Goal: Task Accomplishment & Management: Manage account settings

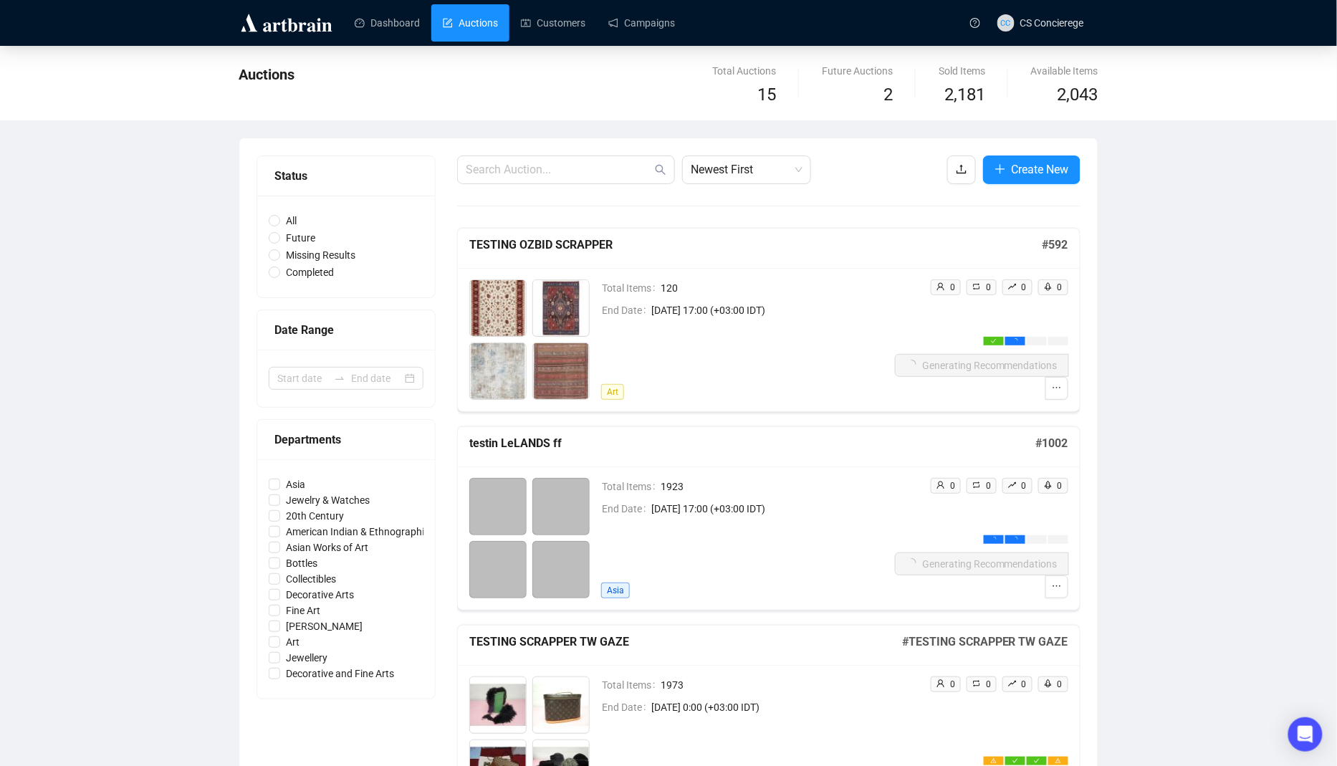
click at [702, 556] on div "Total Items 1923 End Date [DATE] 17:00 (+03:00 IDT) [GEOGRAPHIC_DATA]" at bounding box center [748, 538] width 294 height 120
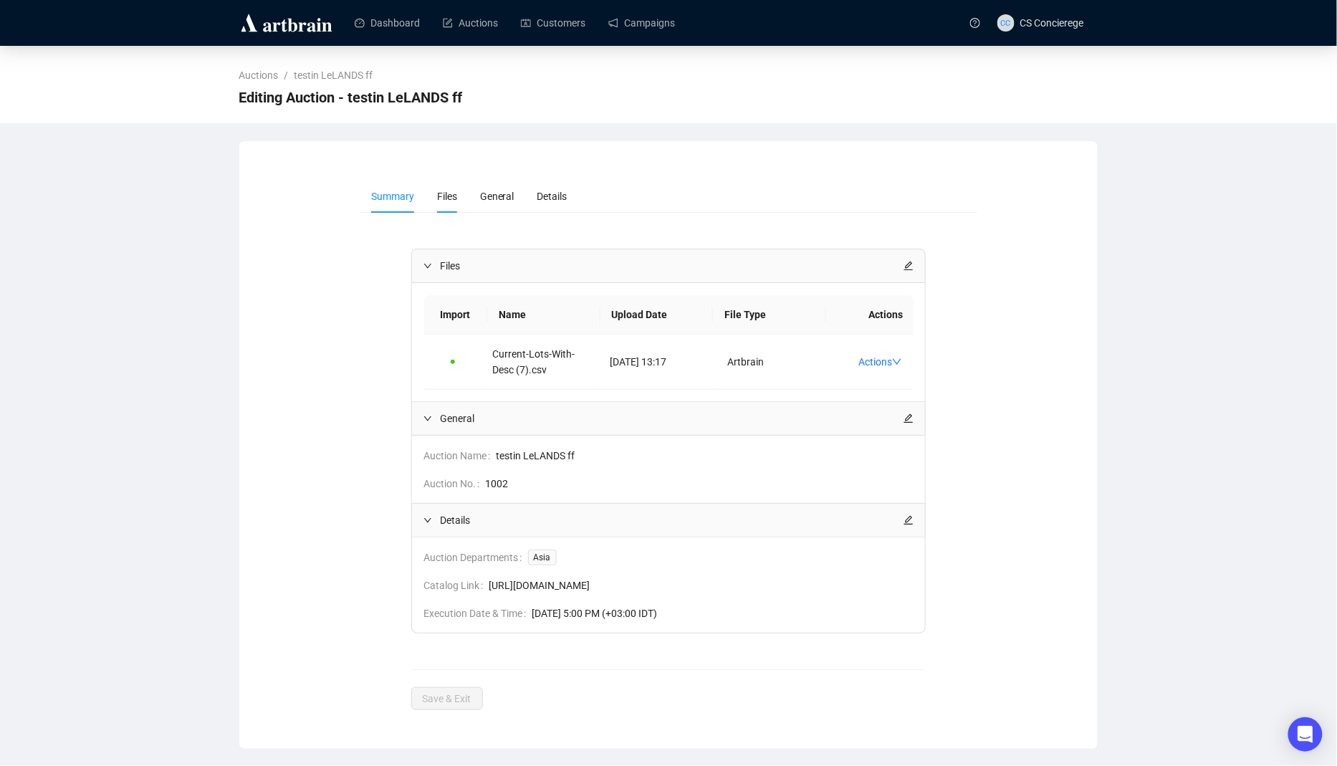
click at [430, 202] on li "Files" at bounding box center [447, 196] width 43 height 33
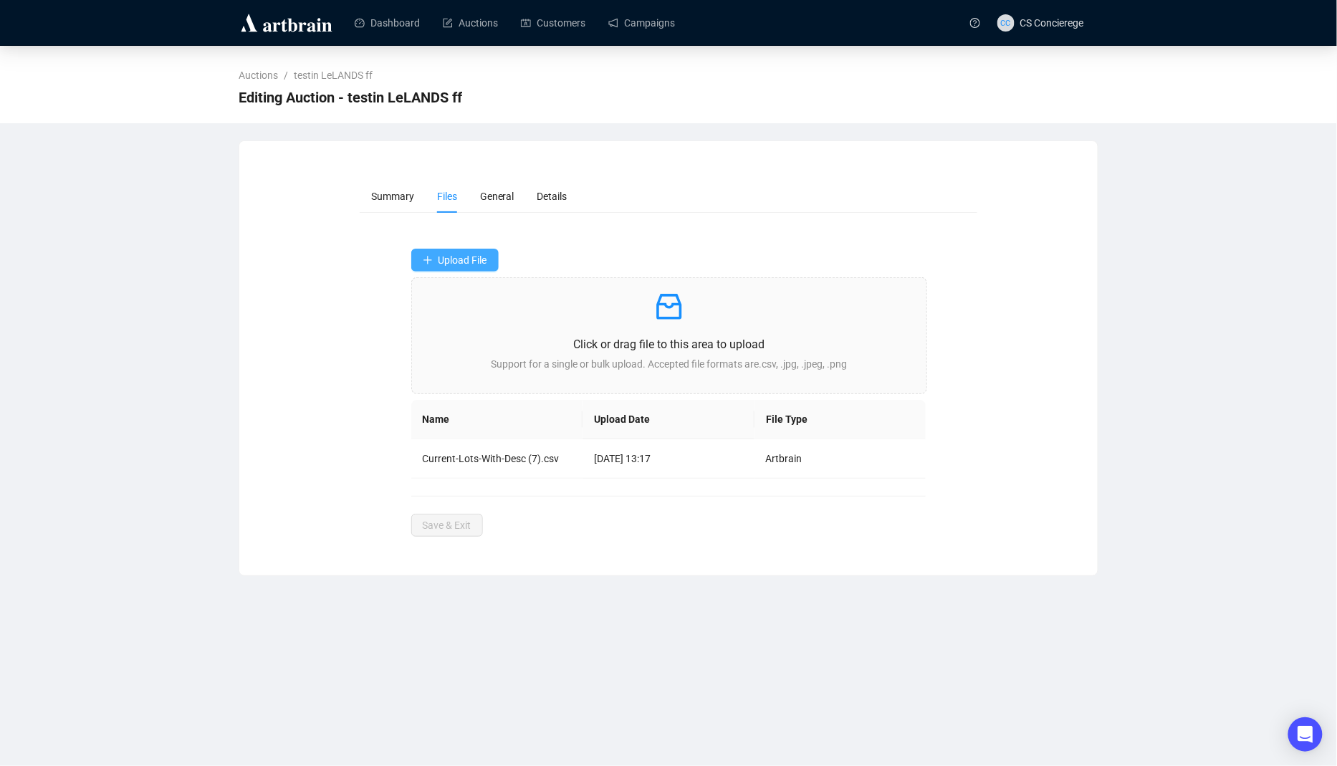
click at [476, 259] on span "Upload File" at bounding box center [463, 259] width 49 height 11
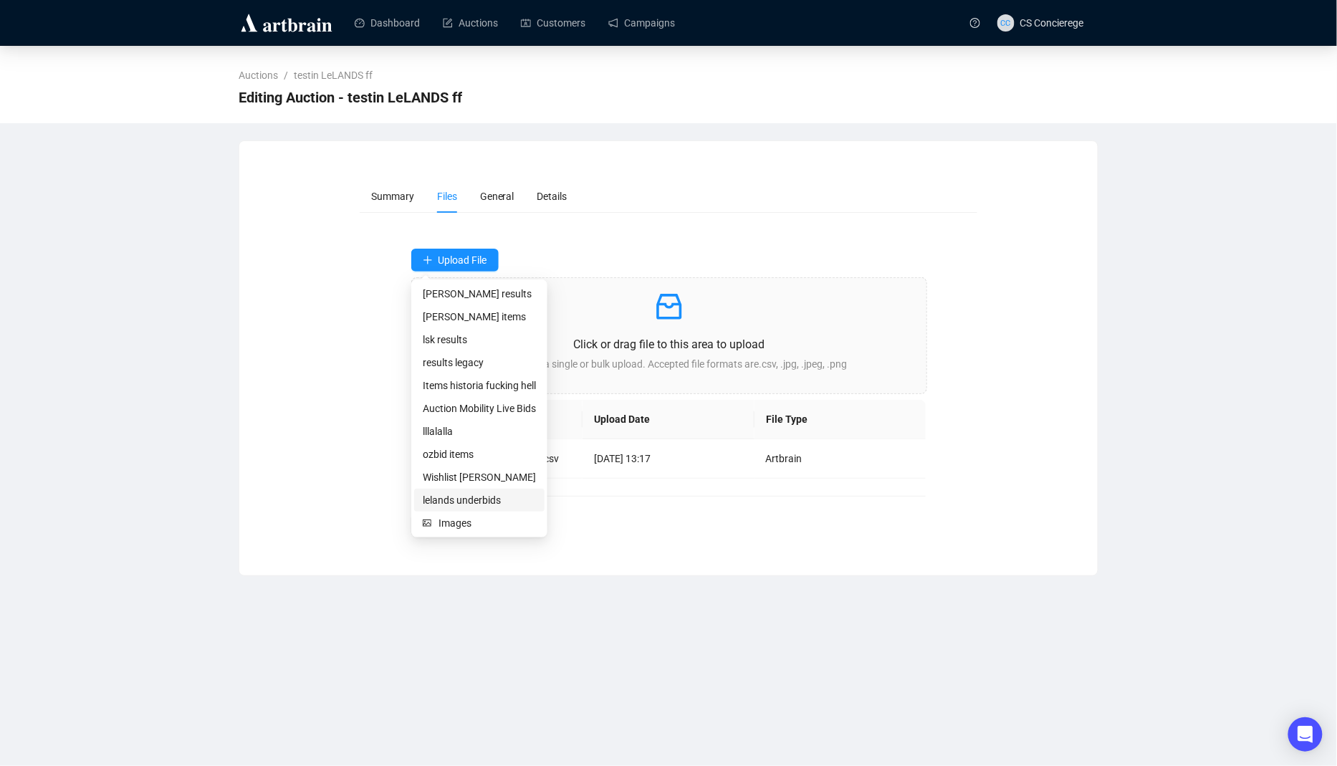
click at [482, 506] on span "lelands underbids" at bounding box center [479, 500] width 113 height 16
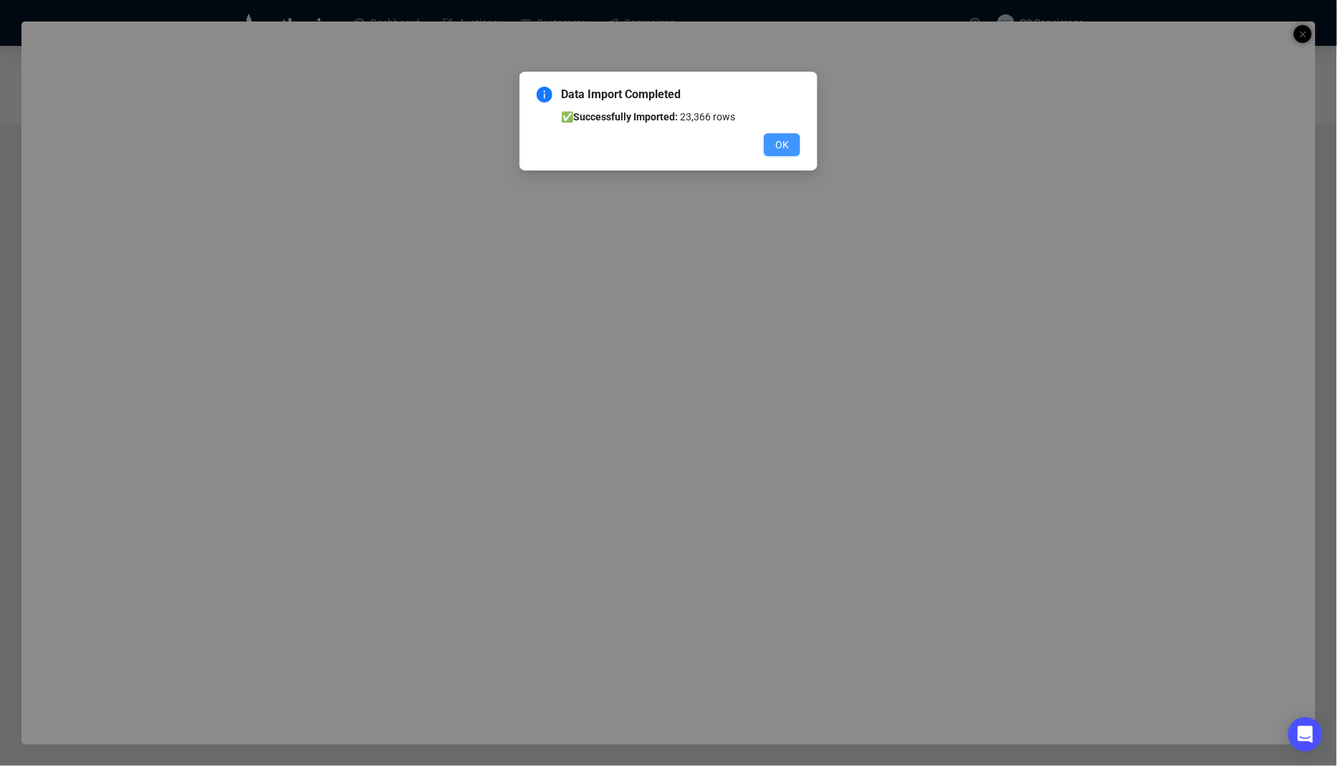
click at [780, 136] on button "OK" at bounding box center [782, 144] width 37 height 23
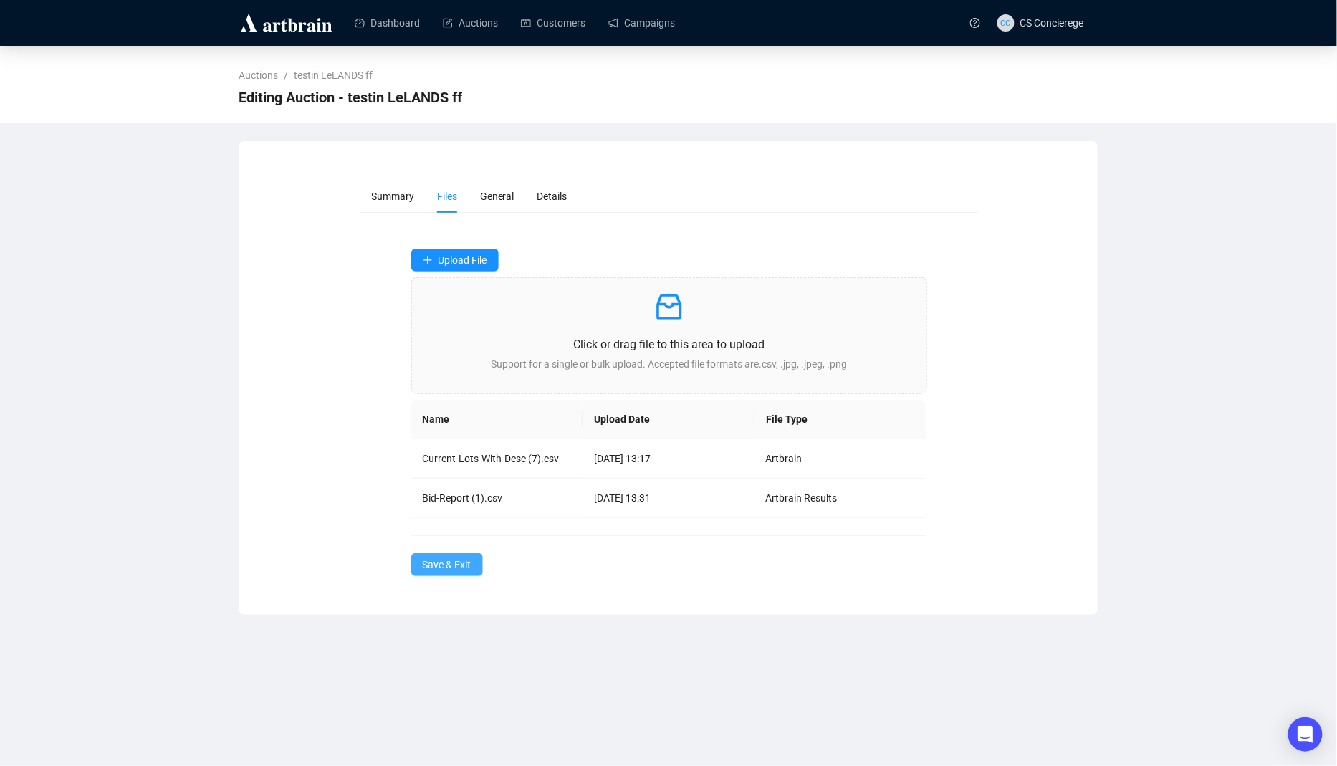
click at [468, 569] on span "Save & Exit" at bounding box center [447, 565] width 49 height 16
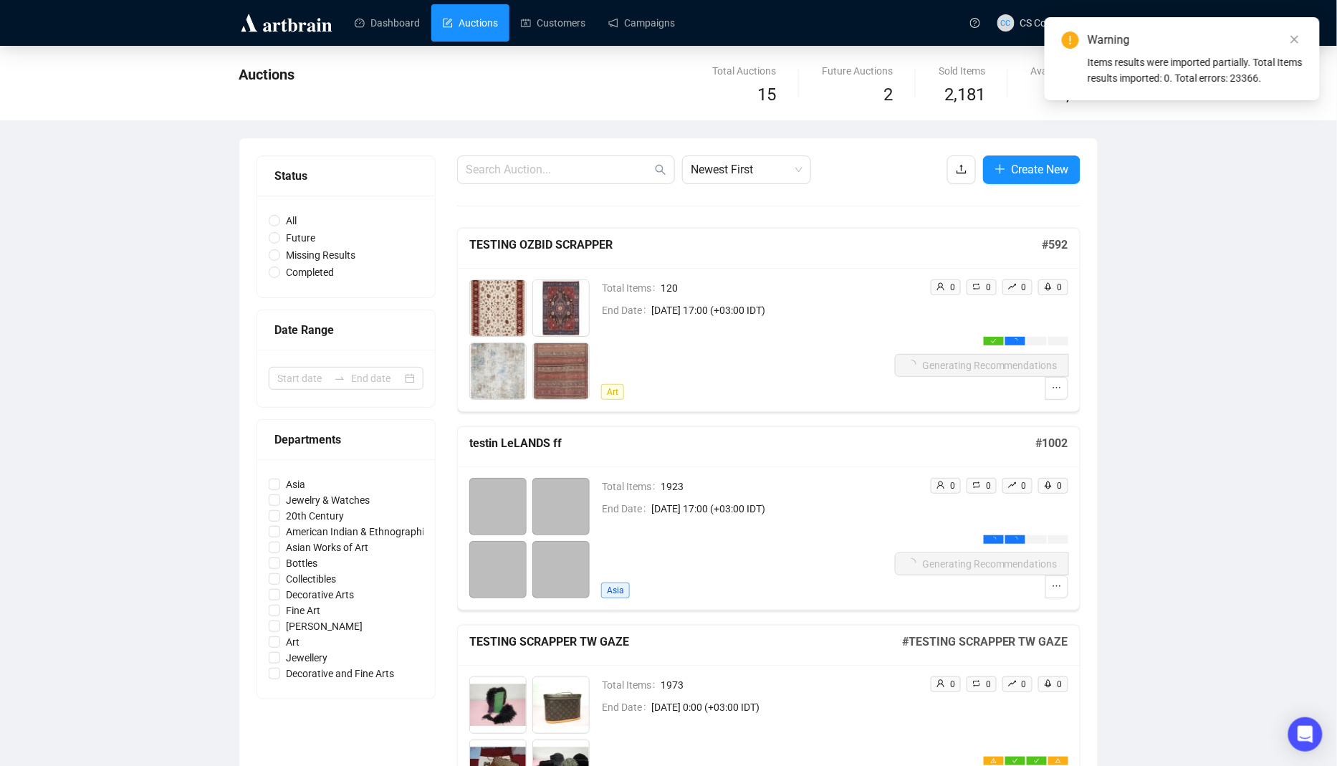
click at [841, 531] on div "Total Items 1923 End Date [DATE] 17:00 (+03:00 IDT) [GEOGRAPHIC_DATA]" at bounding box center [748, 538] width 294 height 120
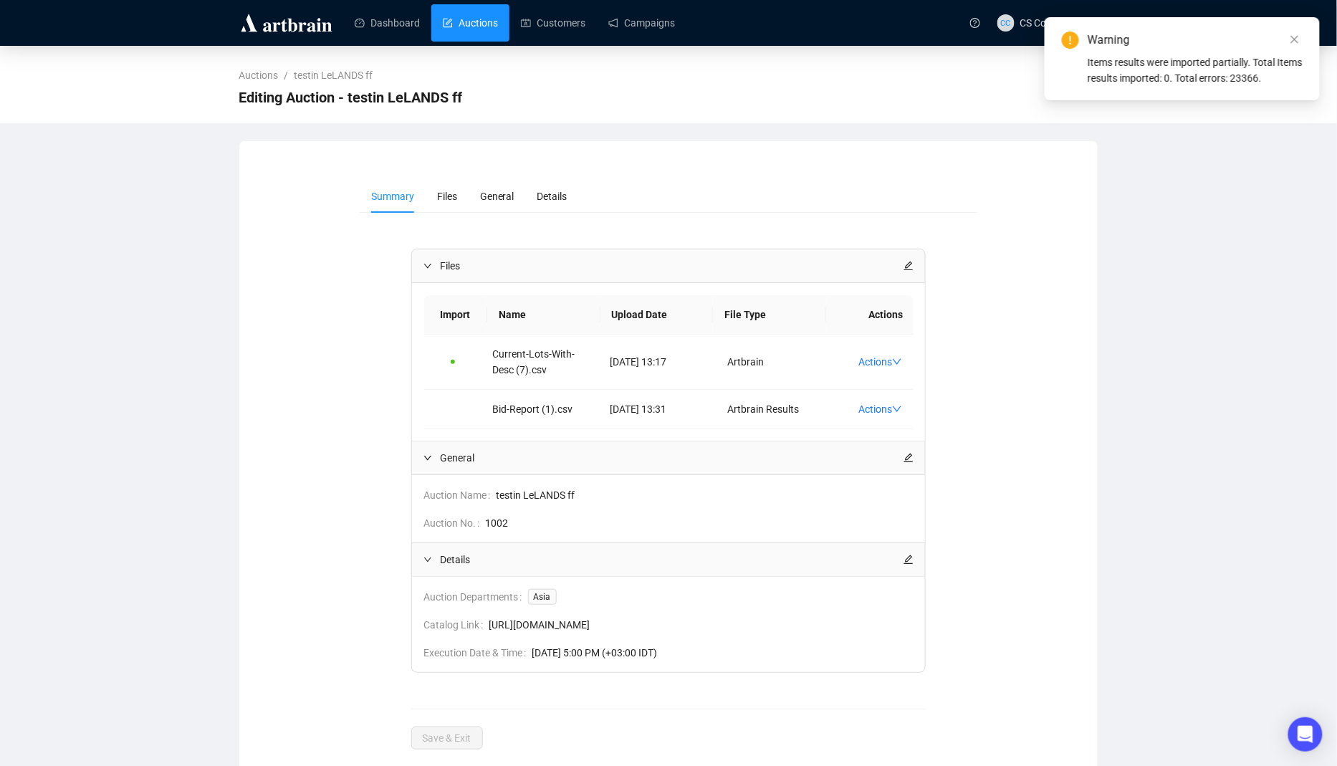
click at [473, 13] on link "Auctions" at bounding box center [470, 22] width 55 height 37
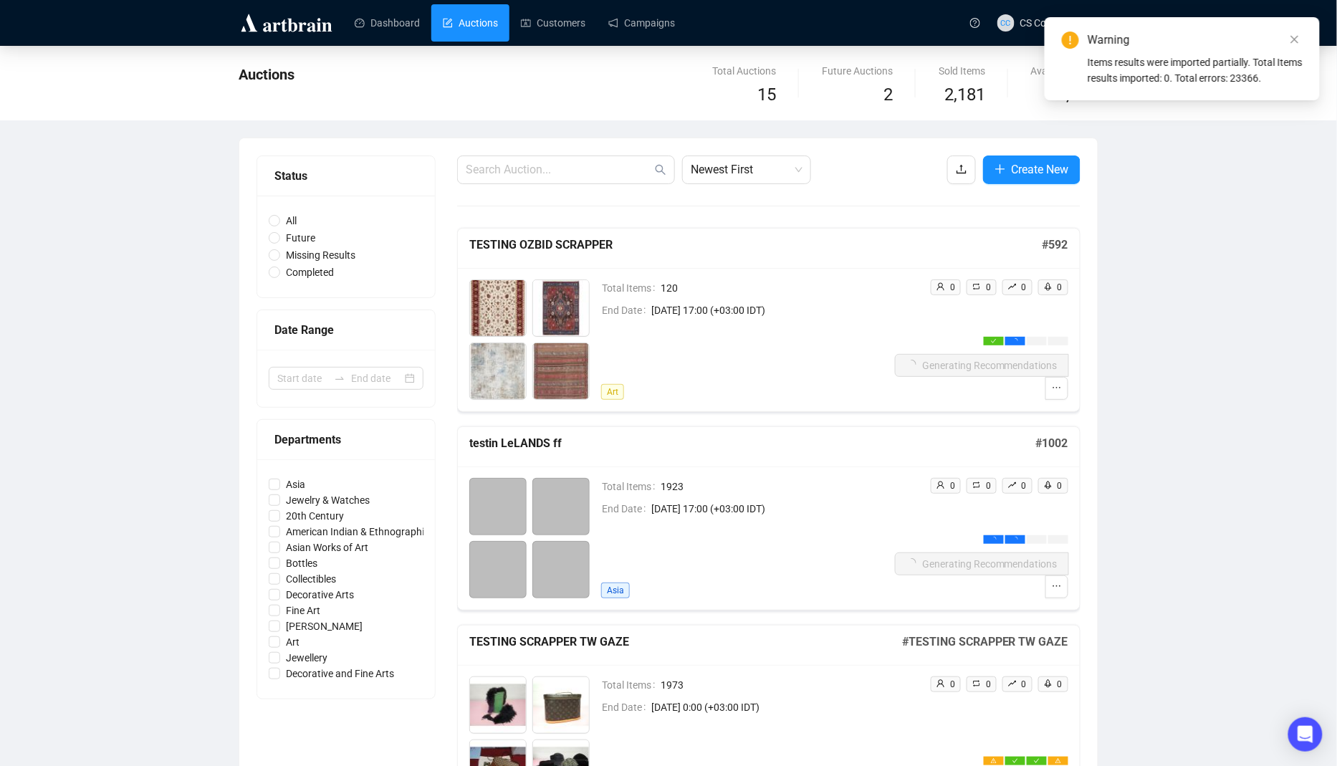
click at [844, 512] on span "[DATE] 17:00 (+03:00 IDT)" at bounding box center [774, 509] width 244 height 16
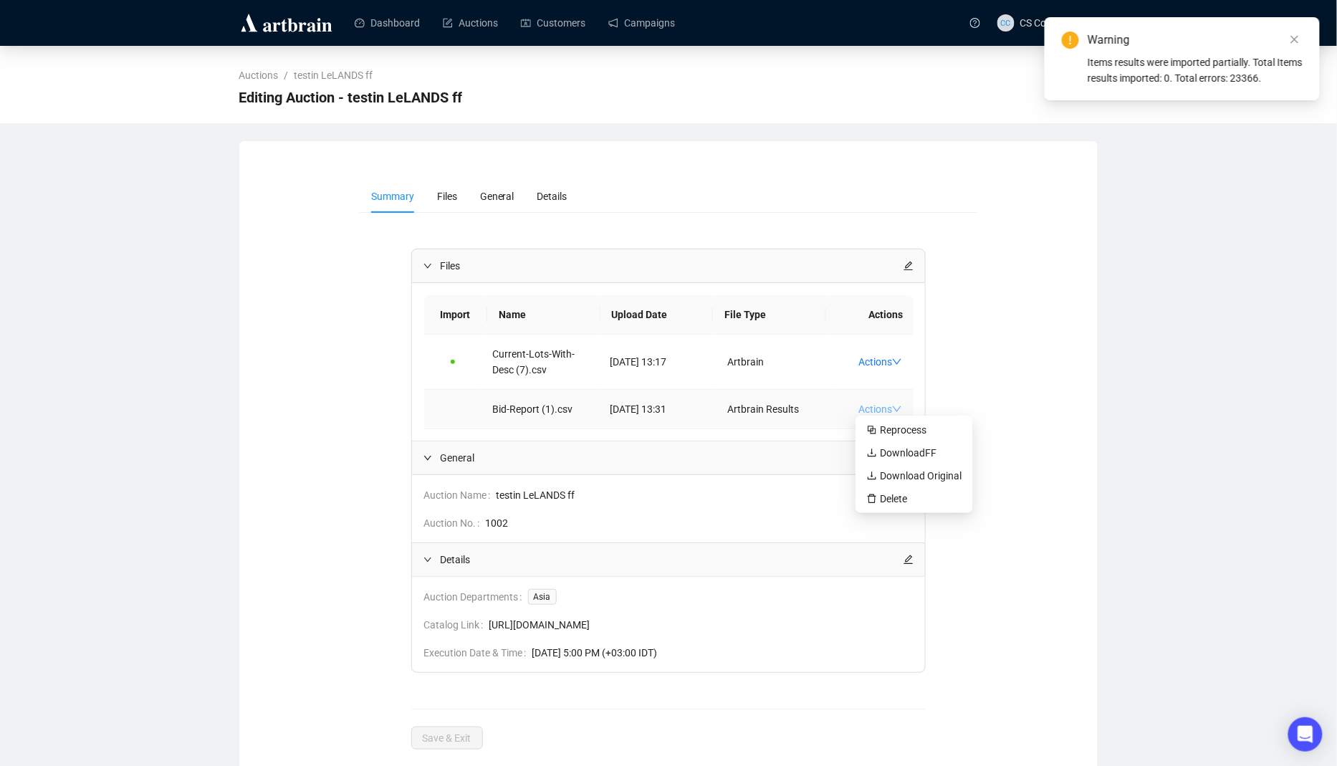
click at [898, 406] on icon "down" at bounding box center [897, 409] width 10 height 10
click at [905, 500] on span "Delete" at bounding box center [914, 499] width 95 height 16
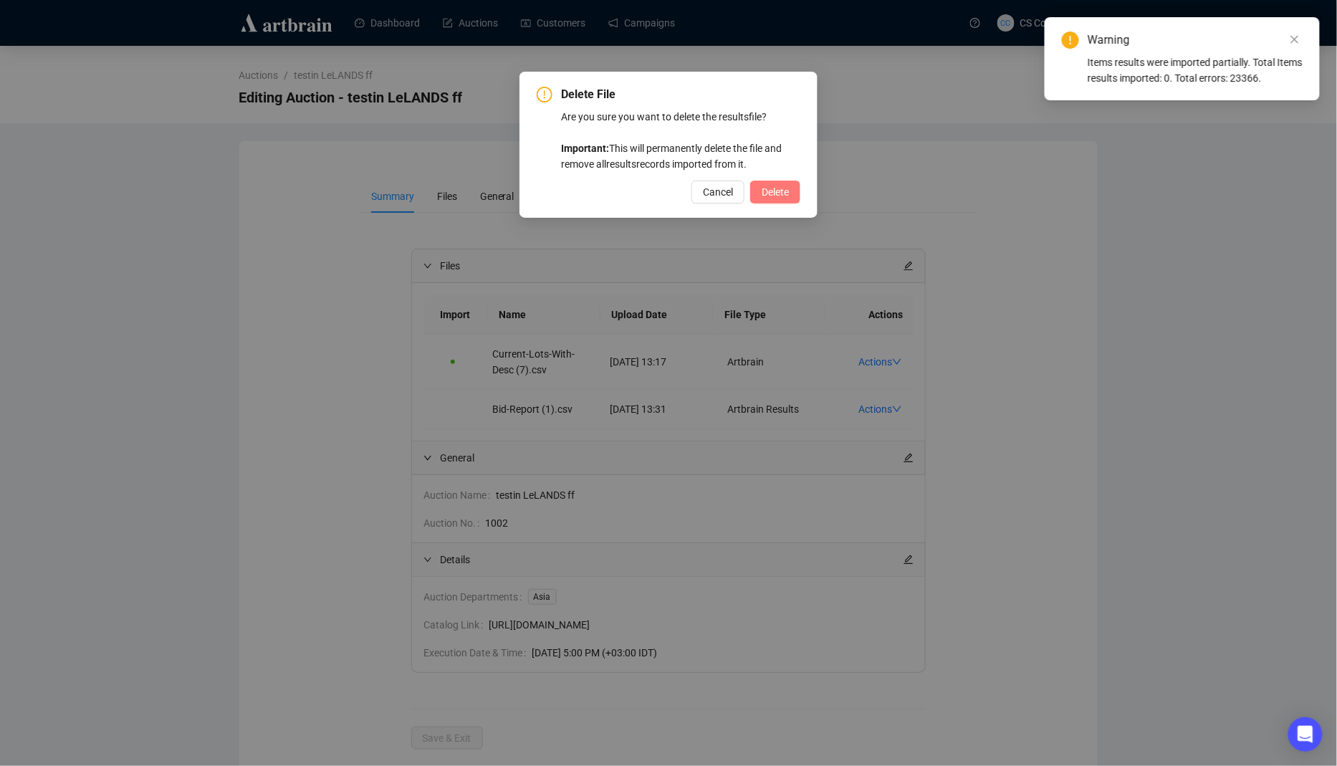
click at [781, 194] on span "Delete" at bounding box center [775, 192] width 27 height 16
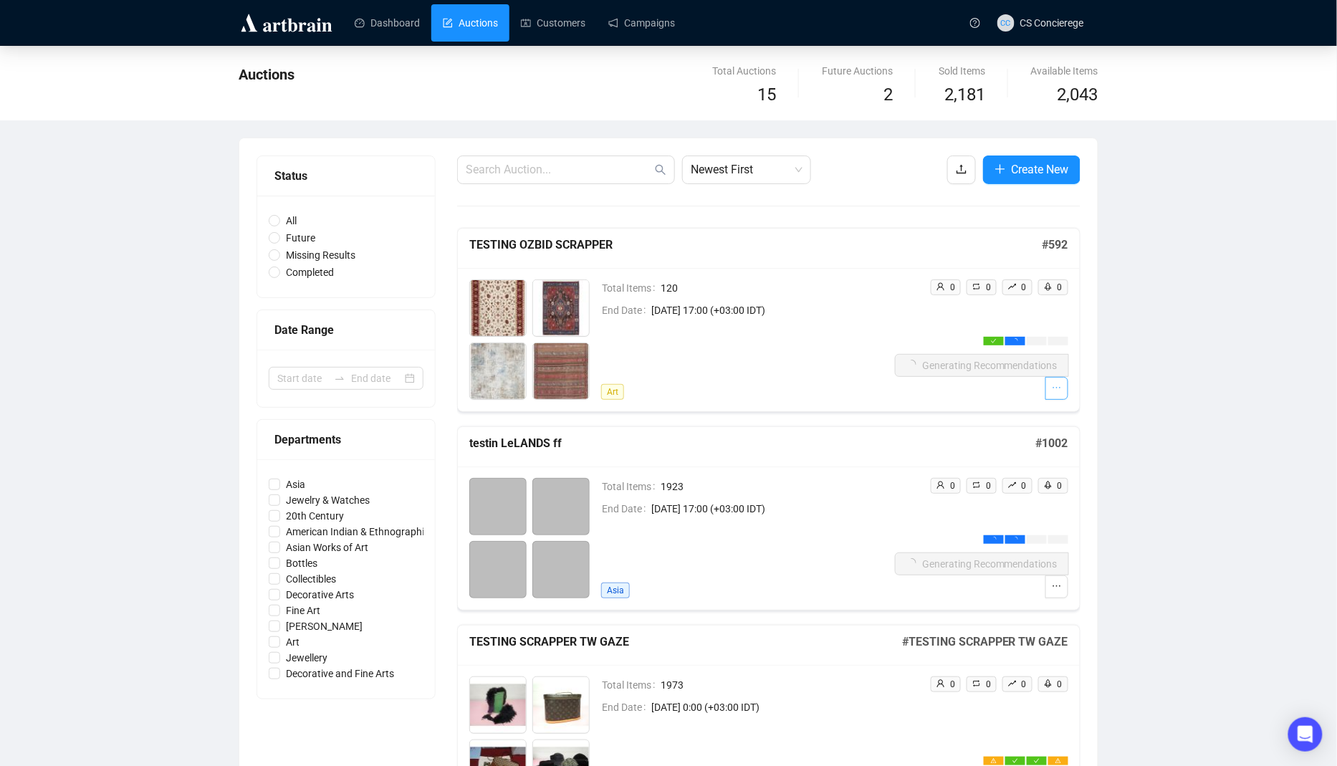
click at [1061, 386] on icon "ellipsis" at bounding box center [1057, 388] width 10 height 10
click at [1015, 176] on span "Create New" at bounding box center [1040, 170] width 57 height 18
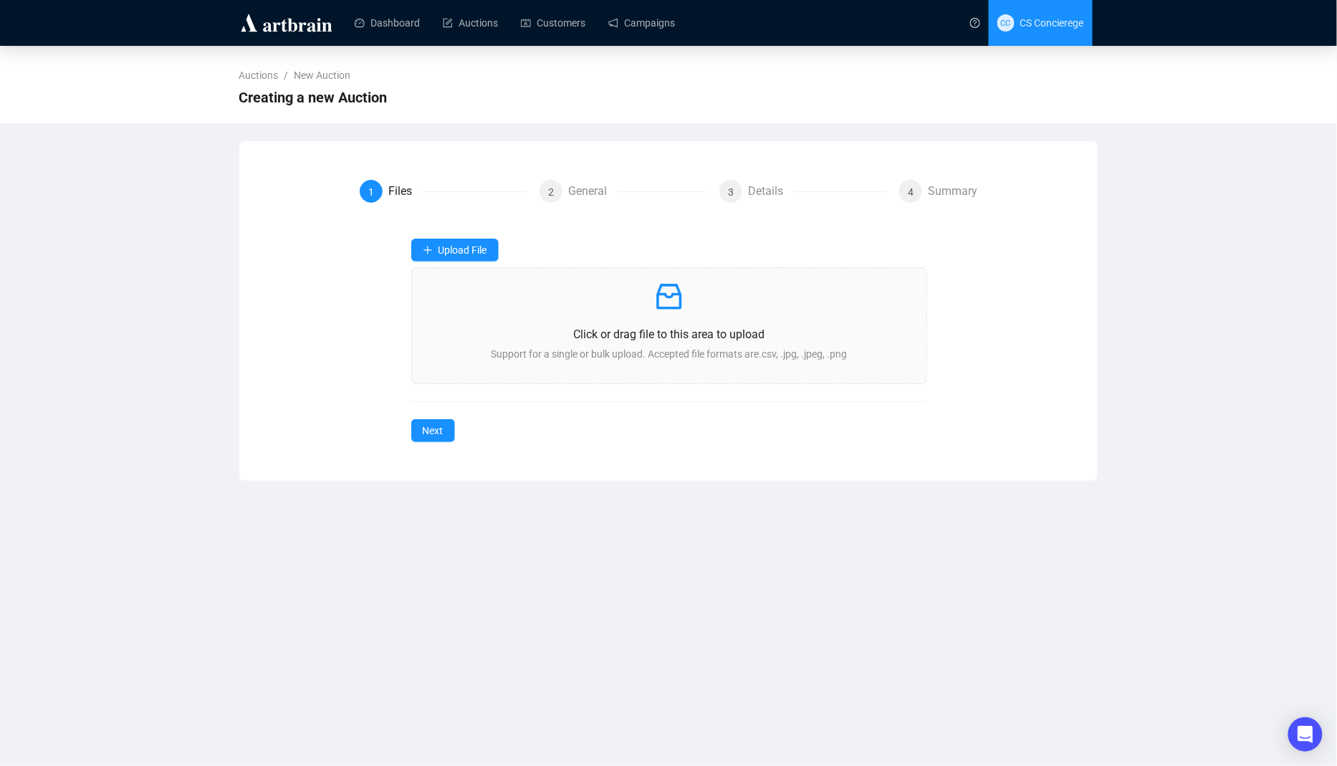
click at [1011, 19] on span "CC CS Concierege" at bounding box center [1041, 23] width 87 height 46
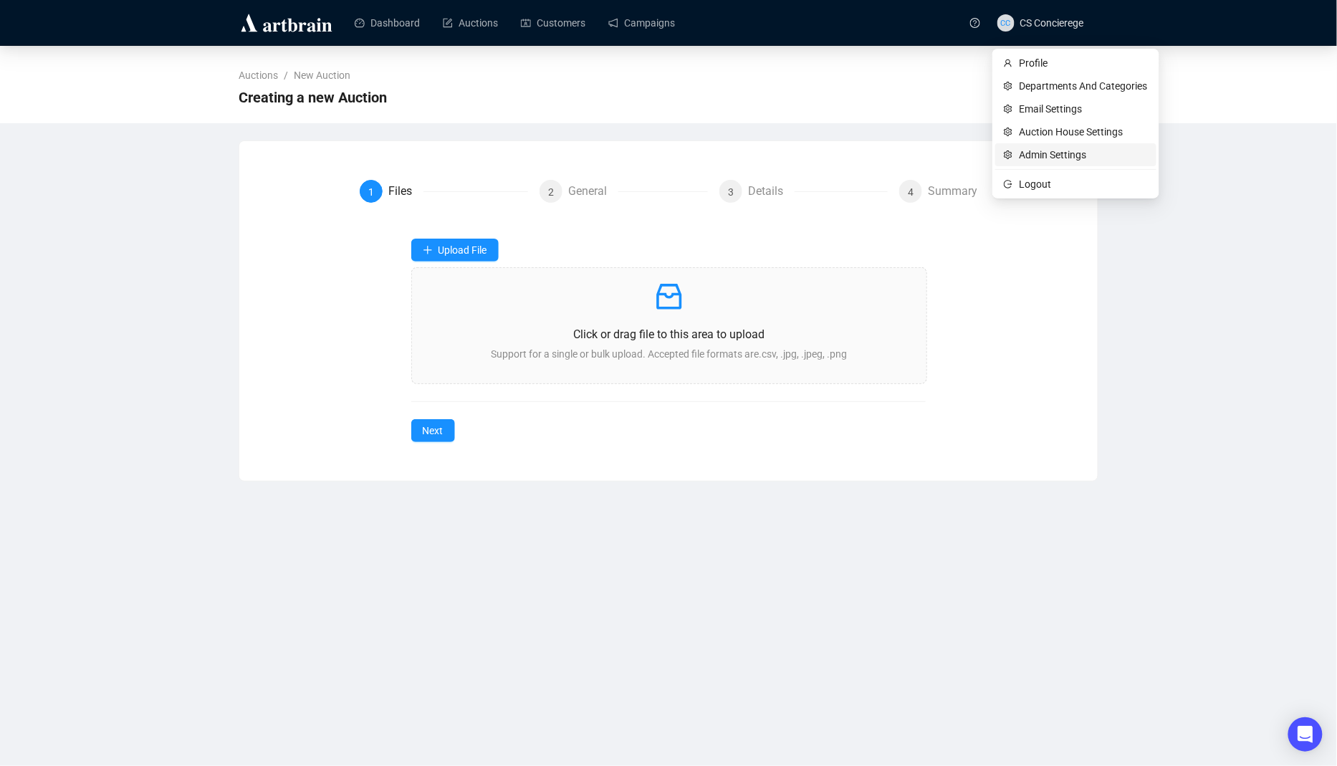
click at [1055, 153] on span "Admin Settings" at bounding box center [1084, 155] width 128 height 16
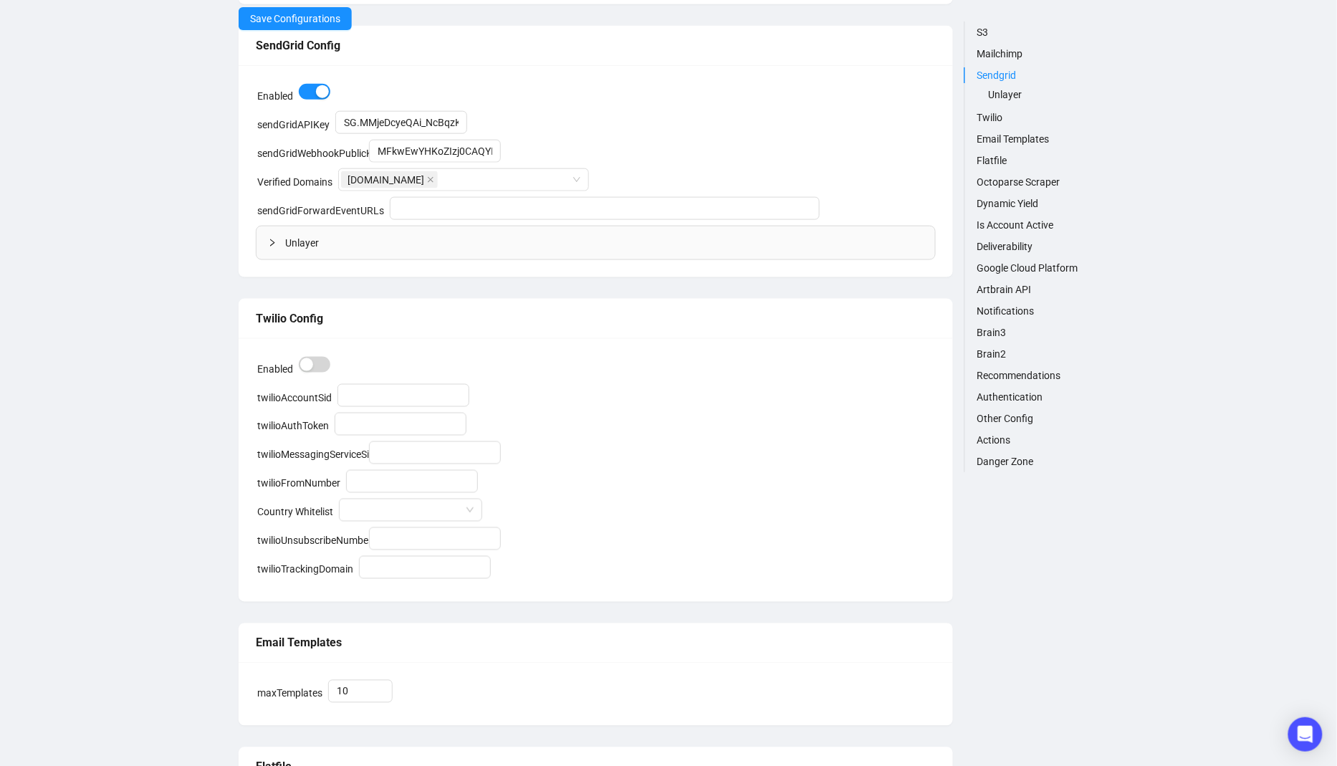
click at [1005, 154] on link "Flatfile" at bounding box center [1038, 161] width 122 height 16
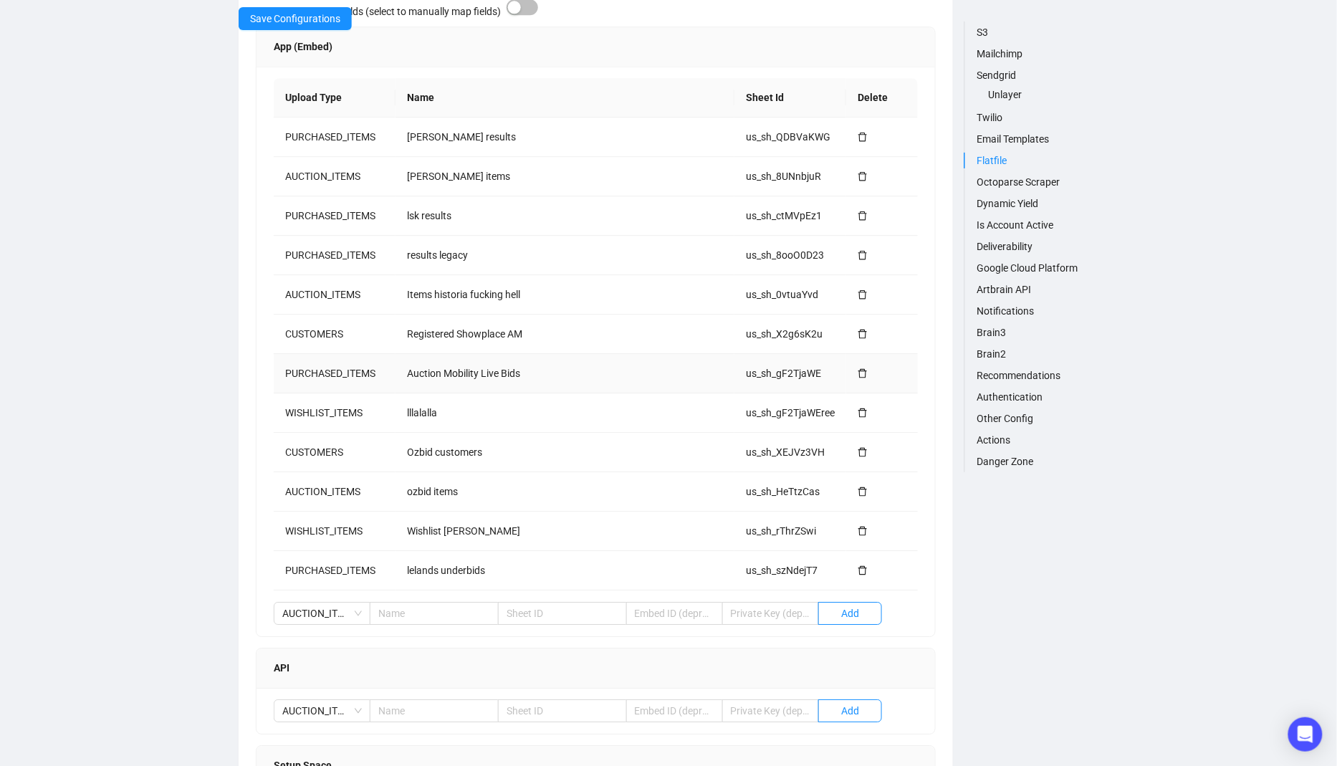
scroll to position [1447, 0]
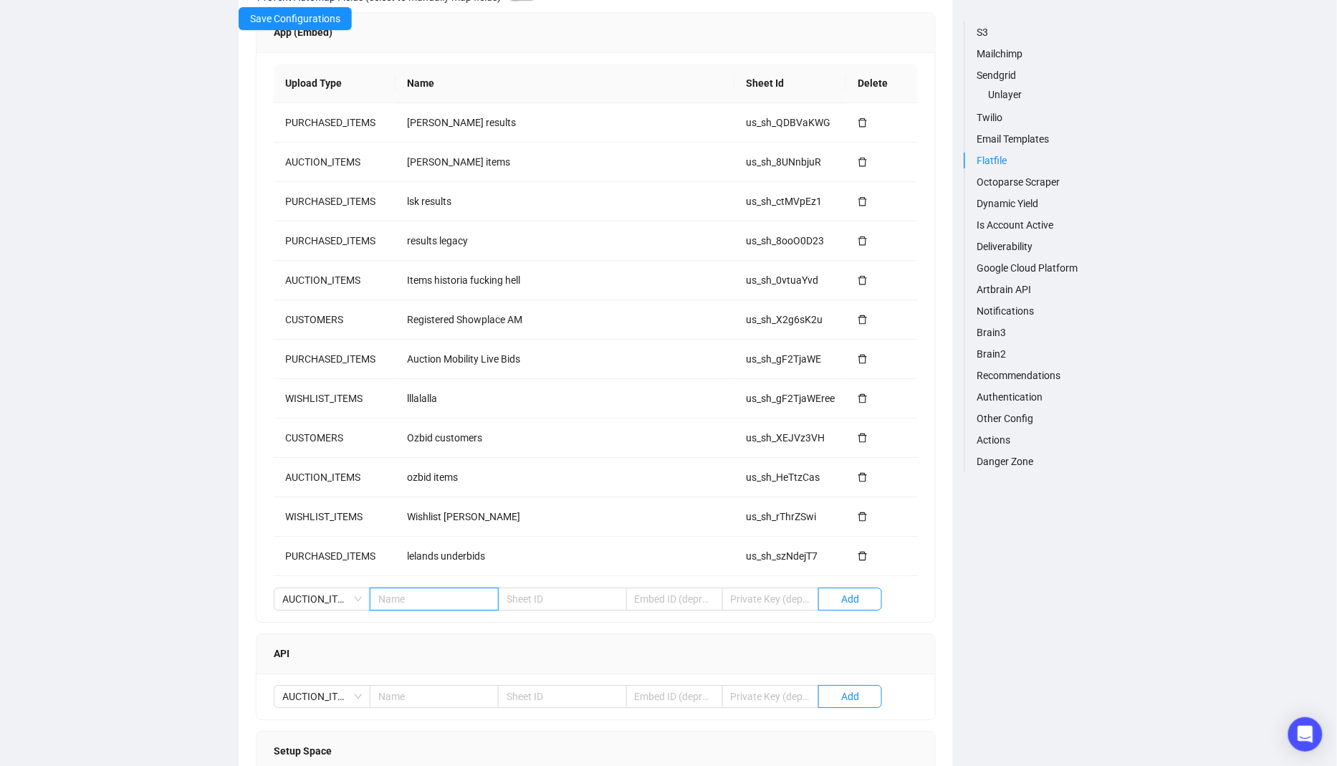
click at [444, 590] on input "text" at bounding box center [434, 599] width 129 height 23
type input "items ozbid"
click at [547, 588] on input "text" at bounding box center [562, 599] width 129 height 23
paste input "us_sh_ob3YPNl1"
type input "us_sh_ob3YPNl1"
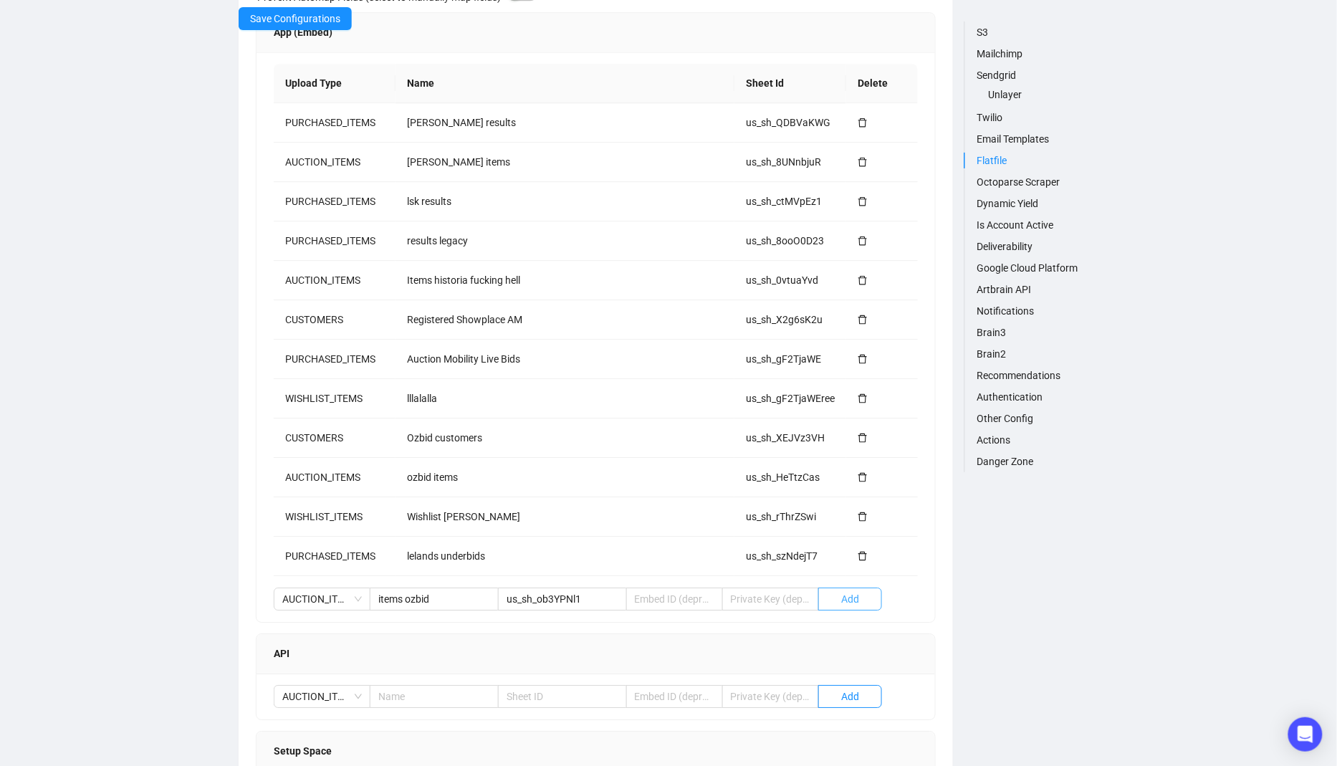
click at [863, 590] on button "Add" at bounding box center [851, 599] width 65 height 23
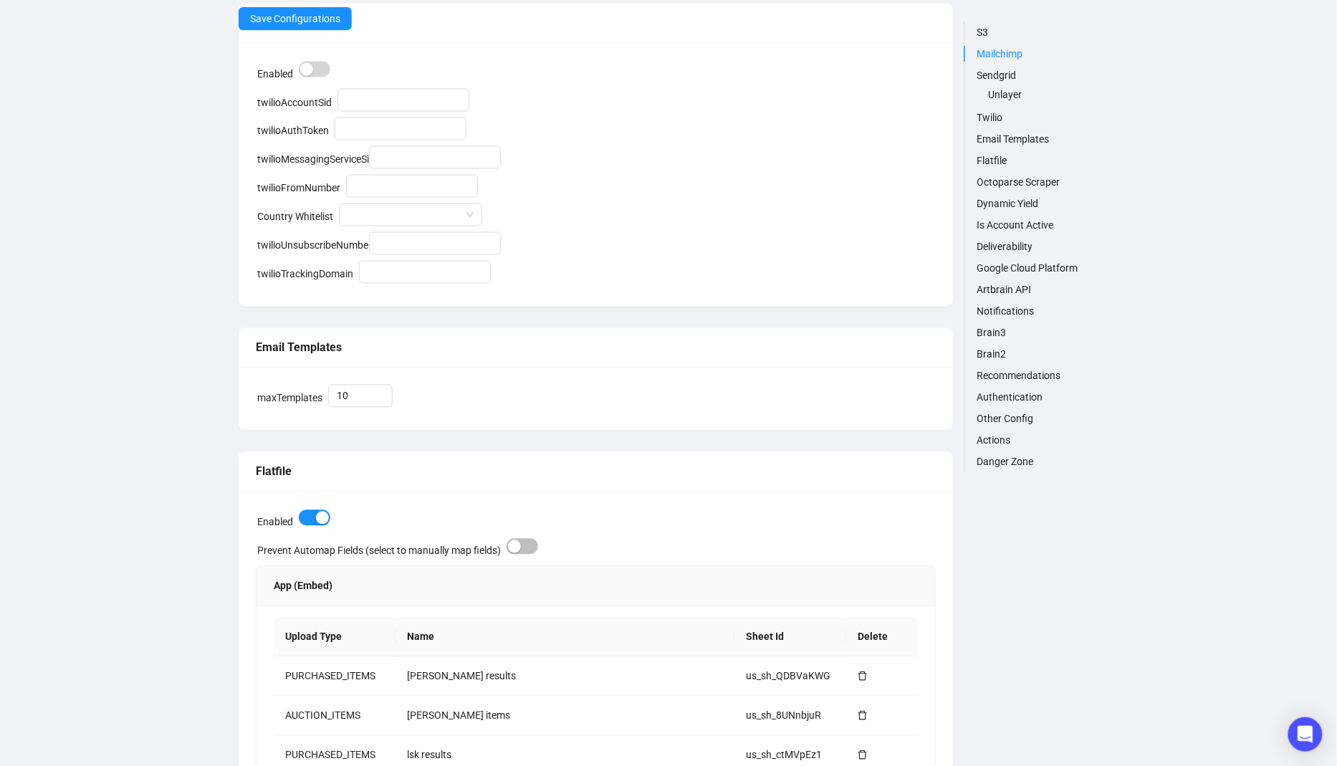
scroll to position [0, 0]
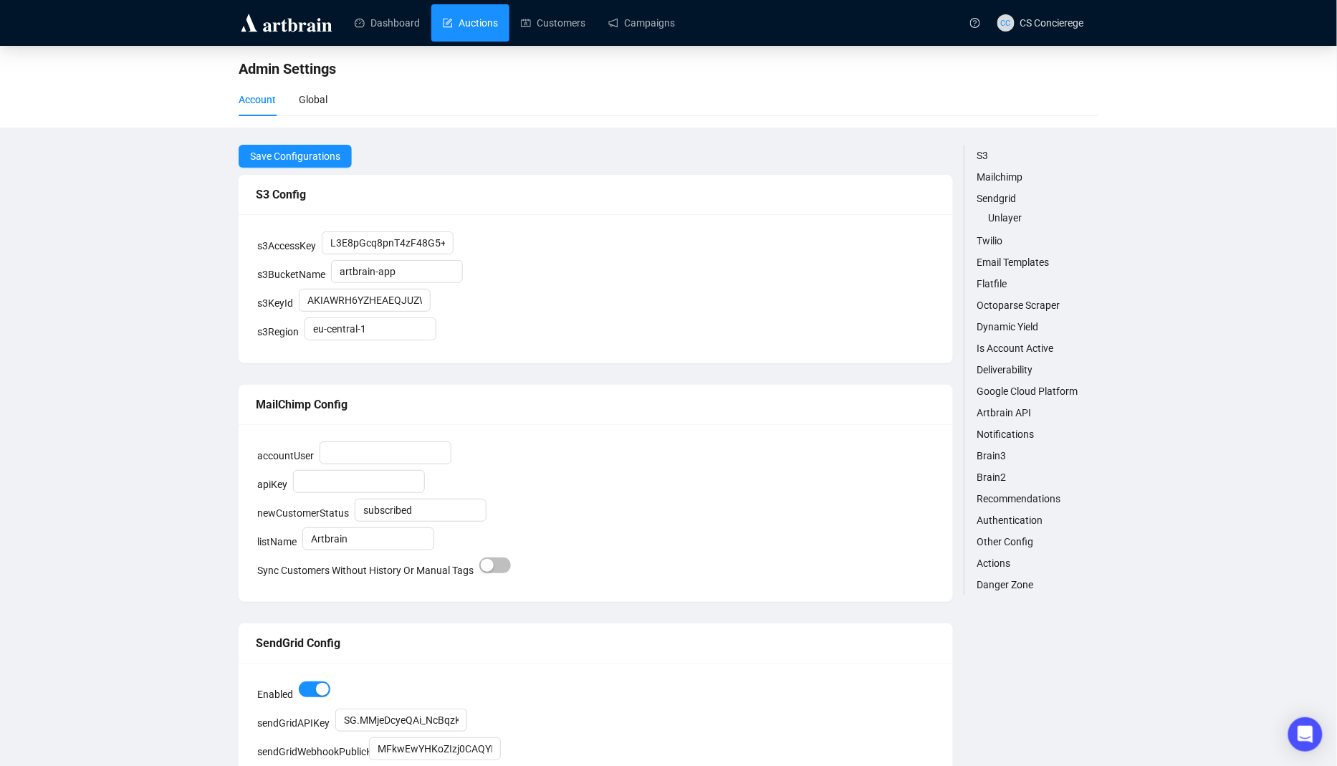
click at [474, 36] on link "Auctions" at bounding box center [470, 22] width 55 height 37
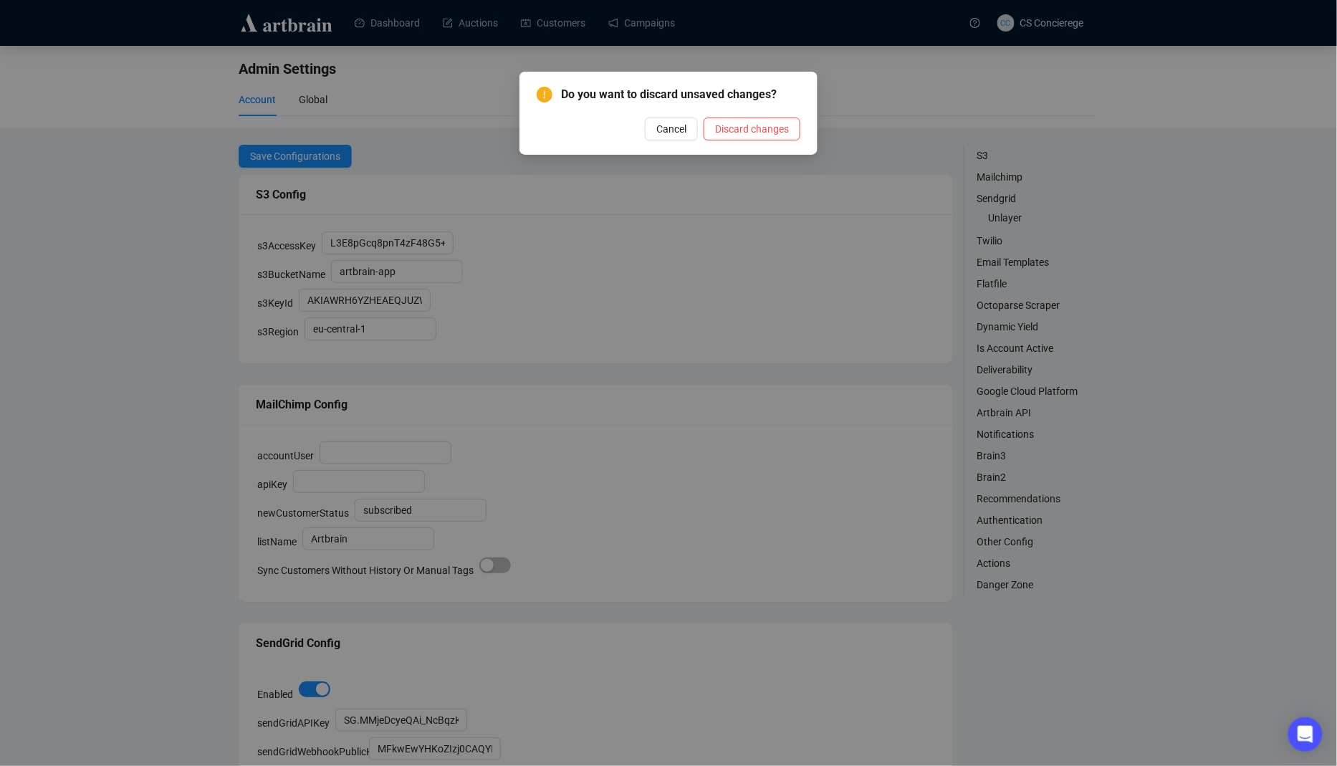
drag, startPoint x: 748, startPoint y: 138, endPoint x: 600, endPoint y: 140, distance: 148.4
click at [600, 140] on div "Do you want to discard unsaved changes? Cancel Discard changes" at bounding box center [669, 113] width 298 height 83
click at [669, 128] on span "Cancel" at bounding box center [672, 129] width 30 height 16
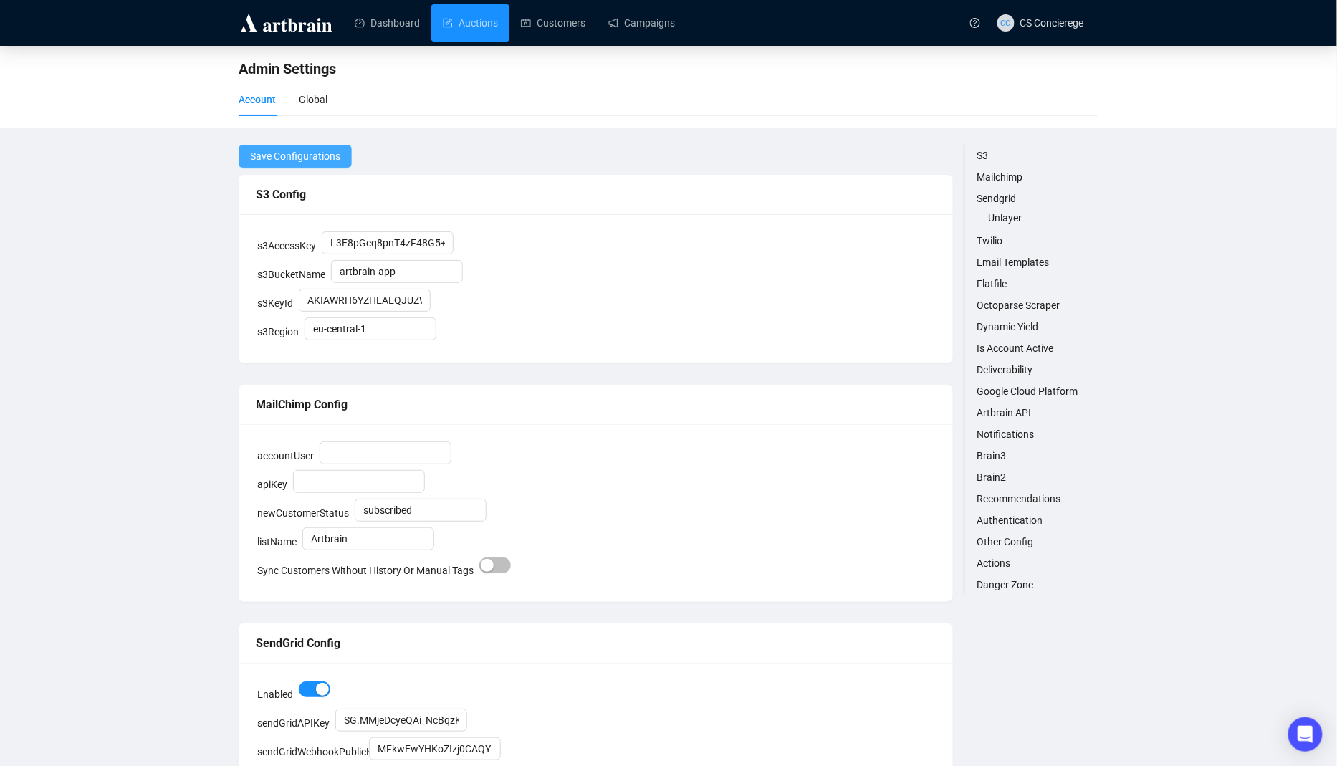
click at [335, 158] on span "Save Configurations" at bounding box center [295, 156] width 90 height 16
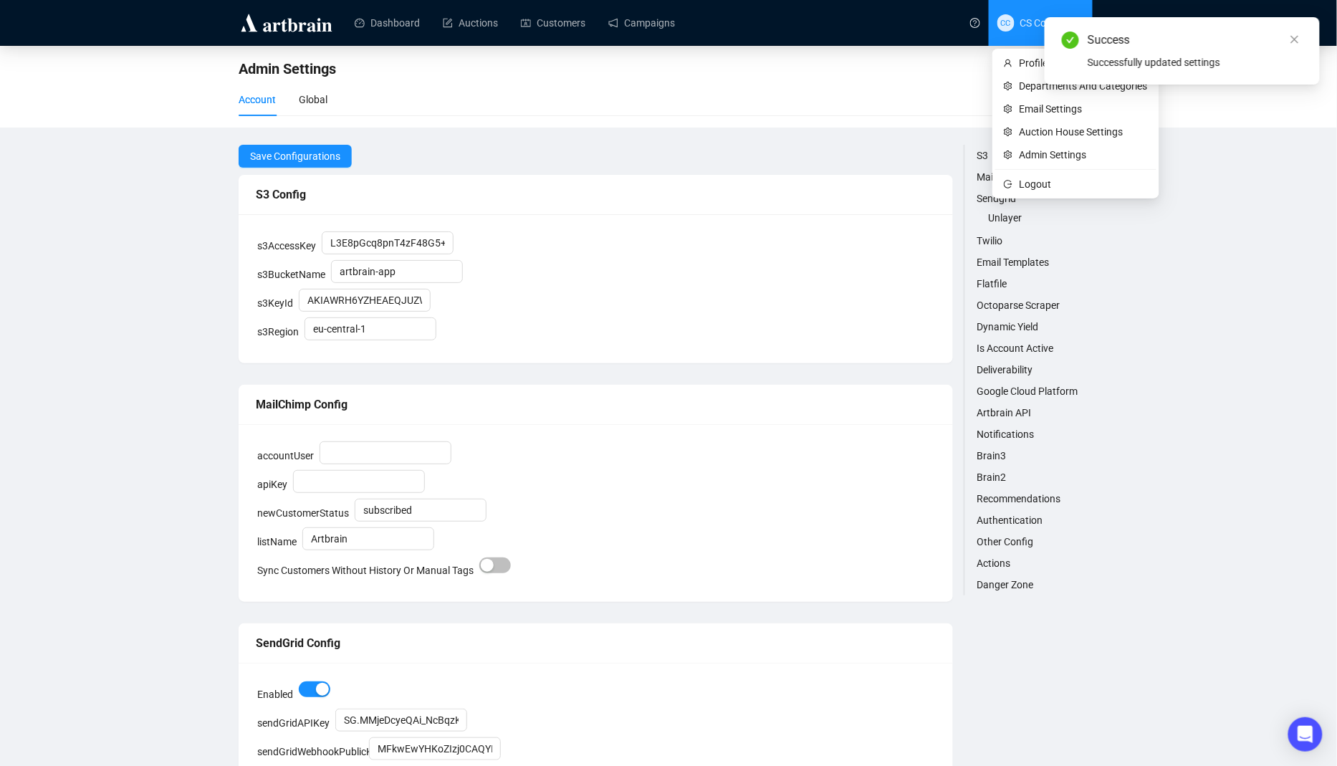
click at [1026, 33] on span "CC CS Concierege" at bounding box center [1041, 23] width 87 height 46
click at [1056, 85] on div "Success Successfully updated settings" at bounding box center [1182, 50] width 275 height 67
click at [1017, 29] on span "CC CS Concierege" at bounding box center [1041, 23] width 87 height 46
click at [1018, 85] on li "Departments And Categories" at bounding box center [1076, 86] width 161 height 23
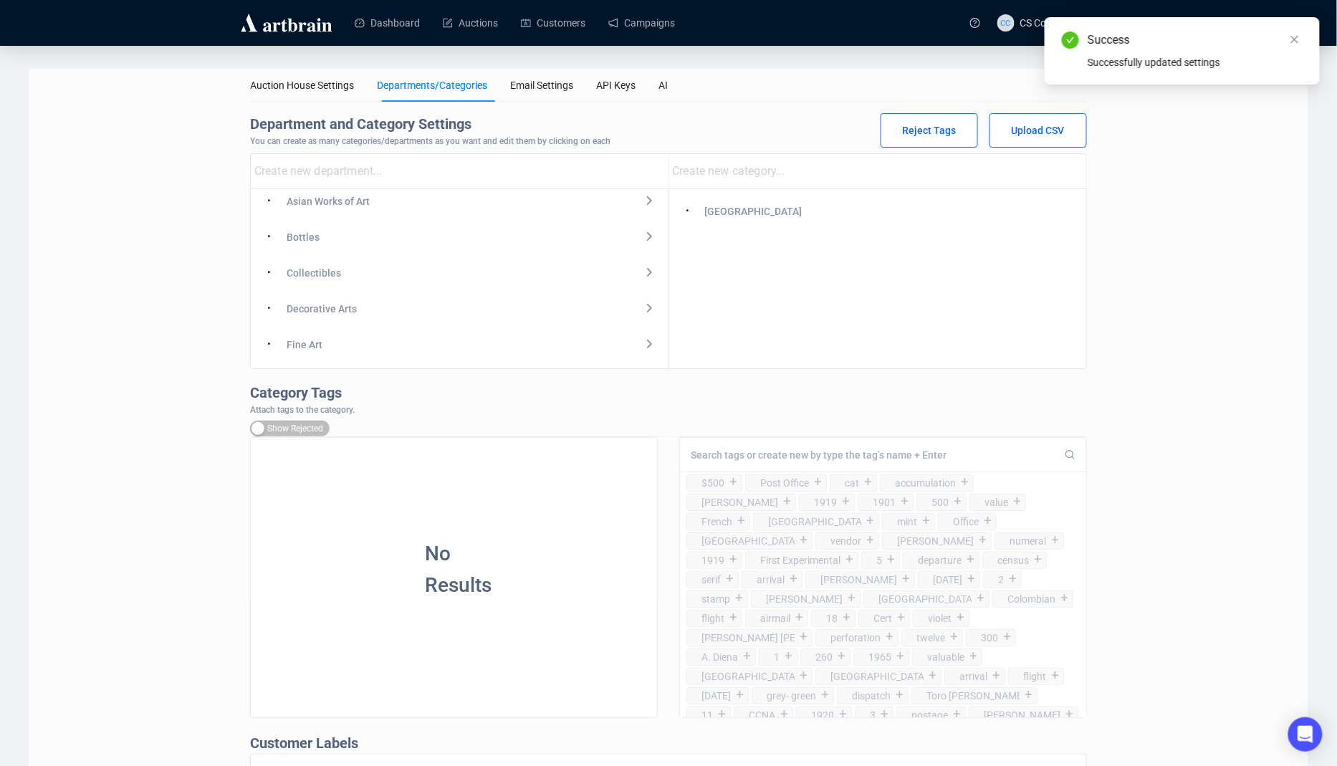
scroll to position [294, 0]
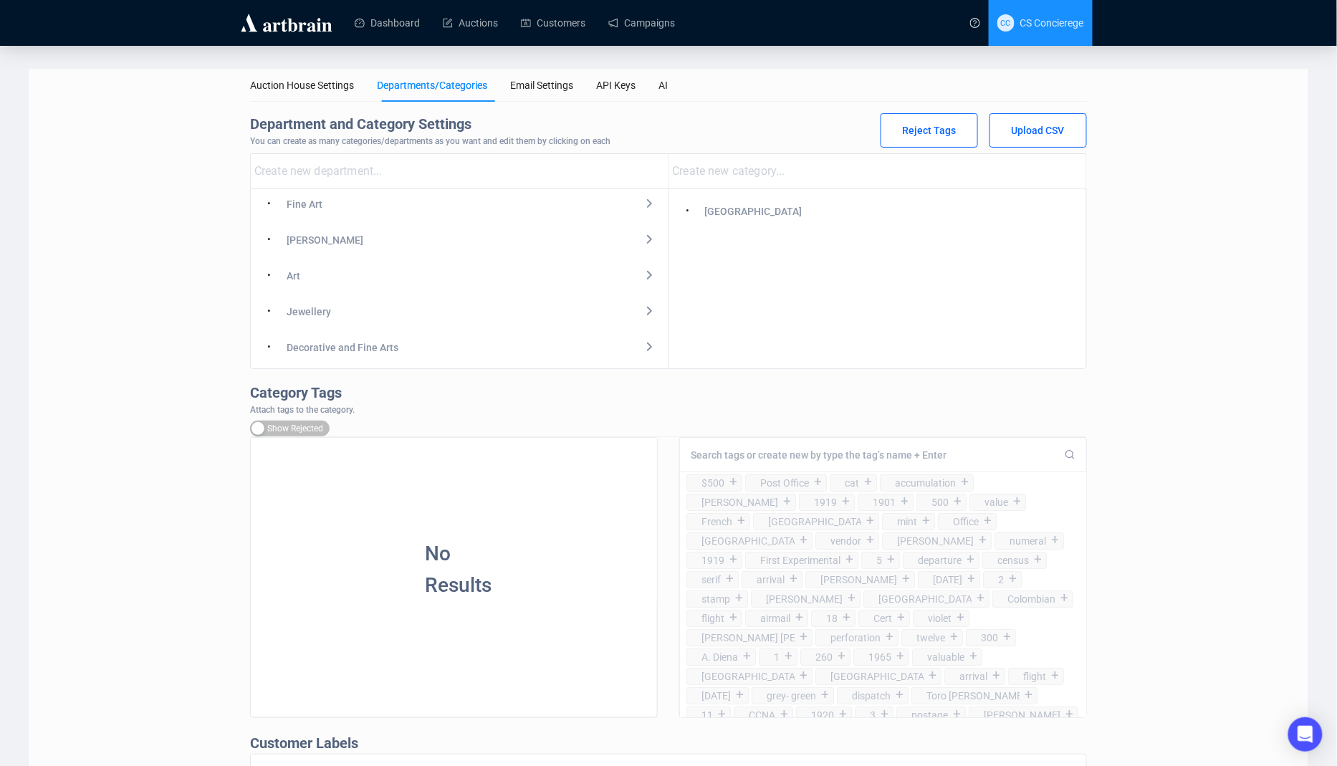
click at [1050, 26] on span "CS Concierege" at bounding box center [1053, 22] width 64 height 11
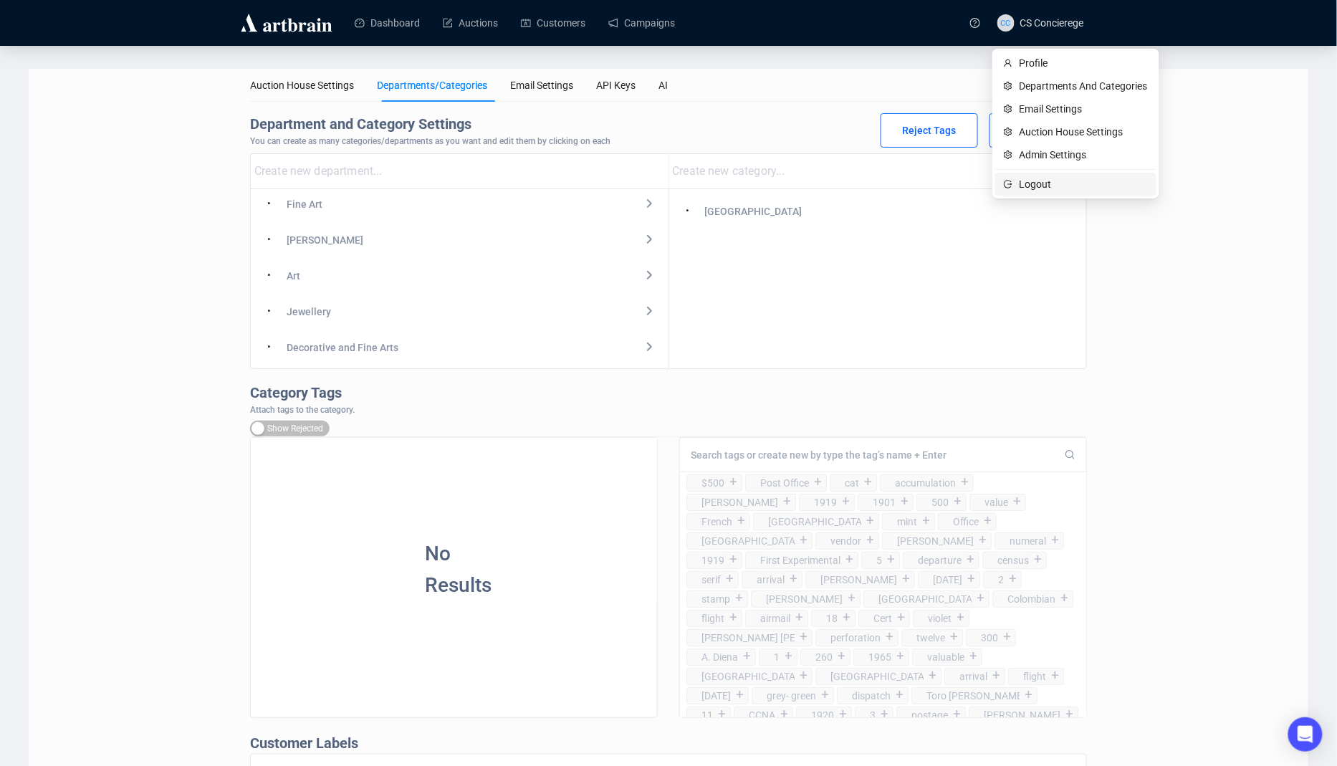
click at [1021, 184] on span "Logout" at bounding box center [1084, 184] width 128 height 16
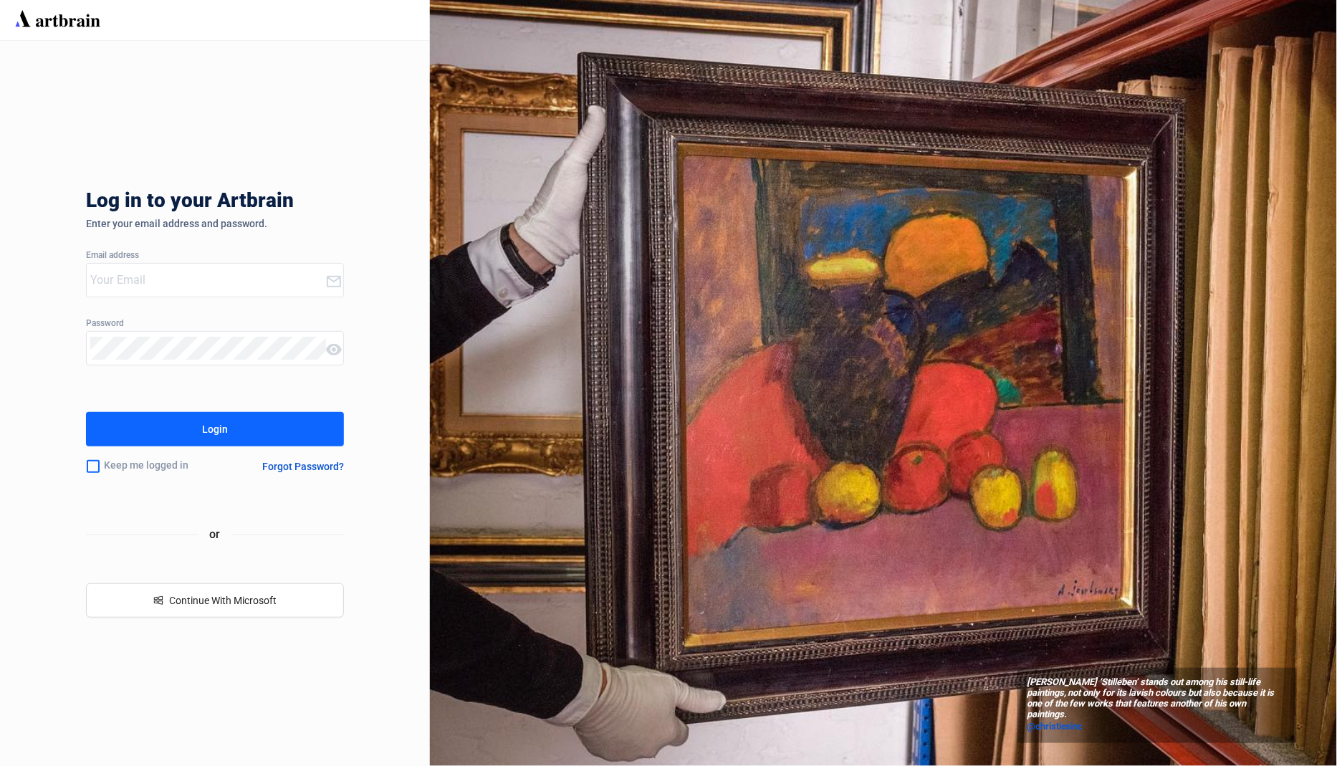
click at [287, 285] on input "email" at bounding box center [207, 280] width 235 height 23
type input "concierge+OzBid@artbrain.co"
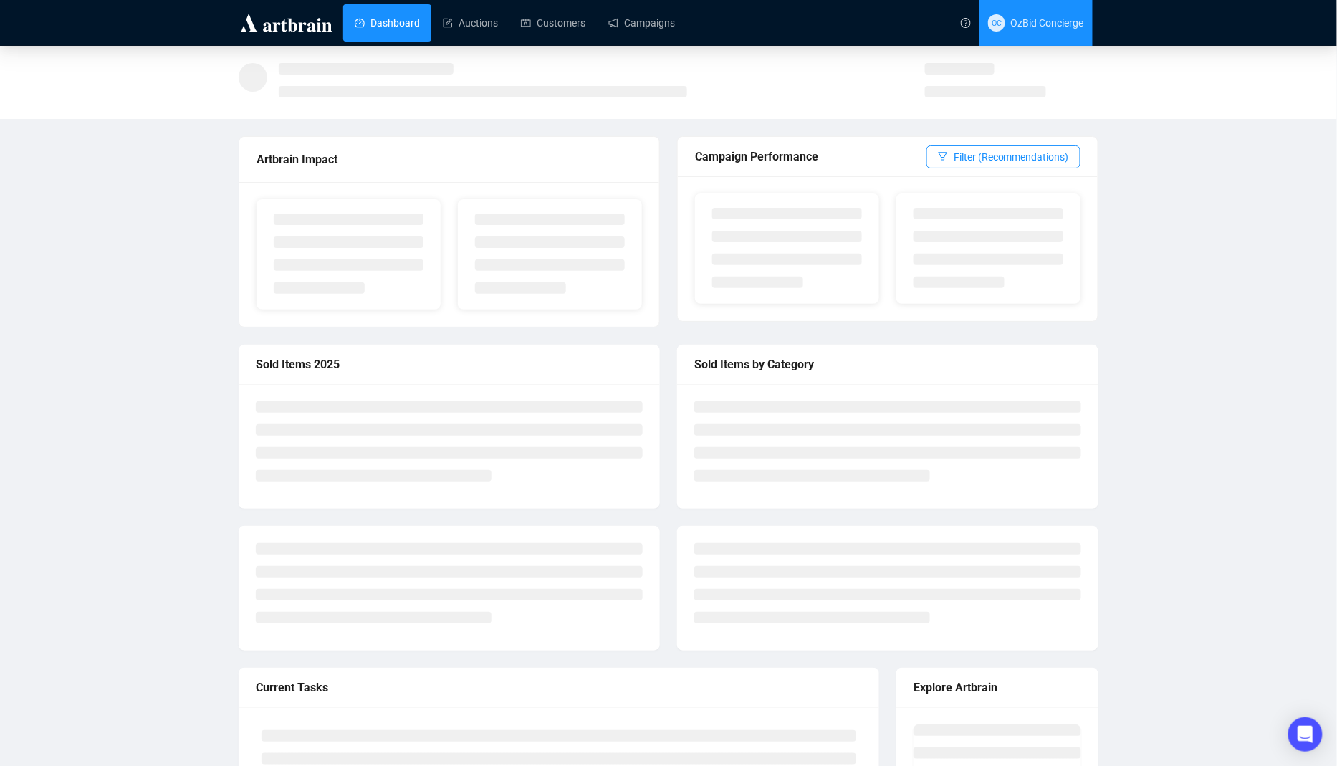
click at [1001, 27] on span "OC OzBid Concierge" at bounding box center [1036, 23] width 96 height 46
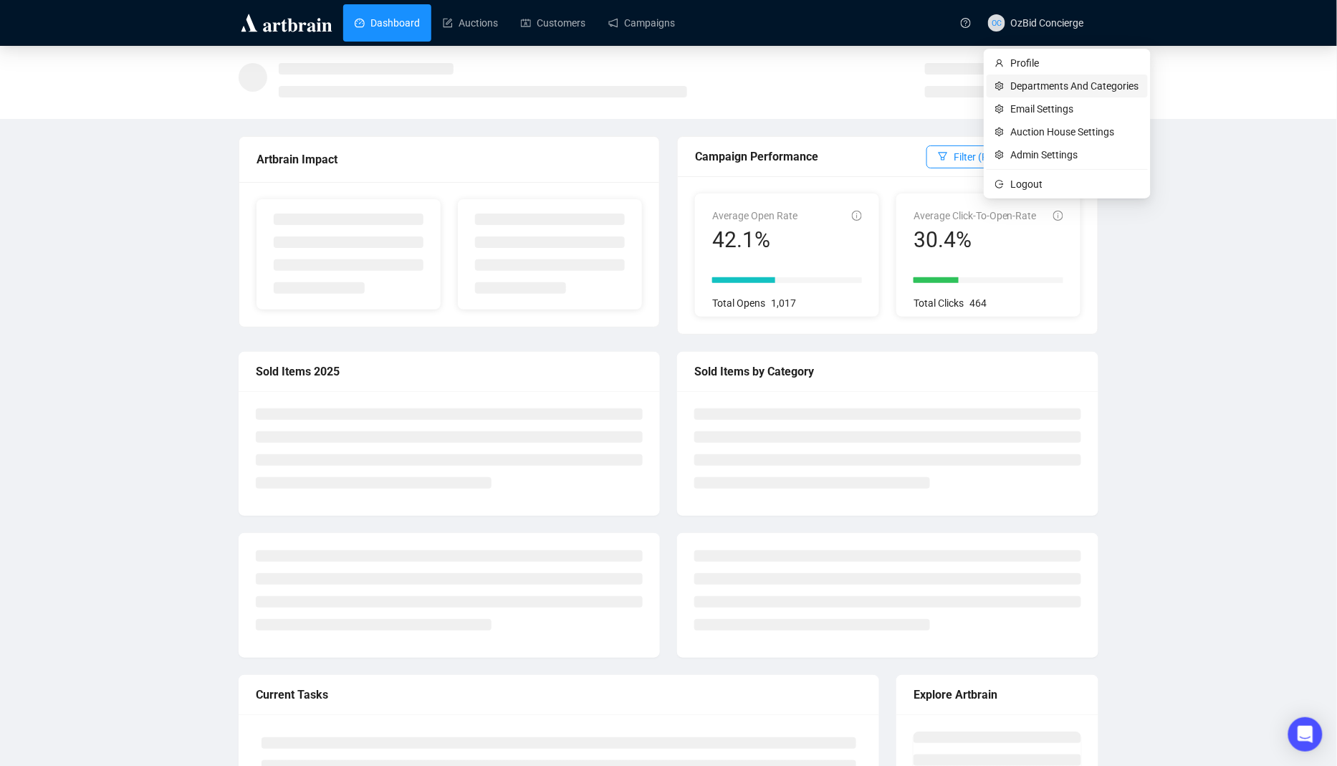
click at [1035, 89] on span "Departments And Categories" at bounding box center [1075, 86] width 128 height 16
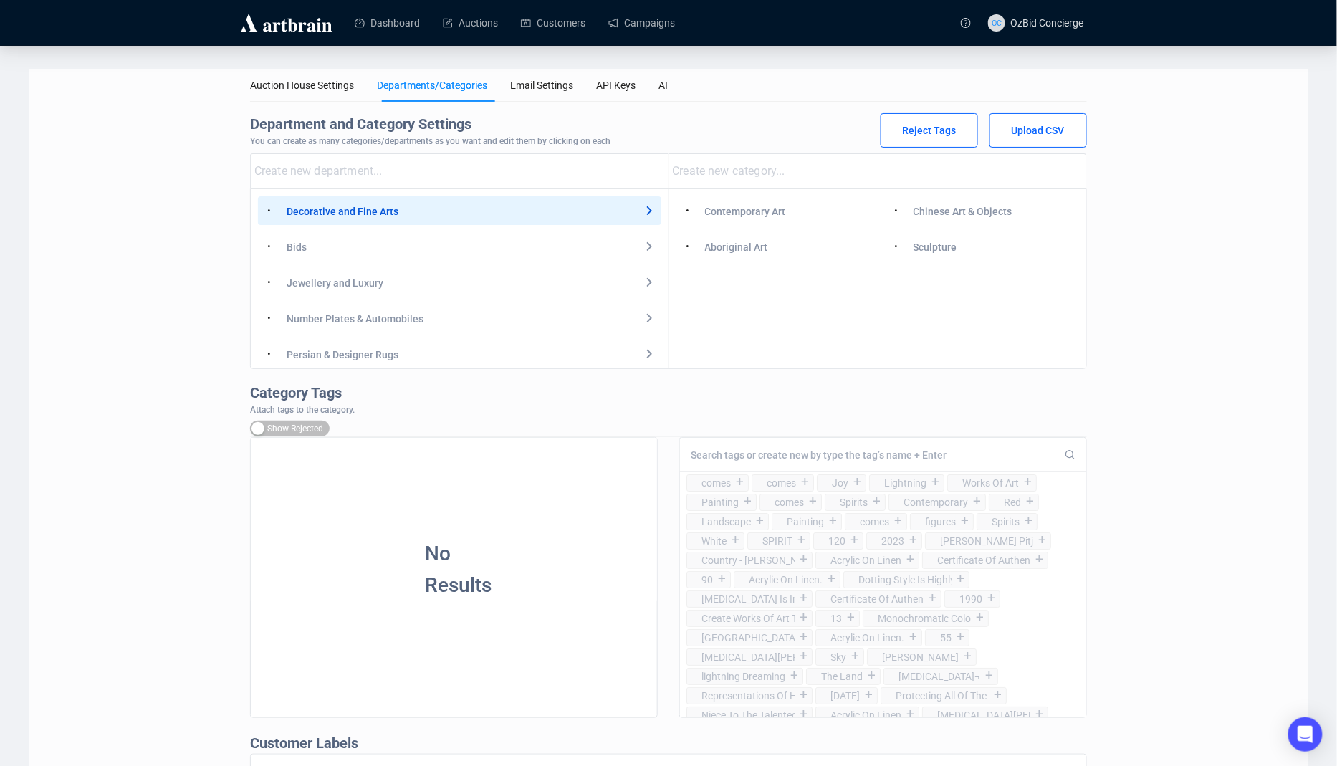
scroll to position [7, 0]
click at [373, 348] on div "Persian & Designer Rugs" at bounding box center [343, 348] width 112 height 16
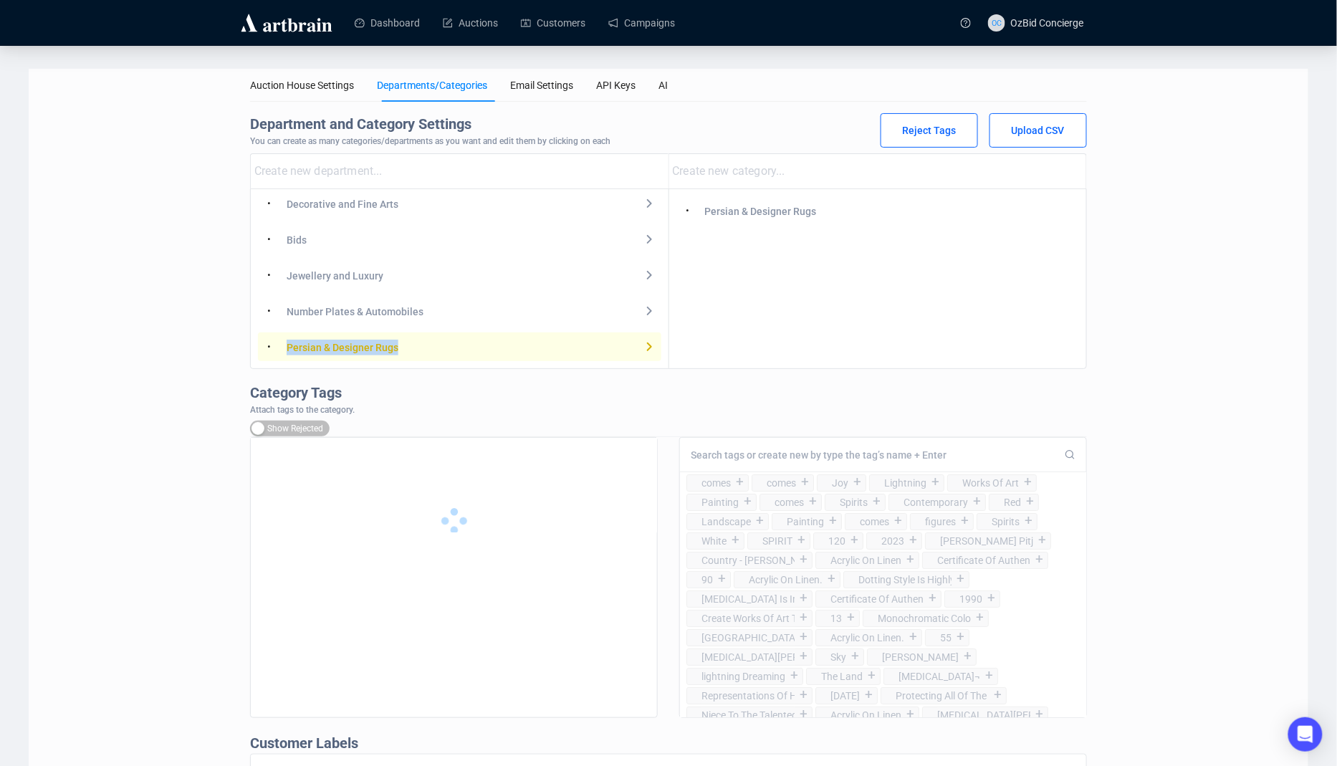
click at [373, 348] on div "Persian & Designer Rugs" at bounding box center [343, 348] width 112 height 16
copy div "Persian & Designer Rugs"
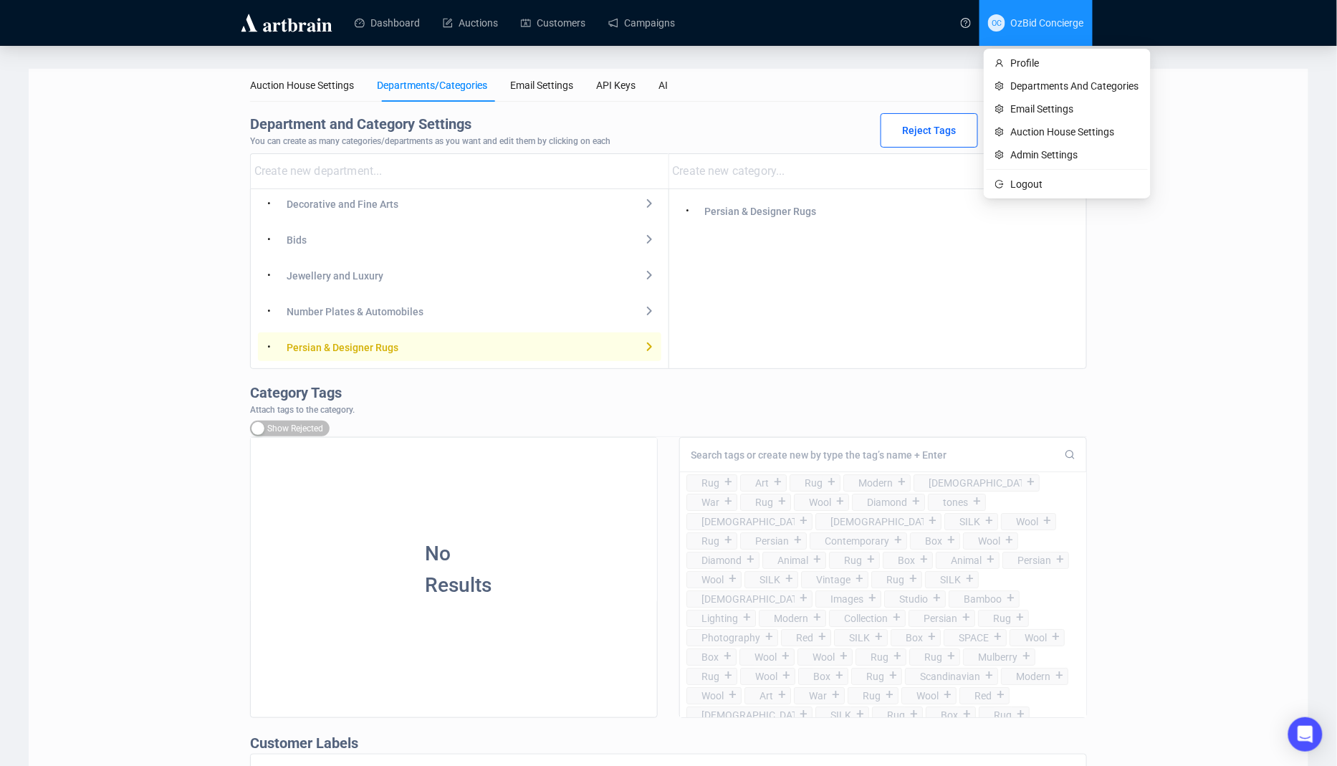
click at [1012, 23] on span "OzBid Concierge" at bounding box center [1047, 22] width 73 height 11
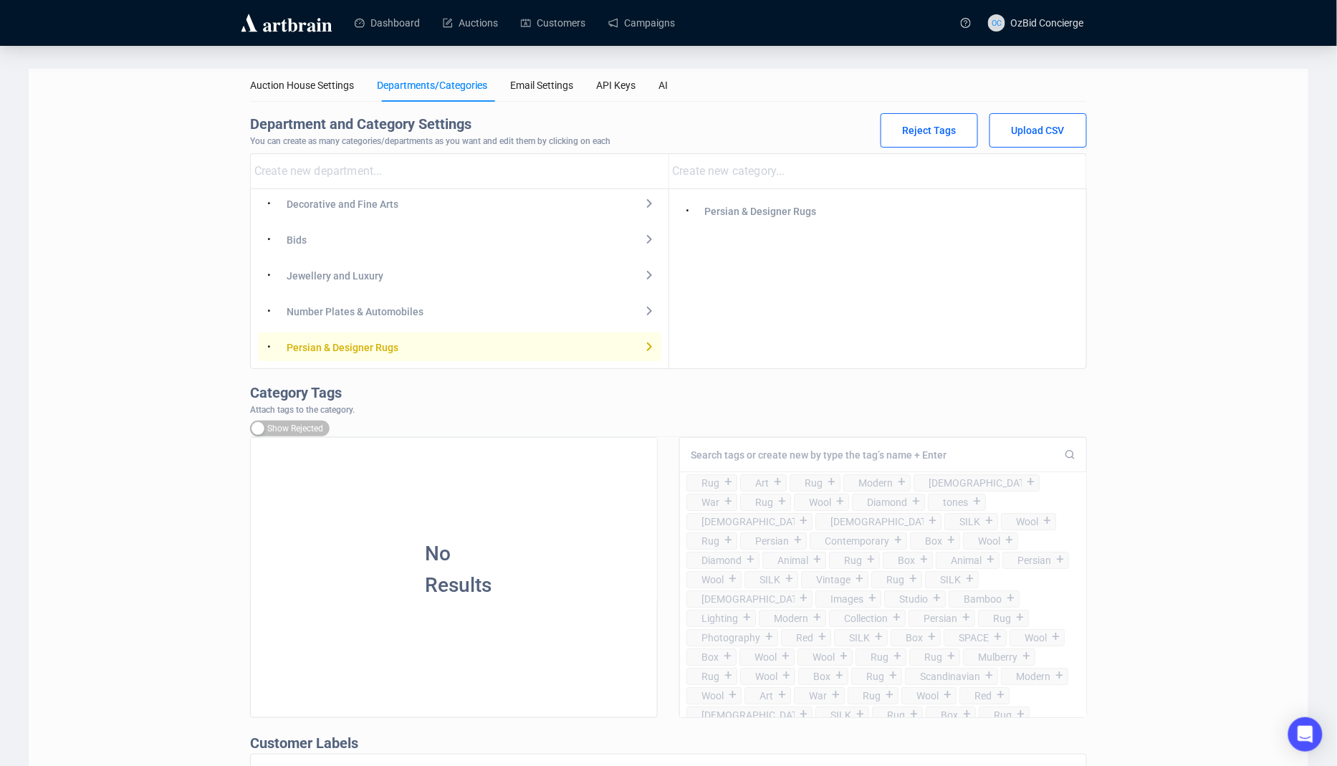
click at [1012, 46] on main "Auction House Settings Departments/Categories Email Settings API Keys AI Depart…" at bounding box center [668, 512] width 1337 height 933
click at [1025, 17] on span "OzBid Concierge" at bounding box center [1047, 22] width 73 height 11
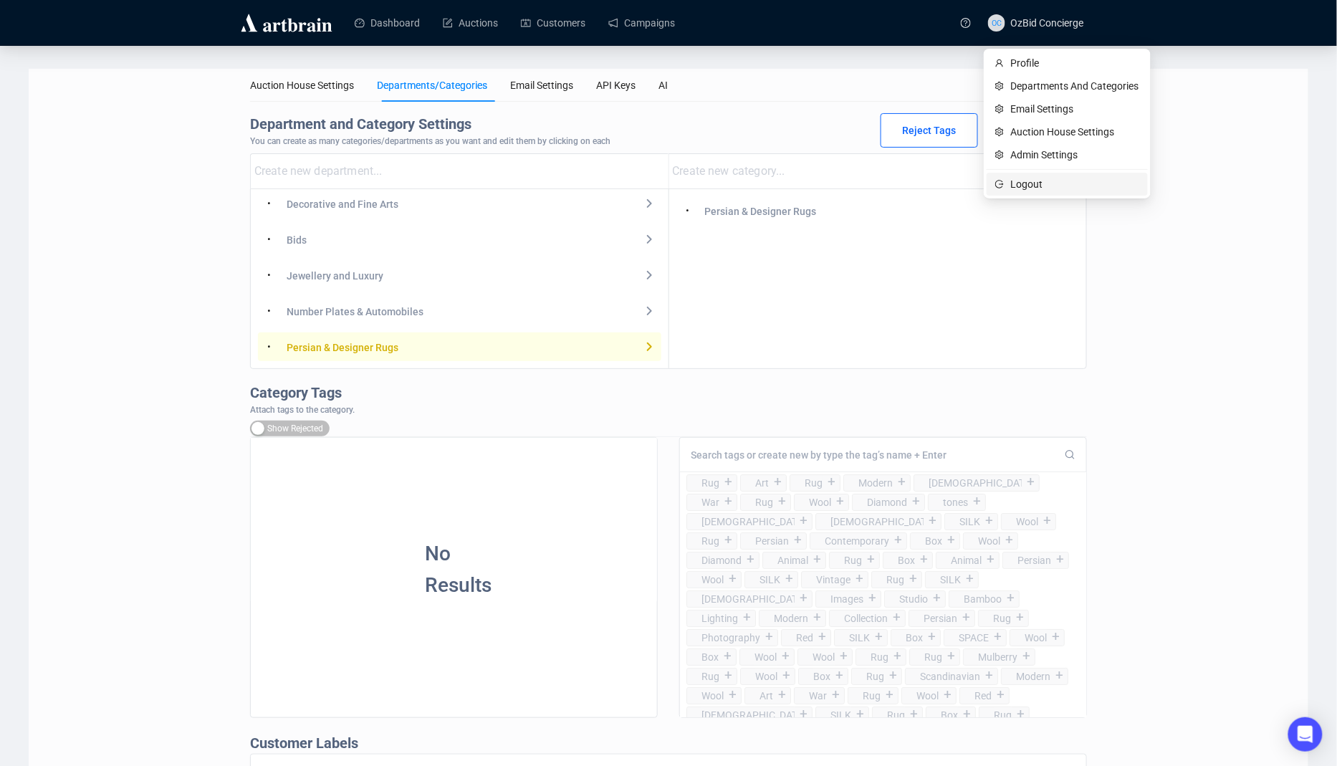
click at [1014, 178] on span "Logout" at bounding box center [1075, 184] width 128 height 16
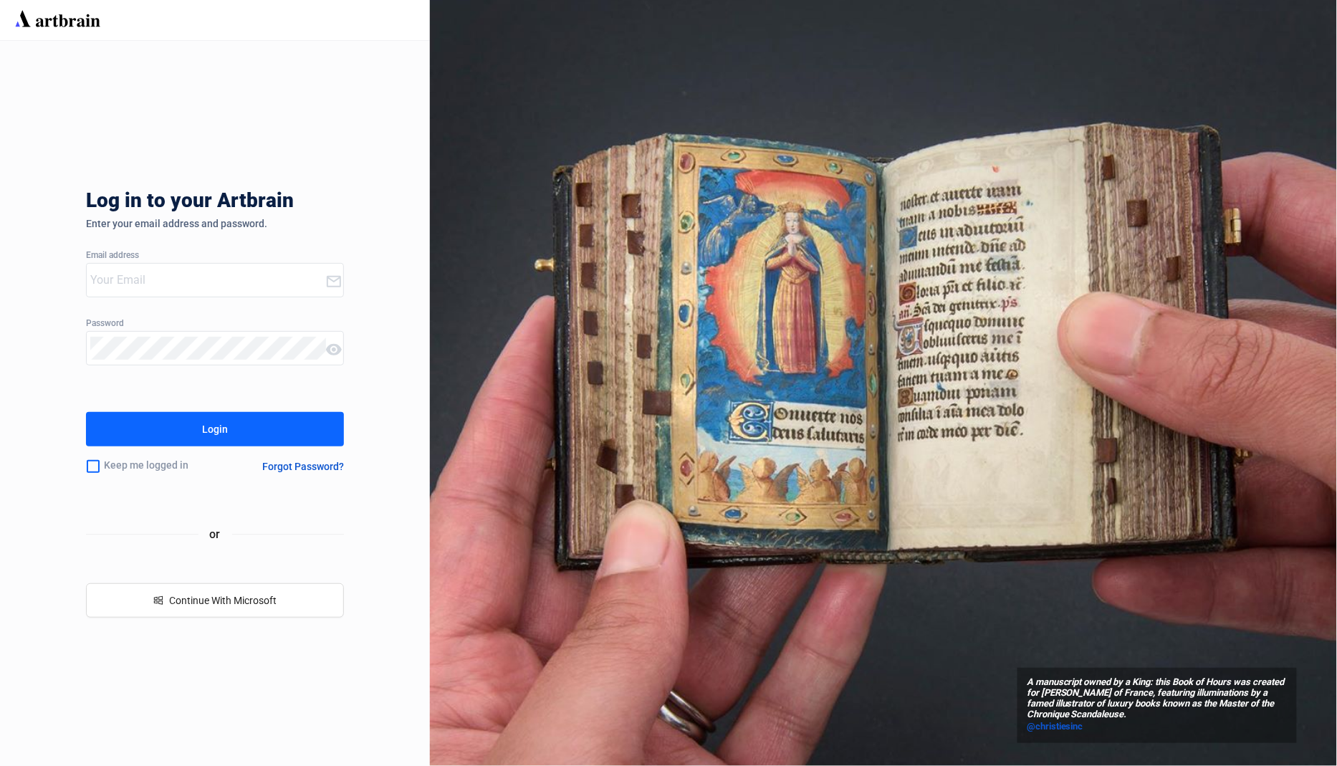
click at [272, 277] on input "email" at bounding box center [207, 280] width 235 height 23
type input "concierge+cs@artbrain.co"
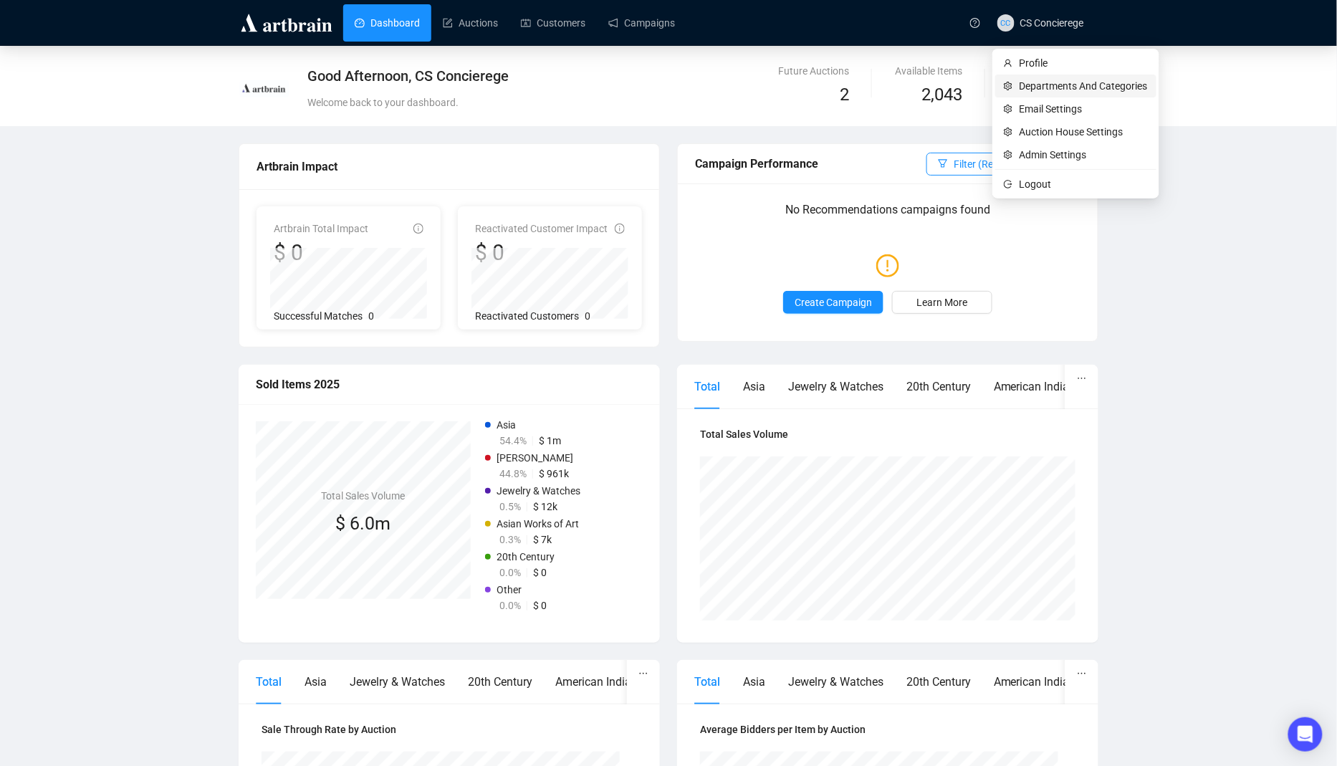
click at [1014, 84] on li "Departments And Categories" at bounding box center [1076, 86] width 161 height 23
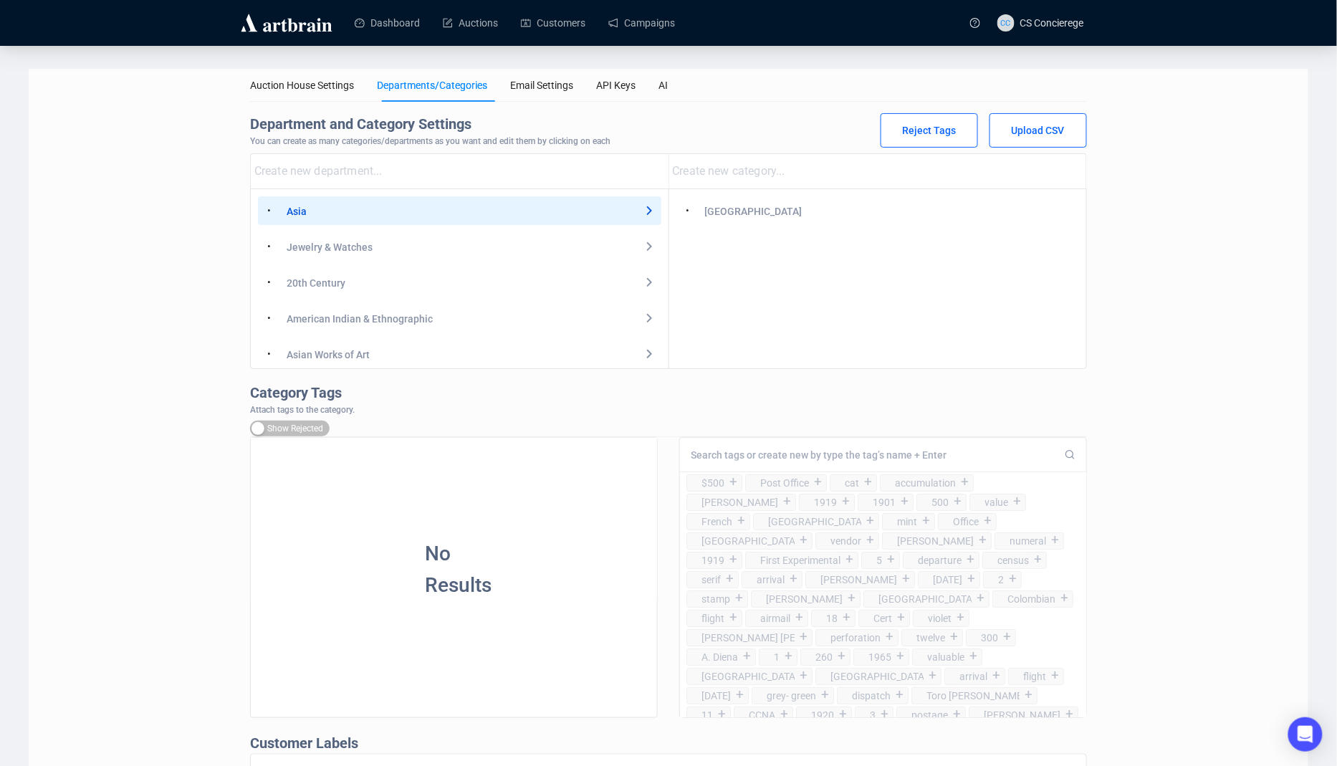
scroll to position [294, 0]
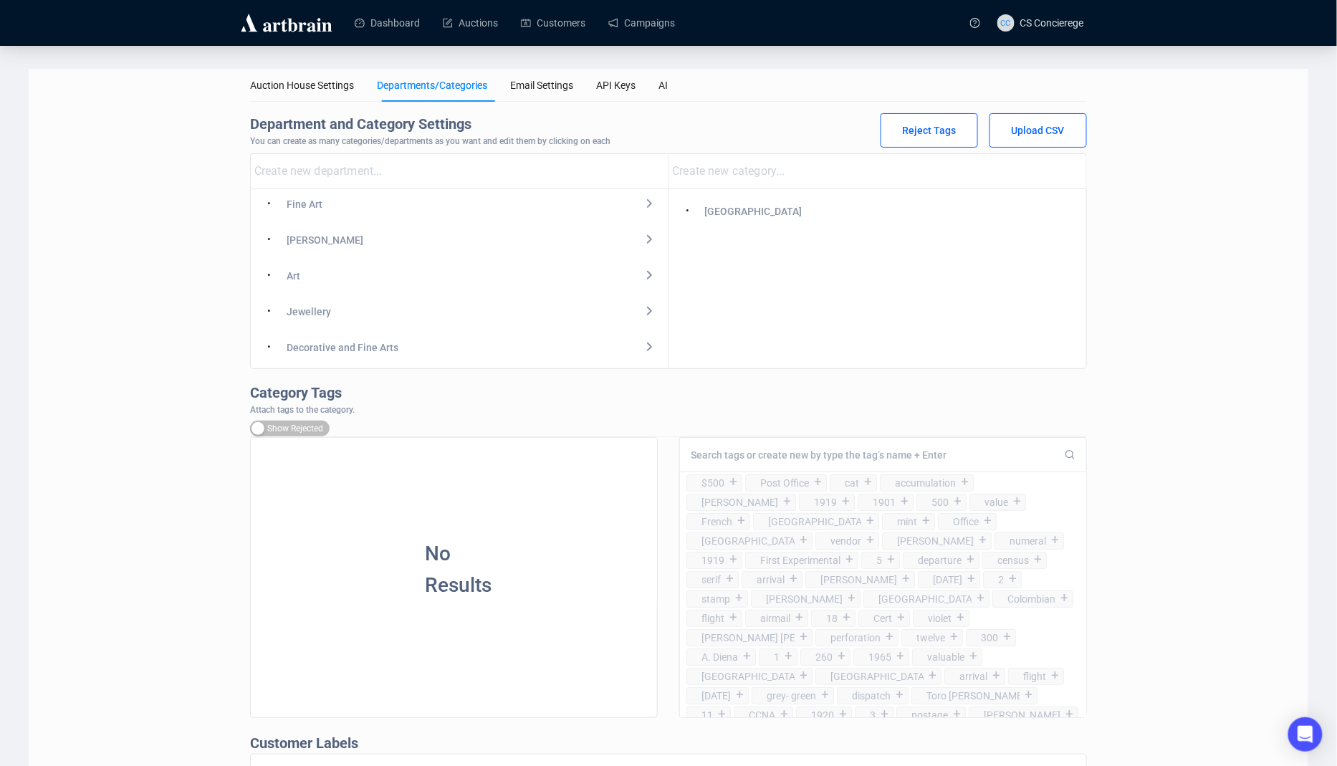
click at [467, 352] on div "• Decorative and Fine Arts" at bounding box center [460, 346] width 404 height 23
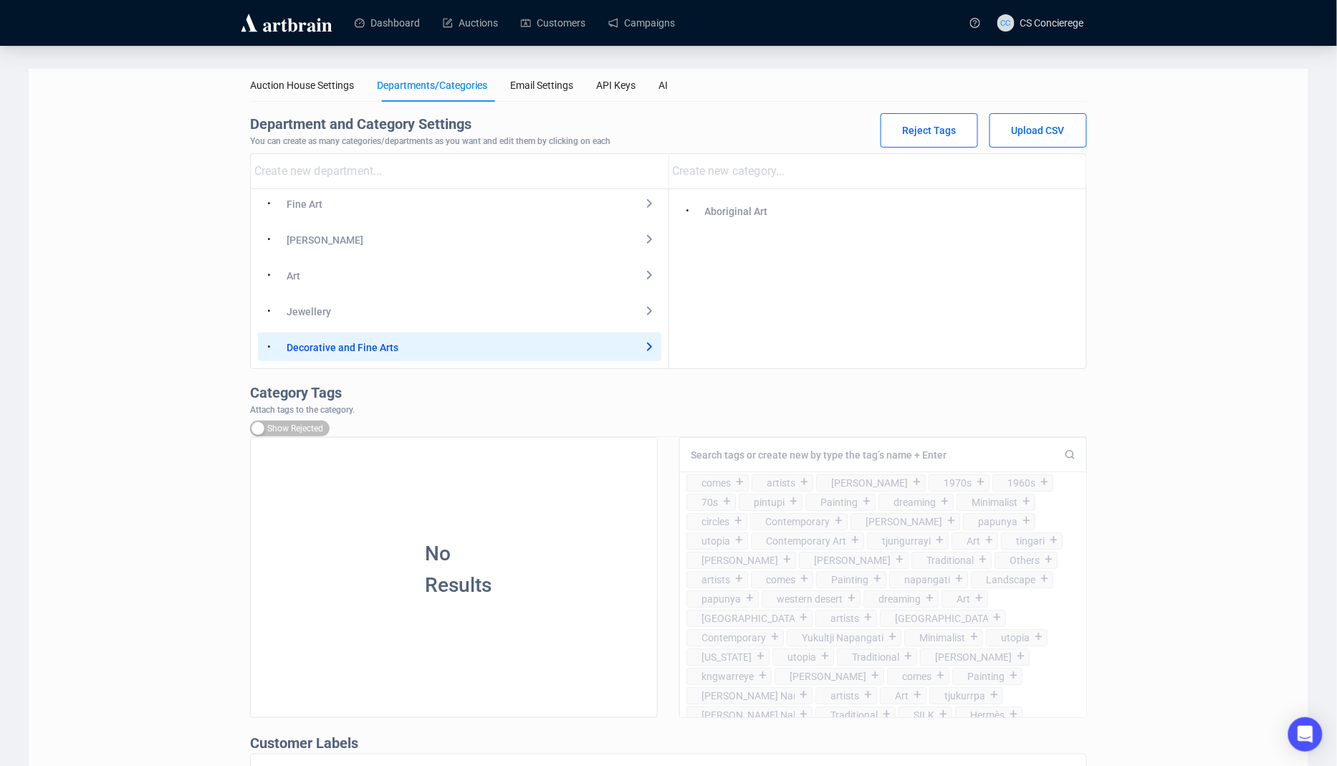
click at [426, 181] on input "string" at bounding box center [461, 171] width 414 height 23
paste input "Persian & Designer Rugs"
type input "Persian & Designer Rugs"
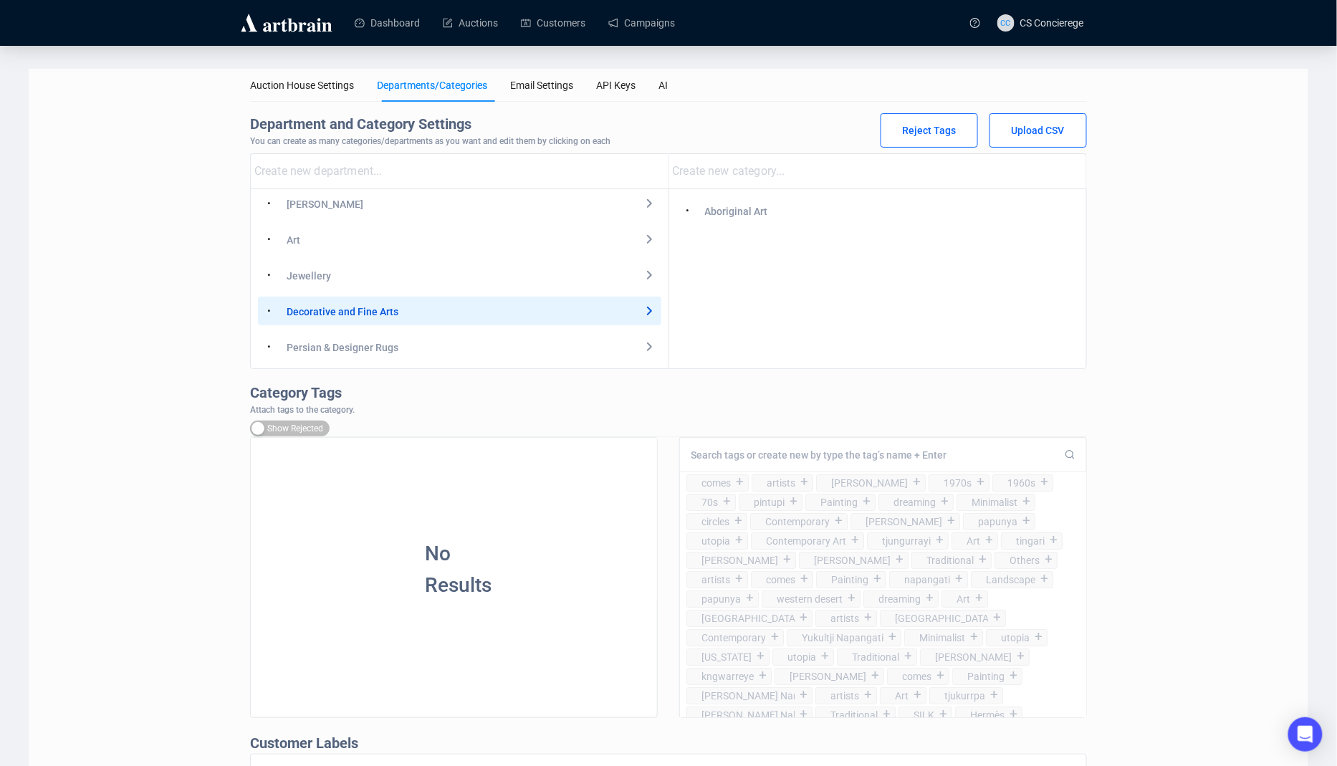
click at [390, 351] on div "Persian & Designer Rugs" at bounding box center [343, 348] width 112 height 16
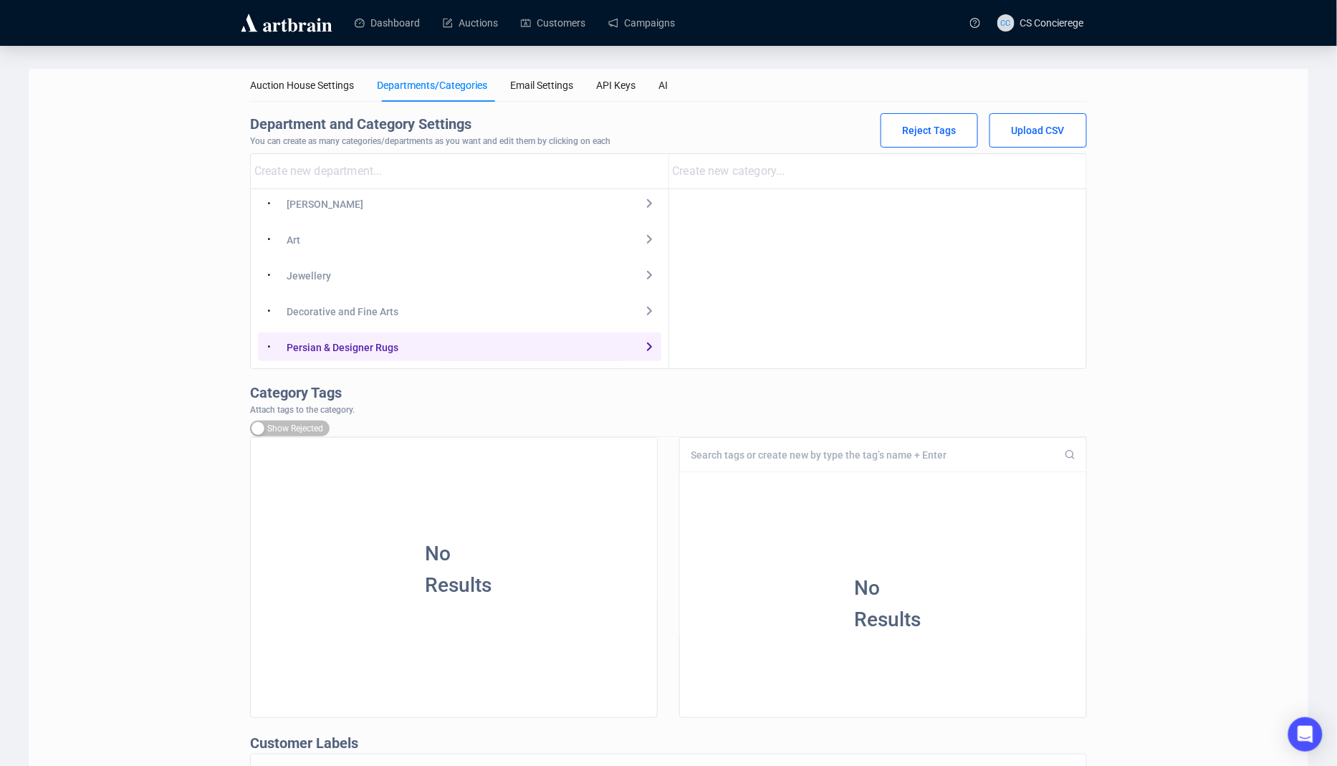
click at [781, 171] on input "string" at bounding box center [880, 171] width 414 height 23
paste input "Persian & Designer Rugs"
type input "Persian & Designer Rugs"
click at [849, 282] on div "• Persian & Designer Rugs" at bounding box center [773, 278] width 209 height 179
click at [472, 14] on link "Auctions" at bounding box center [470, 22] width 55 height 37
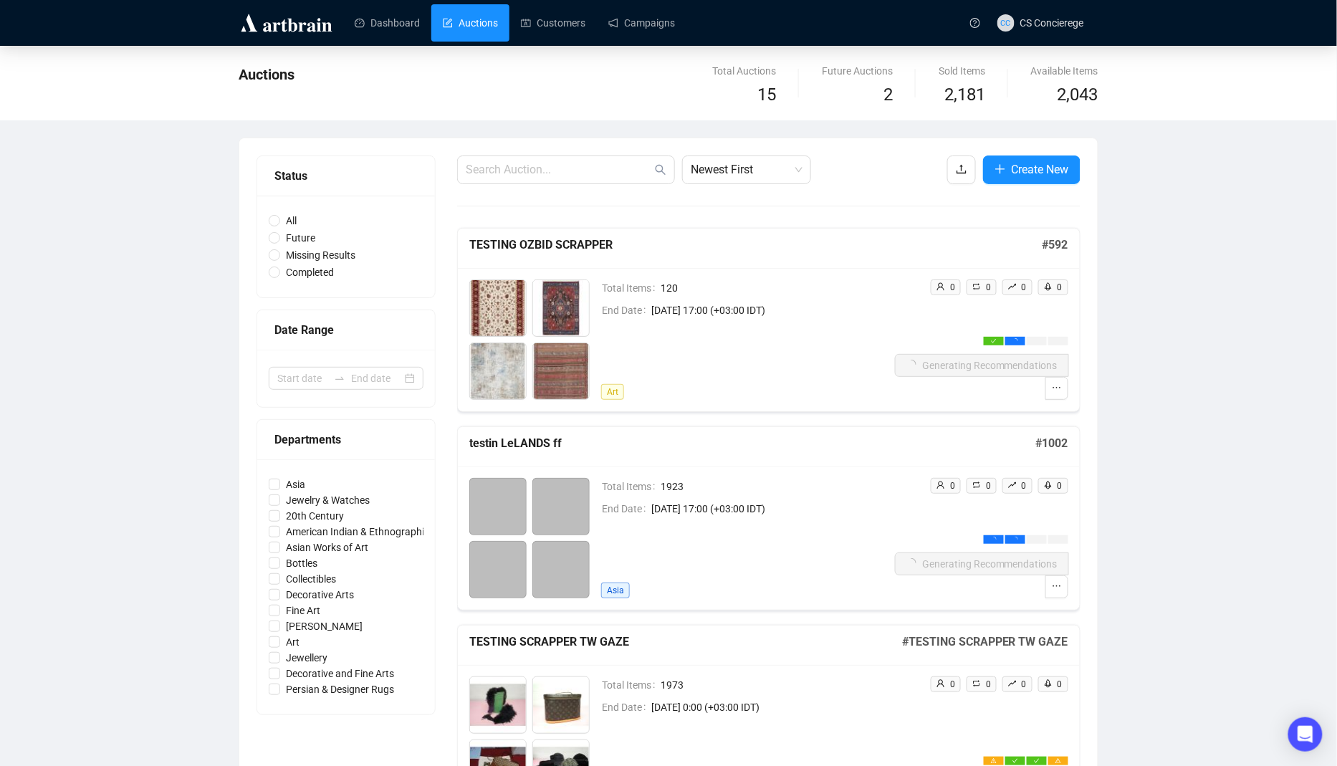
click at [1033, 168] on span "Create New" at bounding box center [1040, 170] width 57 height 18
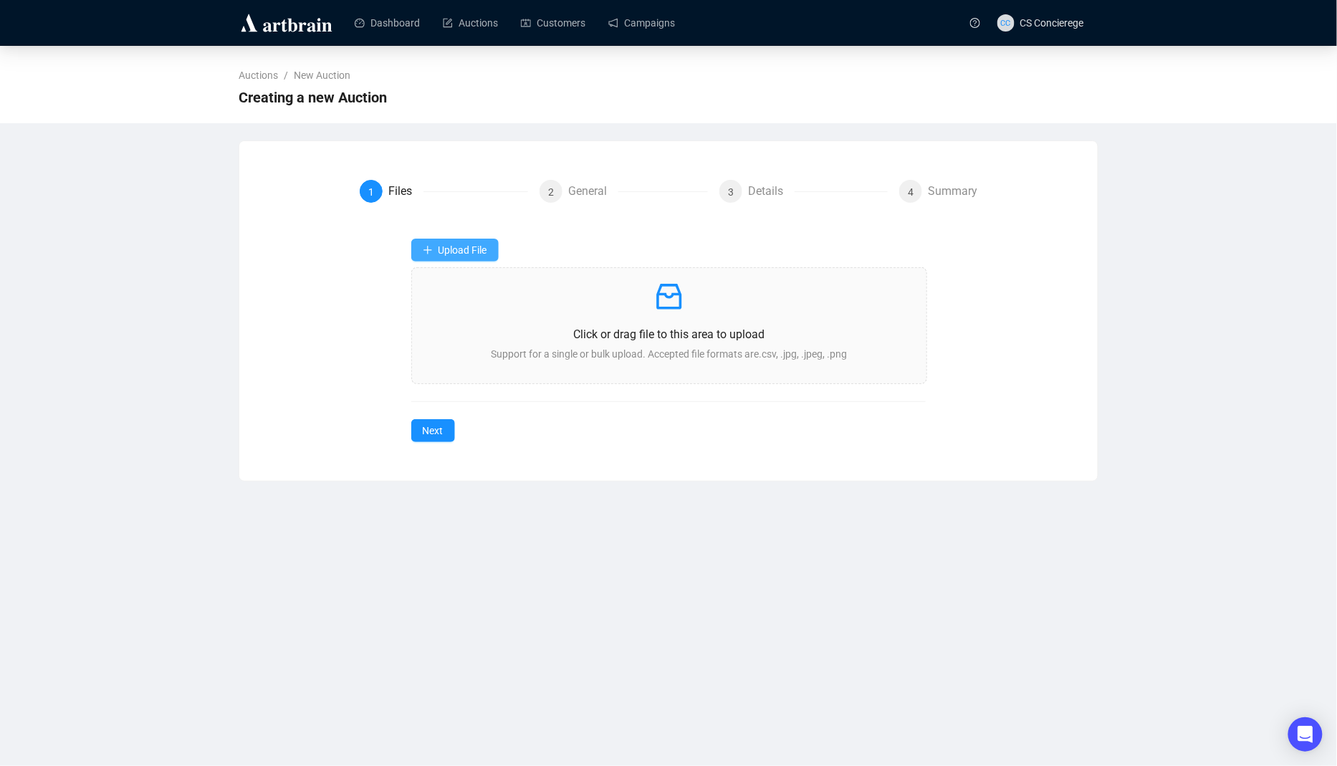
click at [490, 249] on button "Upload File" at bounding box center [454, 250] width 87 height 23
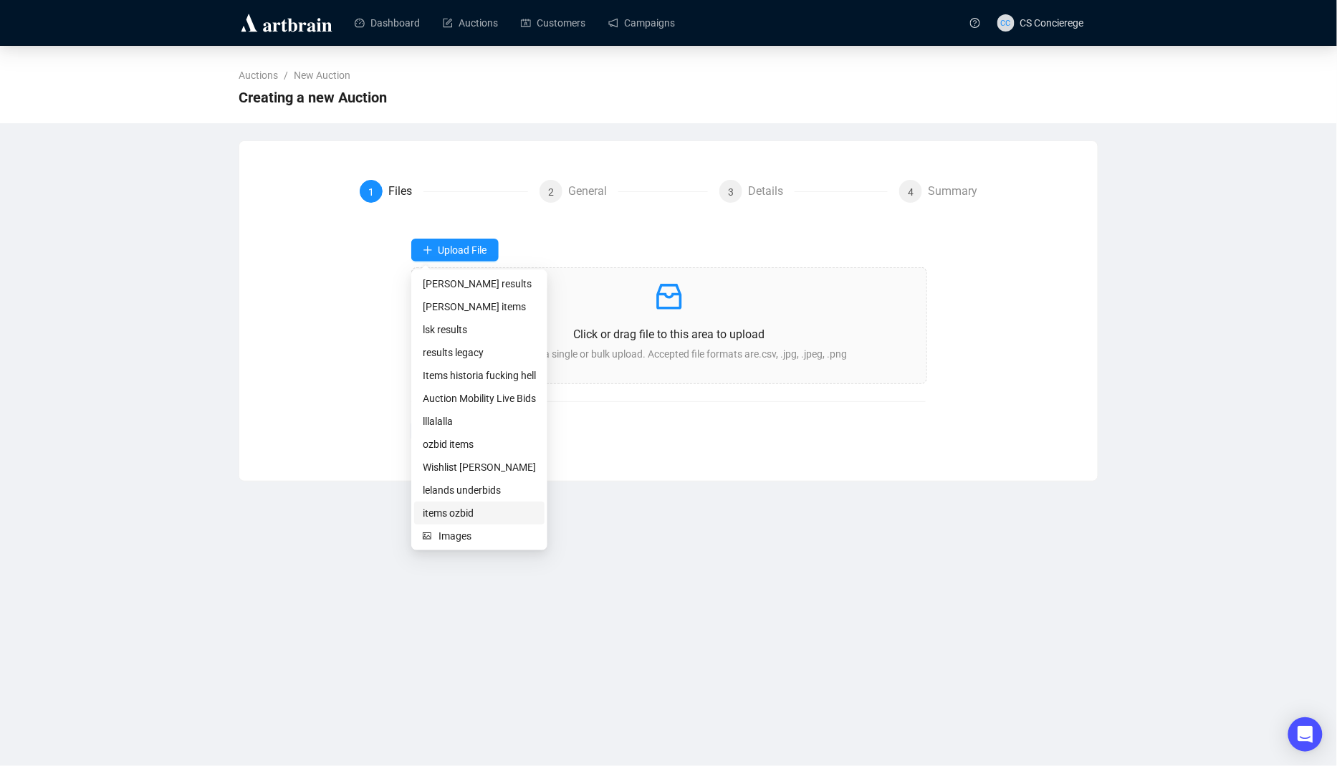
click at [502, 515] on span "items ozbid" at bounding box center [479, 513] width 113 height 16
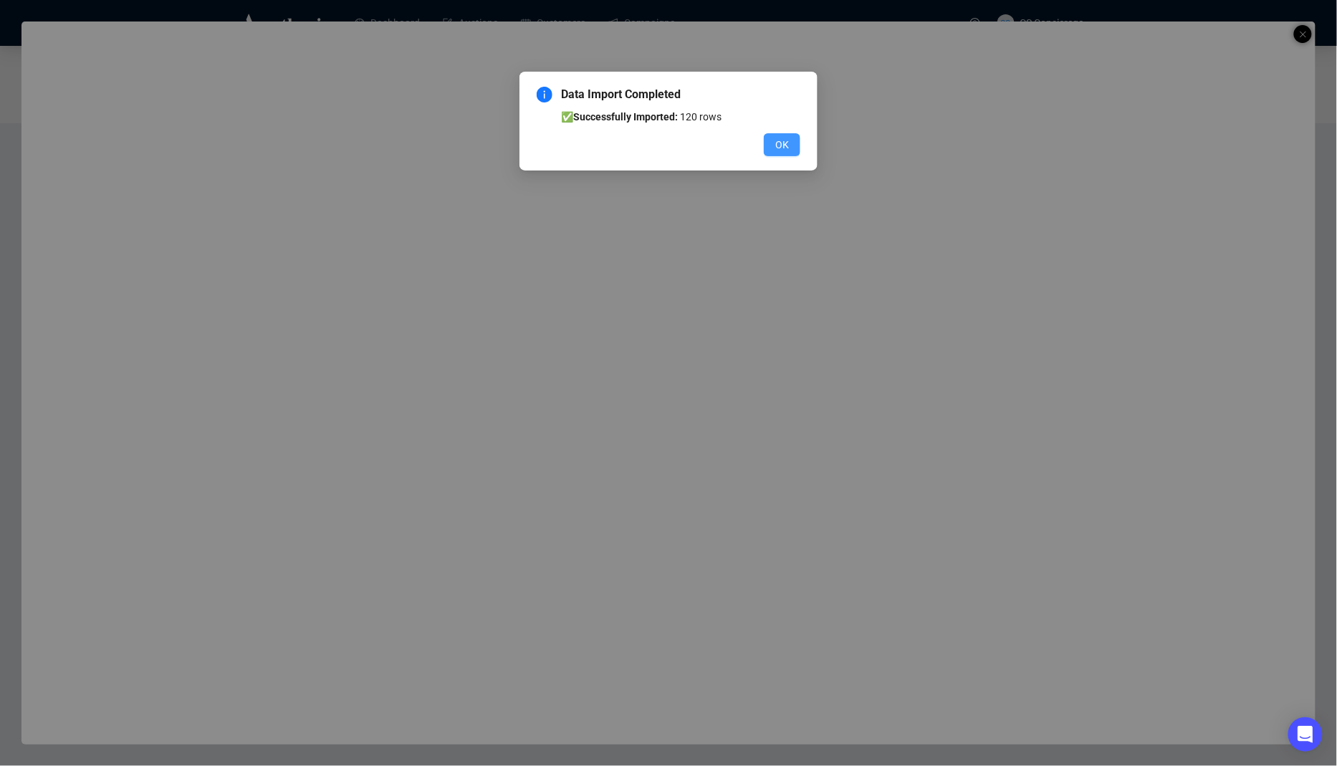
click at [782, 145] on span "OK" at bounding box center [783, 145] width 14 height 16
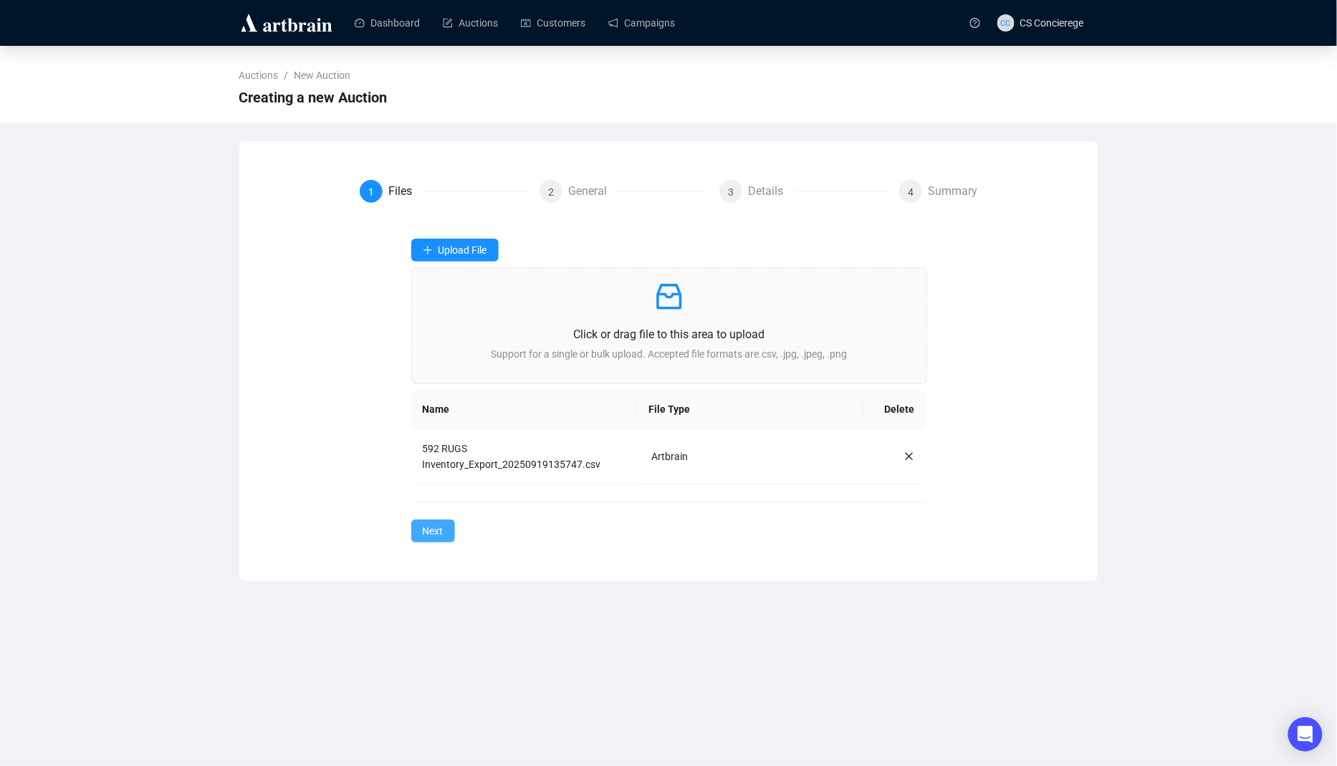
click at [429, 528] on span "Next" at bounding box center [433, 531] width 21 height 16
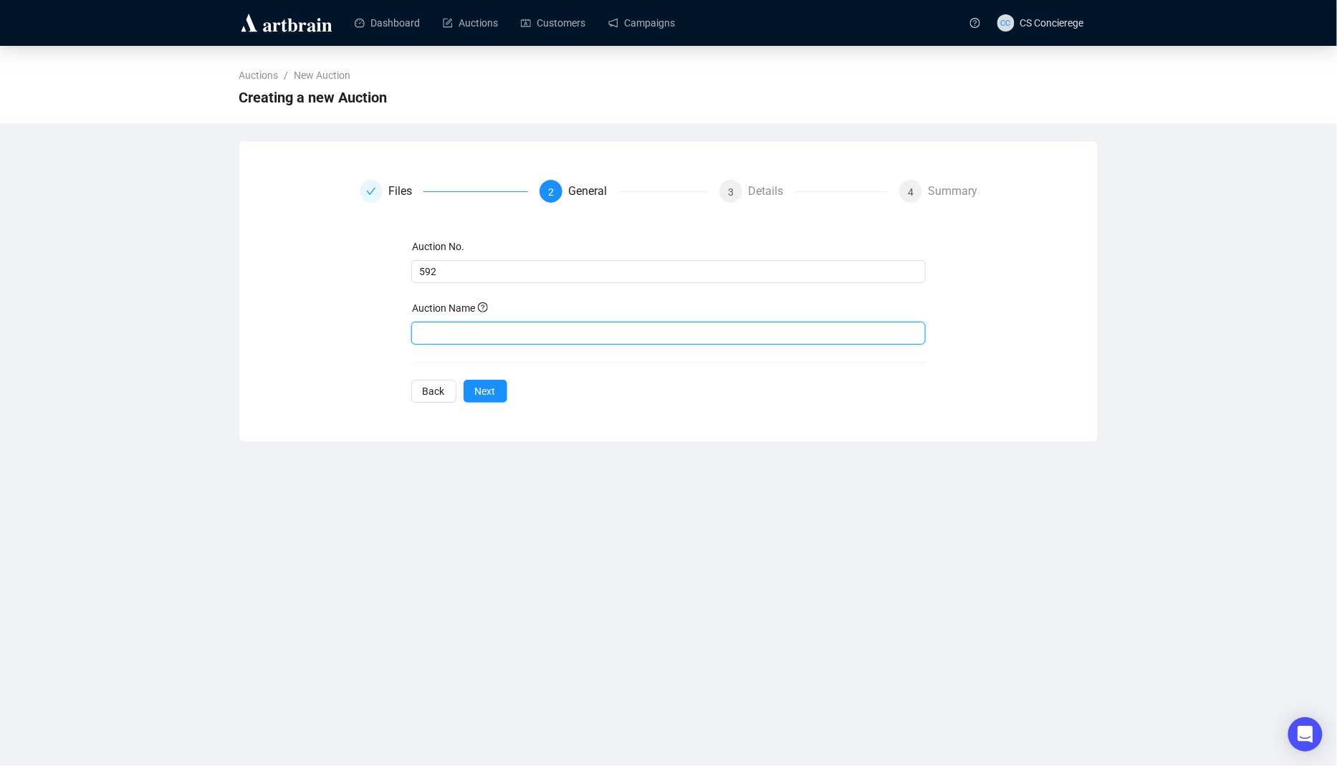
click at [491, 330] on input "text" at bounding box center [668, 333] width 515 height 23
type input "ozbid carpets"
click at [471, 387] on button "Next" at bounding box center [486, 391] width 44 height 23
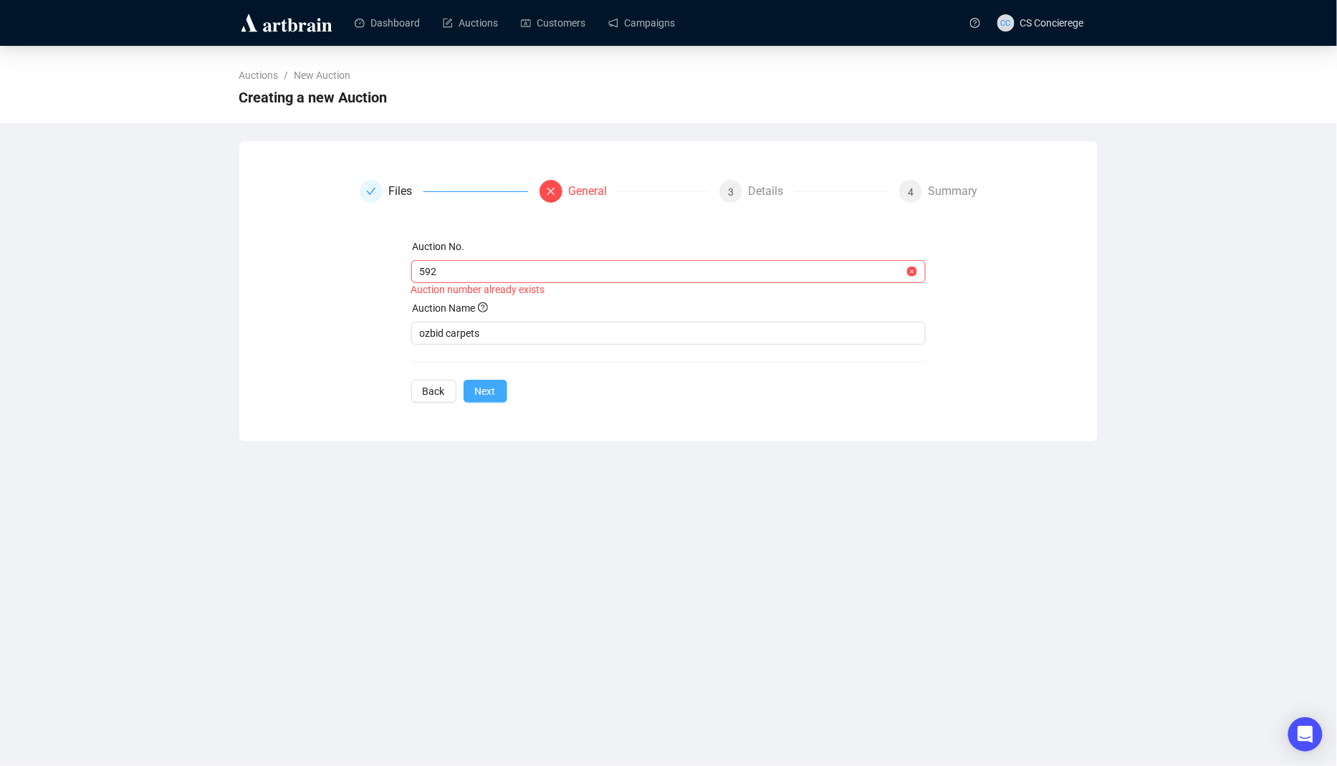
click at [492, 391] on span "Next" at bounding box center [485, 391] width 21 height 16
click at [487, 281] on span "592" at bounding box center [668, 271] width 515 height 23
type input "592erre"
click at [477, 389] on span "Next" at bounding box center [485, 391] width 21 height 16
click at [492, 391] on span "Next" at bounding box center [485, 391] width 21 height 16
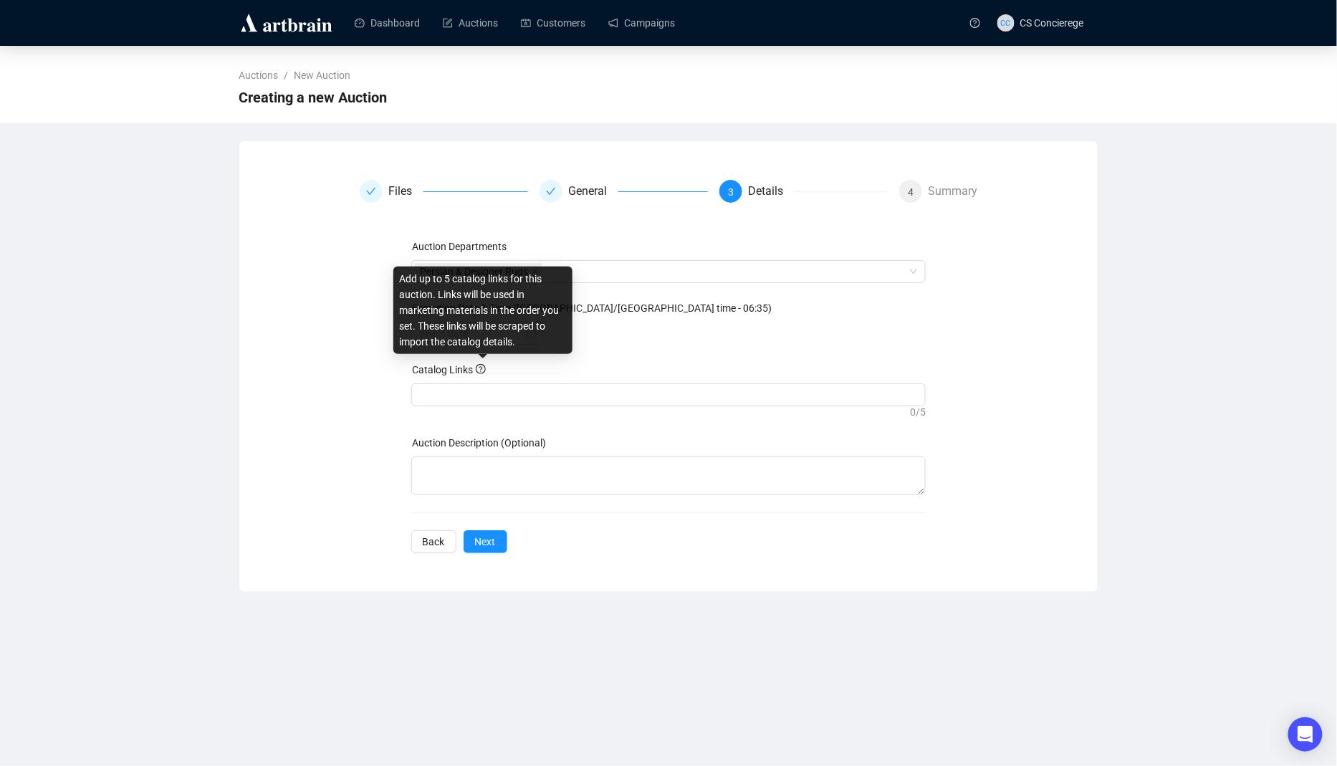
click at [475, 331] on div "Add up to 5 catalog links for this auction. Links will be used in marketing mat…" at bounding box center [482, 310] width 179 height 87
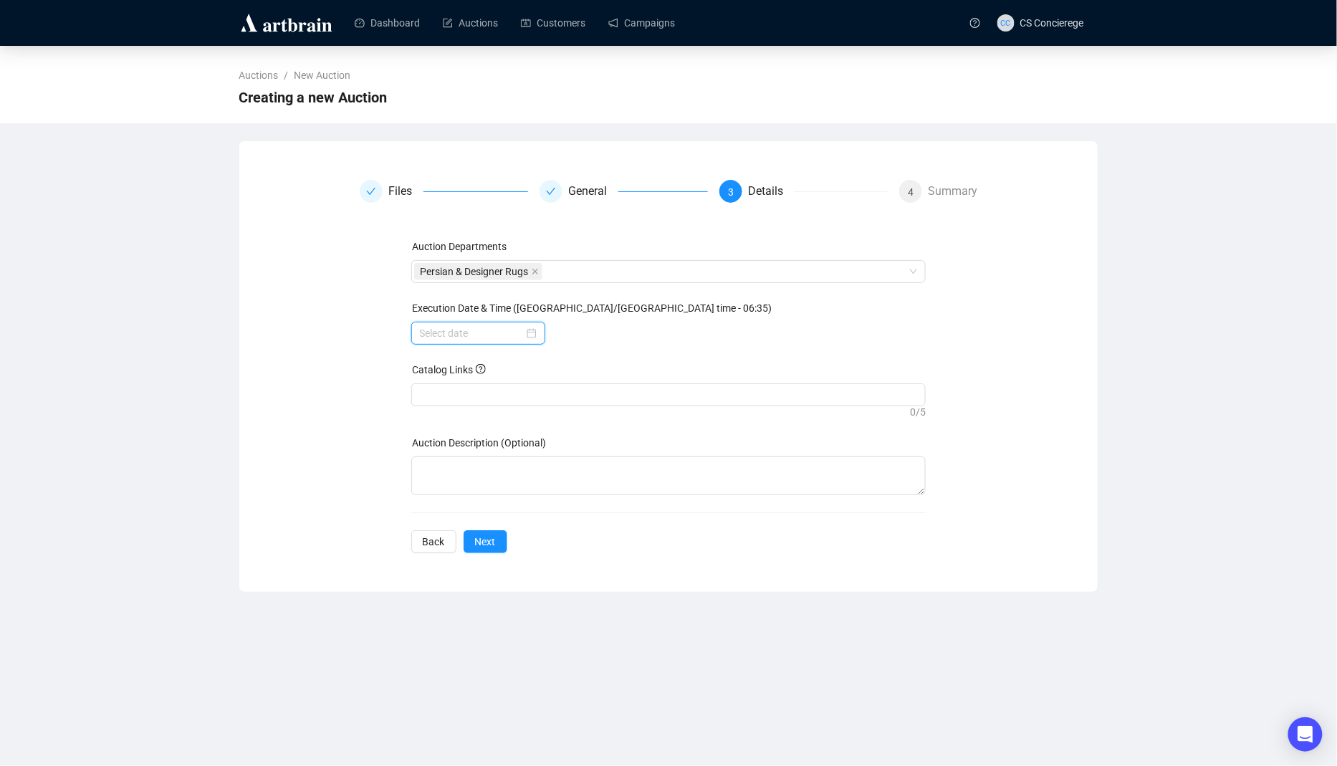
click at [479, 337] on input at bounding box center [472, 333] width 104 height 16
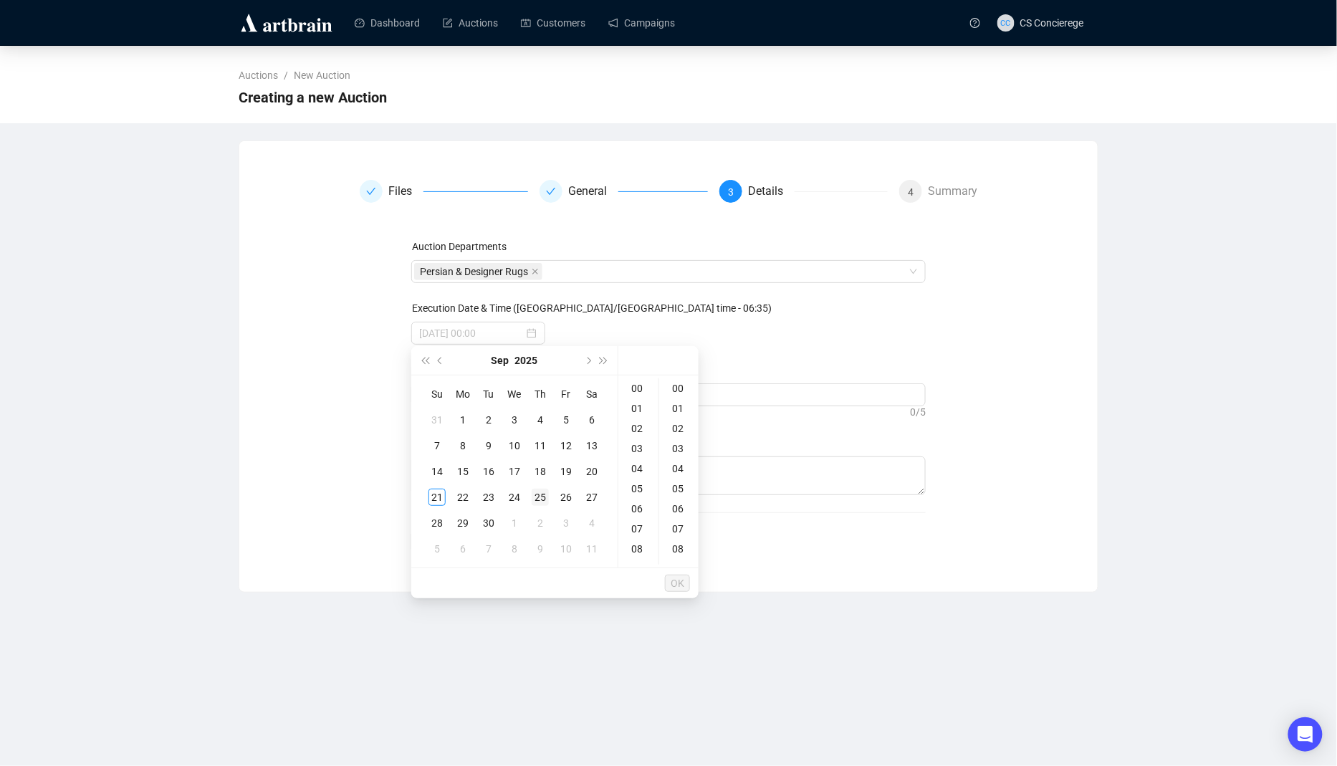
click at [528, 505] on td "25" at bounding box center [541, 498] width 26 height 26
type input "2025-09-25 00:00"
click at [692, 591] on ul "OK" at bounding box center [554, 583] width 287 height 30
click at [677, 588] on span "OK" at bounding box center [678, 583] width 14 height 27
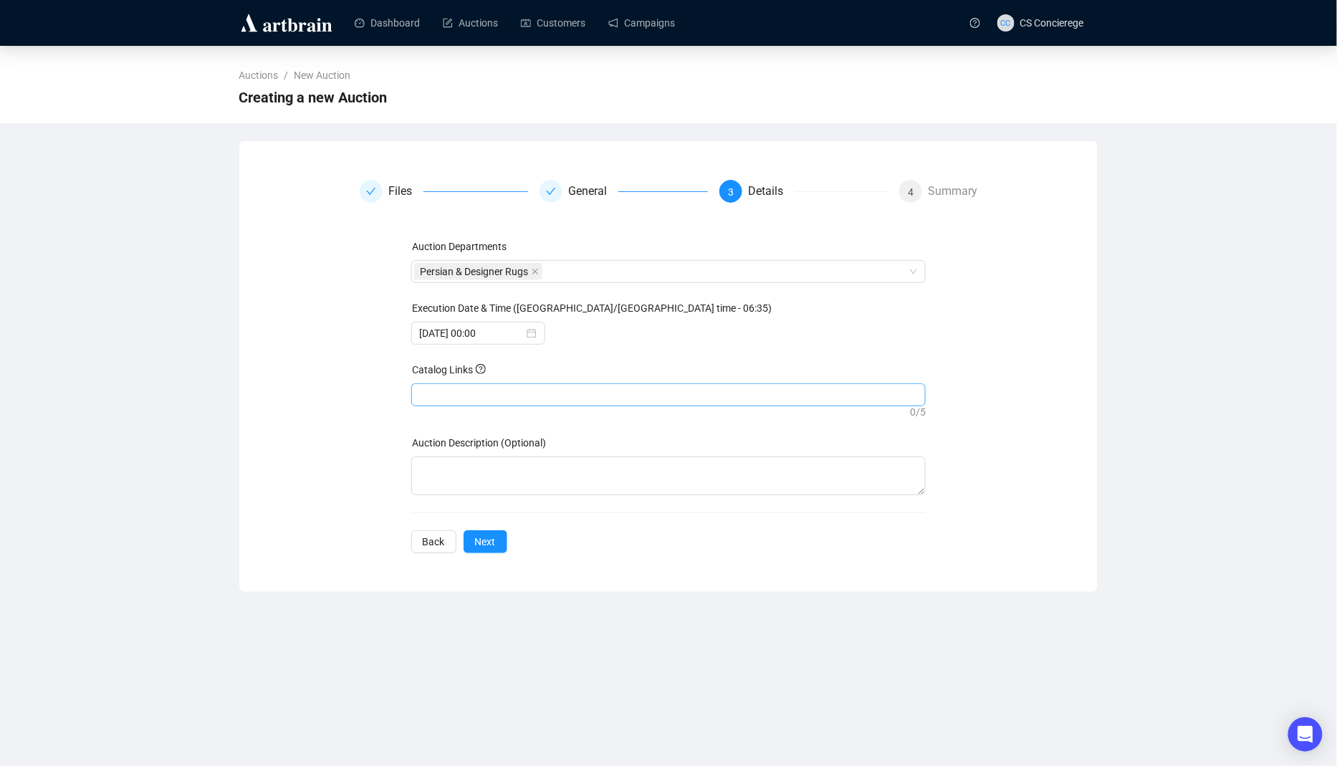
click at [540, 391] on div at bounding box center [669, 395] width 510 height 20
paste input "https://chatgpt.com/c/68cb8bda-f680-8326-85e1-400ff636f979"
type input "https://chatgpt.com/c/68cb8bda-f680-8326-85e1-400ff636f979"
click at [492, 538] on span "Next" at bounding box center [485, 542] width 21 height 16
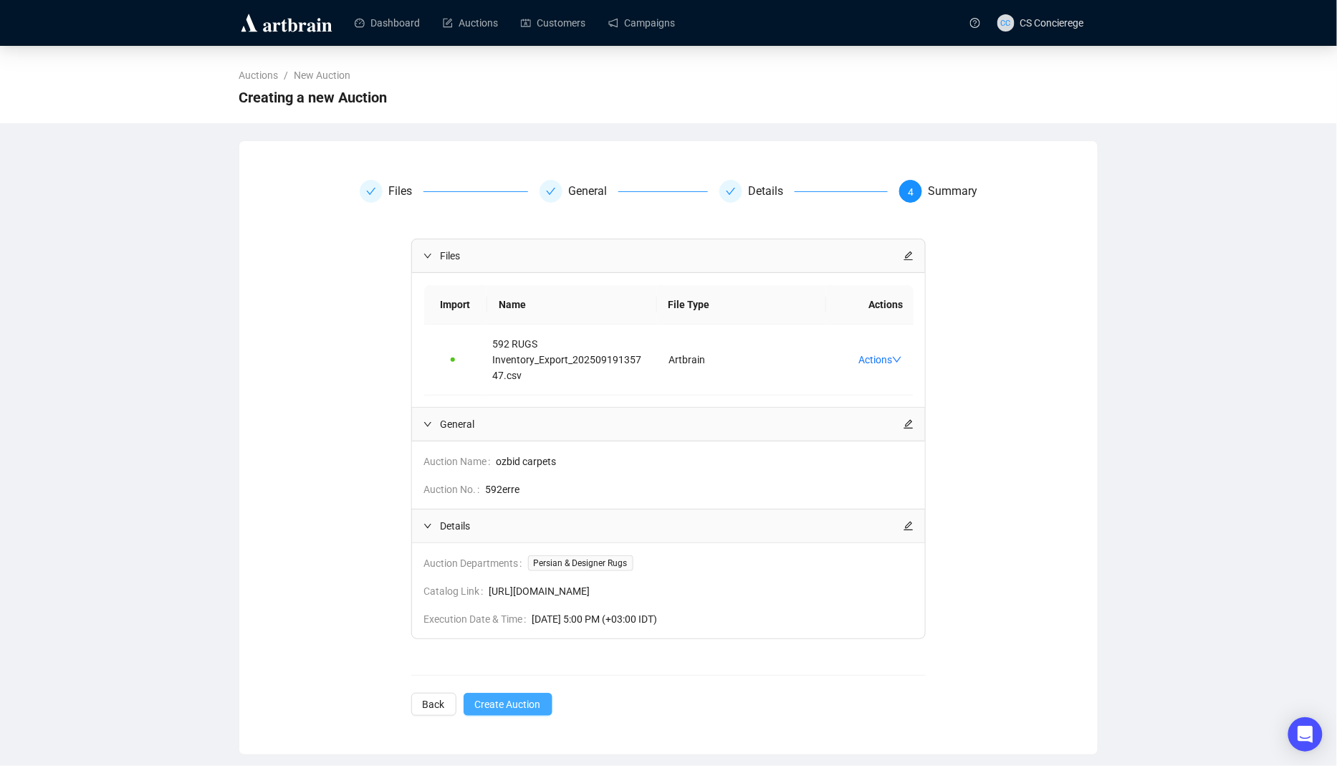
click at [526, 700] on span "Create Auction" at bounding box center [508, 705] width 66 height 16
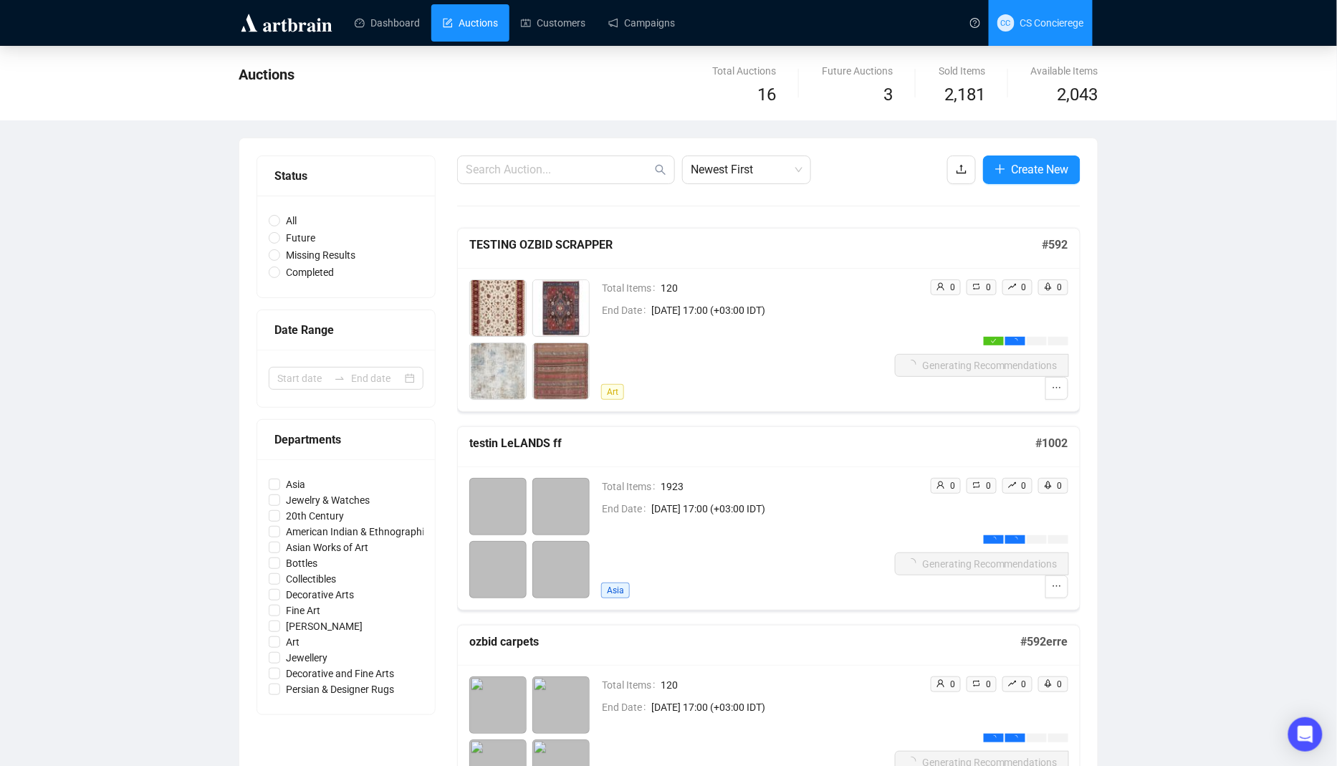
click at [1025, 17] on span "CS Concierege" at bounding box center [1053, 22] width 64 height 11
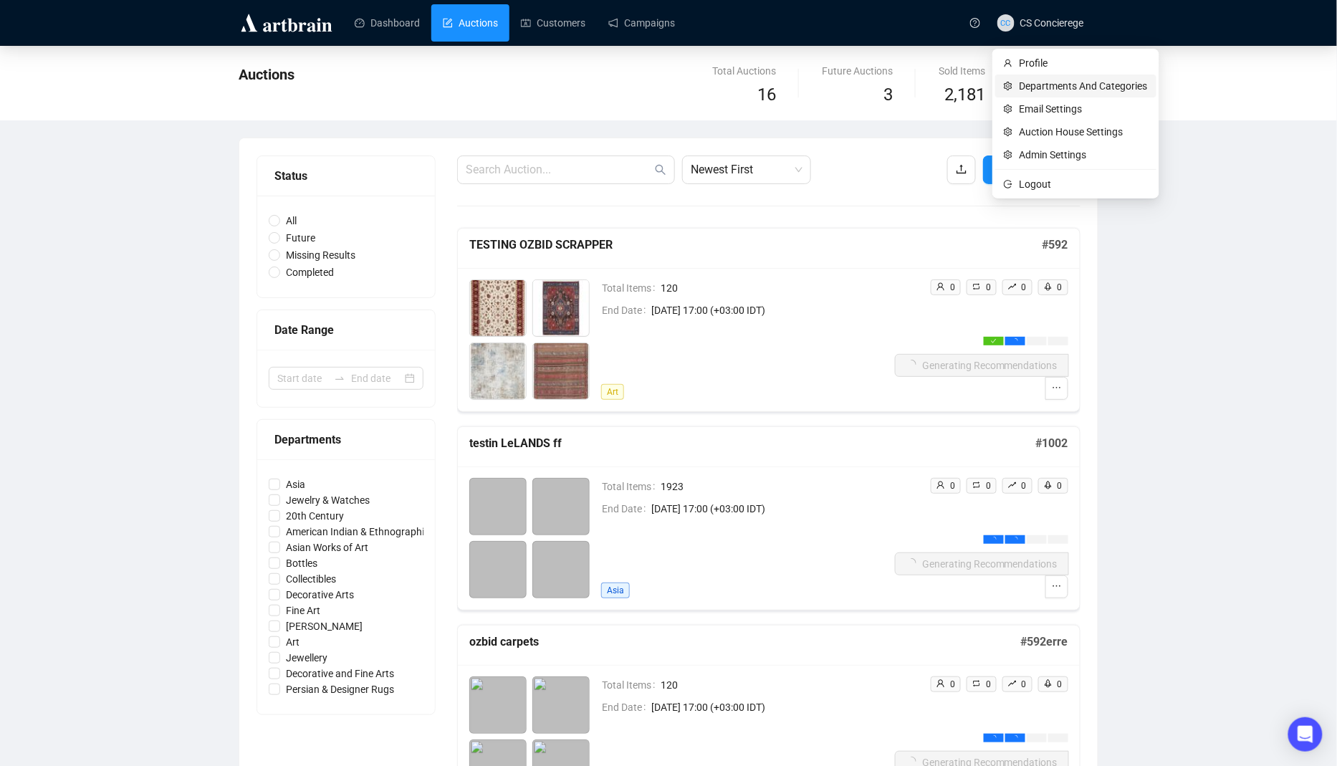
click at [1042, 89] on span "Departments And Categories" at bounding box center [1084, 86] width 128 height 16
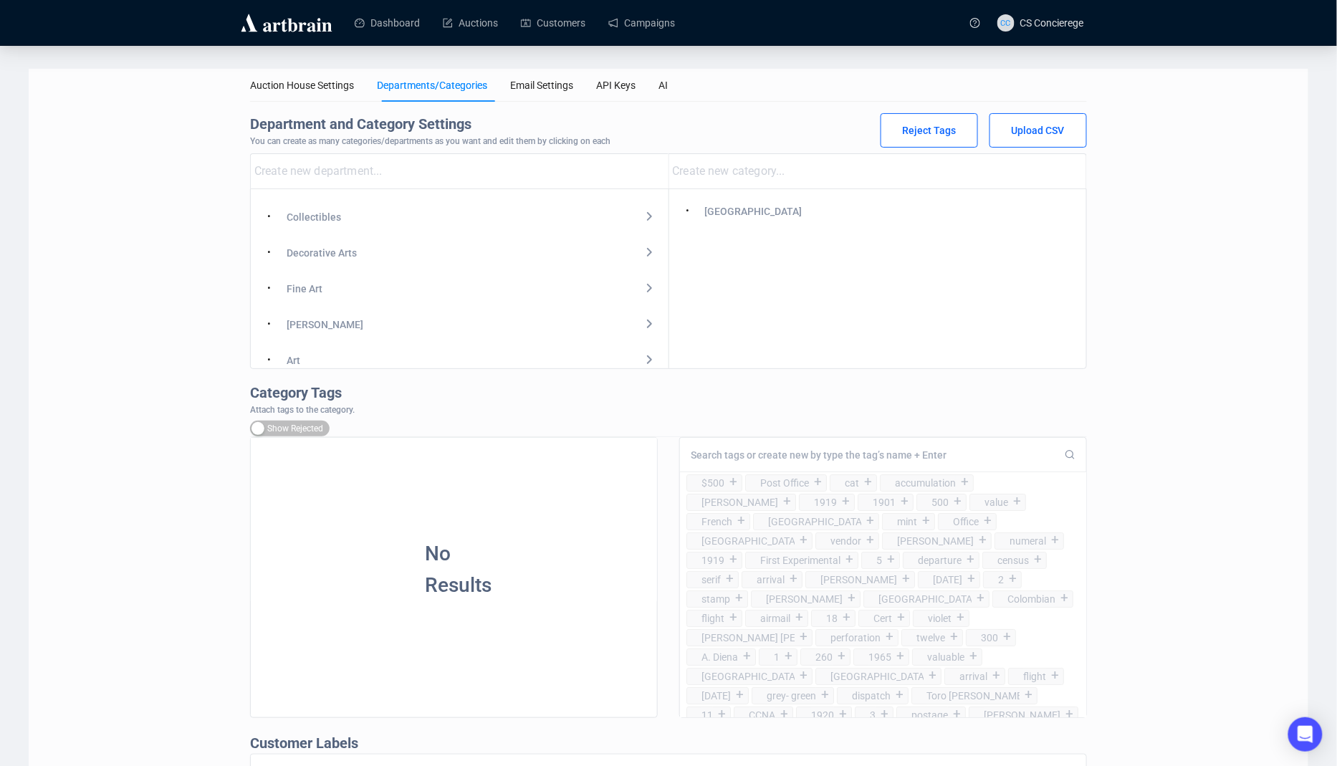
scroll to position [330, 0]
click at [330, 354] on div "Persian & Designer Rugs" at bounding box center [343, 348] width 112 height 16
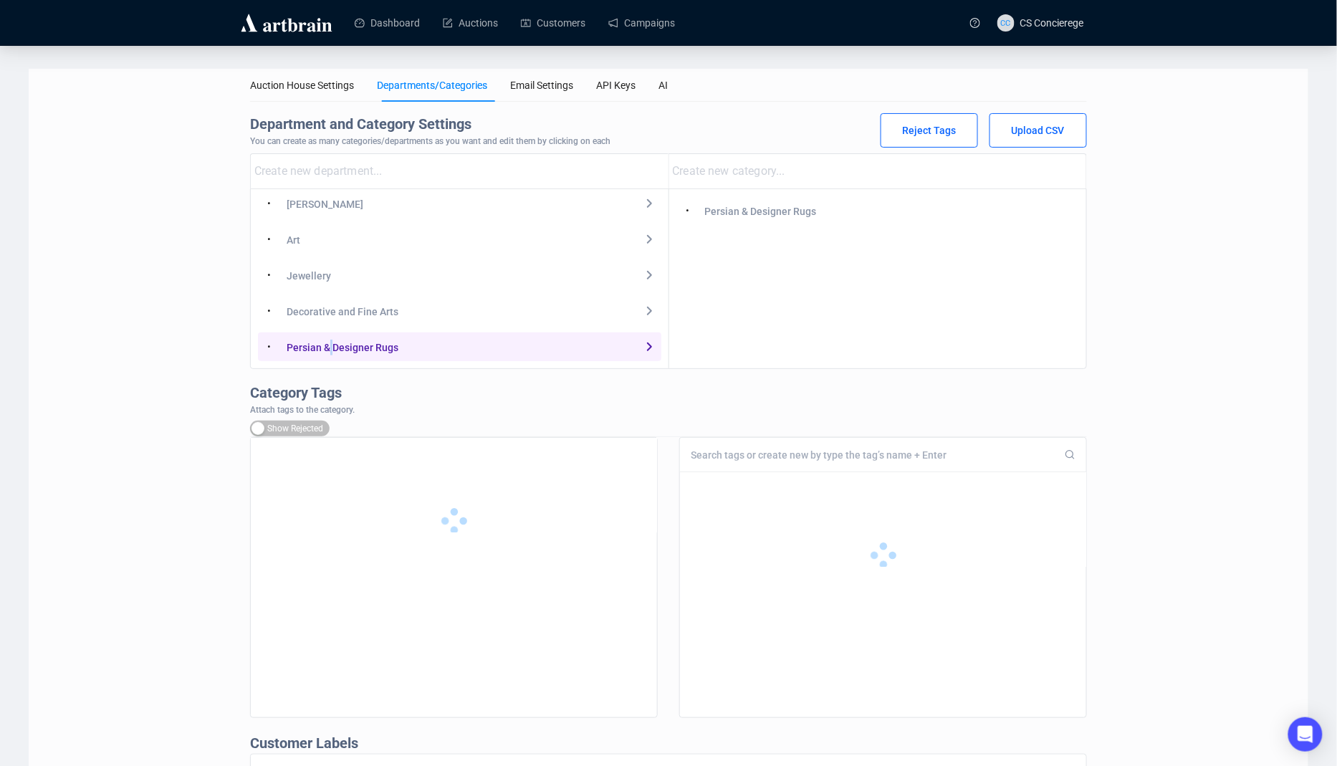
click at [330, 354] on div "Persian & Designer Rugs" at bounding box center [343, 348] width 112 height 16
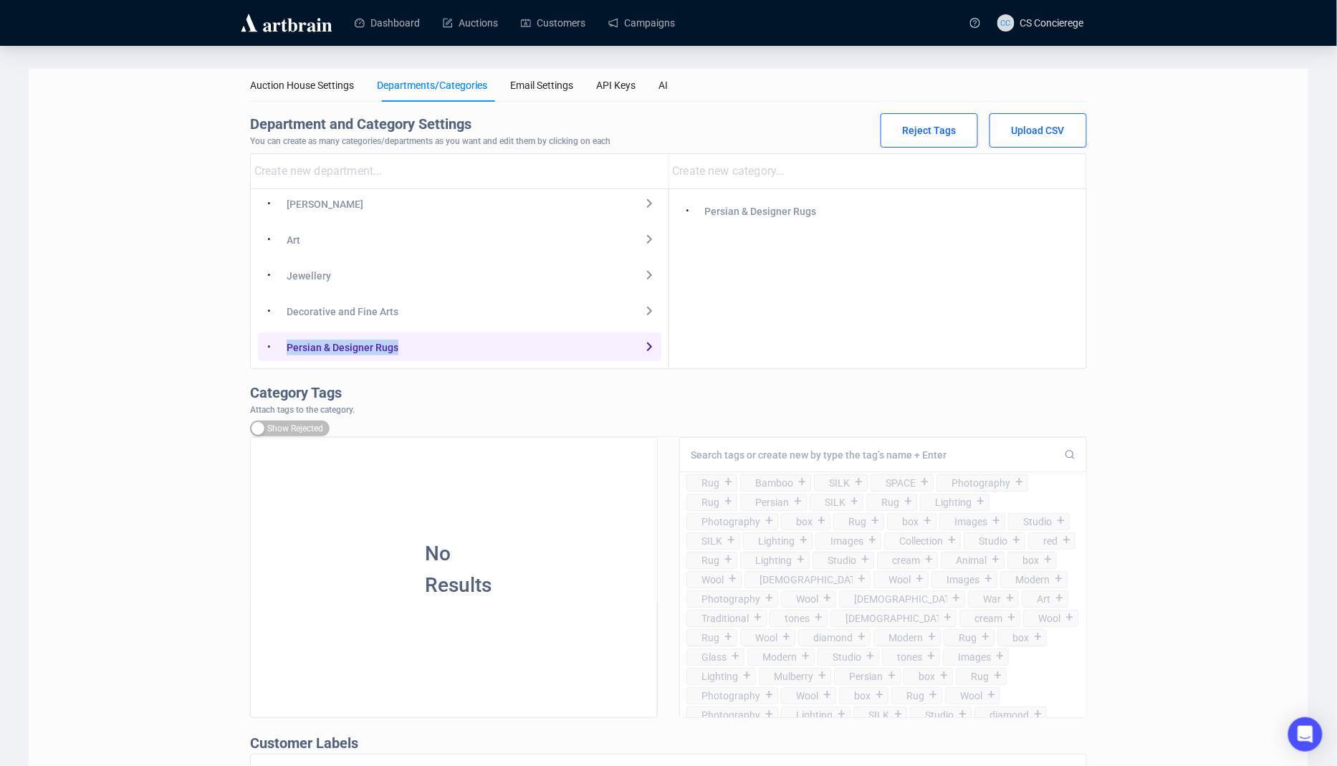
copy div "Persian & Designer Rugs"
click at [492, 27] on link "Auctions" at bounding box center [470, 22] width 55 height 37
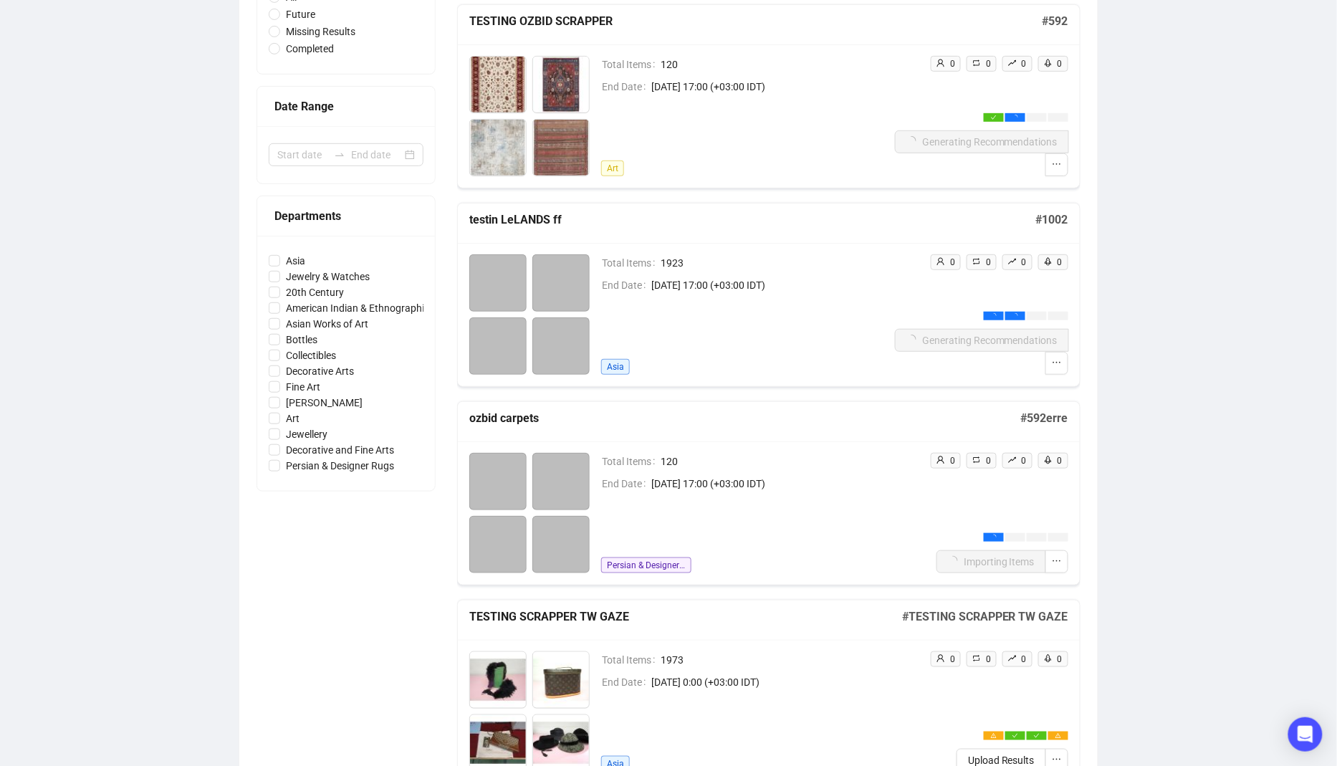
scroll to position [373, 0]
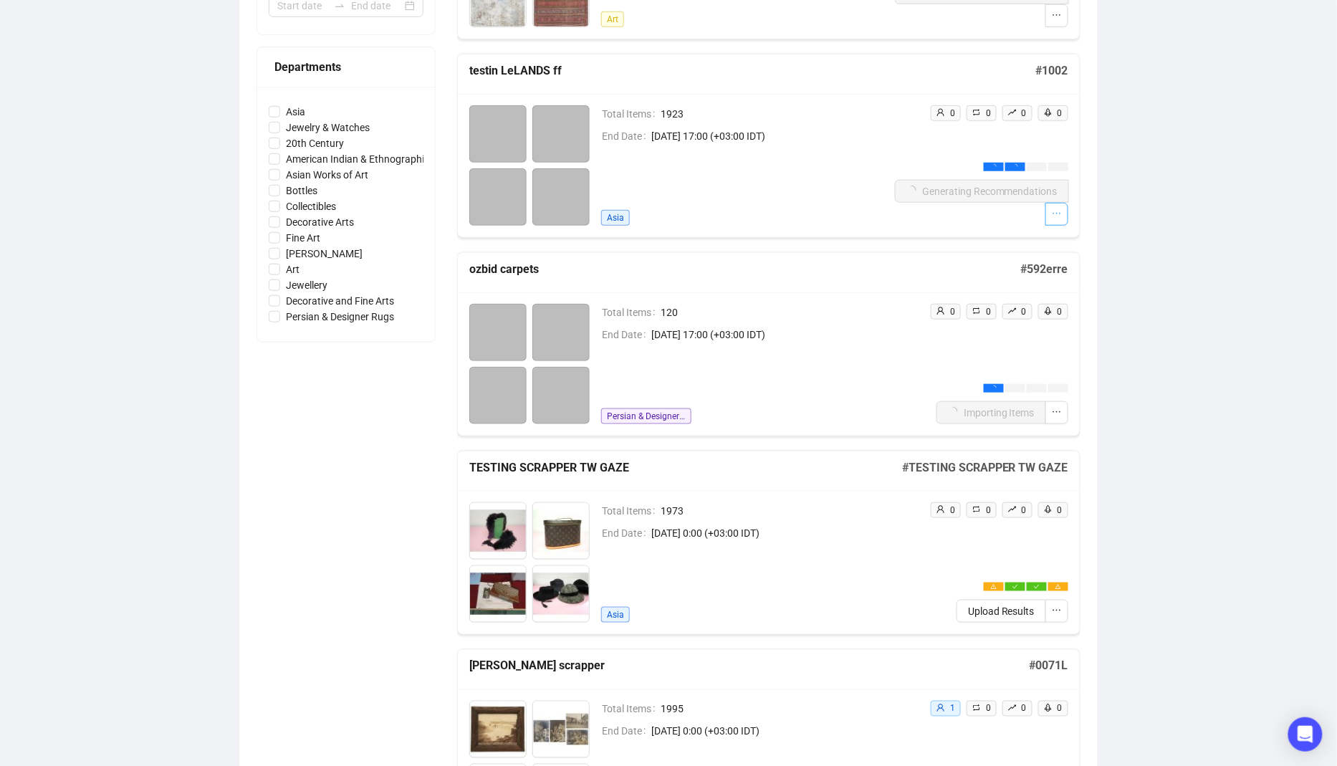
click at [1046, 212] on button "button" at bounding box center [1057, 214] width 23 height 23
click at [821, 162] on div "Total Items 1923 End Date [DATE] 17:00 (+03:00 IDT) [GEOGRAPHIC_DATA]" at bounding box center [748, 165] width 294 height 120
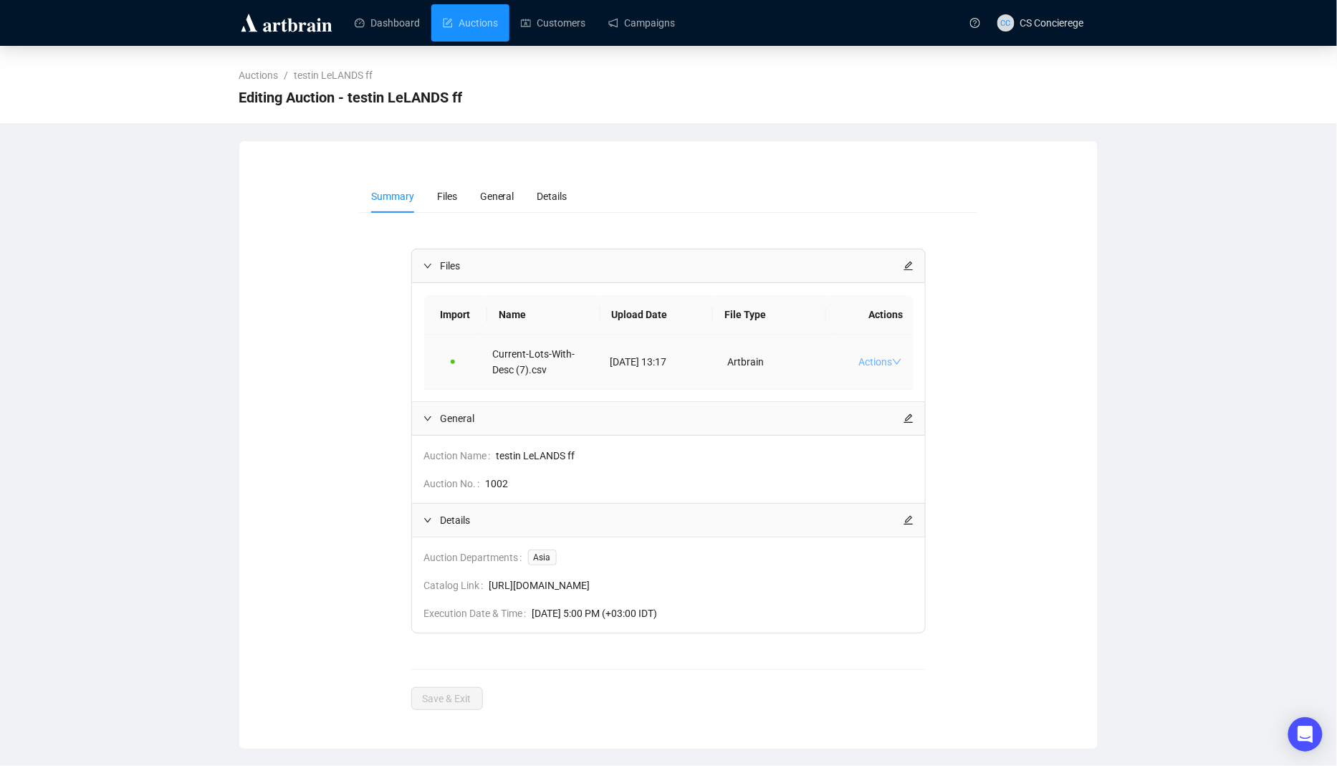
click at [871, 361] on link "Actions" at bounding box center [881, 361] width 44 height 11
click at [675, 411] on span "General" at bounding box center [673, 419] width 464 height 16
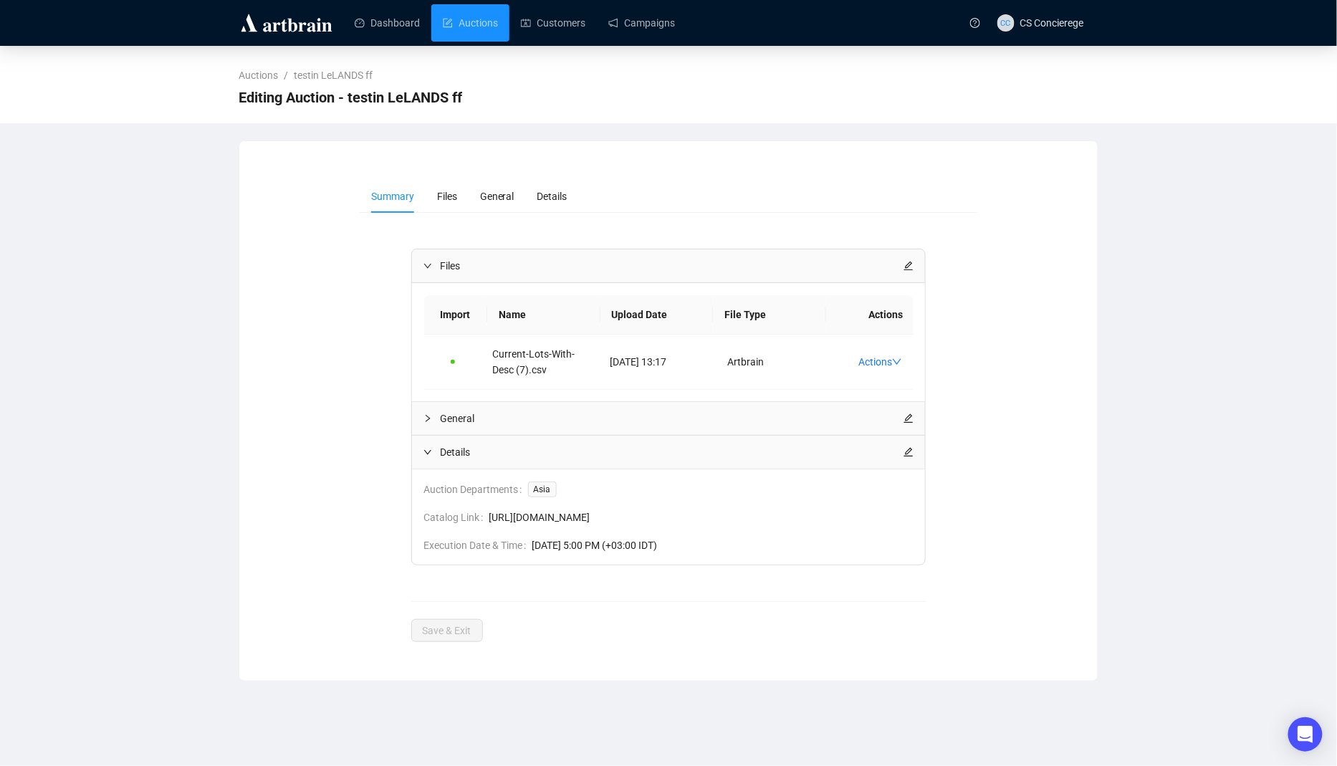
click at [556, 53] on div "Auctions / testin LeLANDS ff Editing Auction - testin LeLANDS ff" at bounding box center [668, 84] width 1337 height 77
click at [556, 34] on link "Customers" at bounding box center [553, 22] width 65 height 37
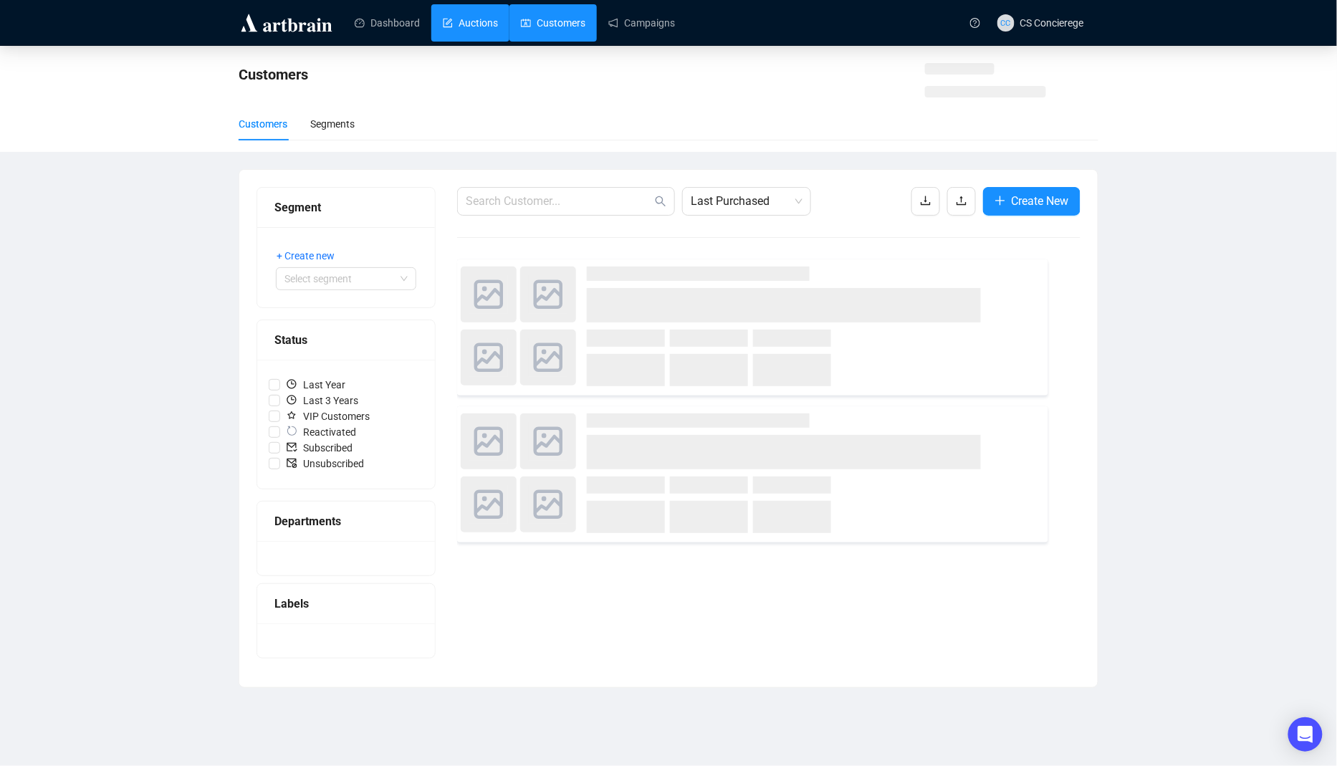
click at [492, 26] on link "Auctions" at bounding box center [470, 22] width 55 height 37
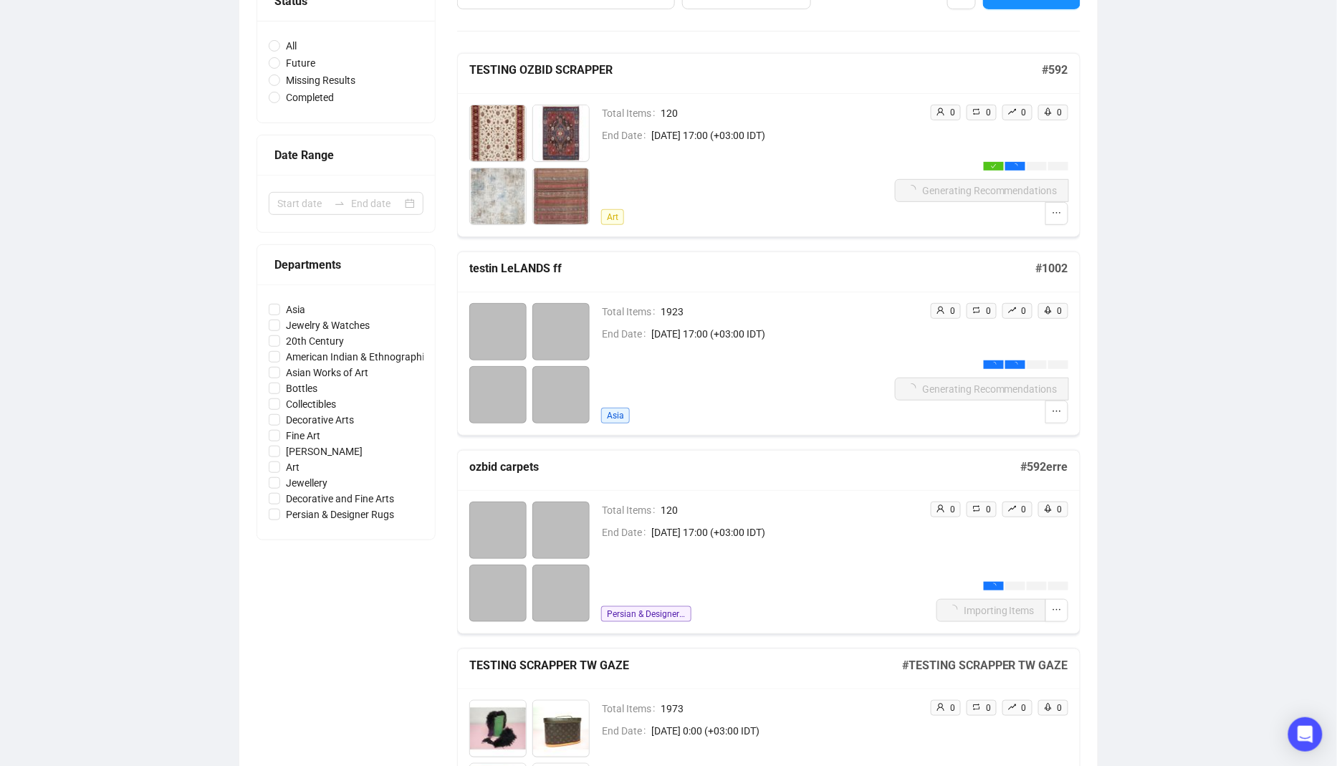
scroll to position [196, 0]
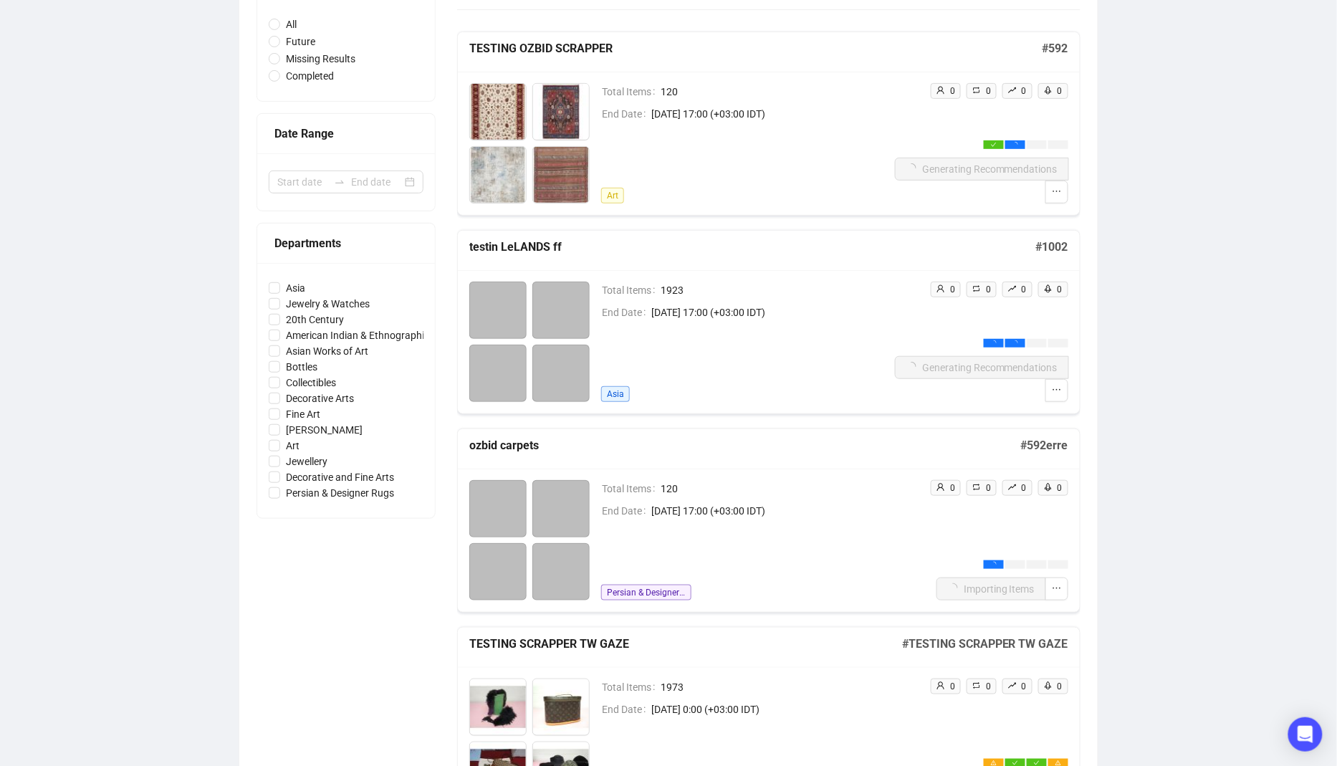
click at [786, 332] on div "Total Items 1923 End Date [DATE] 17:00 (+03:00 IDT) [GEOGRAPHIC_DATA]" at bounding box center [748, 342] width 294 height 120
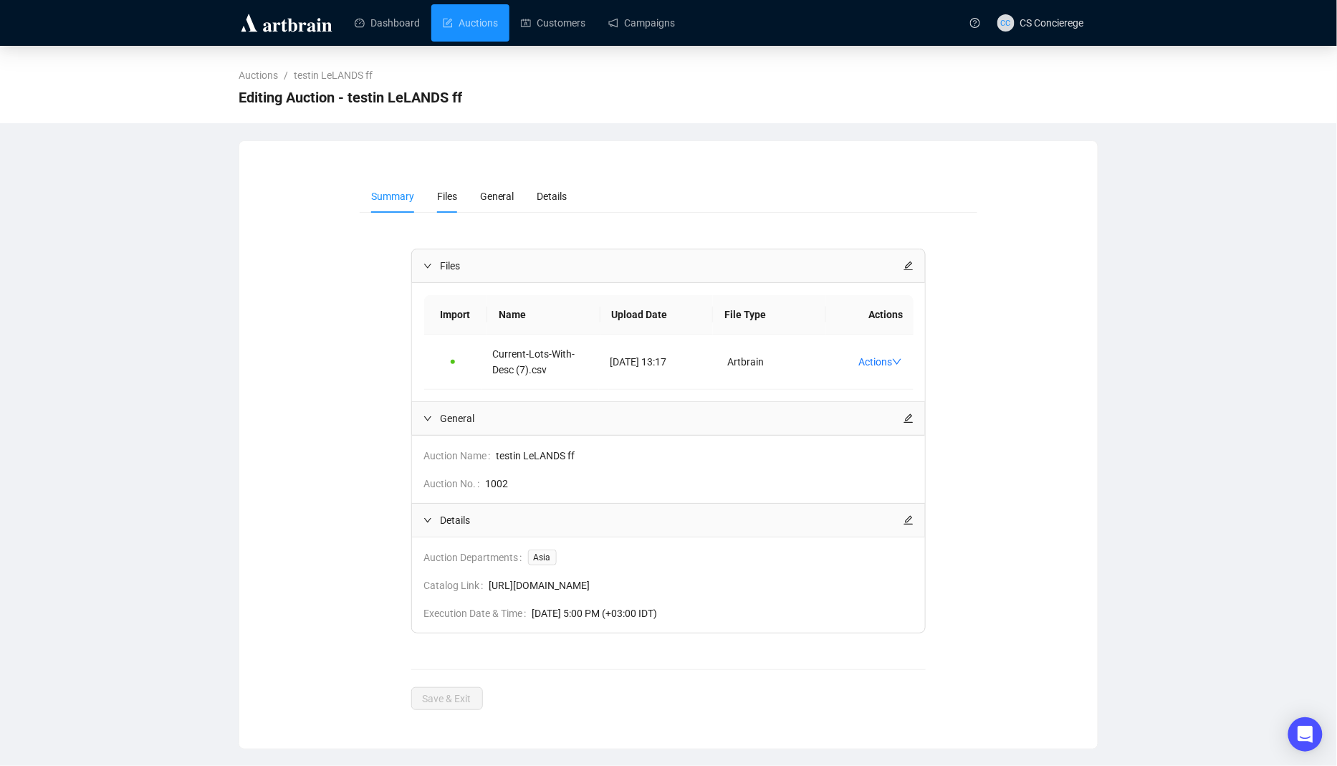
click at [454, 201] on span "Files" at bounding box center [447, 196] width 20 height 11
click at [433, 199] on li "Files" at bounding box center [447, 196] width 43 height 33
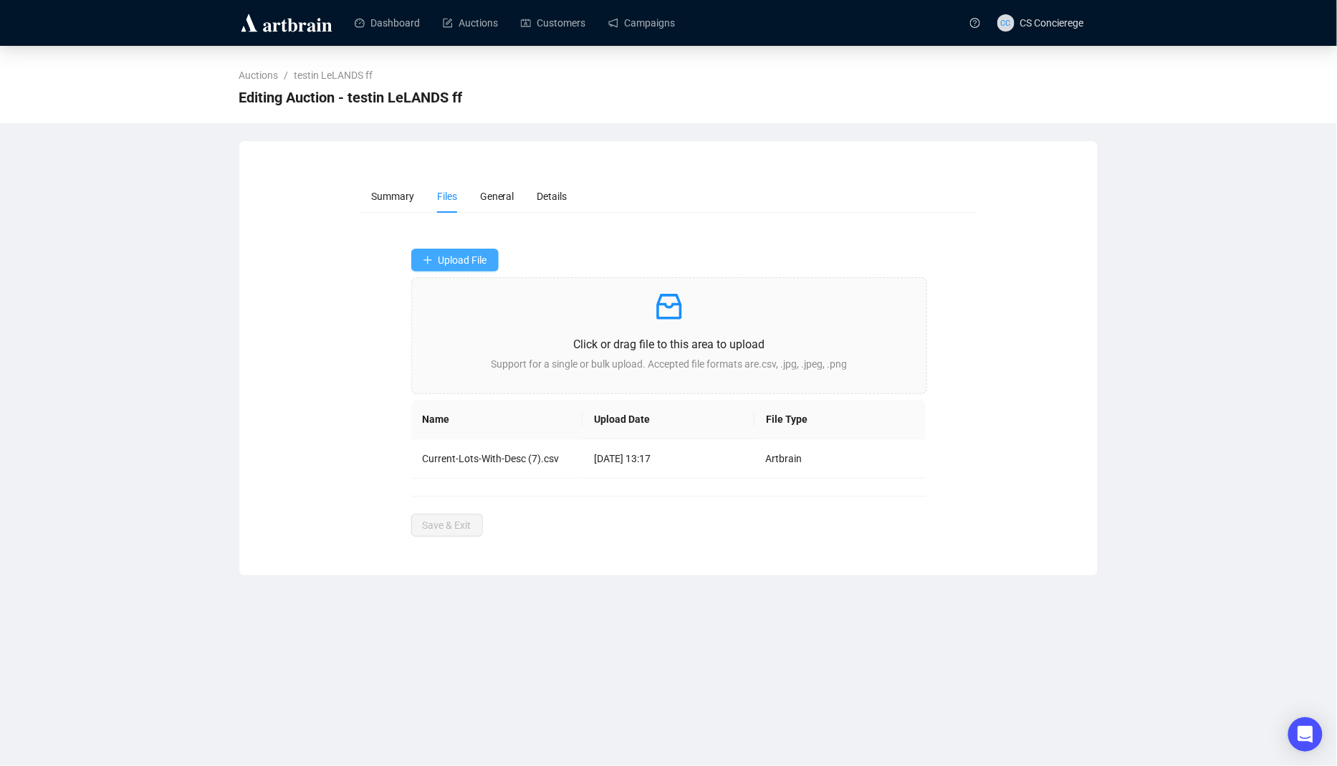
click at [459, 258] on span "Upload File" at bounding box center [463, 259] width 49 height 11
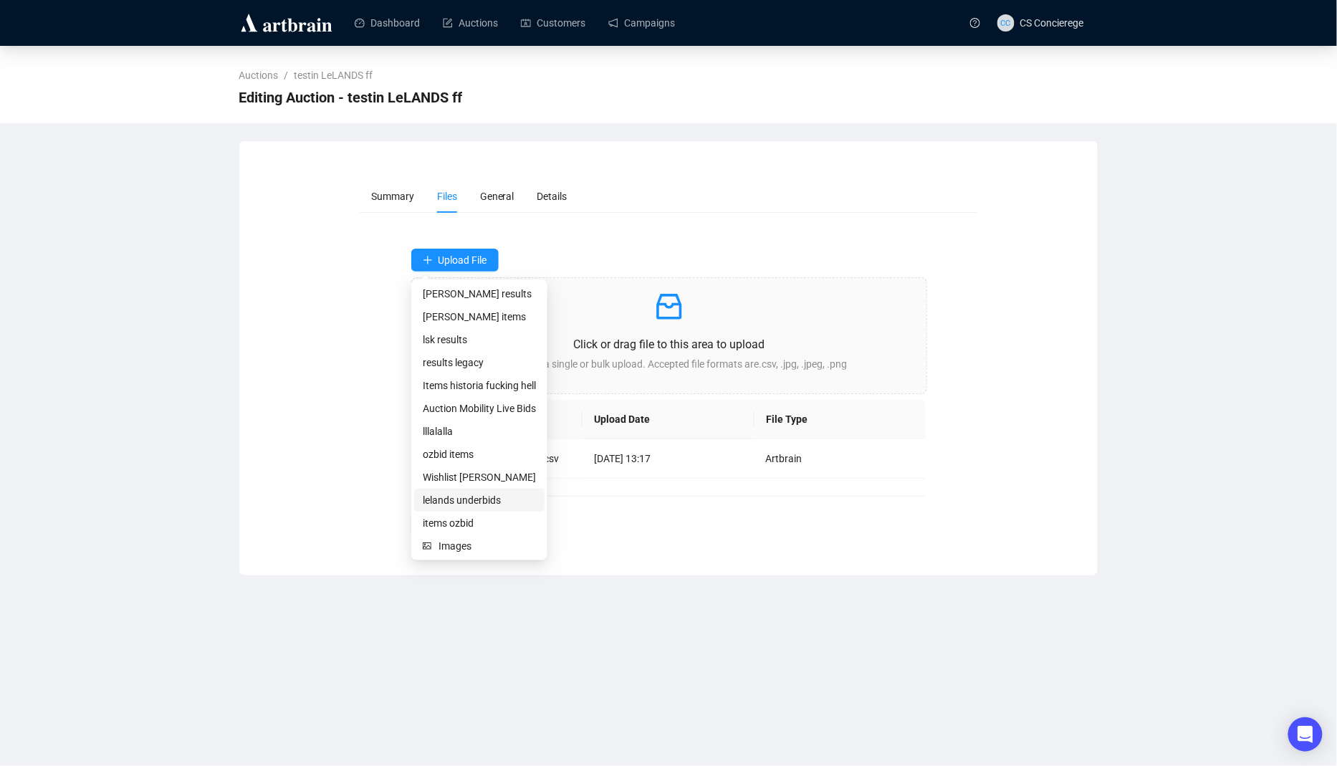
click at [497, 502] on span "lelands underbids" at bounding box center [479, 500] width 113 height 16
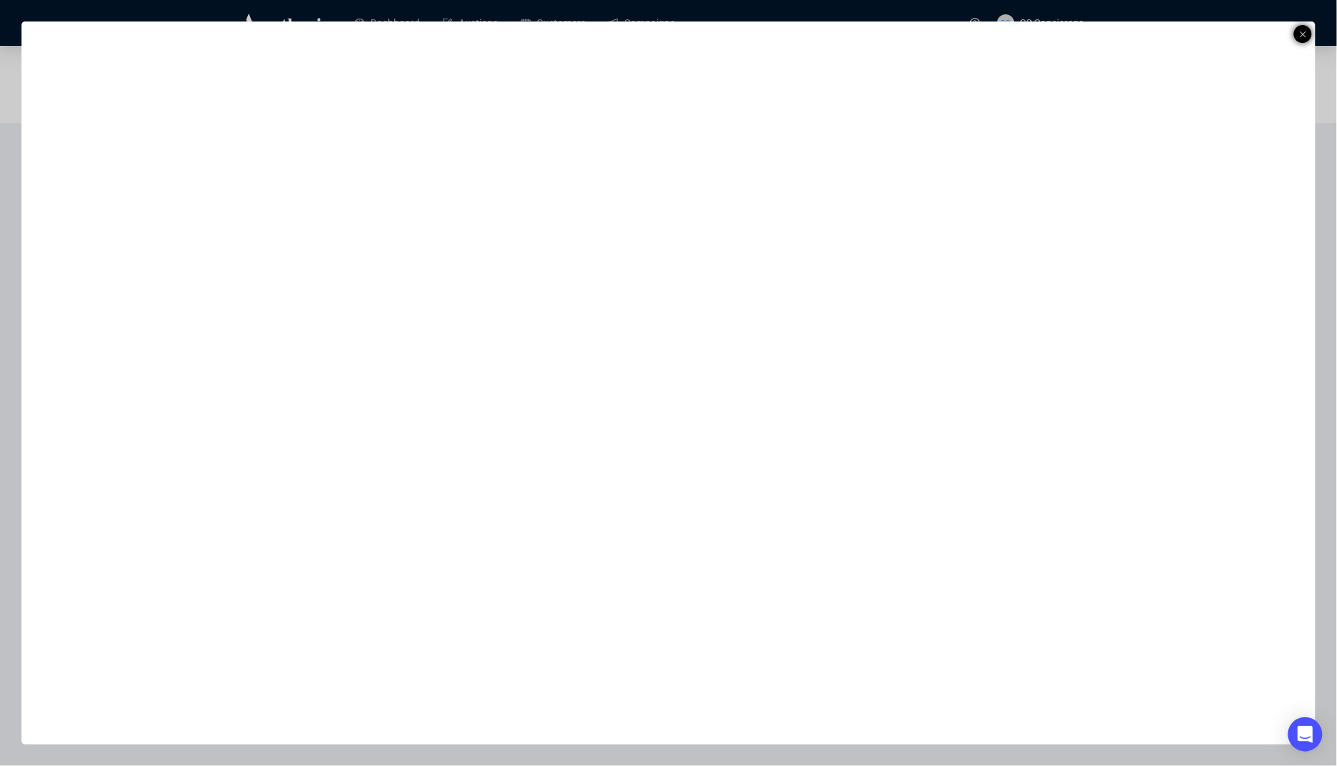
click at [1308, 38] on div at bounding box center [1303, 34] width 18 height 18
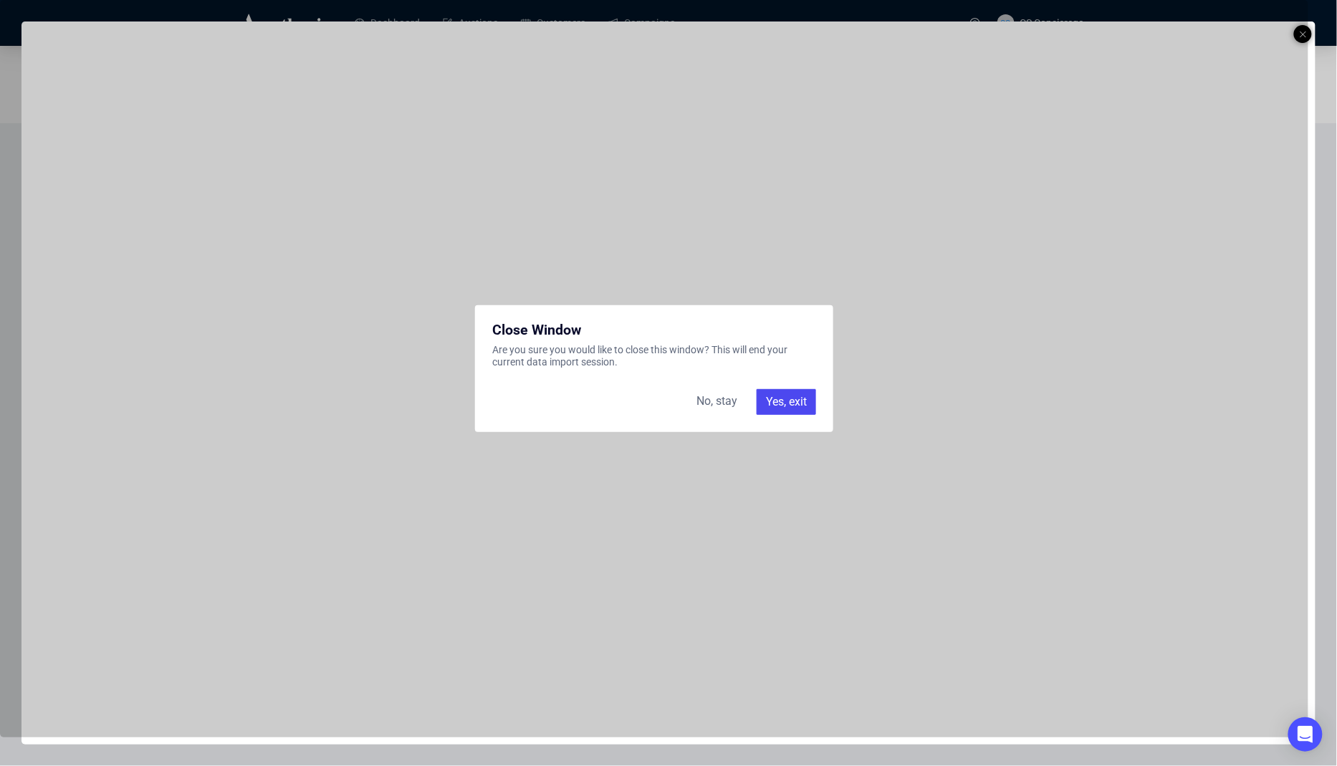
click at [816, 401] on div "Yes, exit" at bounding box center [786, 402] width 59 height 26
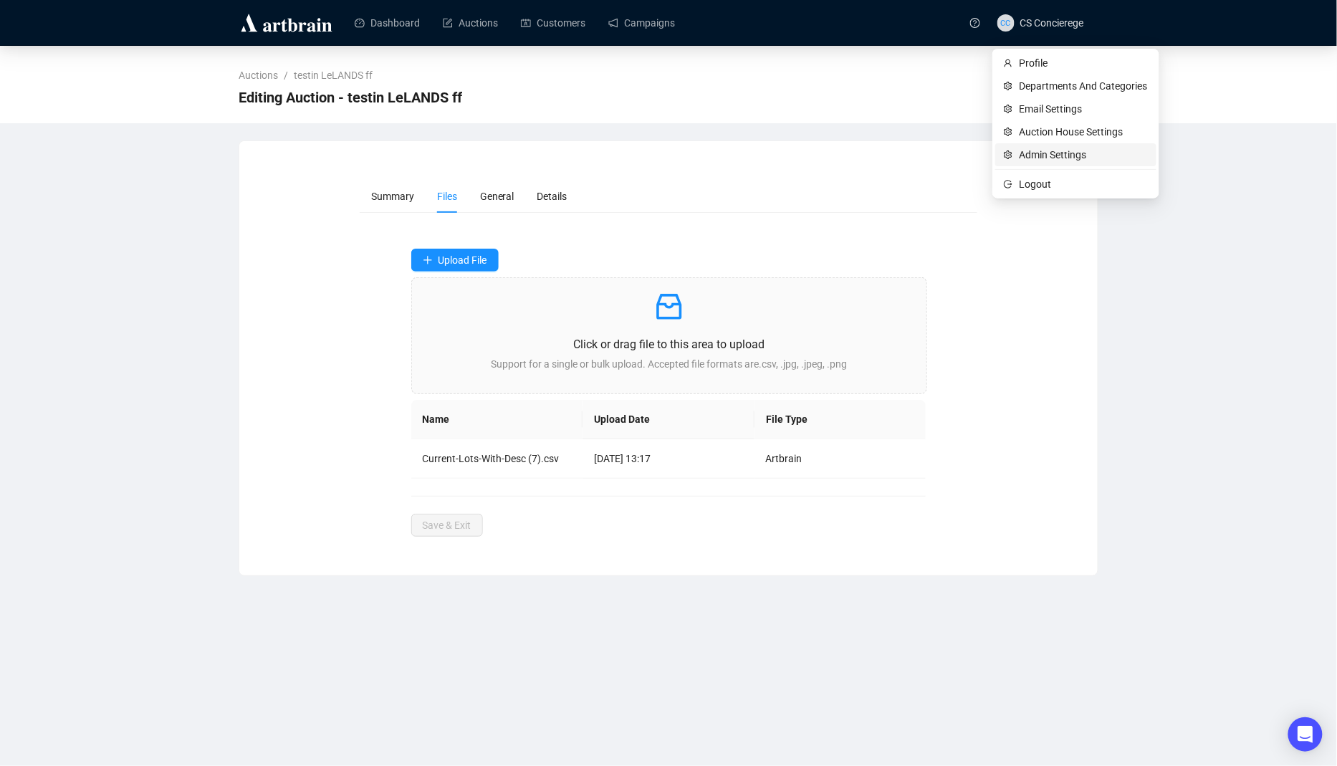
click at [1065, 148] on span "Admin Settings" at bounding box center [1084, 155] width 128 height 16
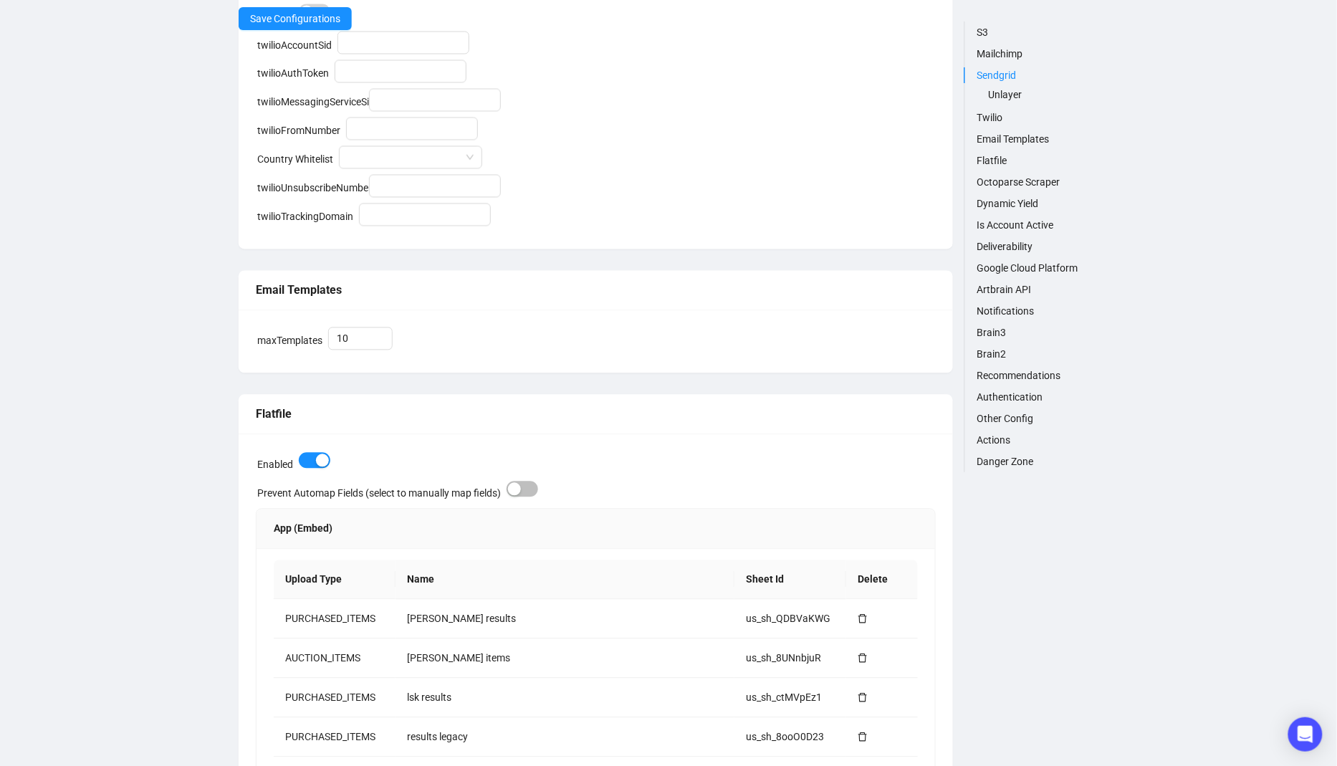
scroll to position [993, 0]
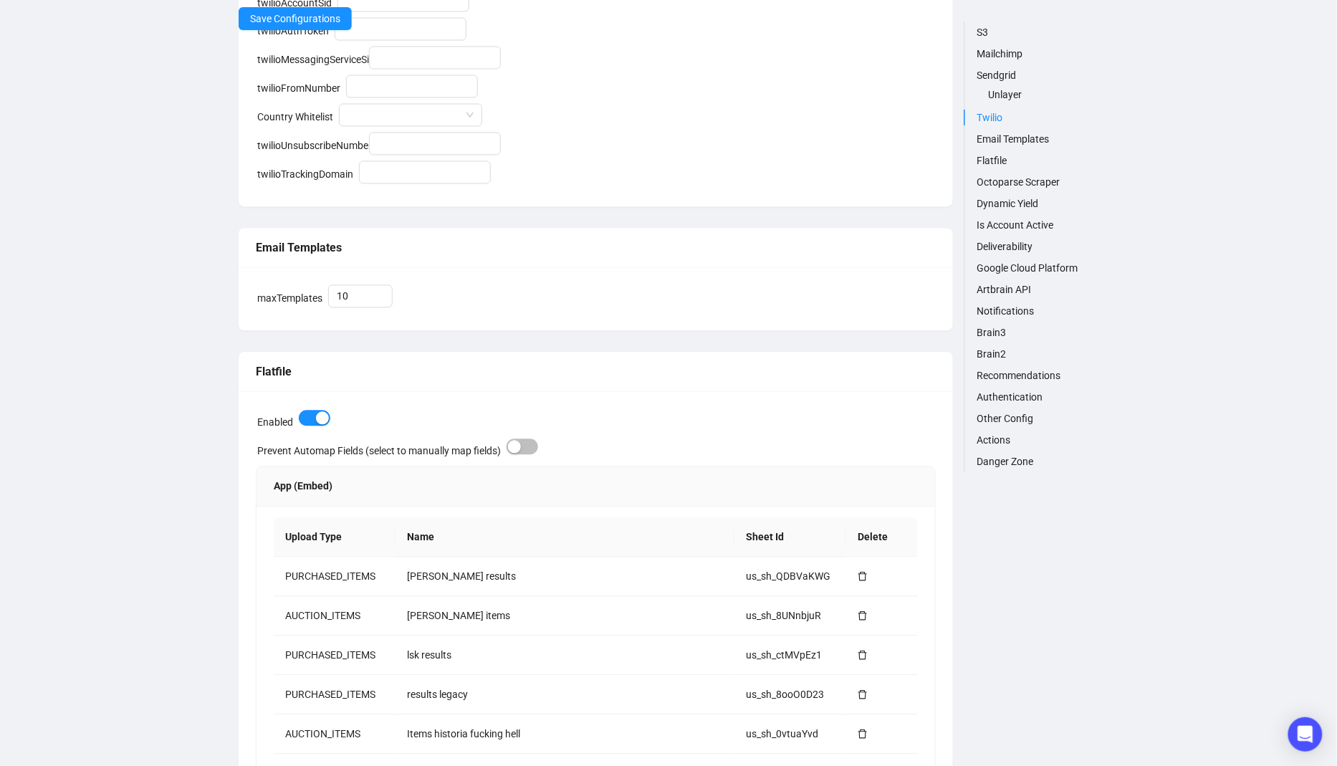
click at [1001, 160] on link "Flatfile" at bounding box center [1038, 161] width 122 height 16
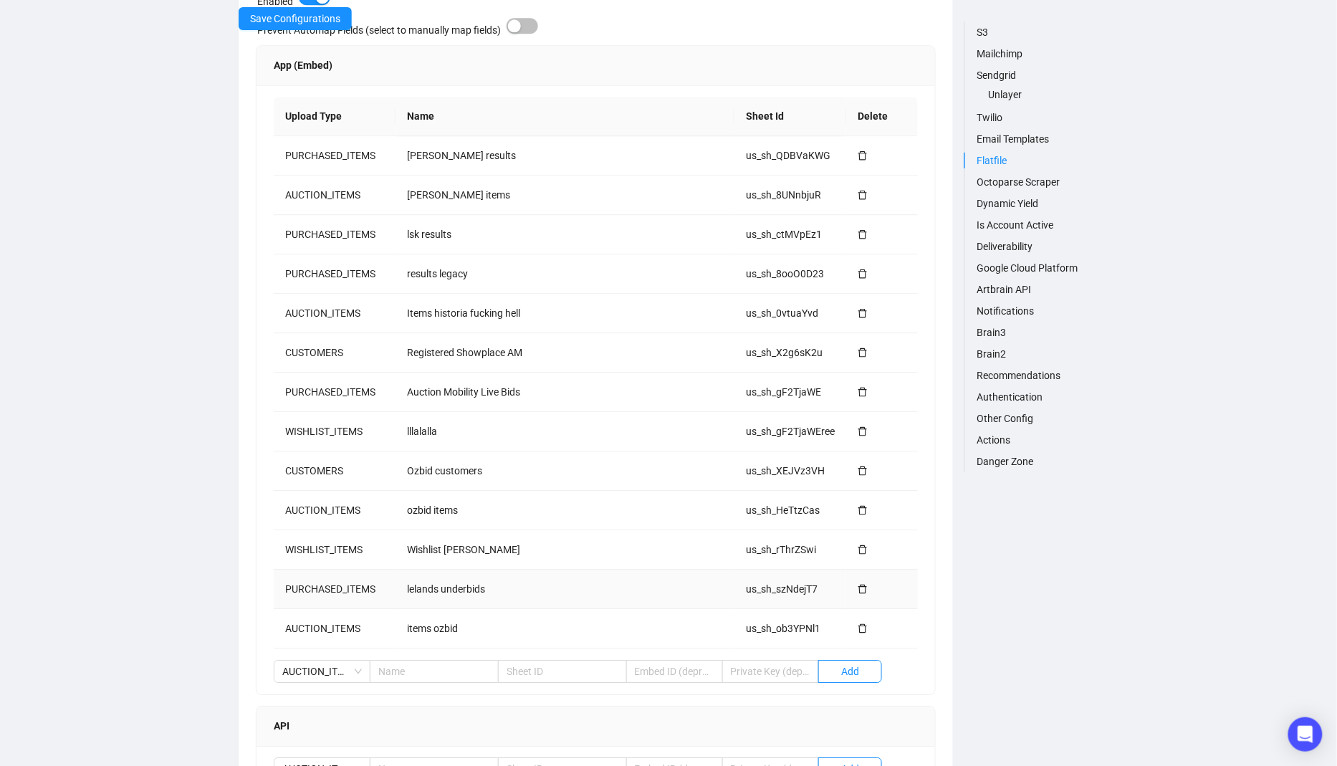
scroll to position [1416, 0]
click at [423, 619] on td "items ozbid" at bounding box center [565, 627] width 339 height 39
click at [460, 587] on td "lelands underbids" at bounding box center [565, 587] width 339 height 39
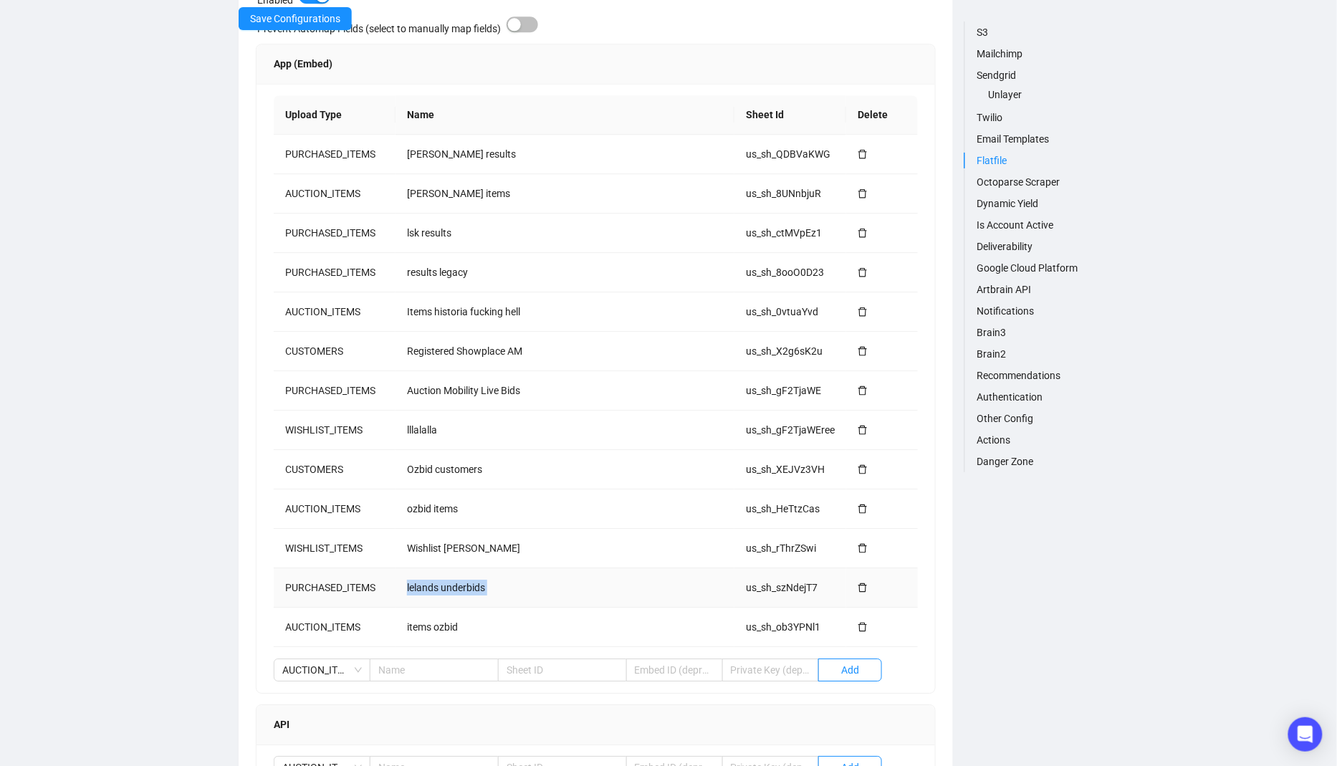
click at [460, 587] on td "lelands underbids" at bounding box center [565, 587] width 339 height 39
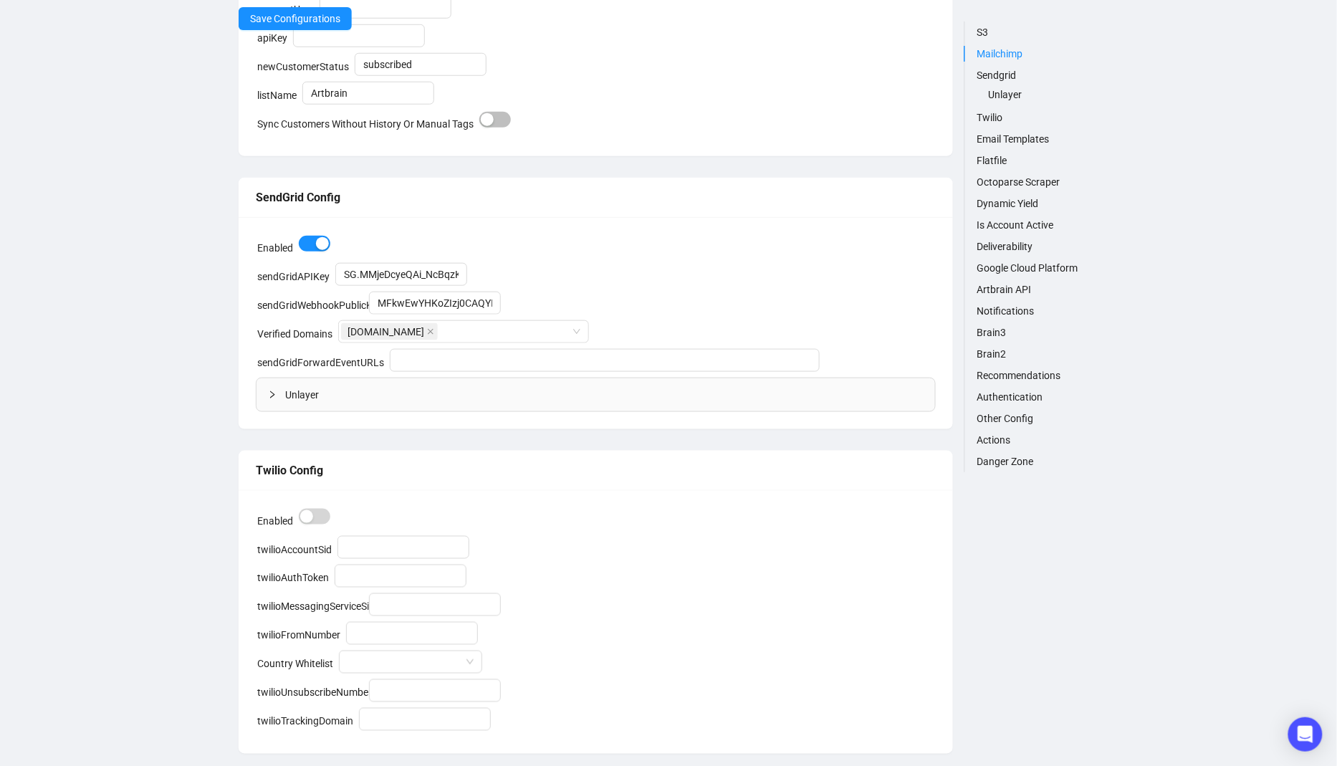
scroll to position [0, 0]
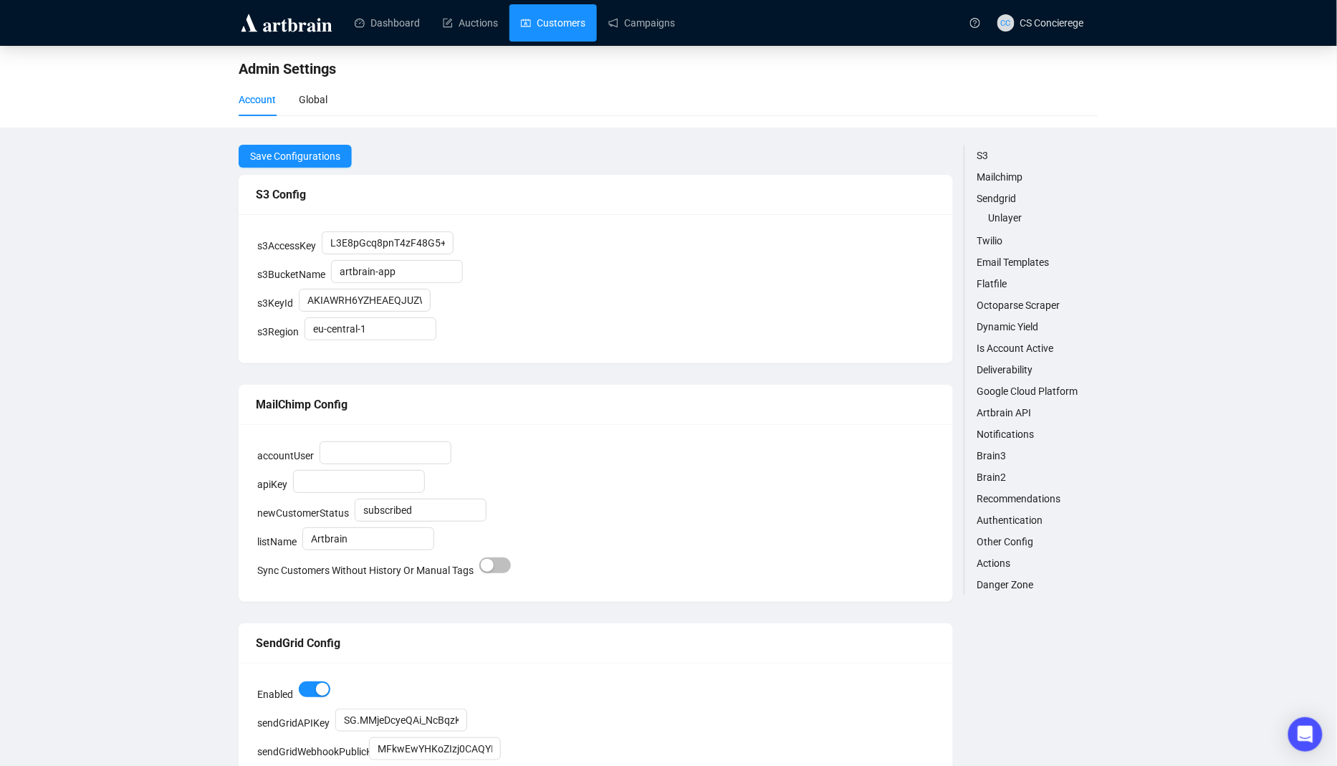
click at [586, 21] on link "Customers" at bounding box center [553, 22] width 65 height 37
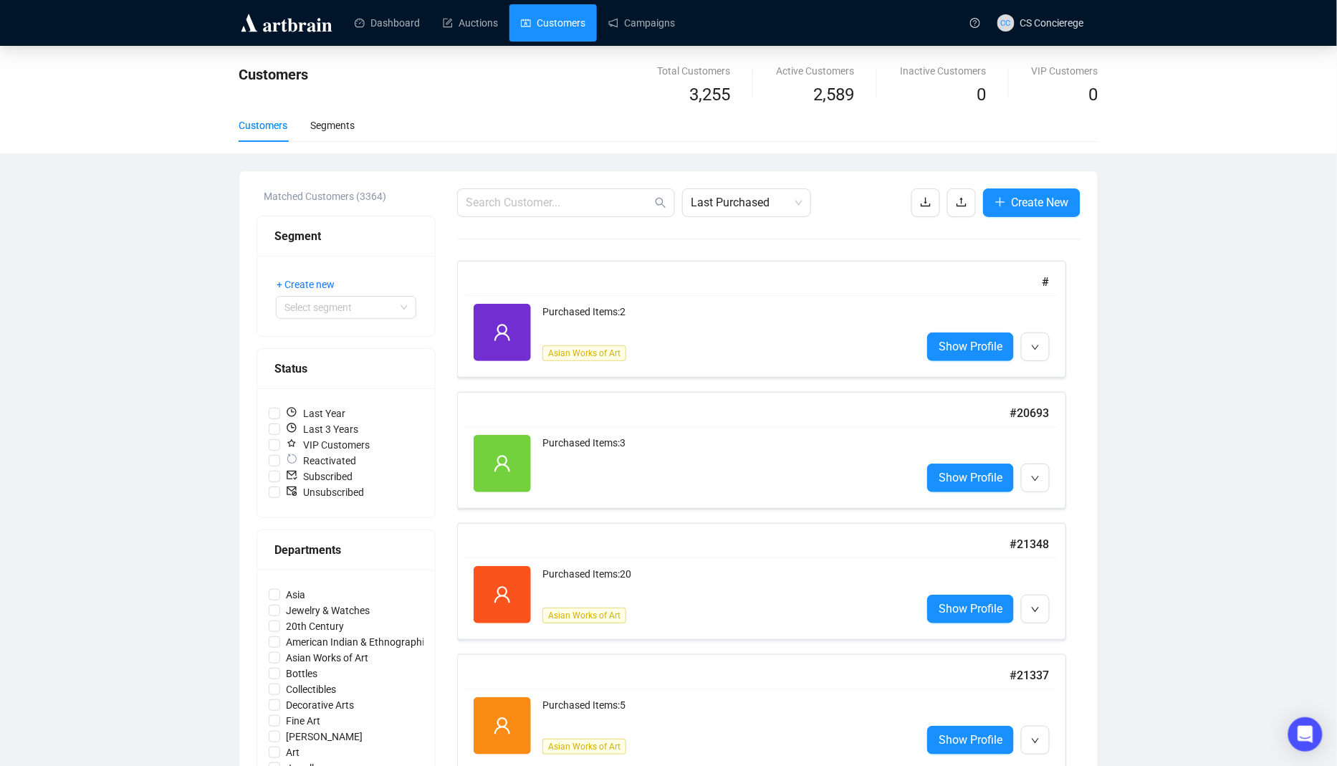
click at [493, 49] on div "Customers Total Customers 3,255 Active Customers 2,589 Inactive Customers 0 VIP…" at bounding box center [668, 100] width 1337 height 108
click at [493, 19] on link "Auctions" at bounding box center [470, 22] width 55 height 37
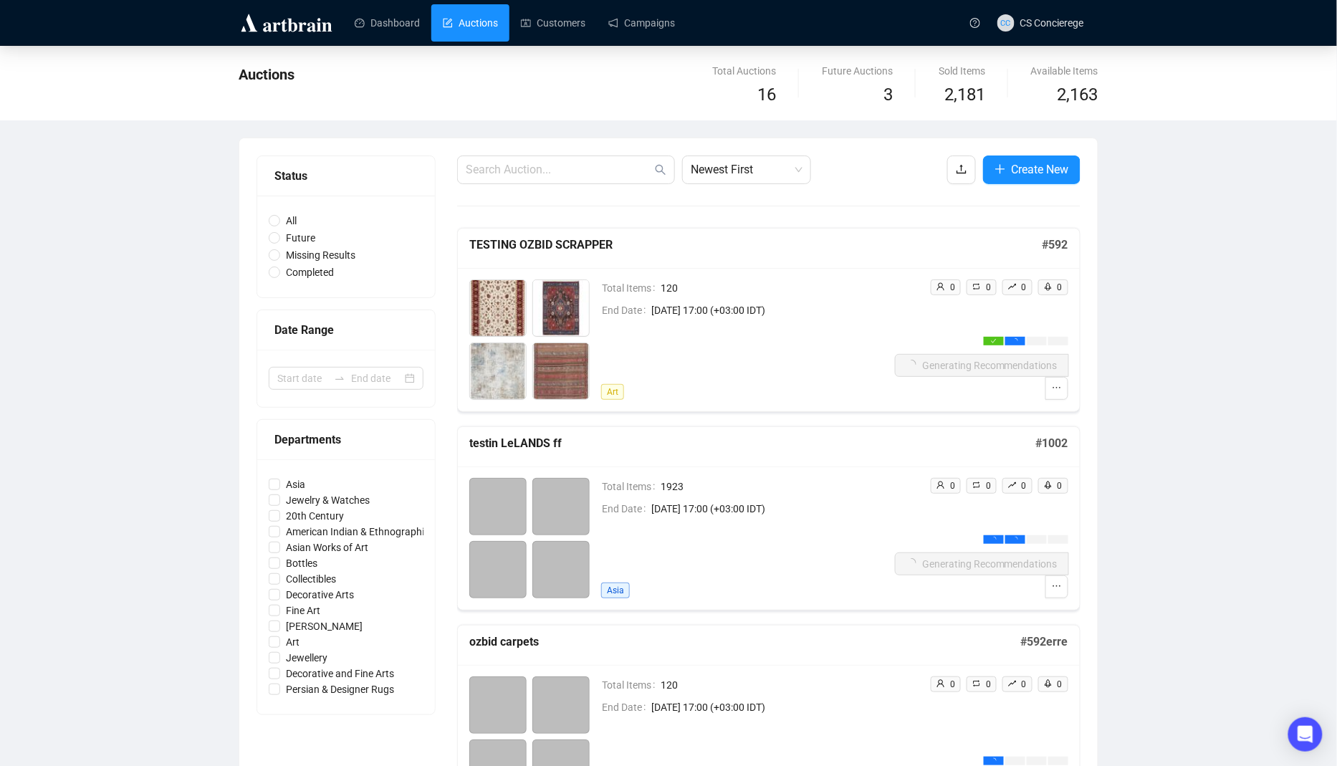
click at [839, 525] on div "Total Items 1923 End Date [DATE] 17:00 (+03:00 IDT) [GEOGRAPHIC_DATA]" at bounding box center [748, 538] width 294 height 120
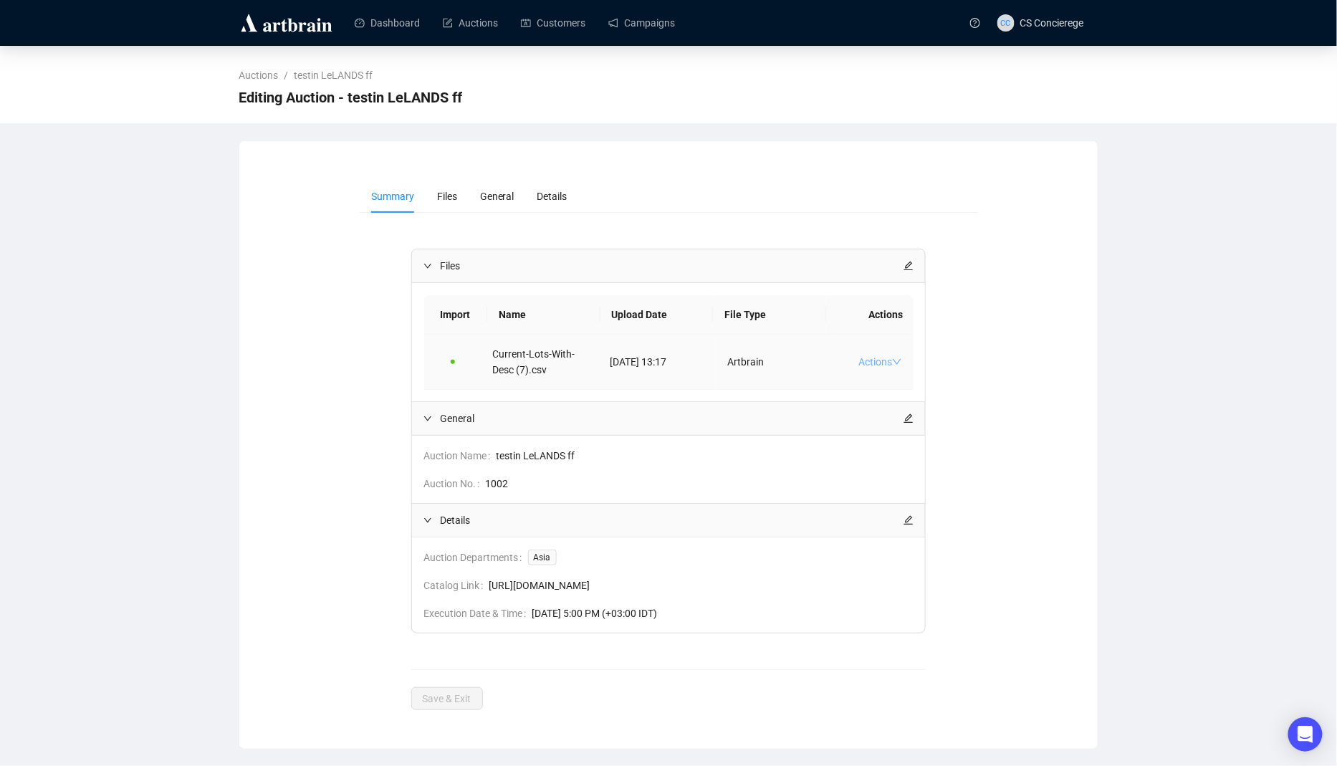
click at [859, 364] on link "Actions" at bounding box center [881, 361] width 44 height 11
click at [461, 207] on li "Files" at bounding box center [447, 196] width 43 height 33
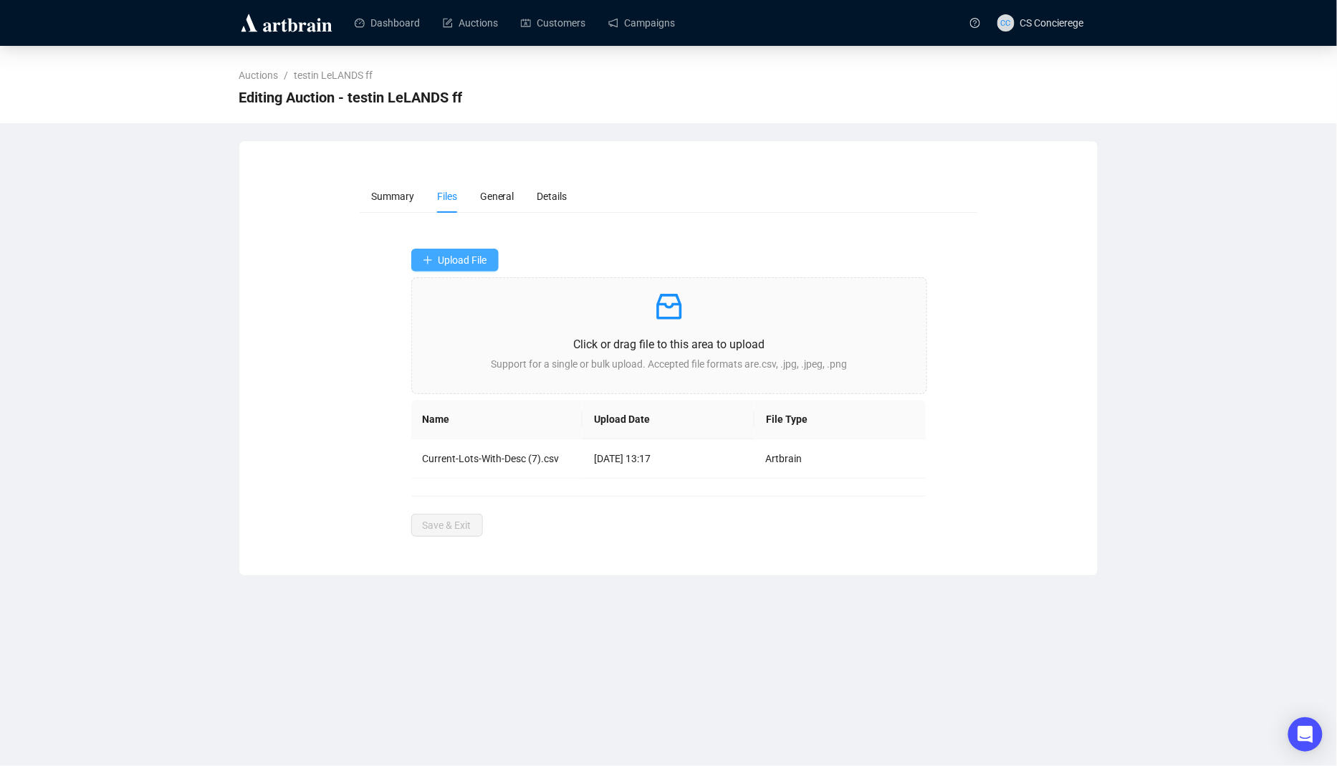
click at [471, 251] on button "Upload File" at bounding box center [454, 260] width 87 height 23
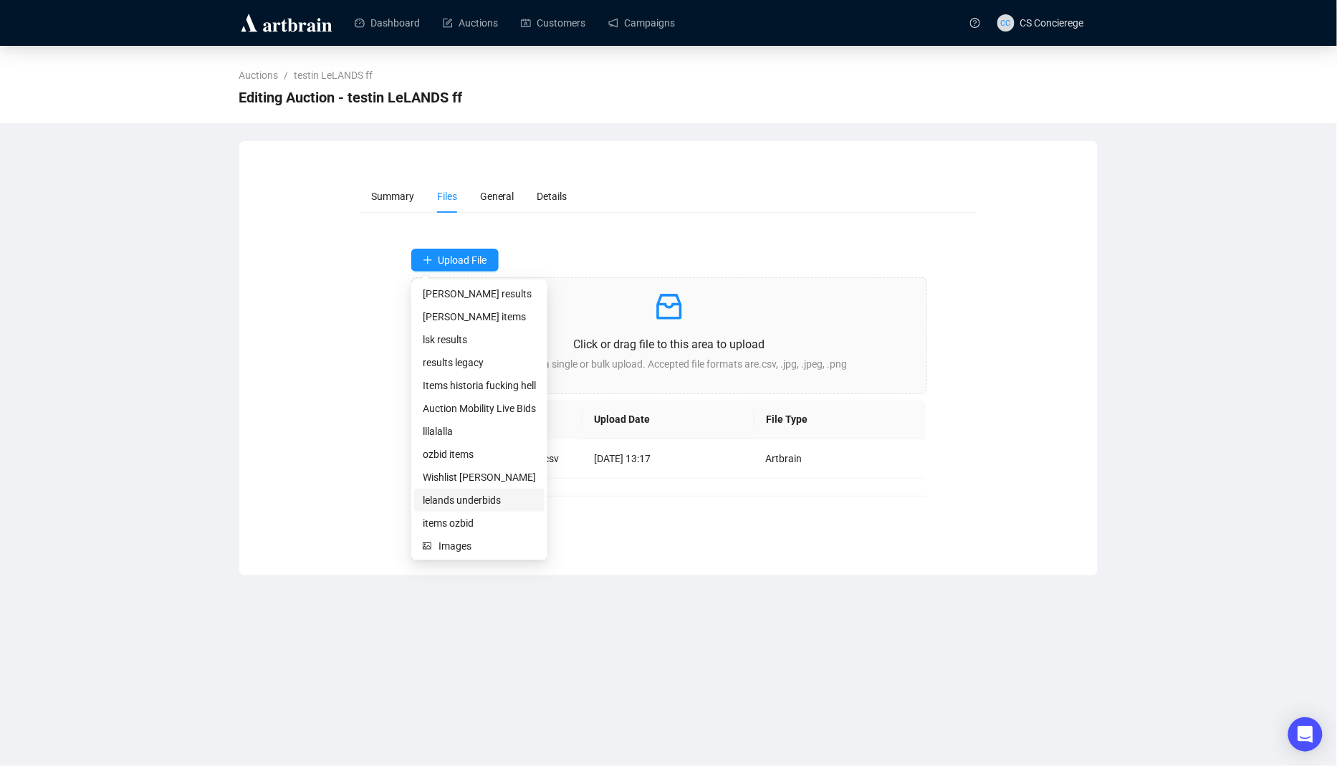
click at [506, 492] on span "lelands underbids" at bounding box center [479, 500] width 113 height 16
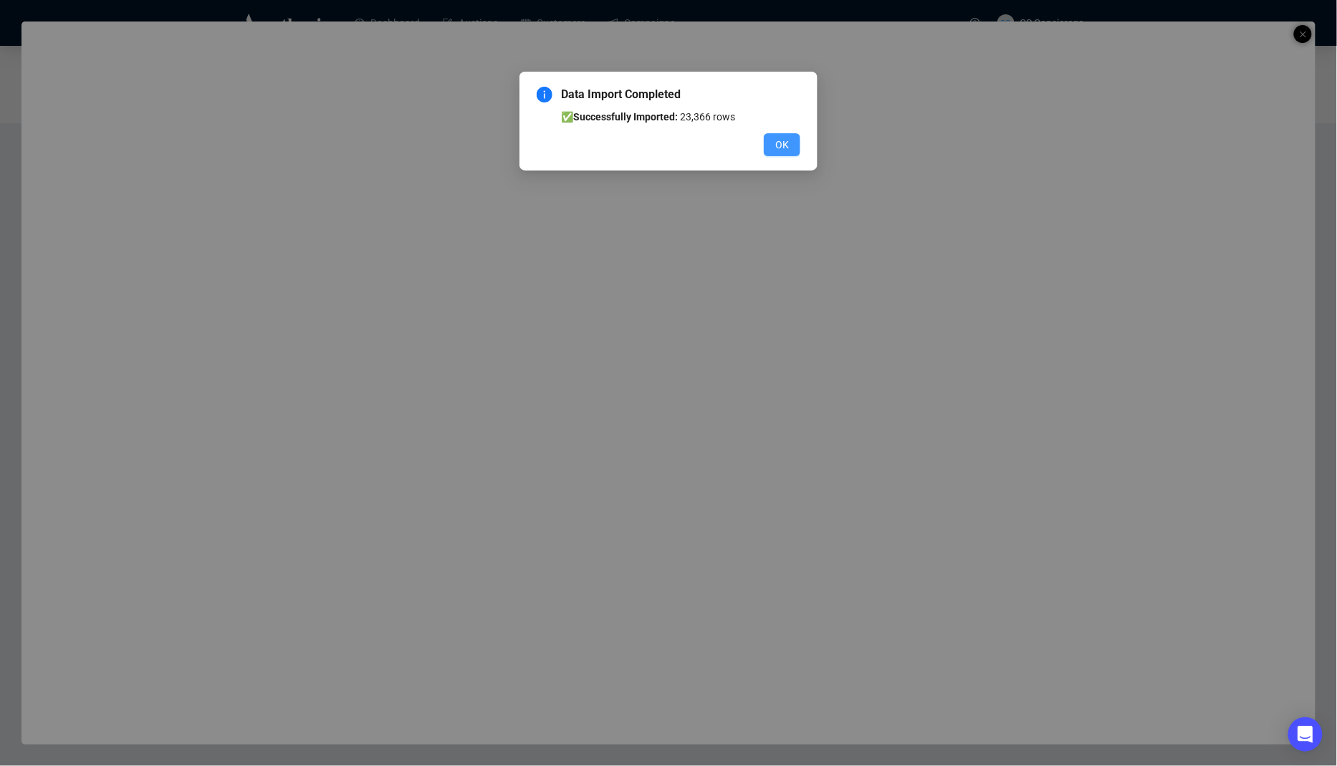
click at [767, 147] on button "OK" at bounding box center [782, 144] width 37 height 23
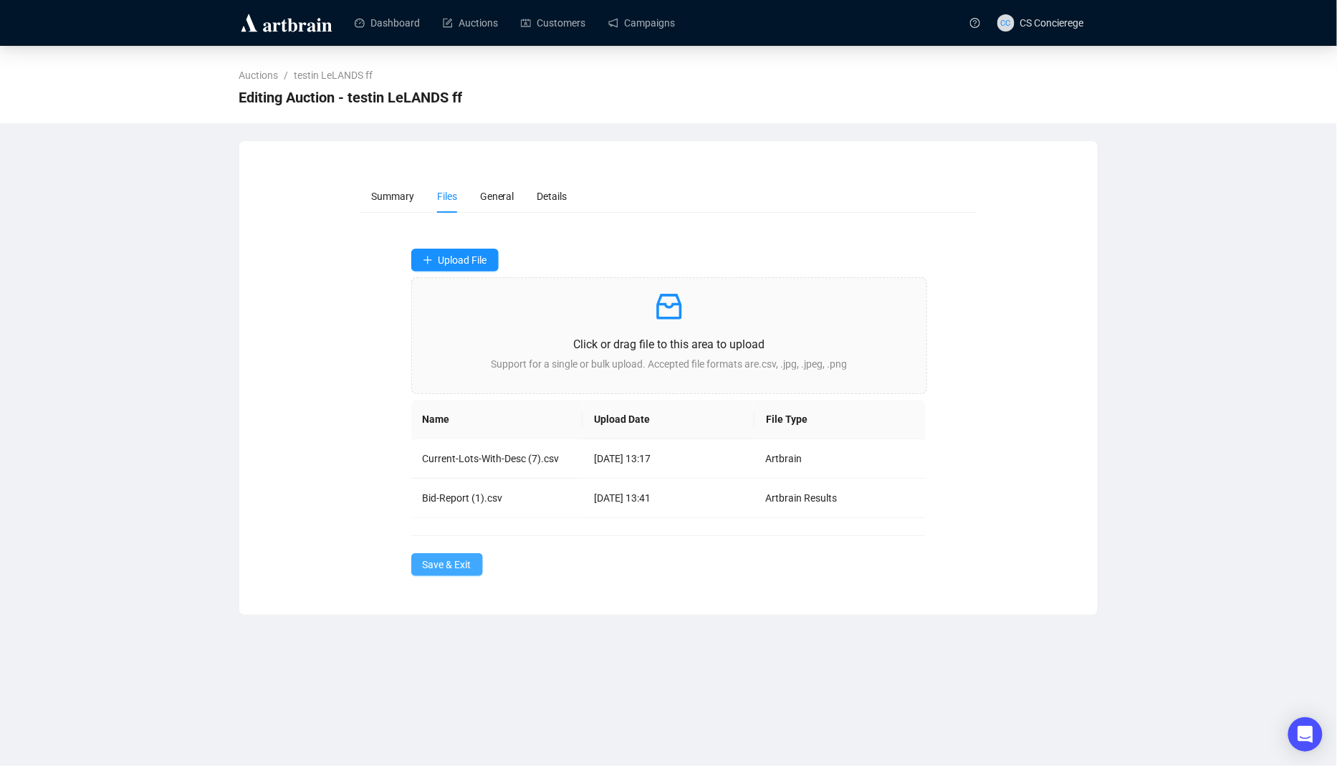
click at [453, 566] on span "Save & Exit" at bounding box center [447, 565] width 49 height 16
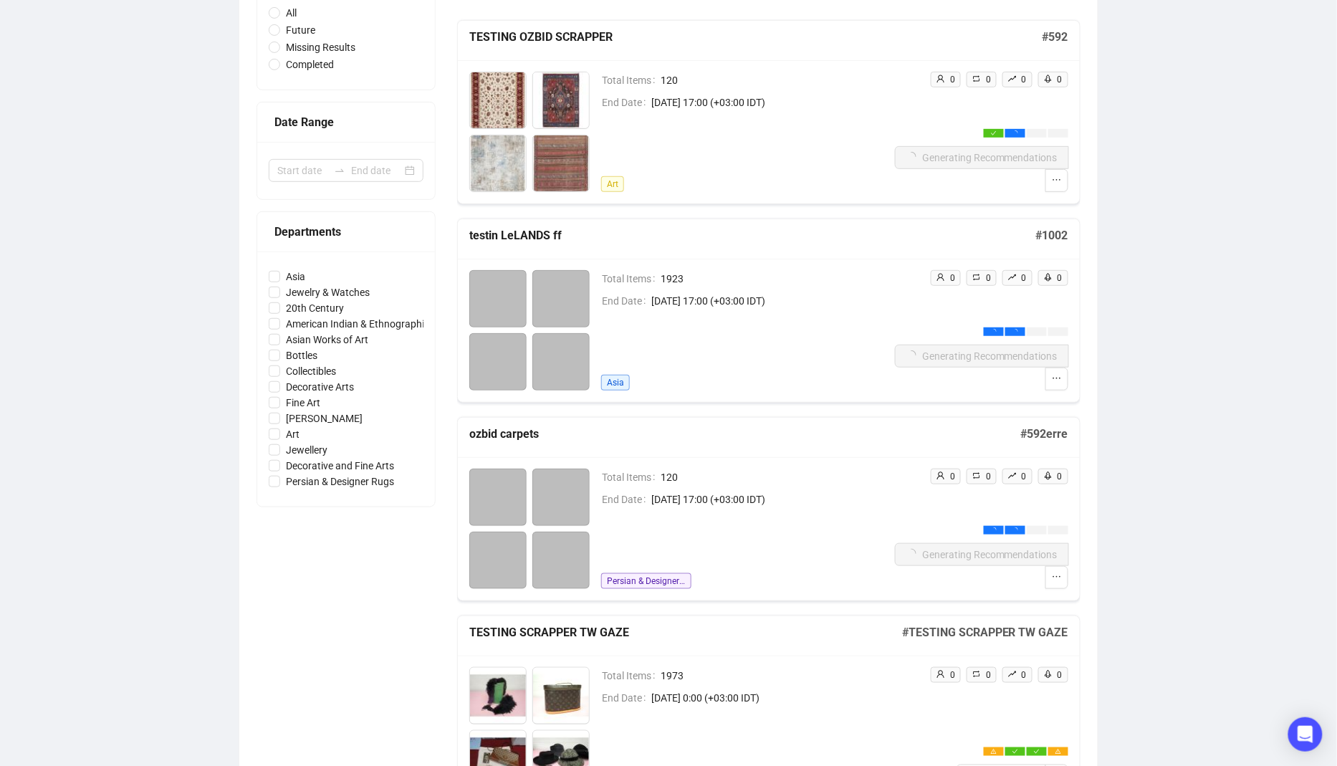
scroll to position [252, 0]
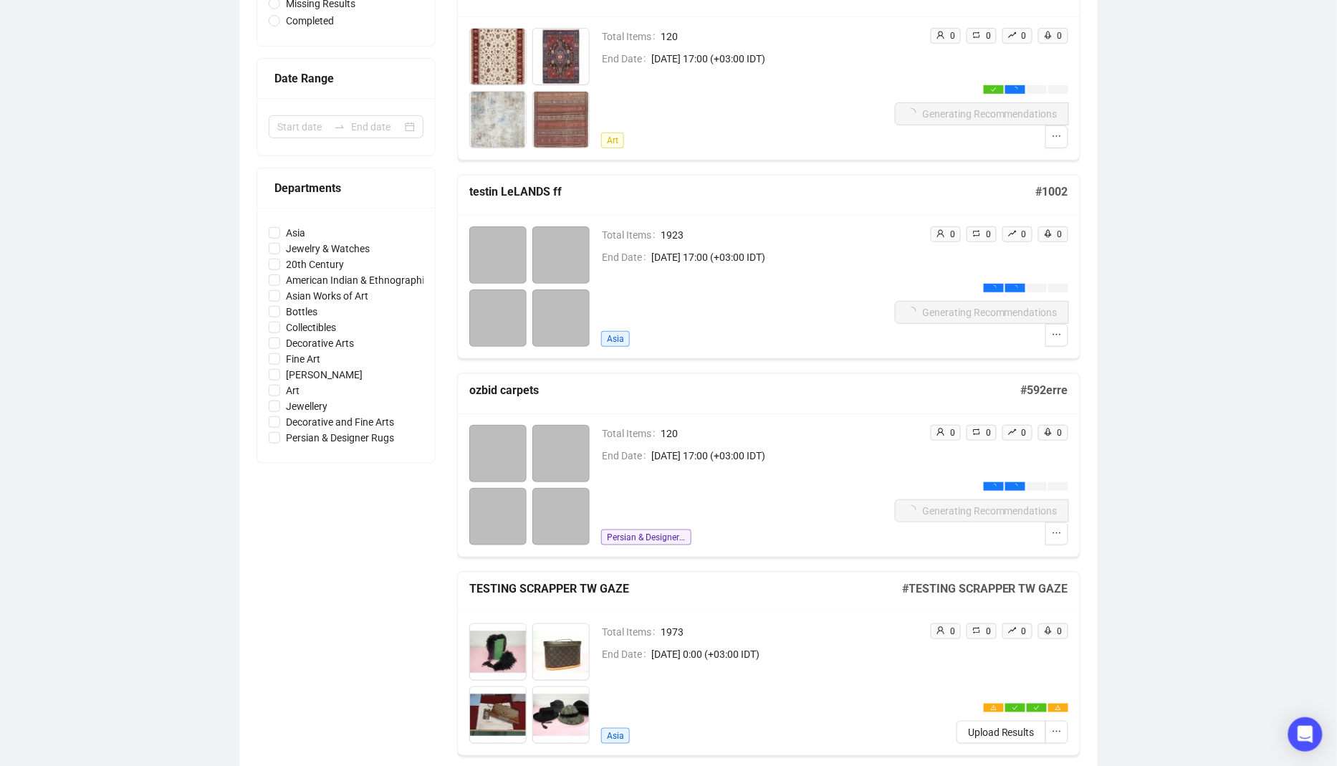
click at [797, 286] on div "Total Items 1923 End Date [DATE] 17:00 (+03:00 IDT) [GEOGRAPHIC_DATA]" at bounding box center [748, 286] width 294 height 120
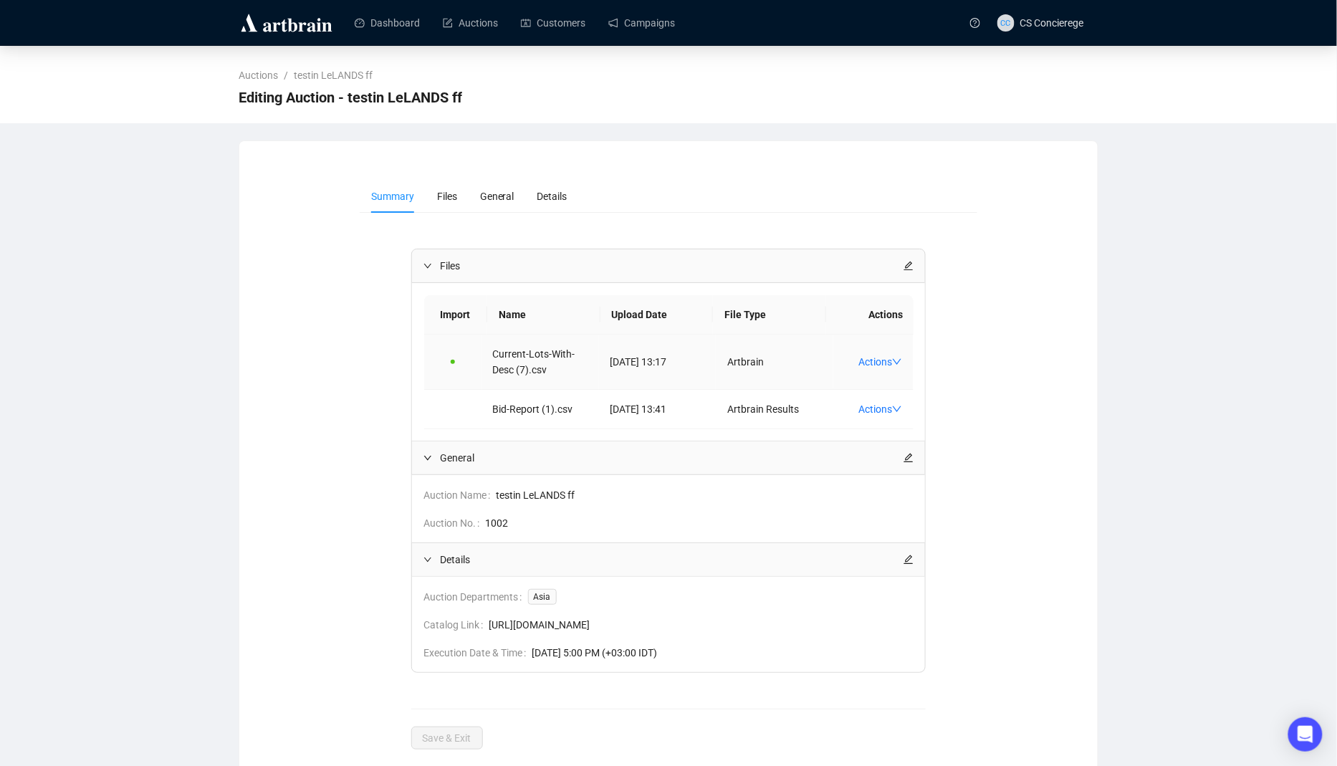
scroll to position [18, 0]
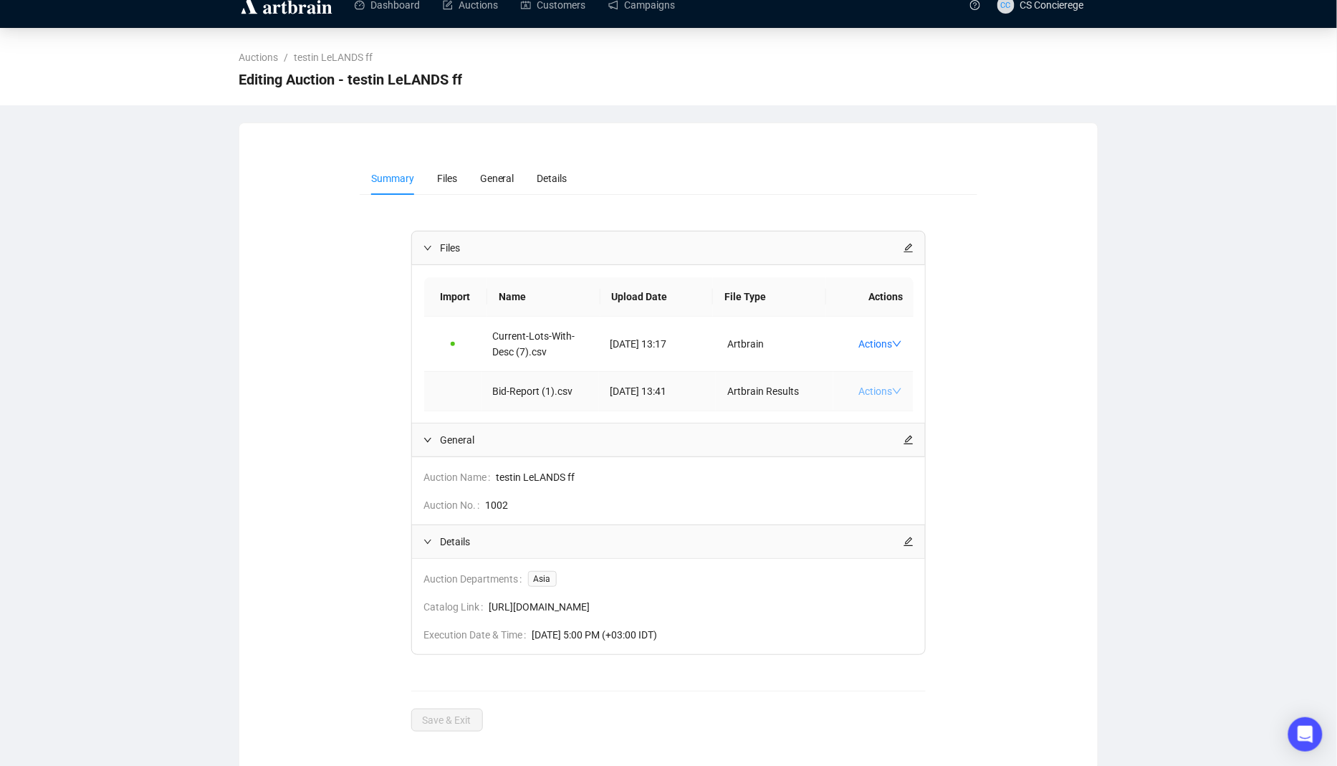
click at [890, 386] on link "Actions" at bounding box center [881, 391] width 44 height 11
click at [543, 136] on div "Summary Files General Details Files Import Name Upload Date File Type Actions C…" at bounding box center [669, 447] width 860 height 649
click at [580, 14] on link "Customers" at bounding box center [553, 4] width 65 height 37
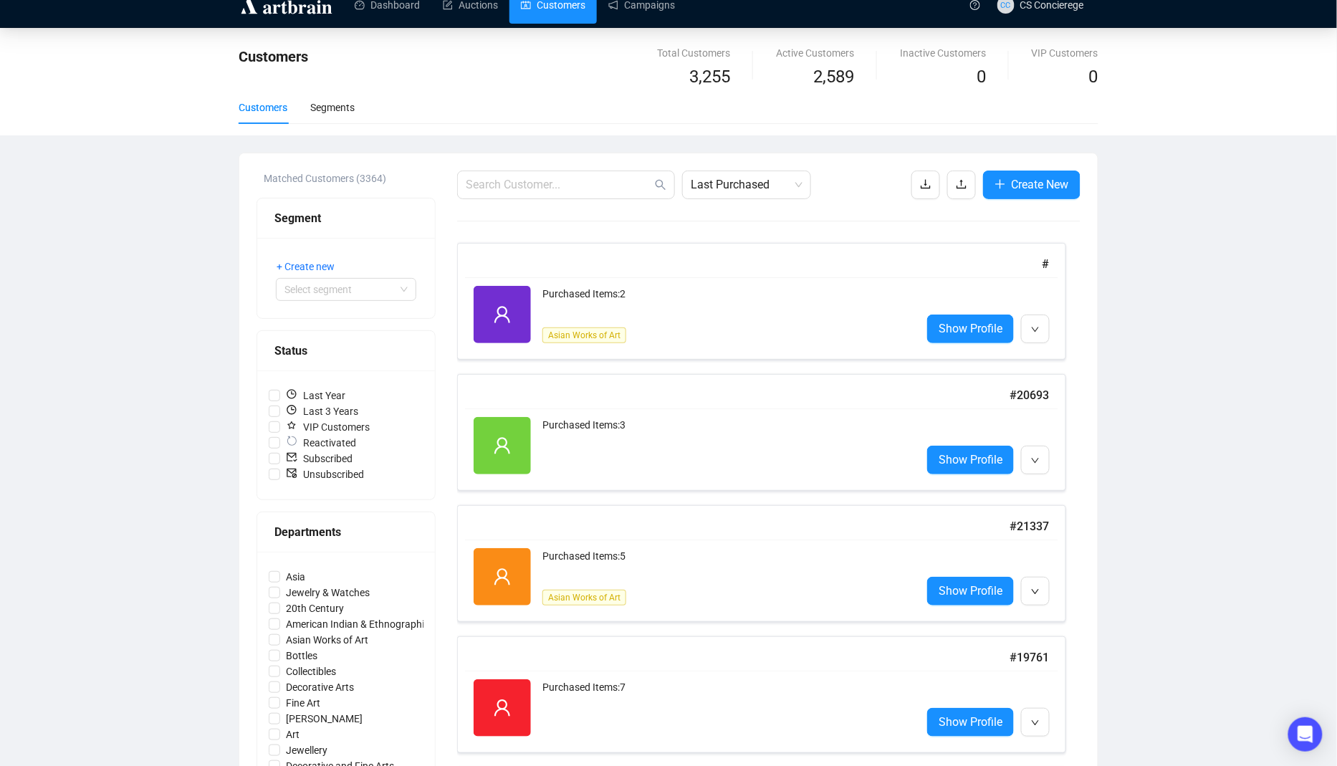
click at [575, 9] on link "Customers" at bounding box center [553, 4] width 65 height 37
click at [512, 178] on input "text" at bounding box center [559, 184] width 186 height 17
paste input "36966"
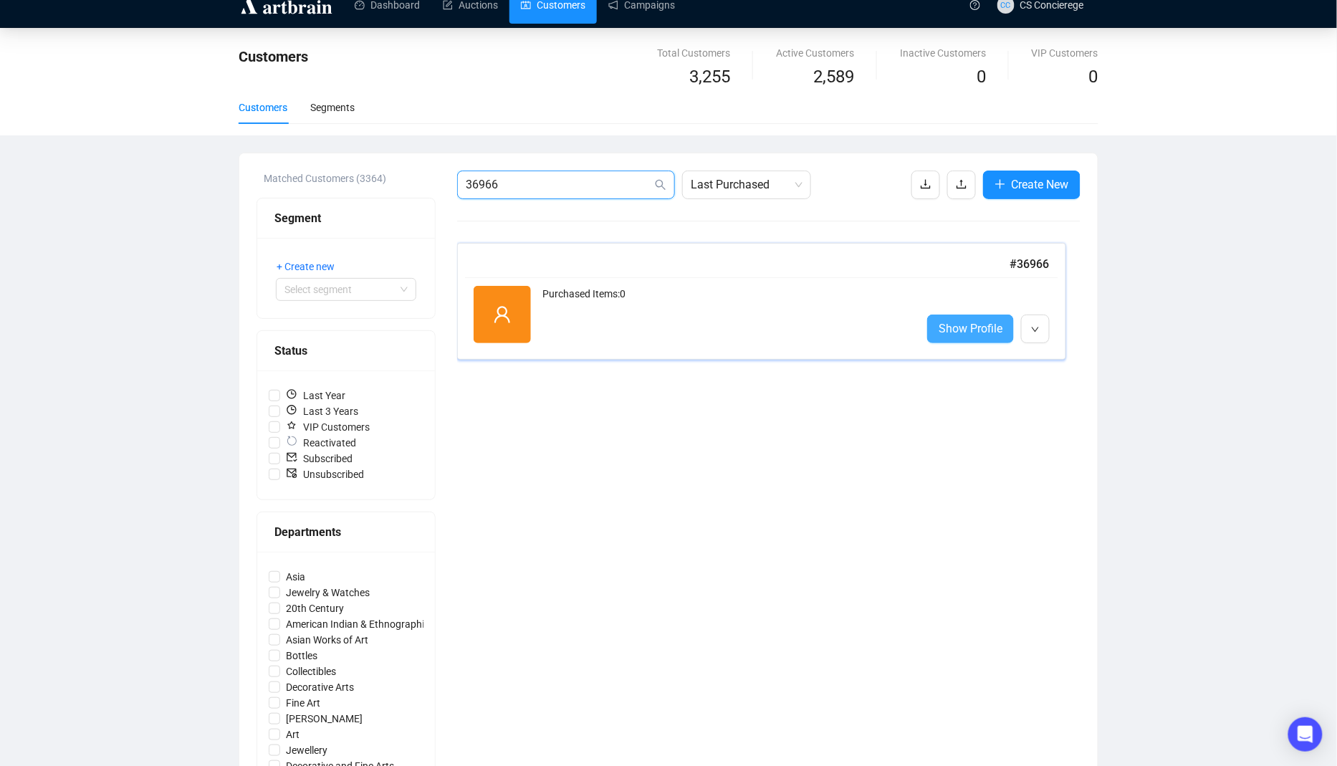
type input "36966"
click at [955, 321] on span "Show Profile" at bounding box center [971, 329] width 64 height 18
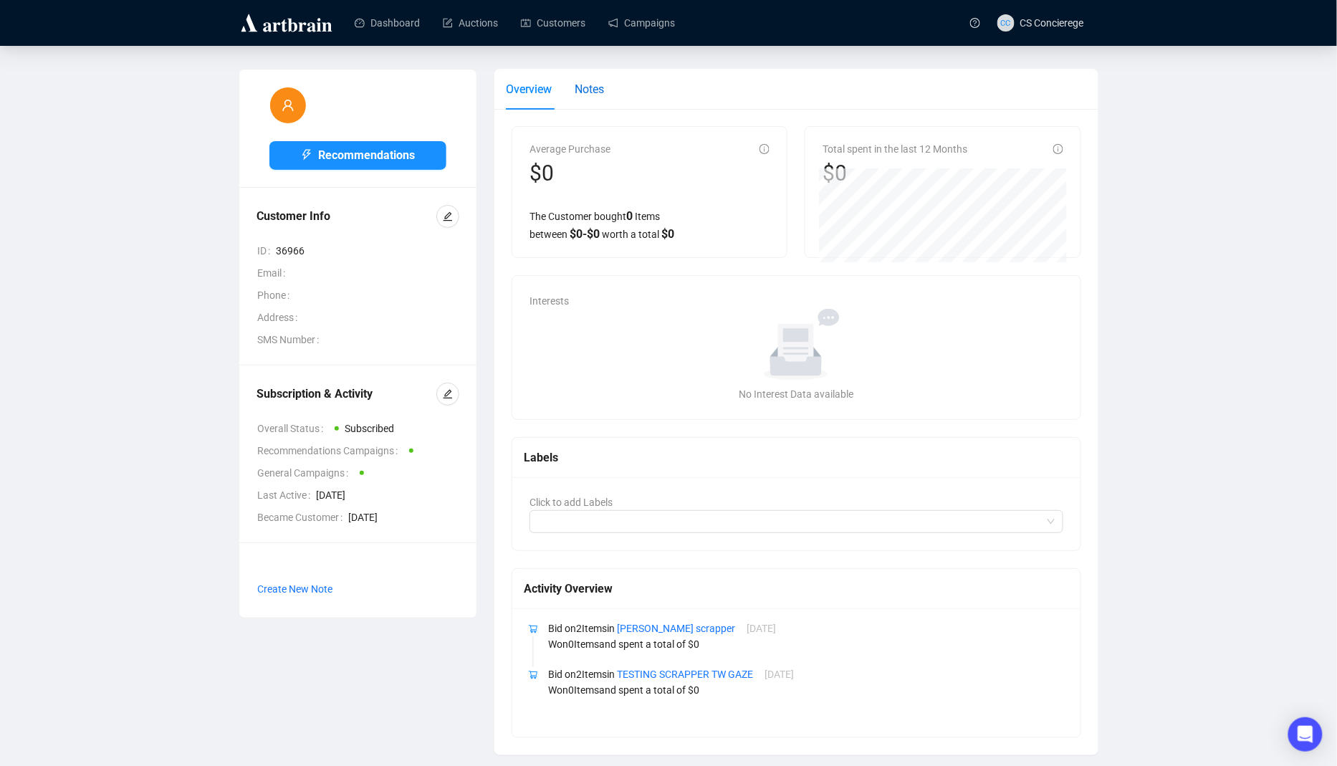
click at [603, 95] on span "Notes" at bounding box center [589, 89] width 29 height 14
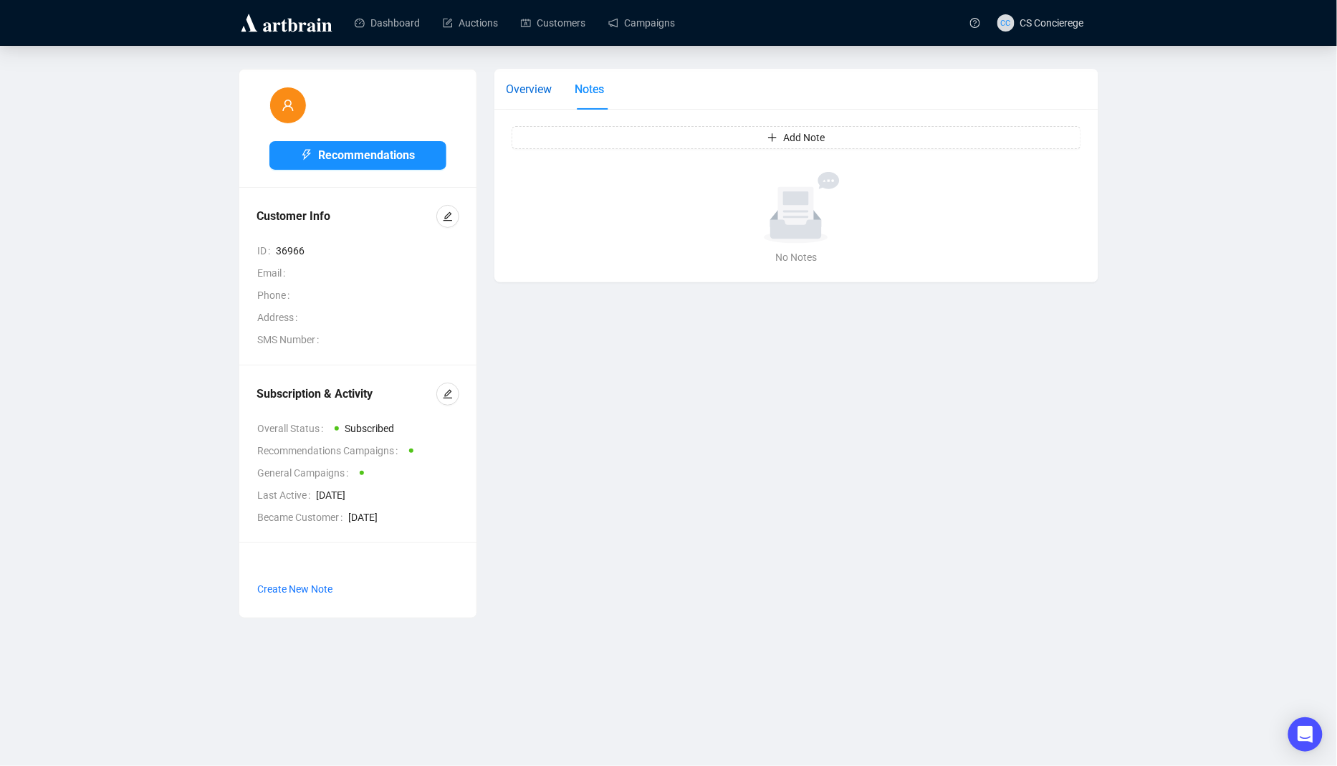
click at [538, 81] on div "Overview" at bounding box center [529, 89] width 46 height 18
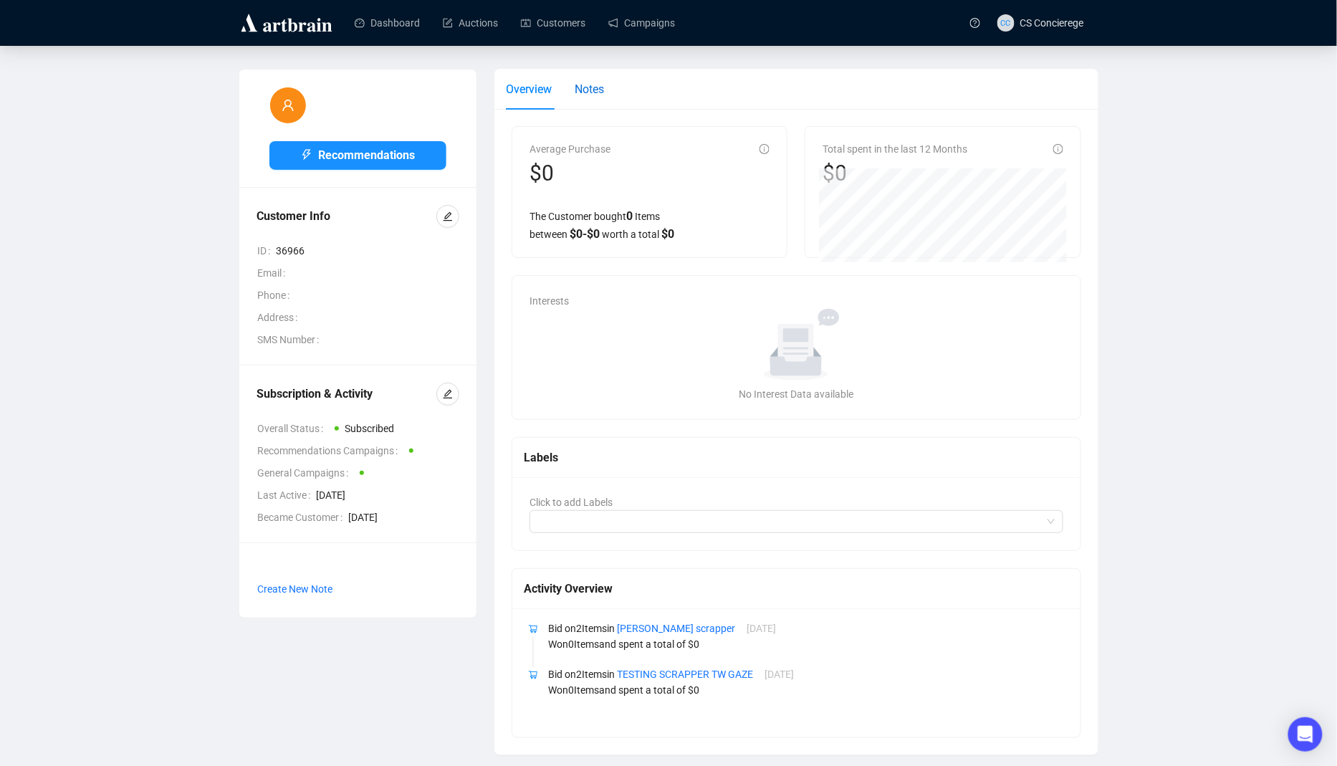
click at [592, 92] on span "Notes" at bounding box center [589, 89] width 29 height 14
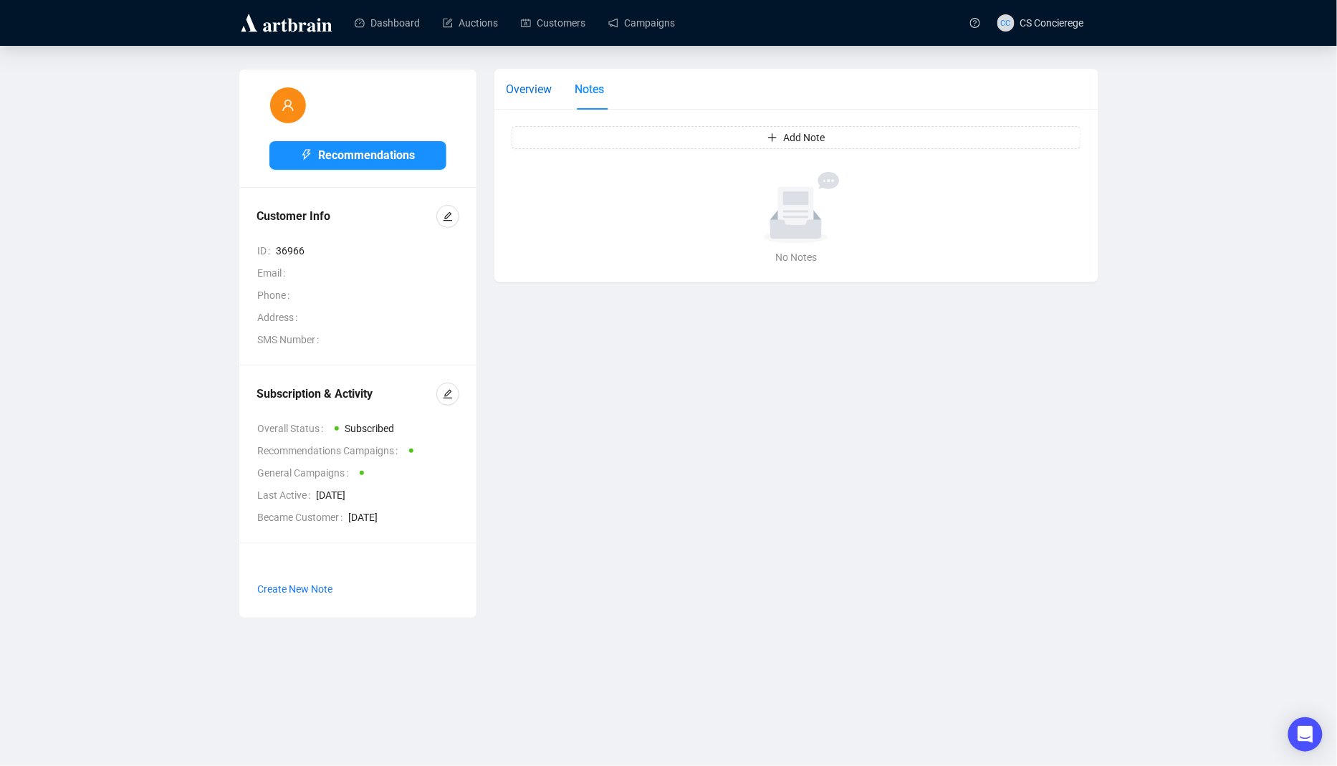
click at [536, 92] on span "Overview" at bounding box center [529, 89] width 46 height 14
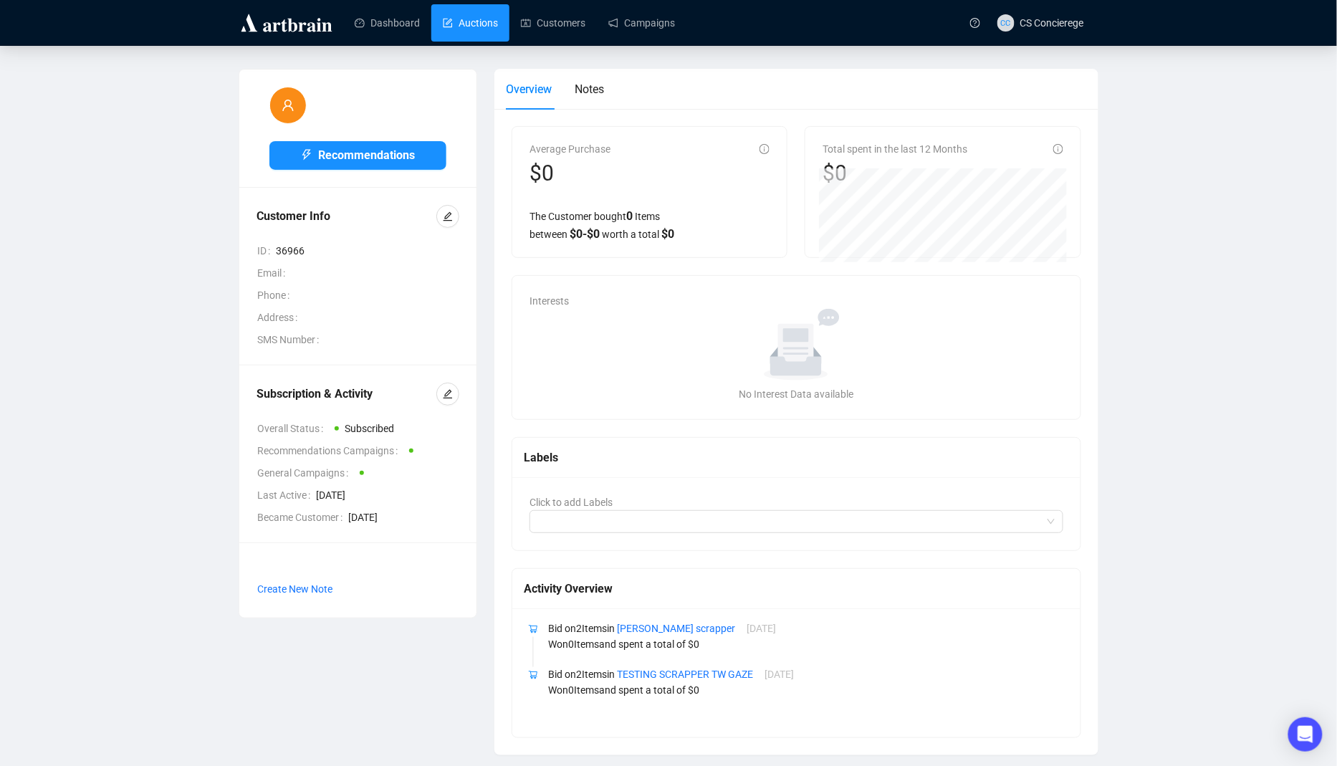
click at [448, 21] on link "Auctions" at bounding box center [470, 22] width 55 height 37
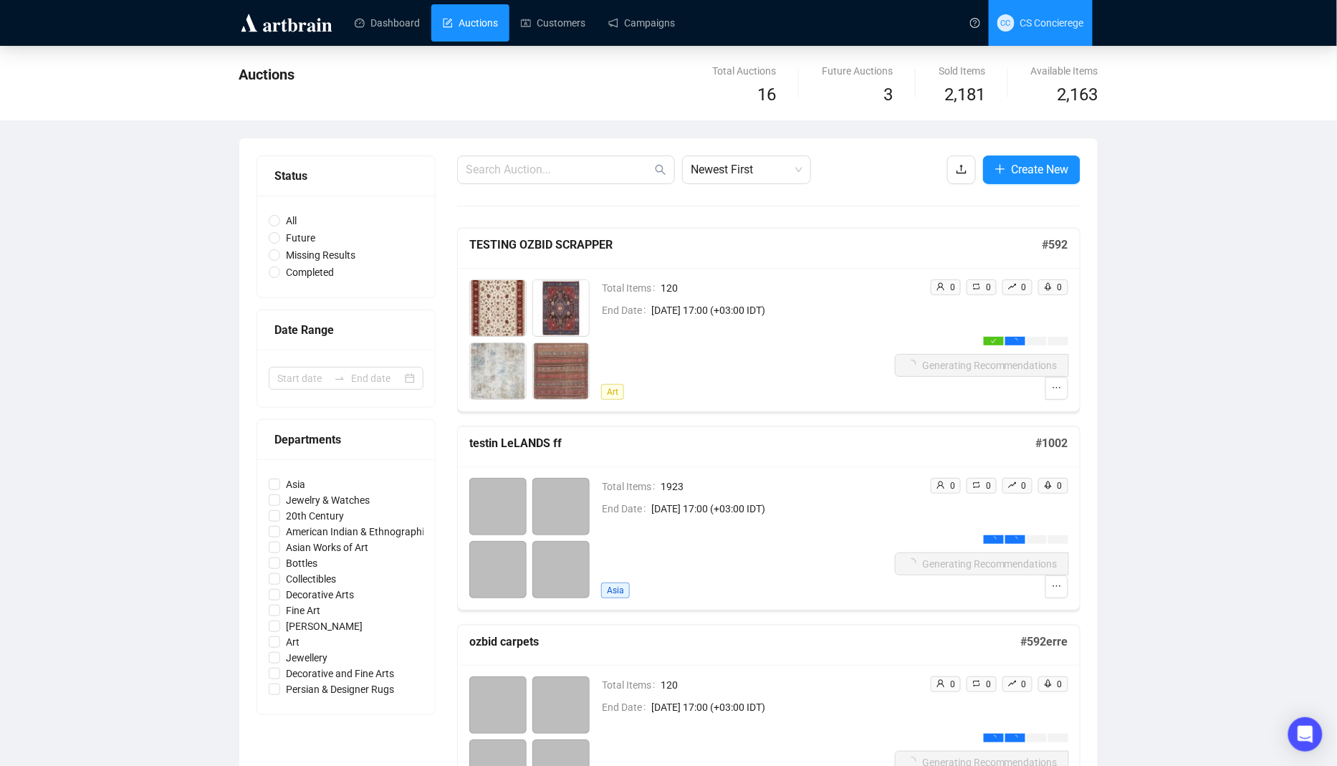
click at [1070, 32] on span "CC CS Concierege" at bounding box center [1041, 23] width 87 height 46
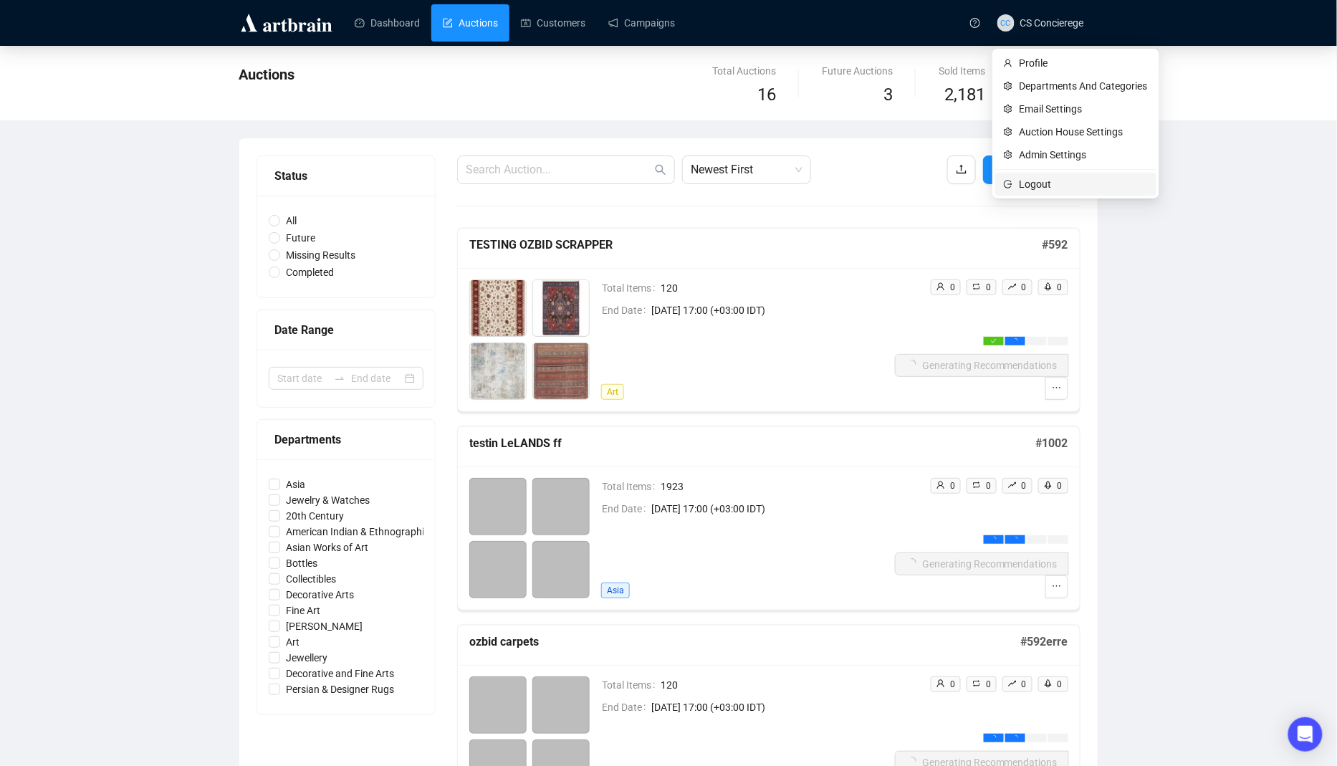
click at [1013, 180] on span "logout" at bounding box center [1009, 184] width 10 height 9
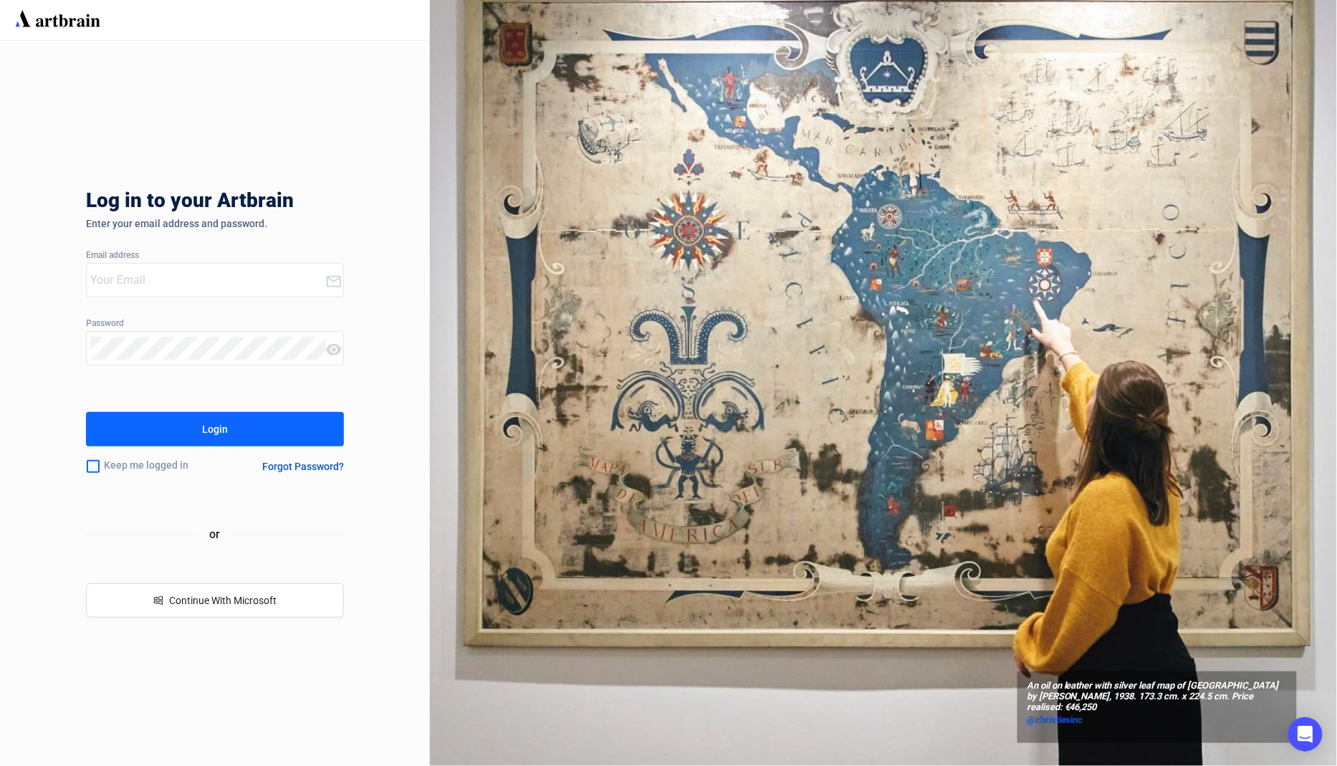
click at [232, 272] on input "email" at bounding box center [207, 280] width 235 height 23
type input "concierge+LSK@artbrain.co"
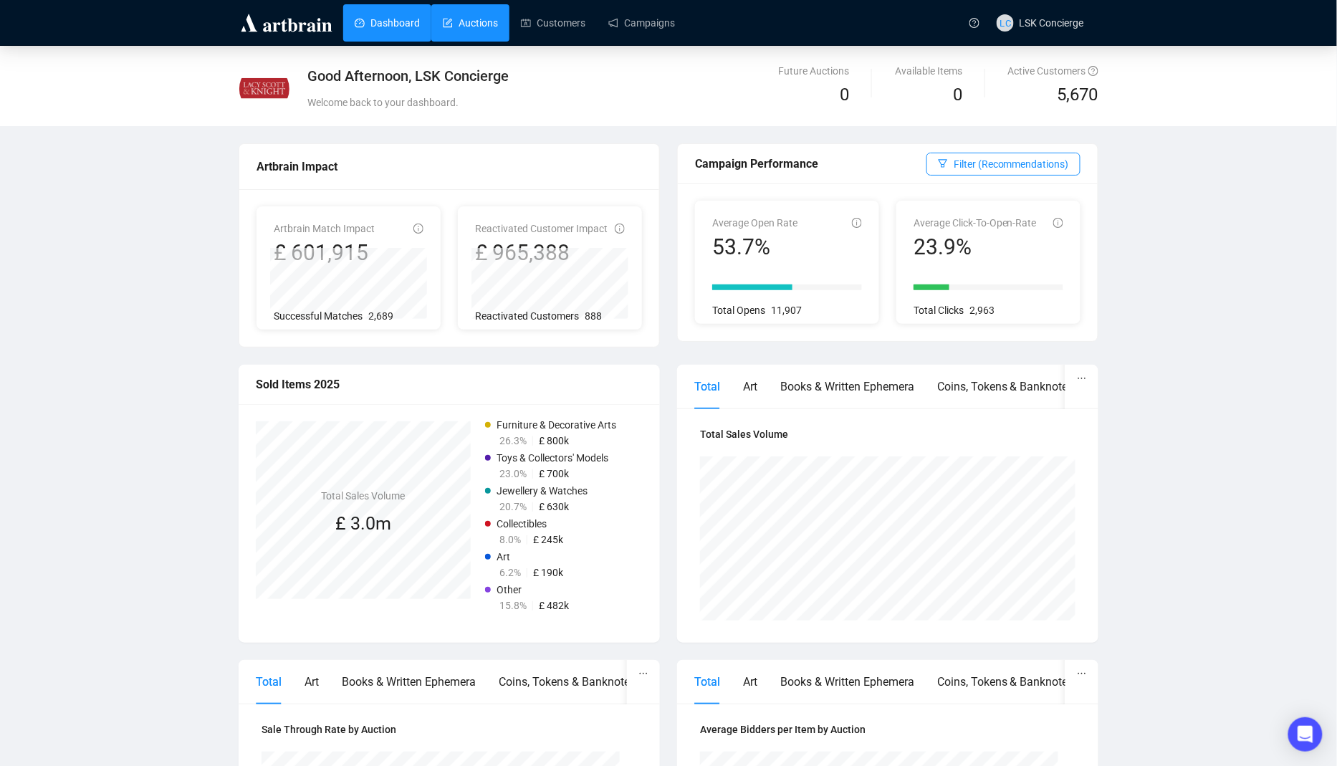
click at [470, 14] on link "Auctions" at bounding box center [470, 22] width 55 height 37
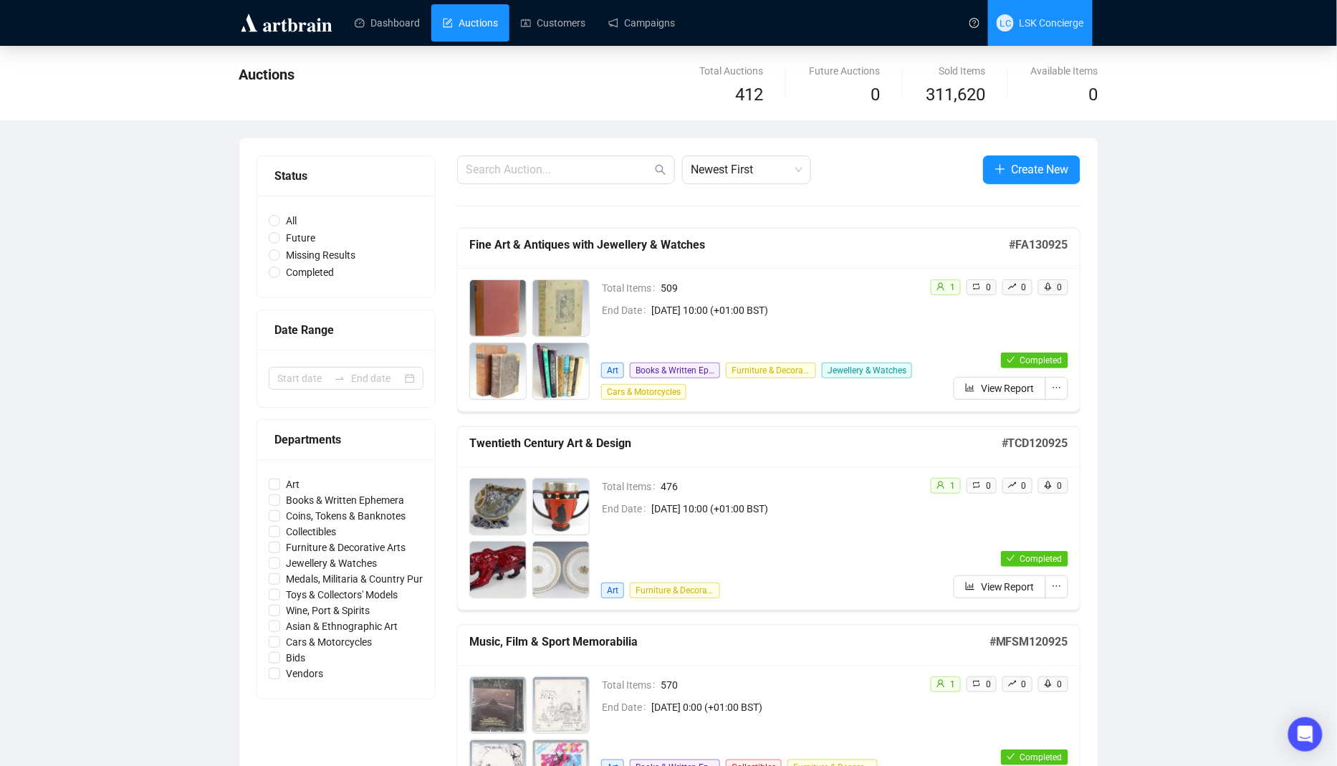
click at [1042, 28] on span "LSK Concierge" at bounding box center [1052, 22] width 65 height 11
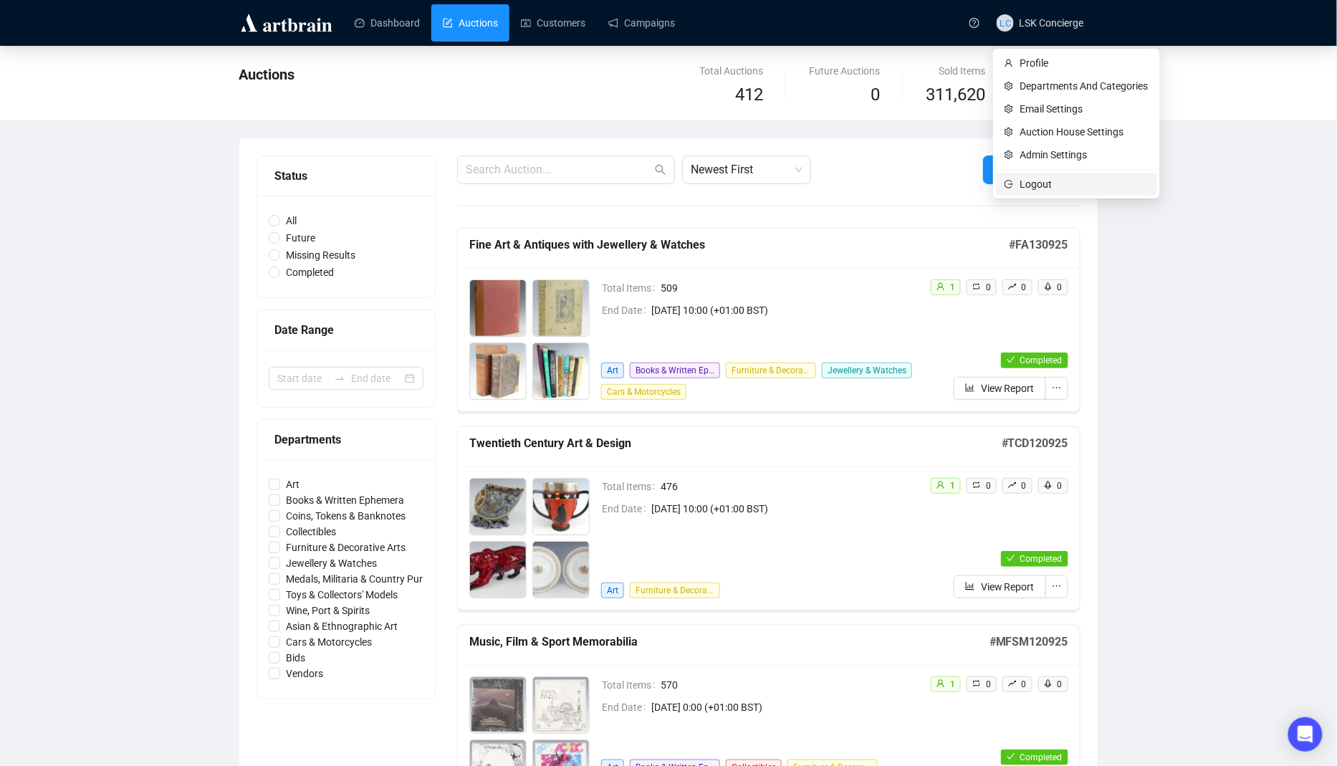
click at [1028, 182] on span "Logout" at bounding box center [1085, 184] width 128 height 16
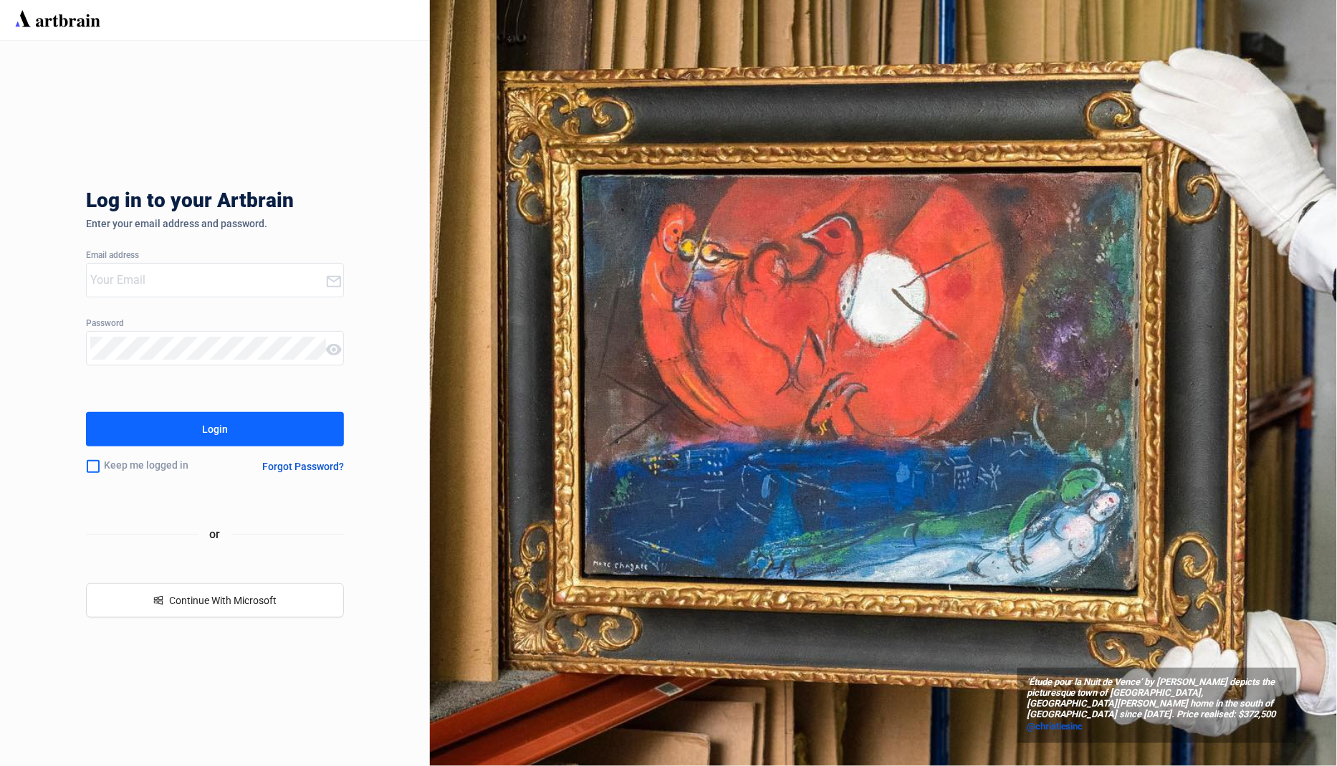
click at [246, 269] on input "email" at bounding box center [207, 280] width 235 height 23
type input "concierge+martelmaides@artbrain.co"
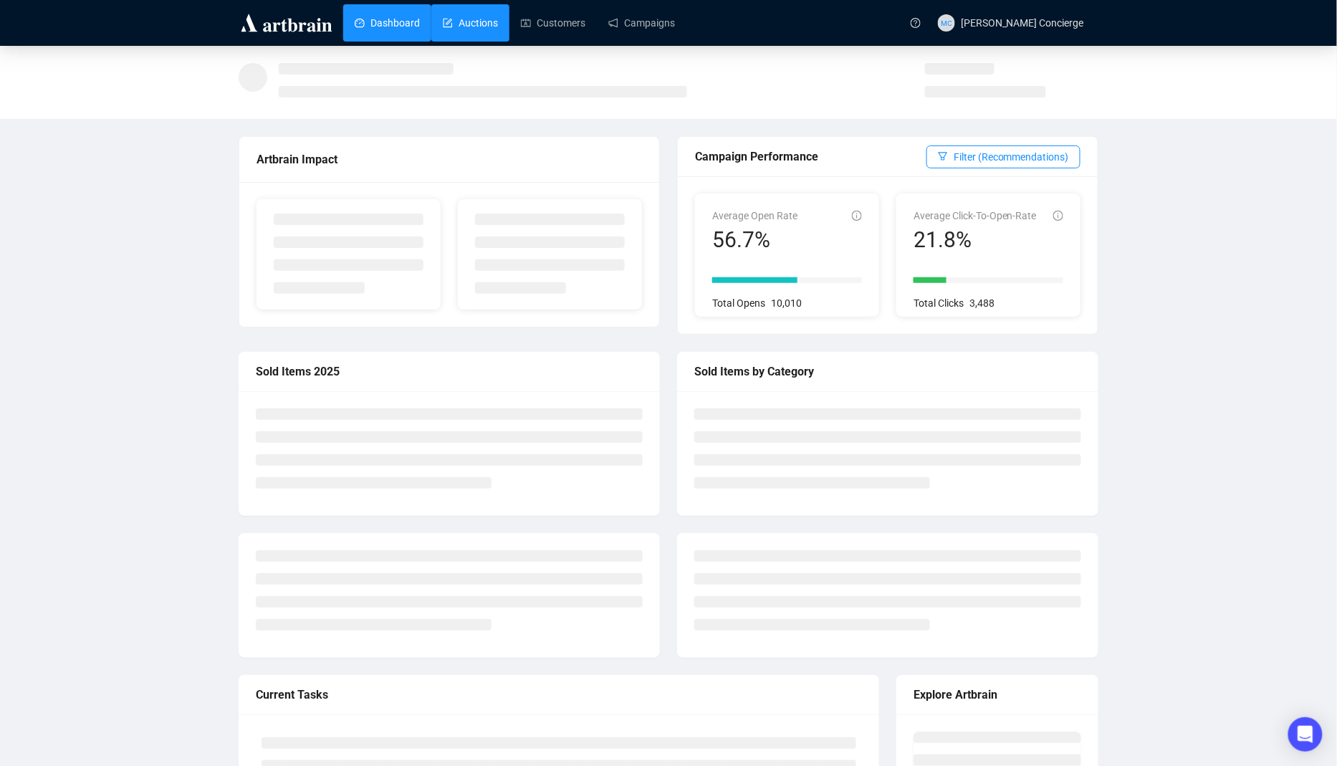
click at [476, 35] on link "Auctions" at bounding box center [470, 22] width 55 height 37
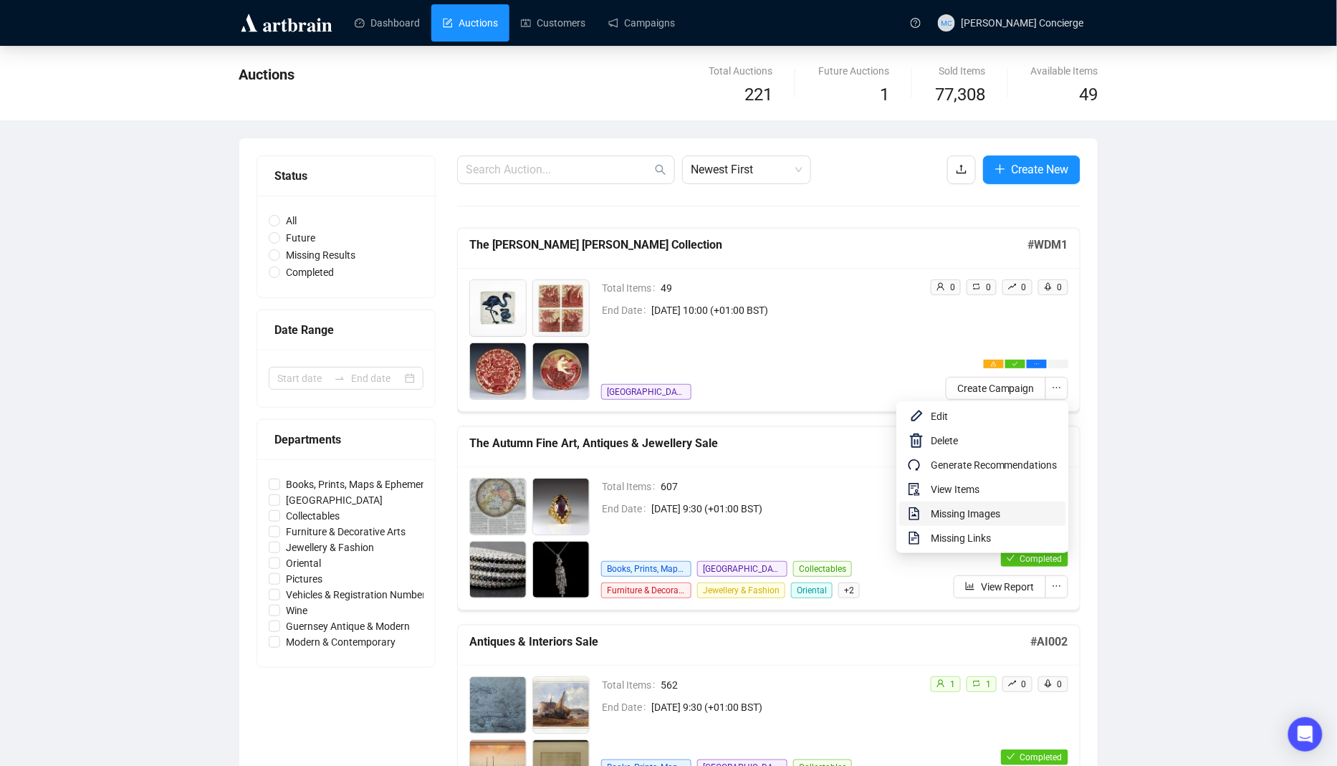
click at [995, 513] on span "Missing Images" at bounding box center [994, 514] width 127 height 16
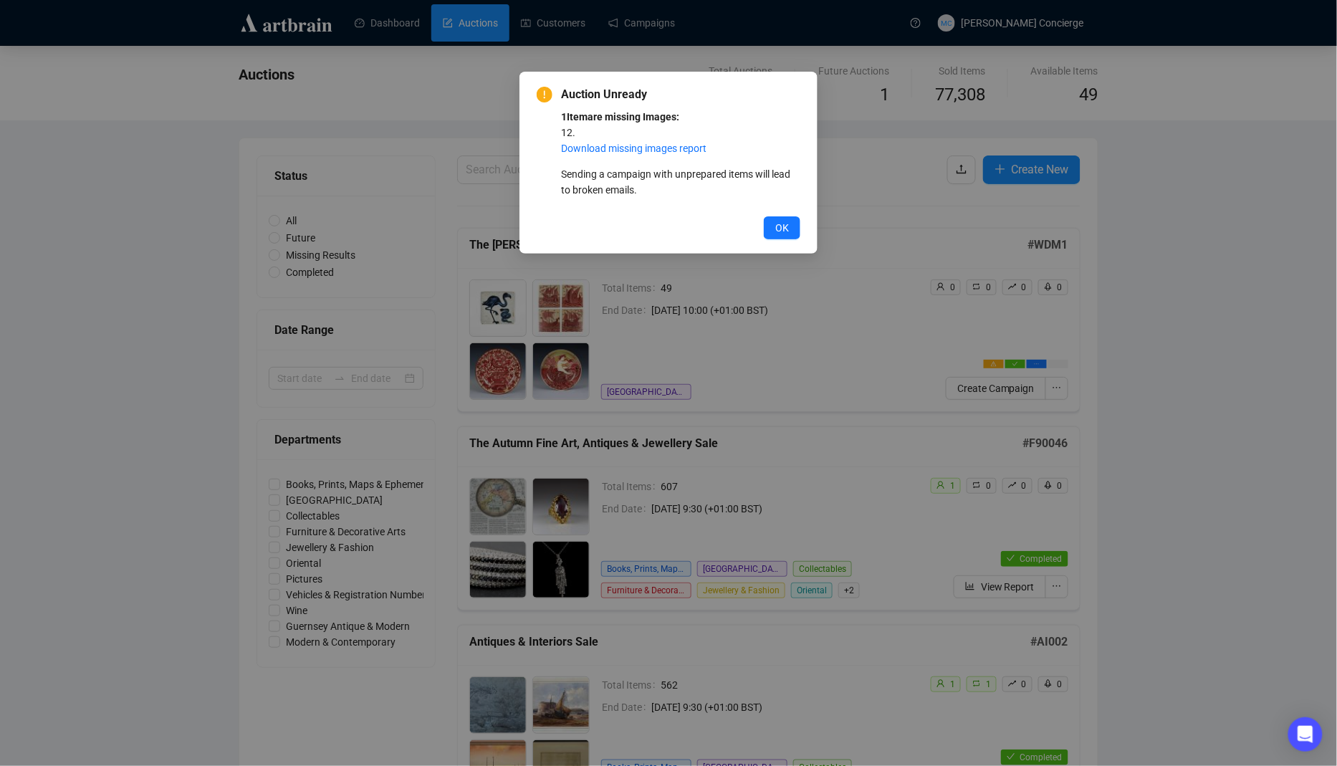
click at [568, 131] on p "1 Item are missing Images: 12 . Download missing images report" at bounding box center [680, 132] width 239 height 47
copy p "12"
click at [1184, 296] on div "Auction Unready 1 Item are missing Images: 12 . Download missing images report …" at bounding box center [668, 383] width 1337 height 766
click at [794, 224] on button "OK" at bounding box center [782, 227] width 37 height 23
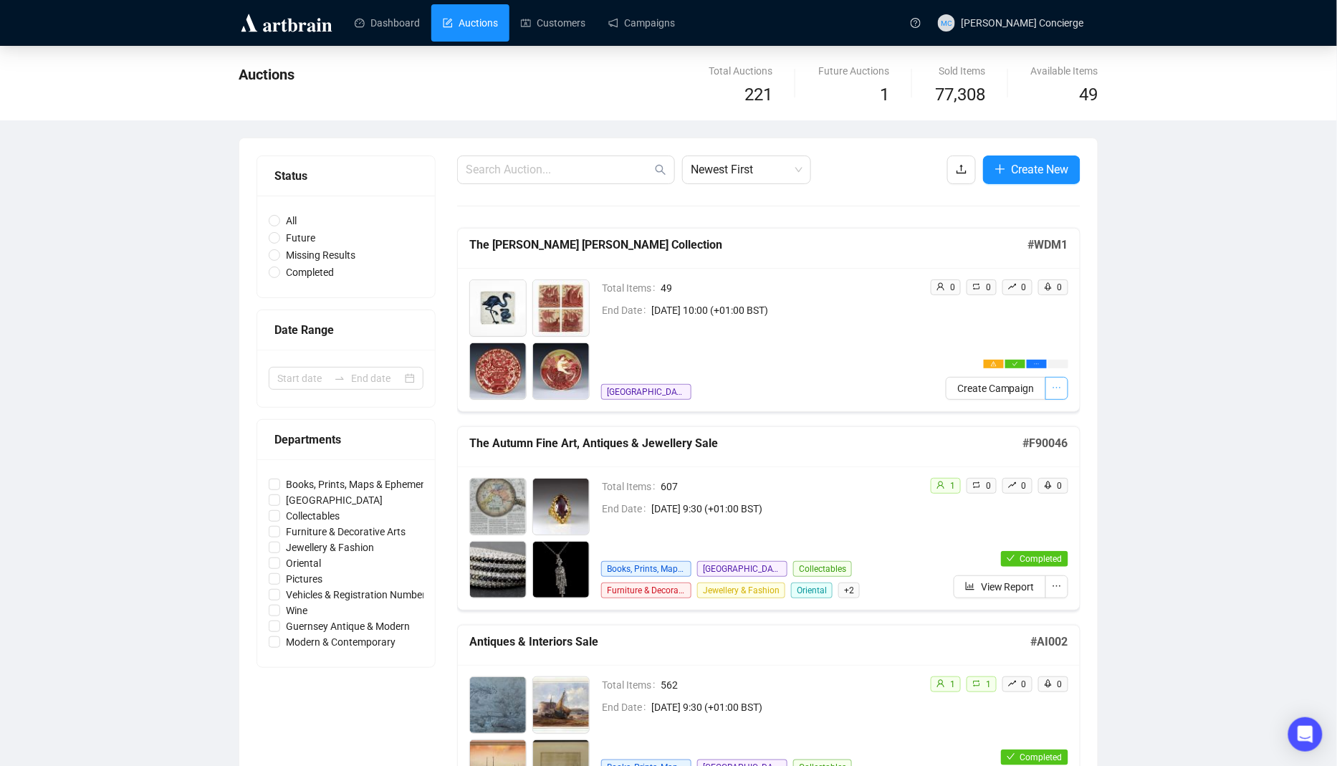
click at [1056, 399] on button "button" at bounding box center [1057, 388] width 23 height 23
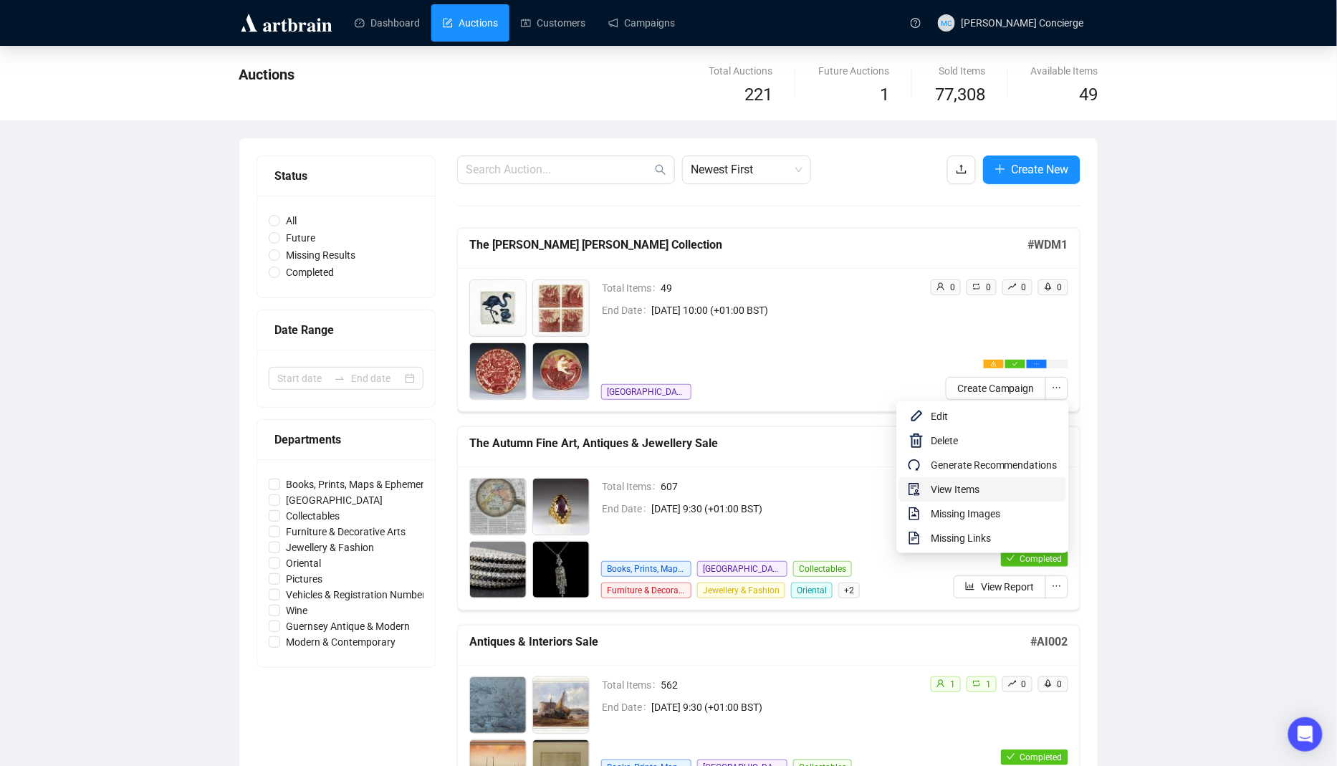
click at [1013, 493] on span "View Items" at bounding box center [994, 490] width 127 height 16
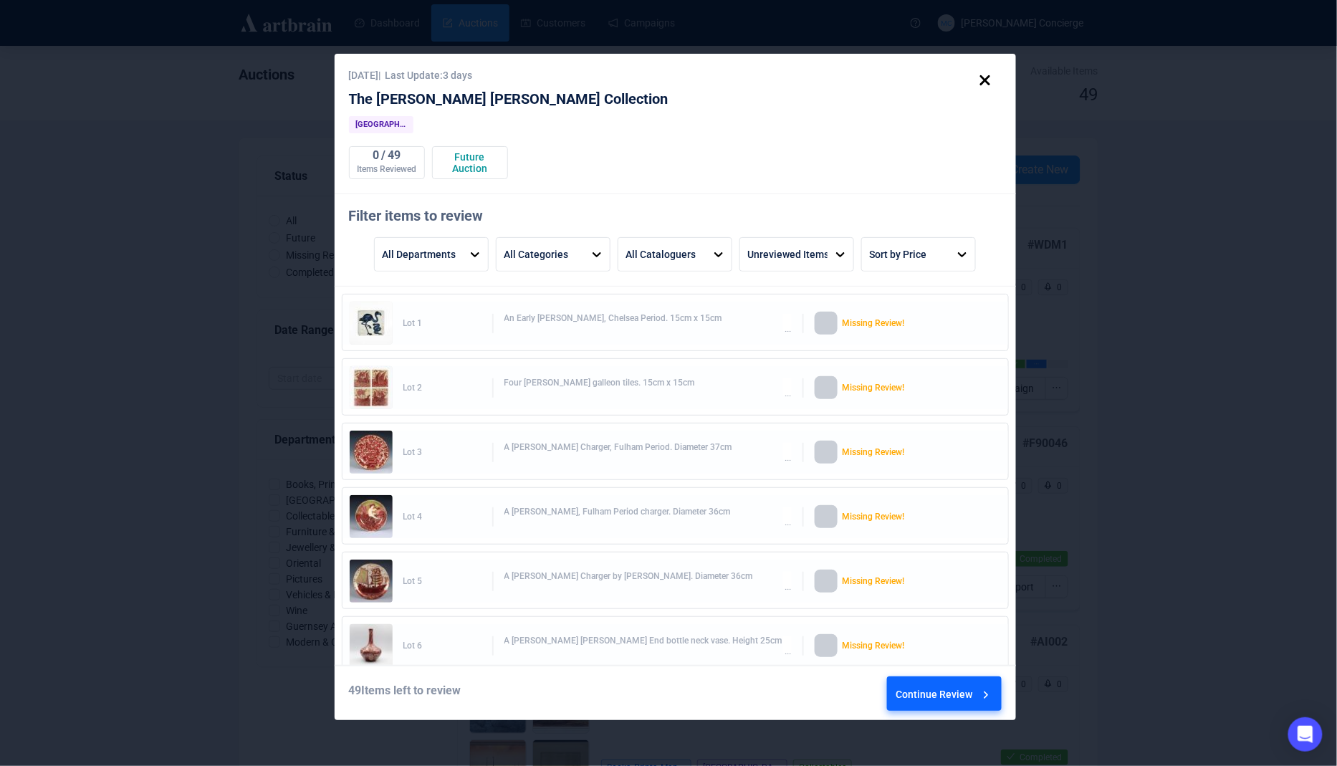
click at [988, 694] on icon at bounding box center [986, 695] width 14 height 14
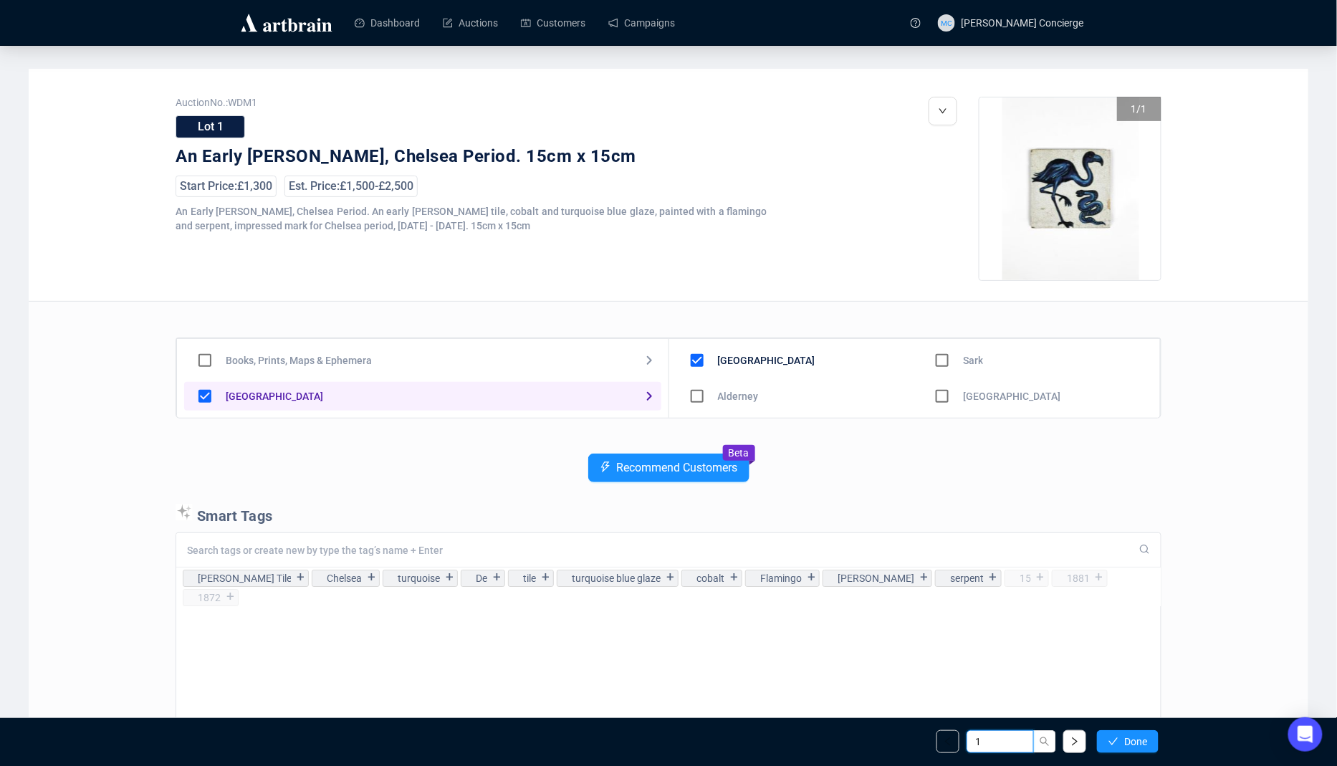
click at [1021, 738] on input "1" at bounding box center [1000, 741] width 67 height 23
type input "12"
click at [1053, 743] on button "button" at bounding box center [1045, 741] width 23 height 23
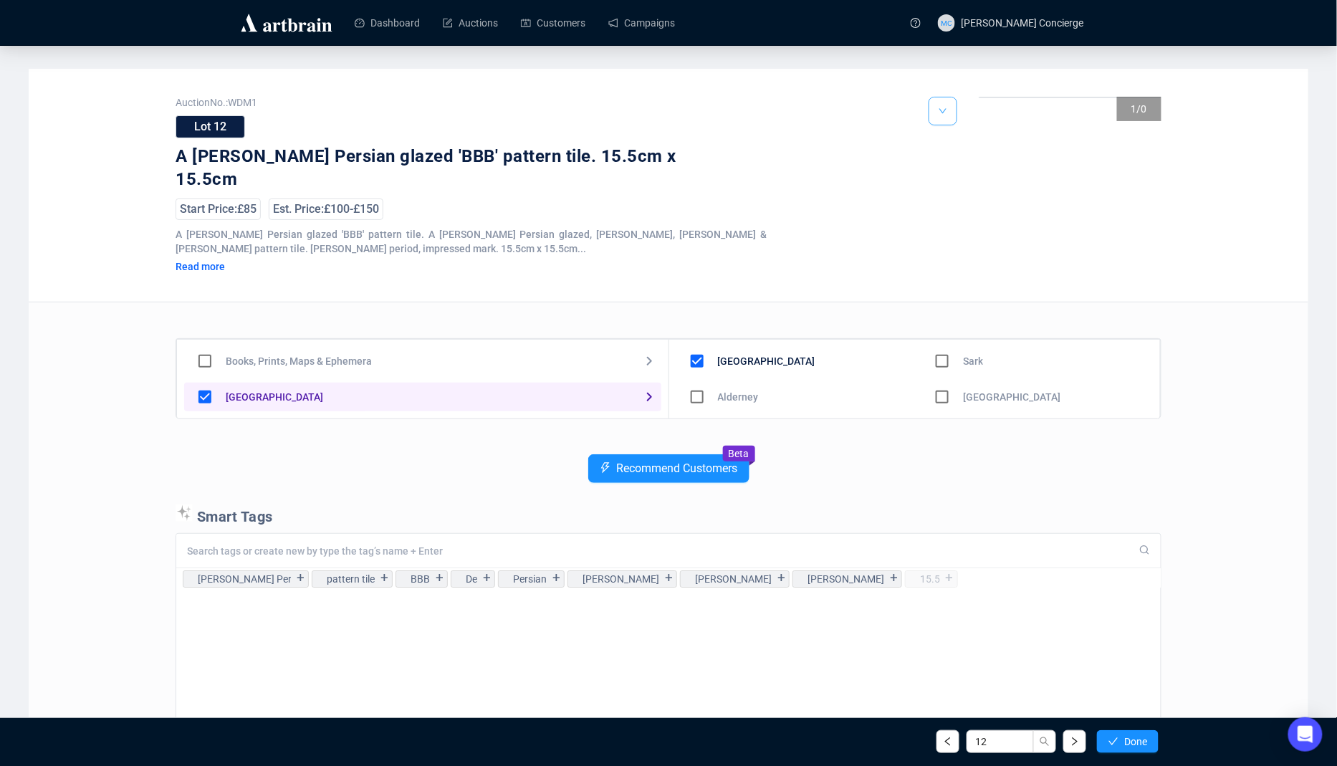
click at [945, 115] on icon "down" at bounding box center [943, 111] width 9 height 9
click at [943, 103] on button "button" at bounding box center [943, 111] width 29 height 29
click at [958, 163] on span "Edit" at bounding box center [966, 165] width 17 height 11
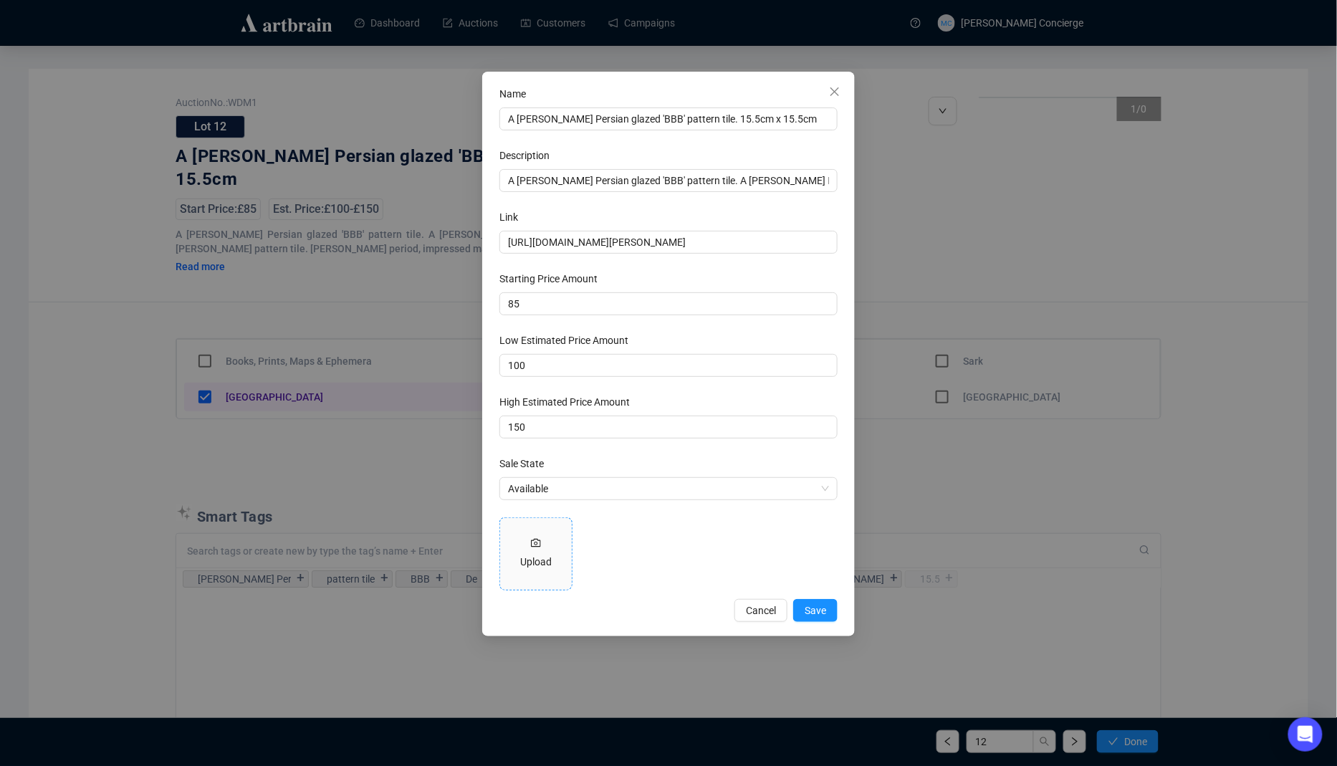
click at [550, 545] on div "Upload" at bounding box center [536, 554] width 72 height 72
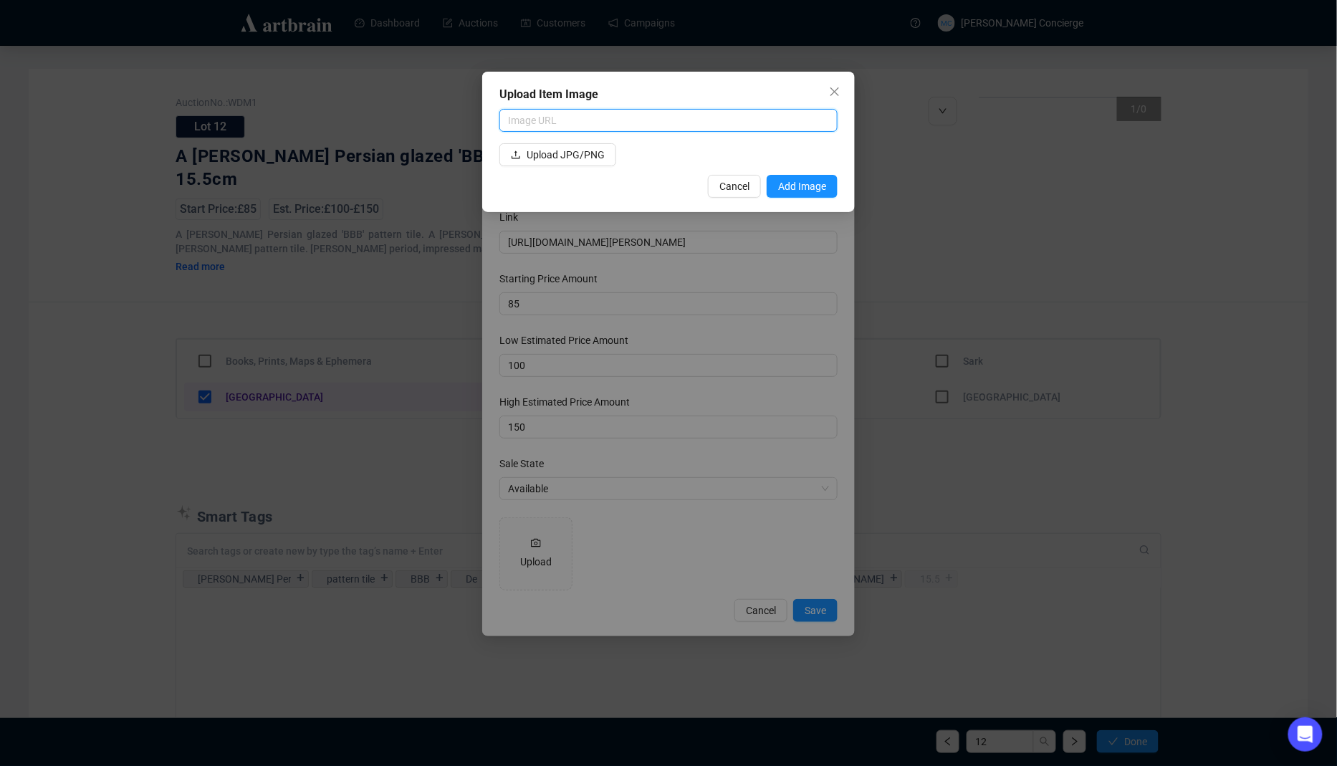
click at [574, 120] on input "text" at bounding box center [669, 120] width 338 height 23
paste input "https://image.invaluable.com/housePhotos/martelmaidesauctions/57/800057/H1117-L…"
type input "https://image.invaluable.com/housePhotos/martelmaidesauctions/57/800057/H1117-L…"
click at [801, 183] on span "Add Image" at bounding box center [802, 186] width 48 height 16
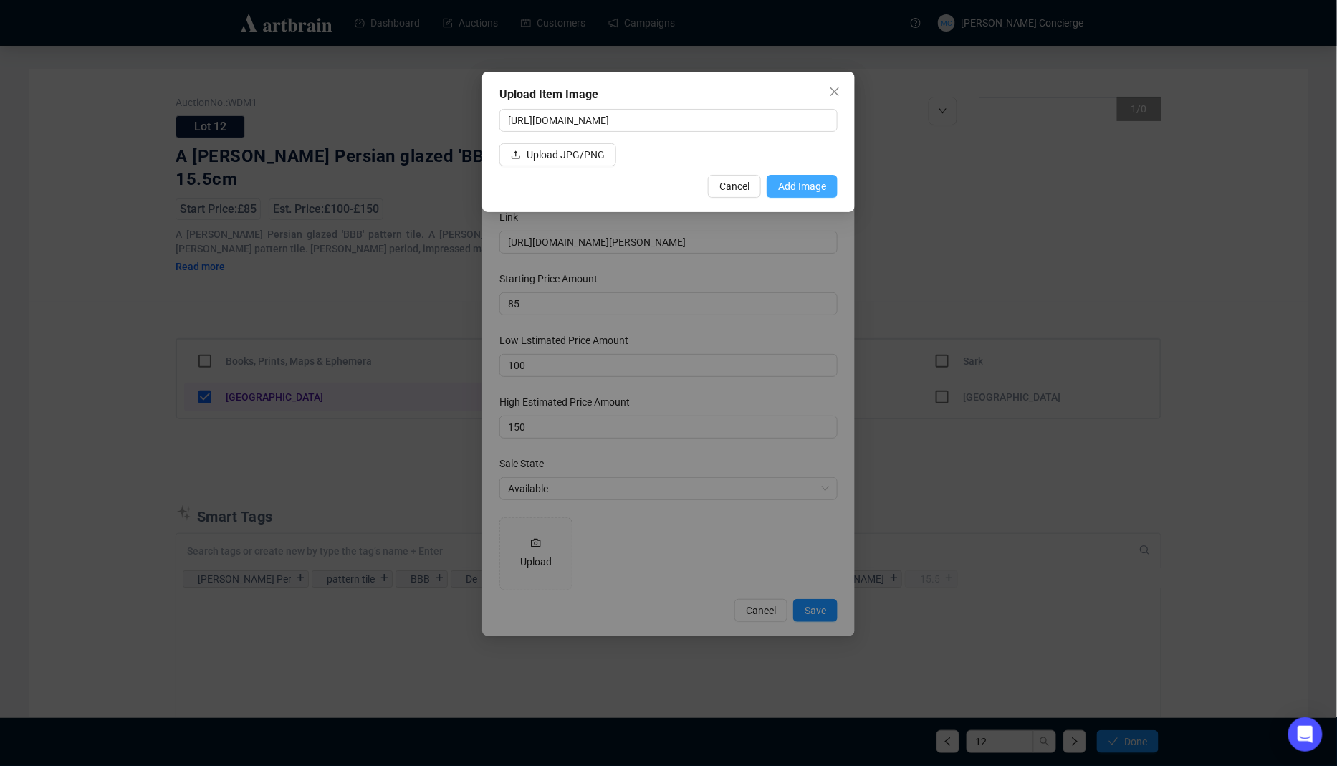
scroll to position [0, 0]
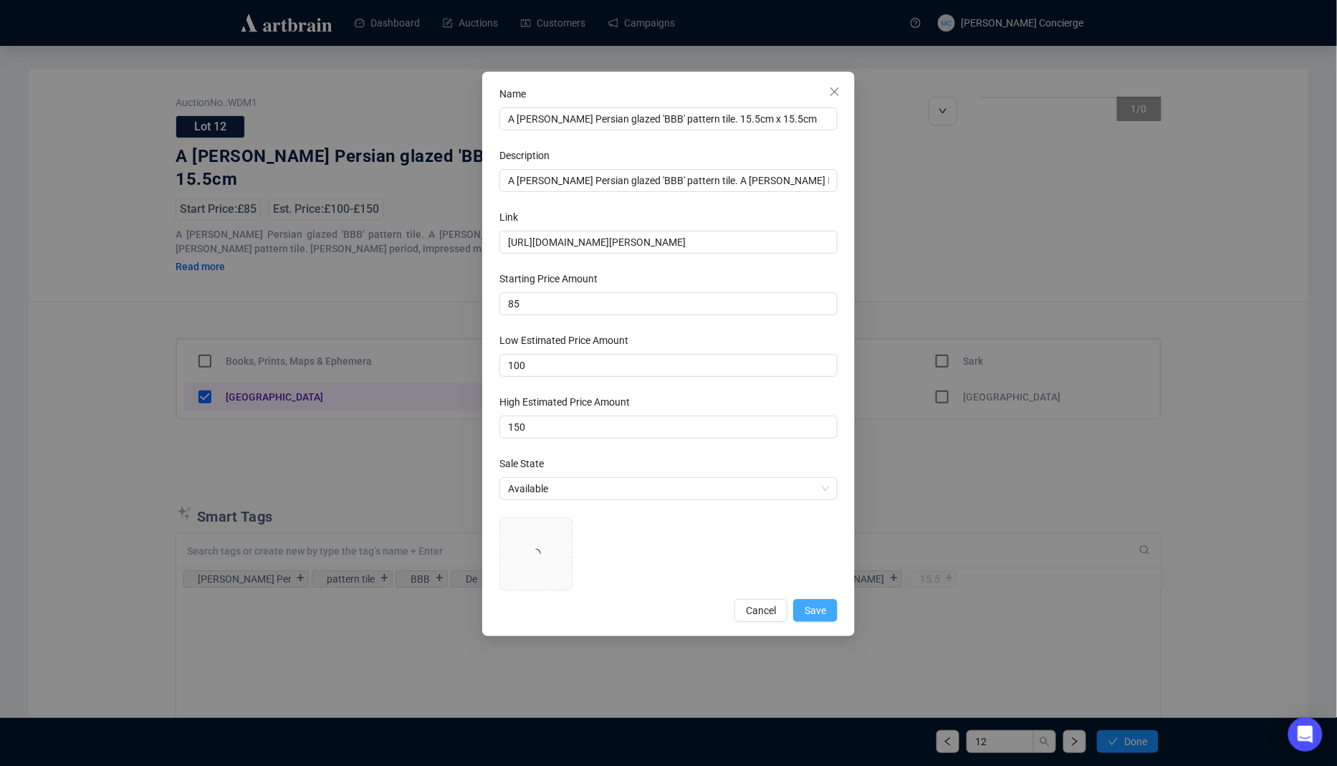
click at [816, 606] on span "Save" at bounding box center [816, 611] width 22 height 16
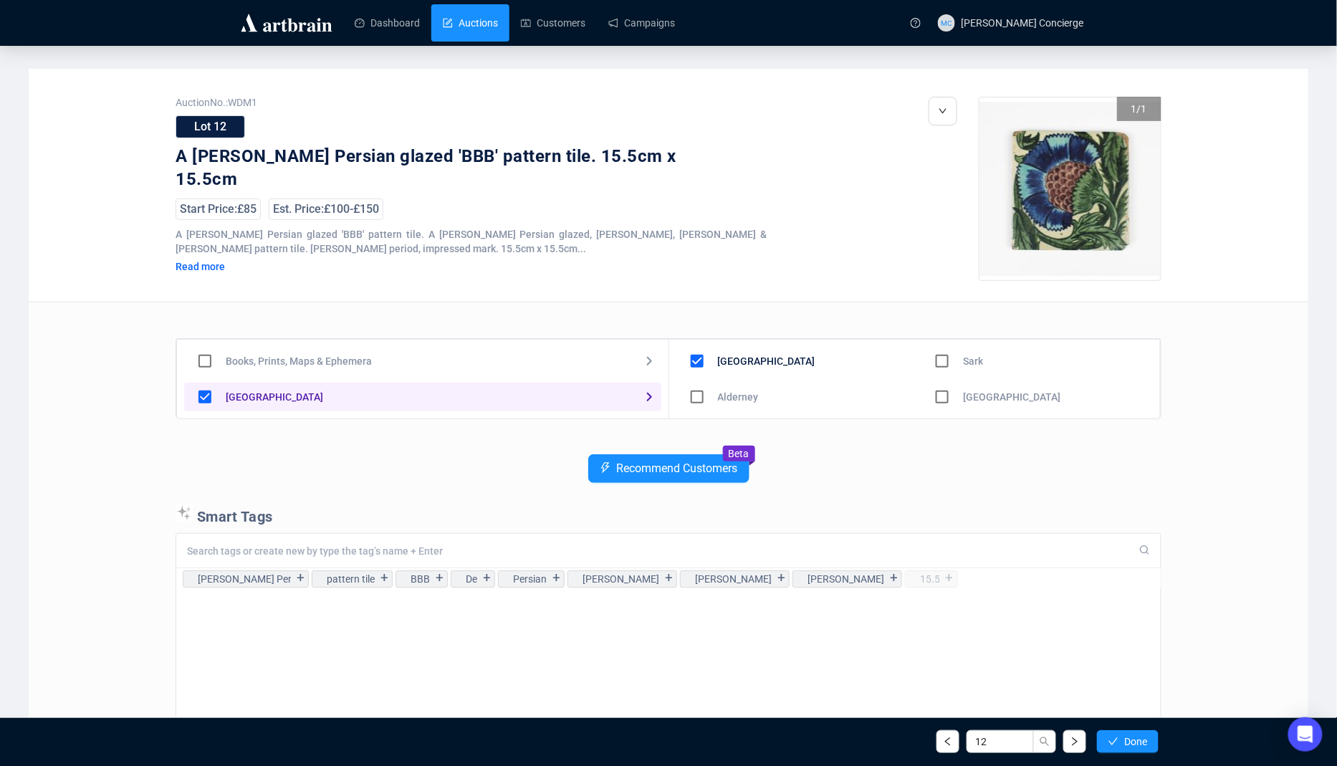
click at [485, 22] on link "Auctions" at bounding box center [470, 22] width 55 height 37
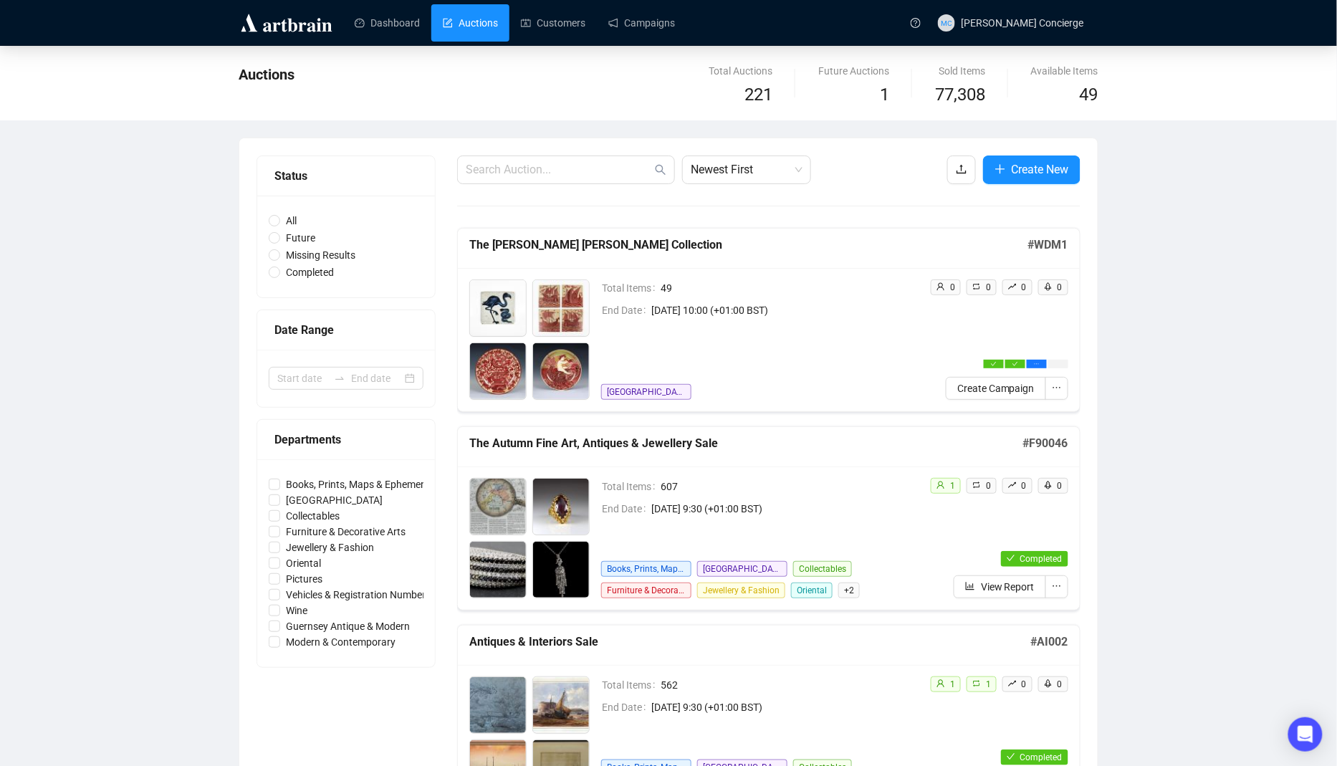
scroll to position [11, 0]
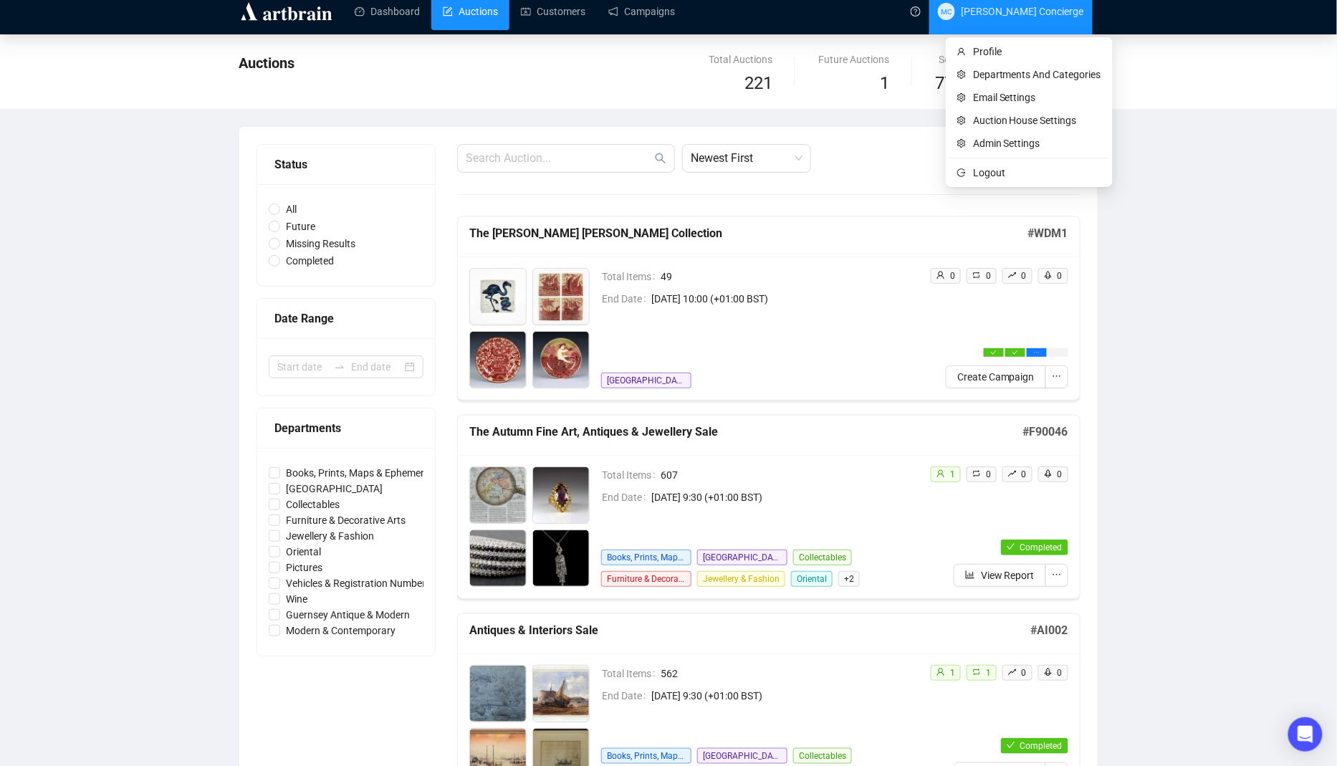
click at [1070, 11] on span "Martel Maides Concierge" at bounding box center [1022, 11] width 123 height 11
click at [1008, 179] on span "Logout" at bounding box center [1037, 173] width 128 height 16
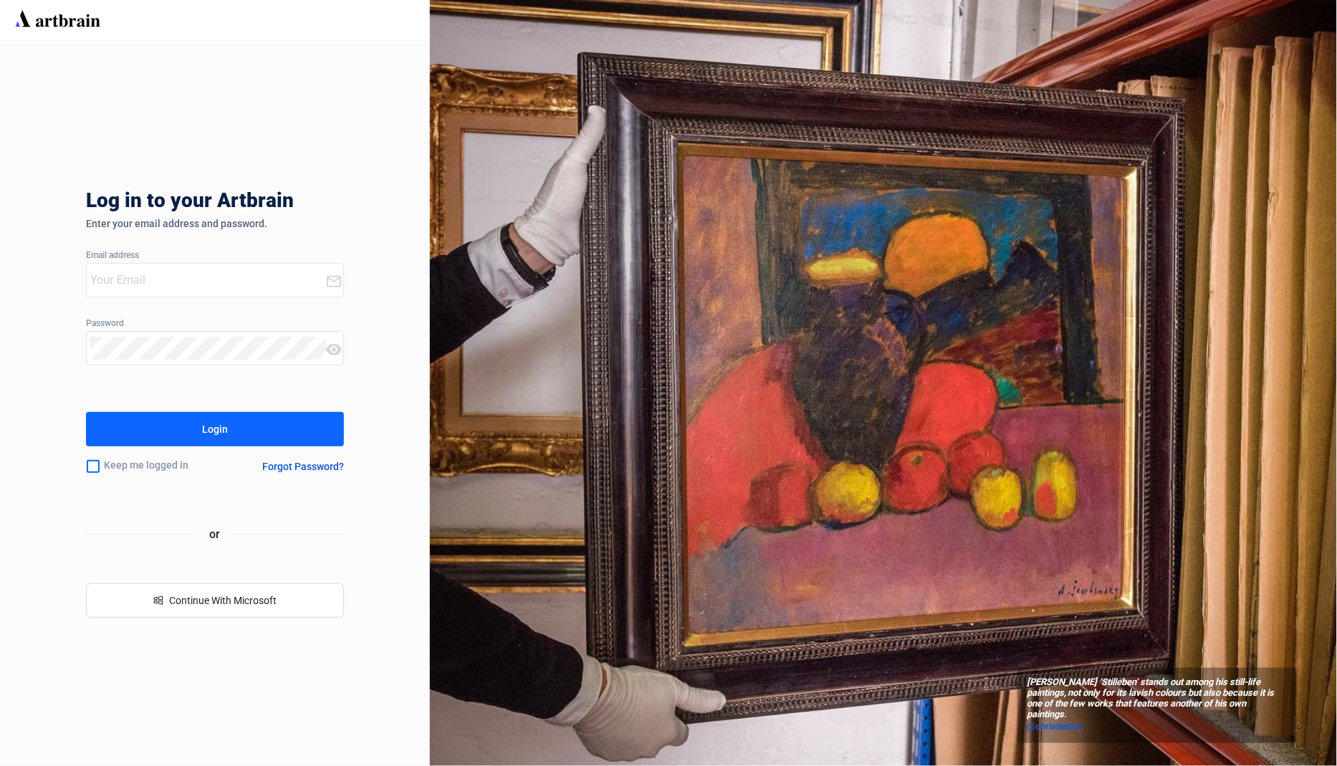
click at [275, 287] on input "email" at bounding box center [207, 280] width 235 height 23
type input "concierge+BrunkAuctions@artbrain.co"
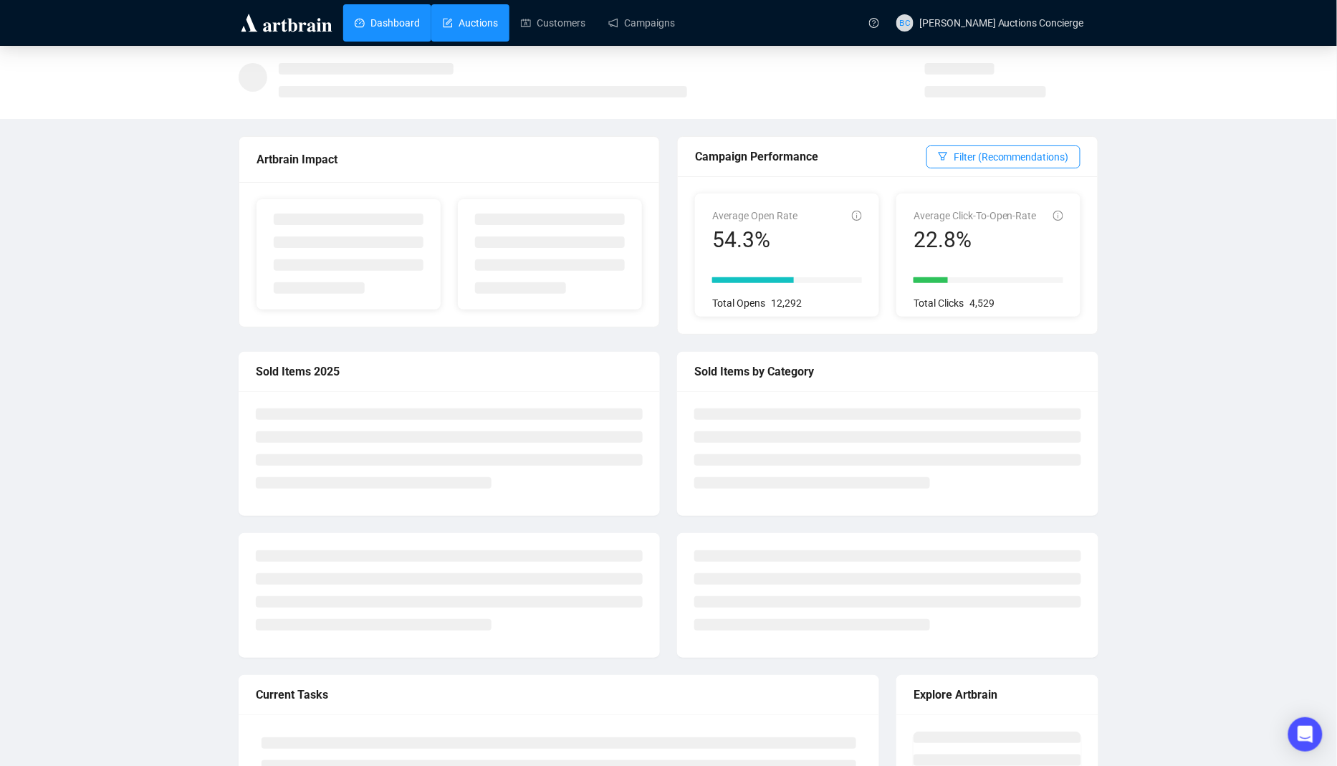
click at [455, 38] on link "Auctions" at bounding box center [470, 22] width 55 height 37
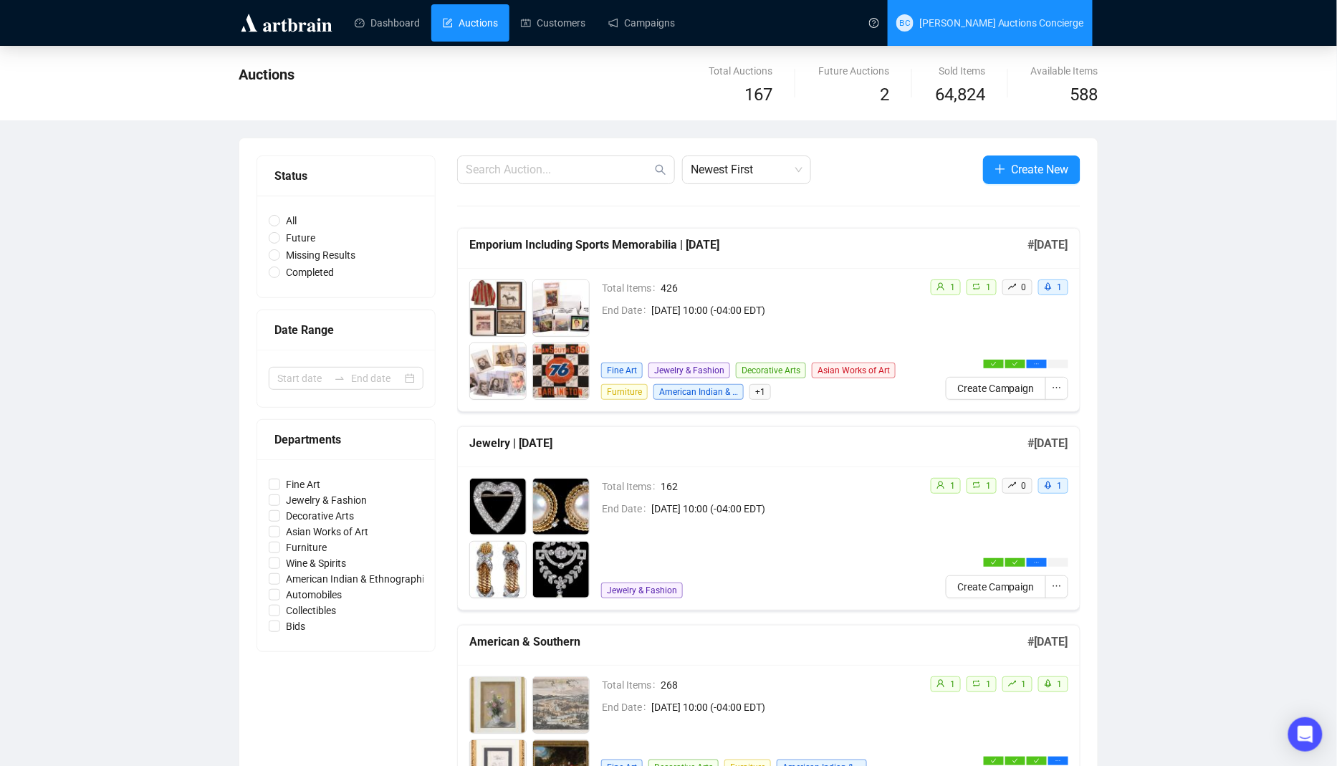
click at [994, 24] on span "Brunk Auctions Concierge" at bounding box center [1002, 22] width 165 height 11
click at [993, 33] on span "BC Brunk Auctions Concierge" at bounding box center [991, 23] width 188 height 46
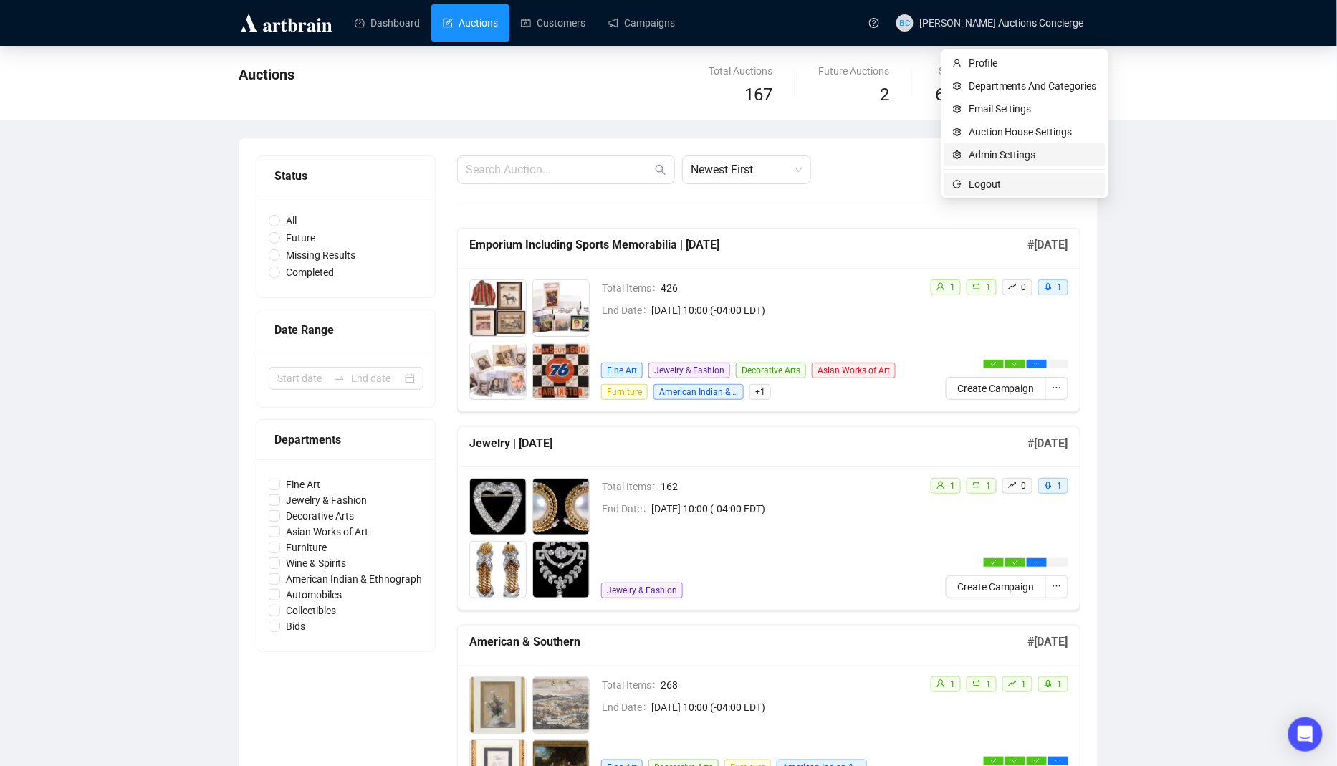
click at [987, 177] on span "Logout" at bounding box center [1033, 184] width 128 height 16
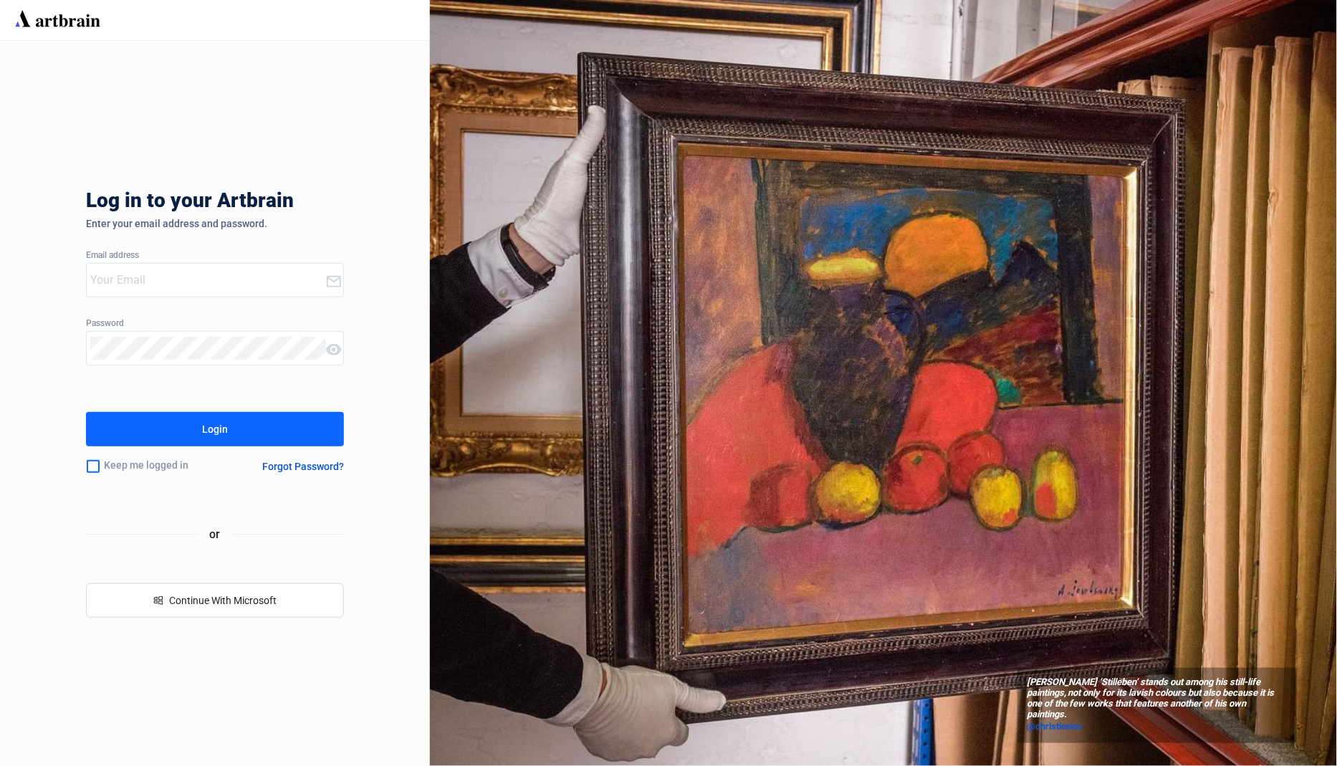
click at [234, 277] on input "email" at bounding box center [207, 280] width 235 height 23
type input "concierge+ua@artbrain.co"
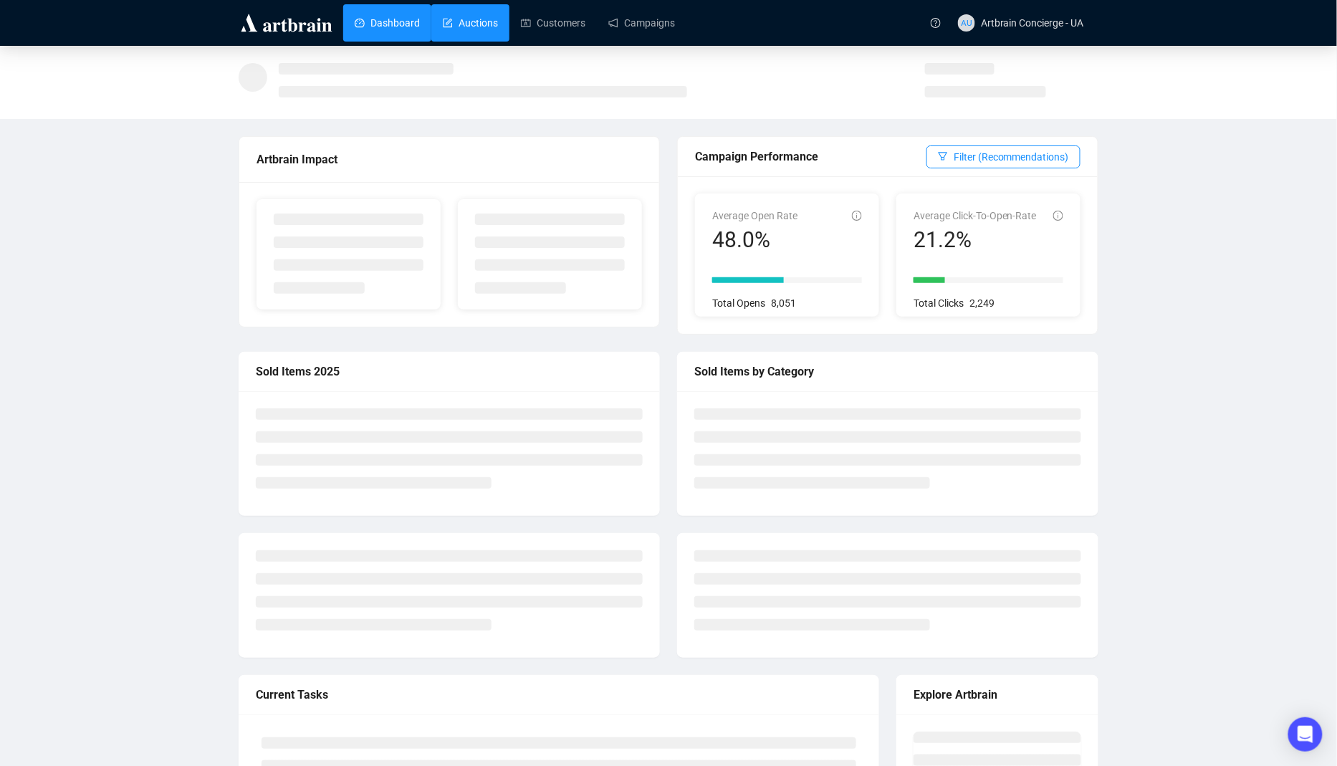
click at [493, 31] on link "Auctions" at bounding box center [470, 22] width 55 height 37
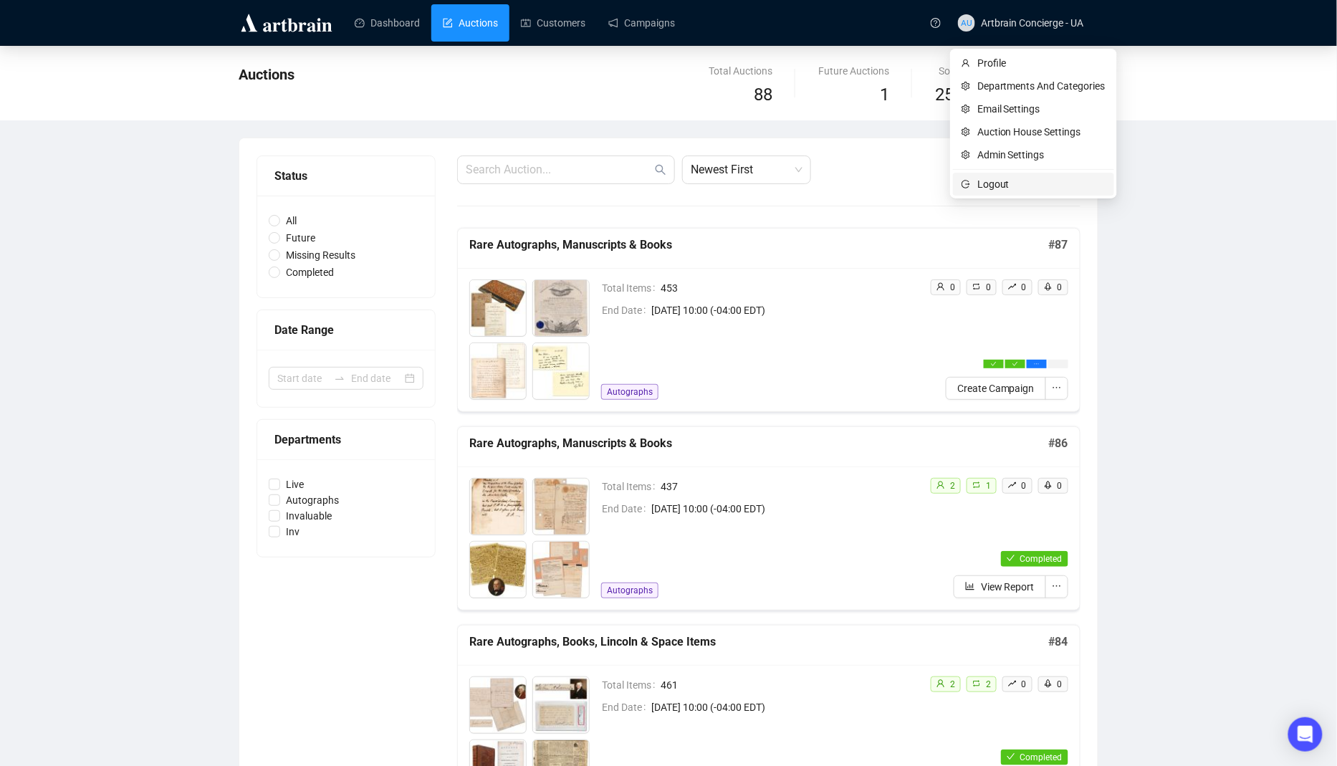
click at [999, 180] on span "Logout" at bounding box center [1042, 184] width 128 height 16
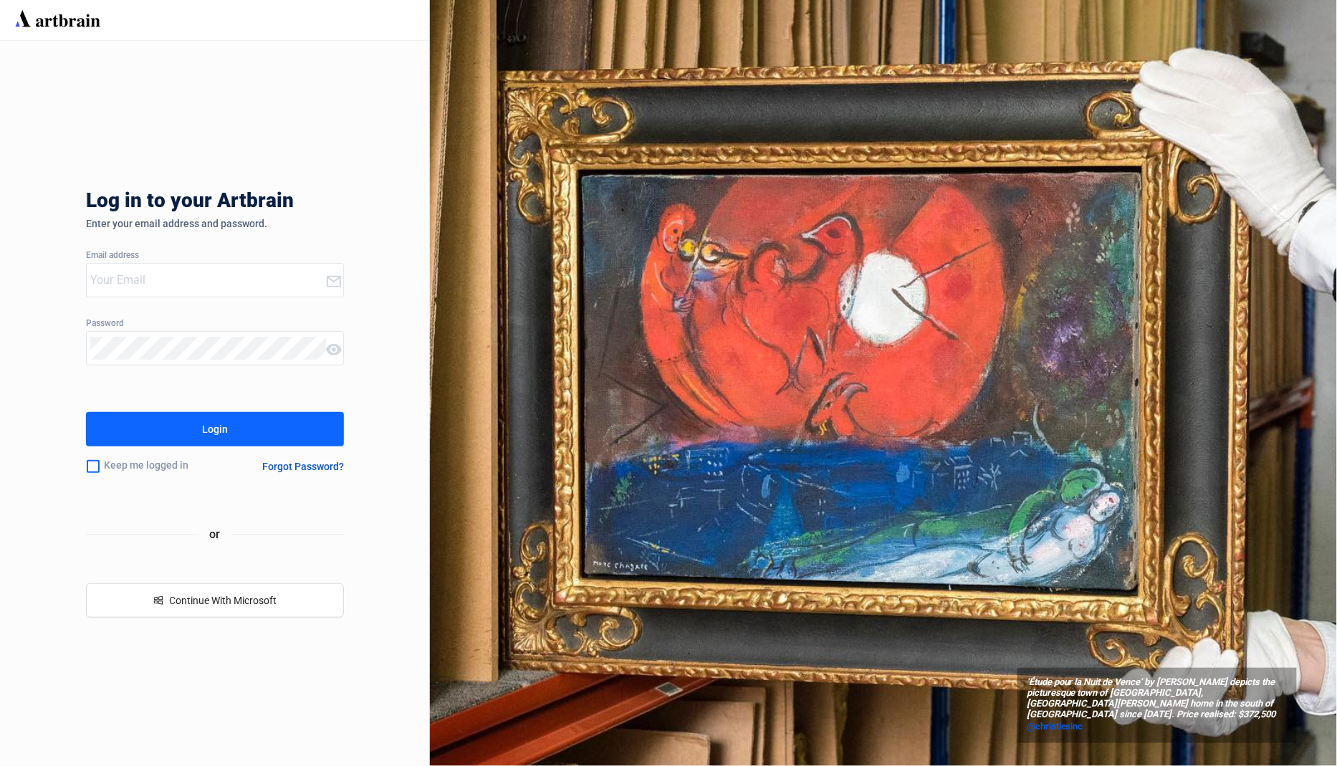
click at [267, 271] on input "email" at bounding box center [207, 280] width 235 height 23
type input "concierge+guyetteanddeeter@artbrain.co"
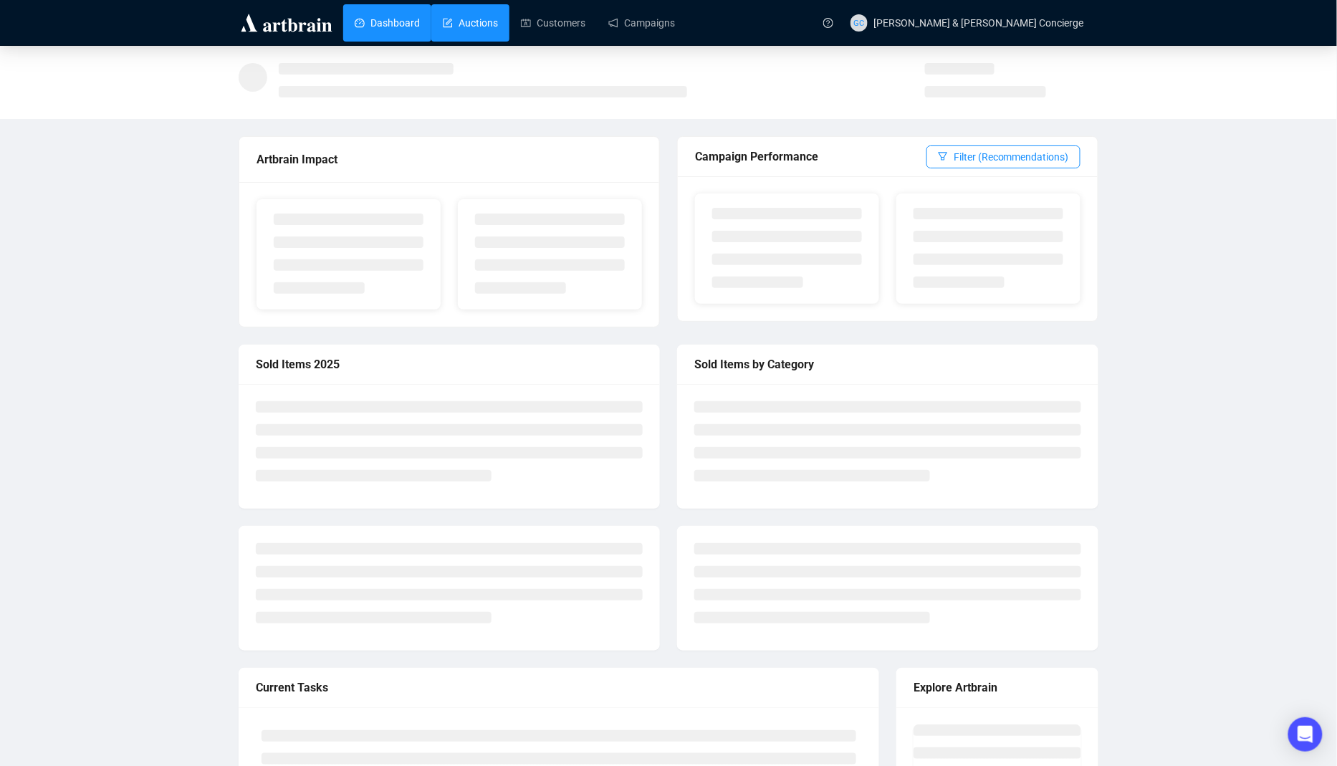
click at [496, 35] on link "Auctions" at bounding box center [470, 22] width 55 height 37
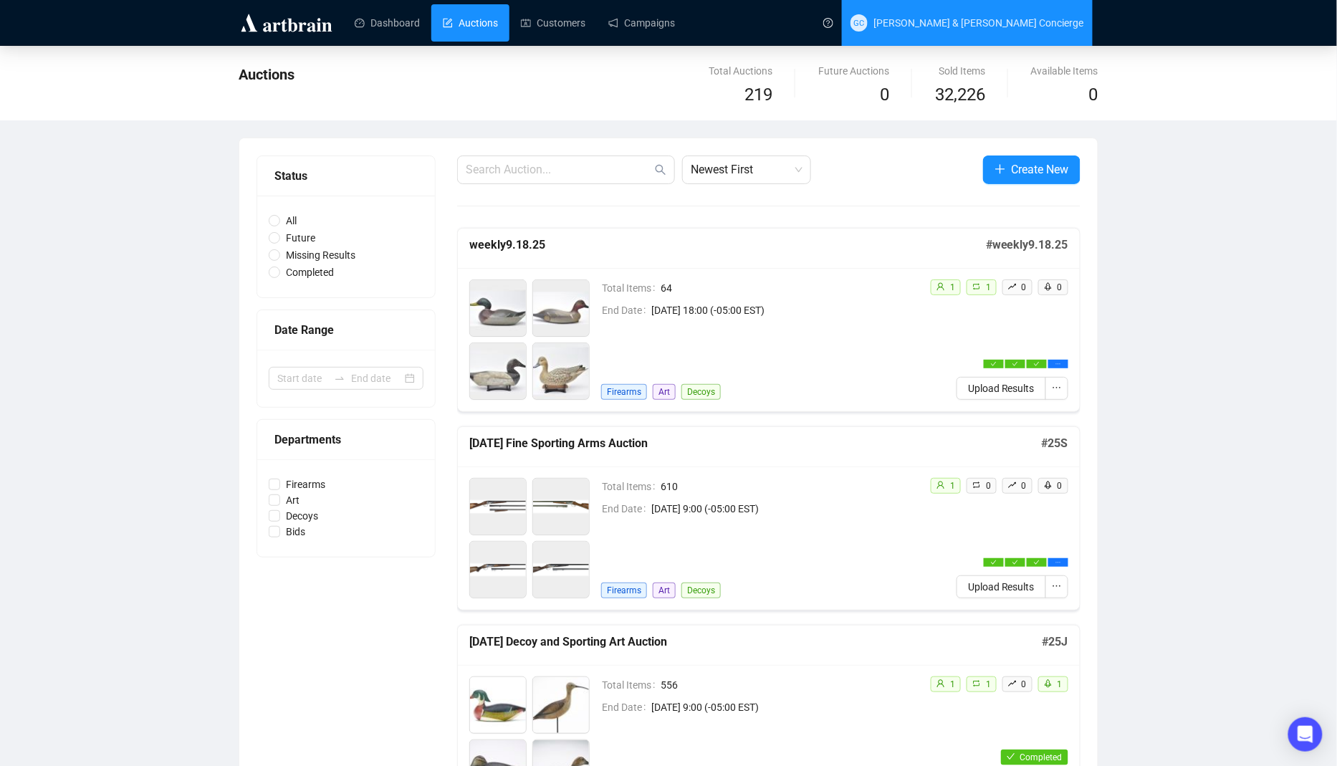
click at [1054, 24] on span "Guyette & Deeter Concierge" at bounding box center [979, 22] width 211 height 11
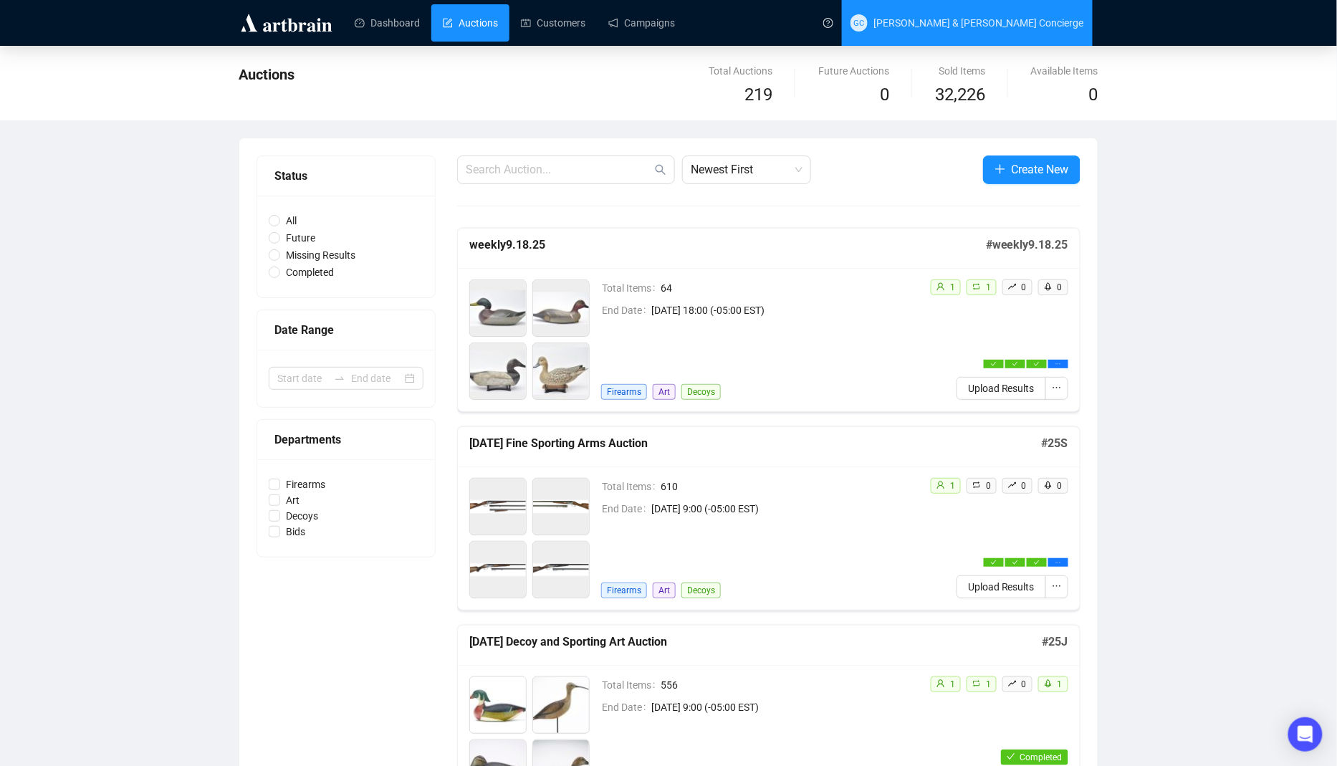
click at [985, 43] on span "GC Guyette & Deeter Concierge" at bounding box center [968, 23] width 234 height 46
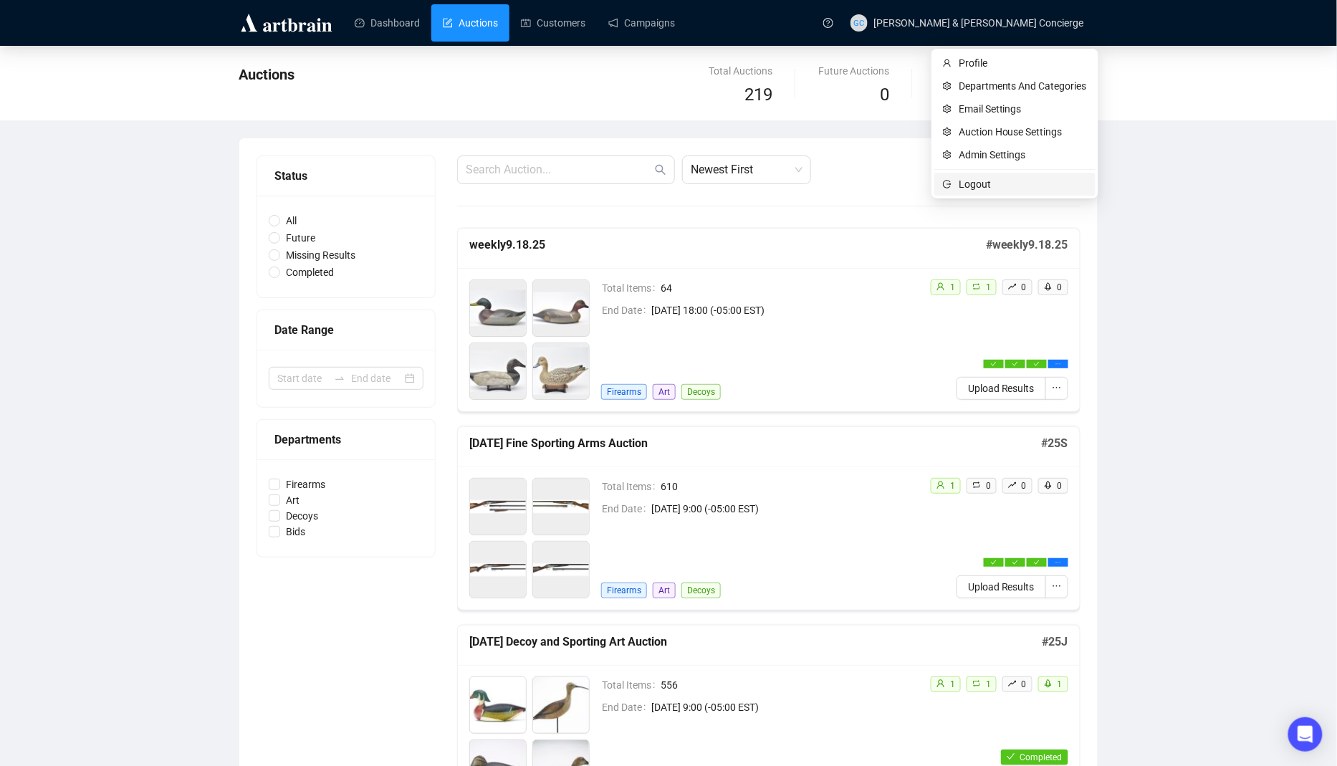
click at [982, 181] on span "Logout" at bounding box center [1023, 184] width 128 height 16
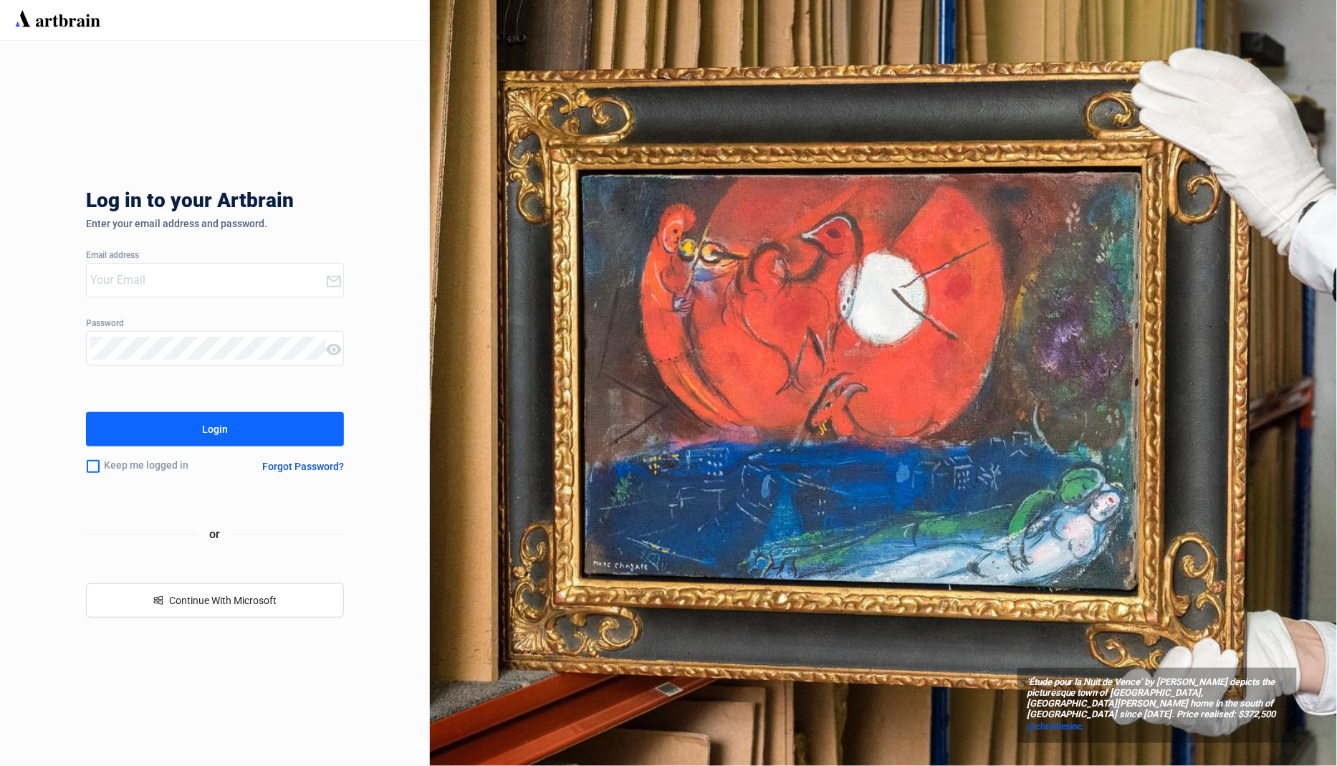
click at [203, 277] on input "email" at bounding box center [207, 280] width 235 height 23
type input "concierge+Dreweatts@artbrain.co"
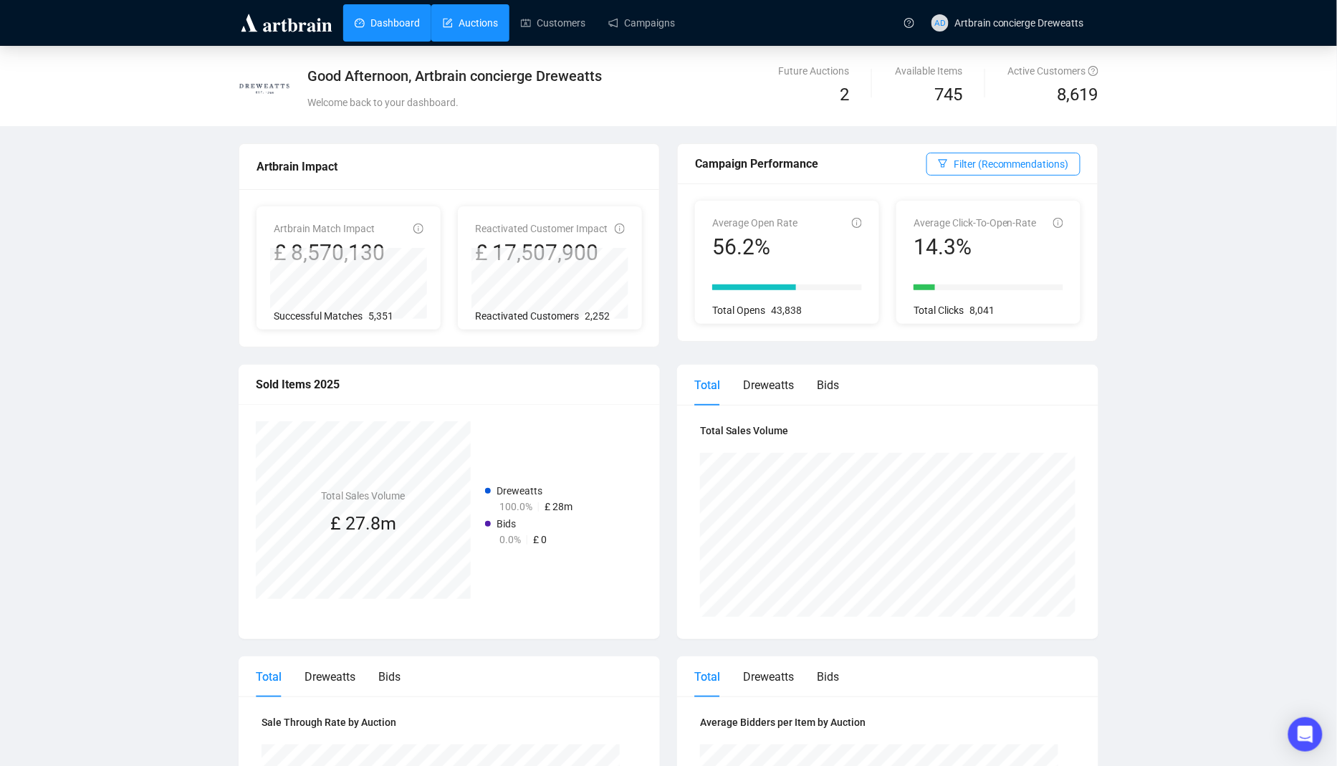
click at [479, 35] on link "Auctions" at bounding box center [470, 22] width 55 height 37
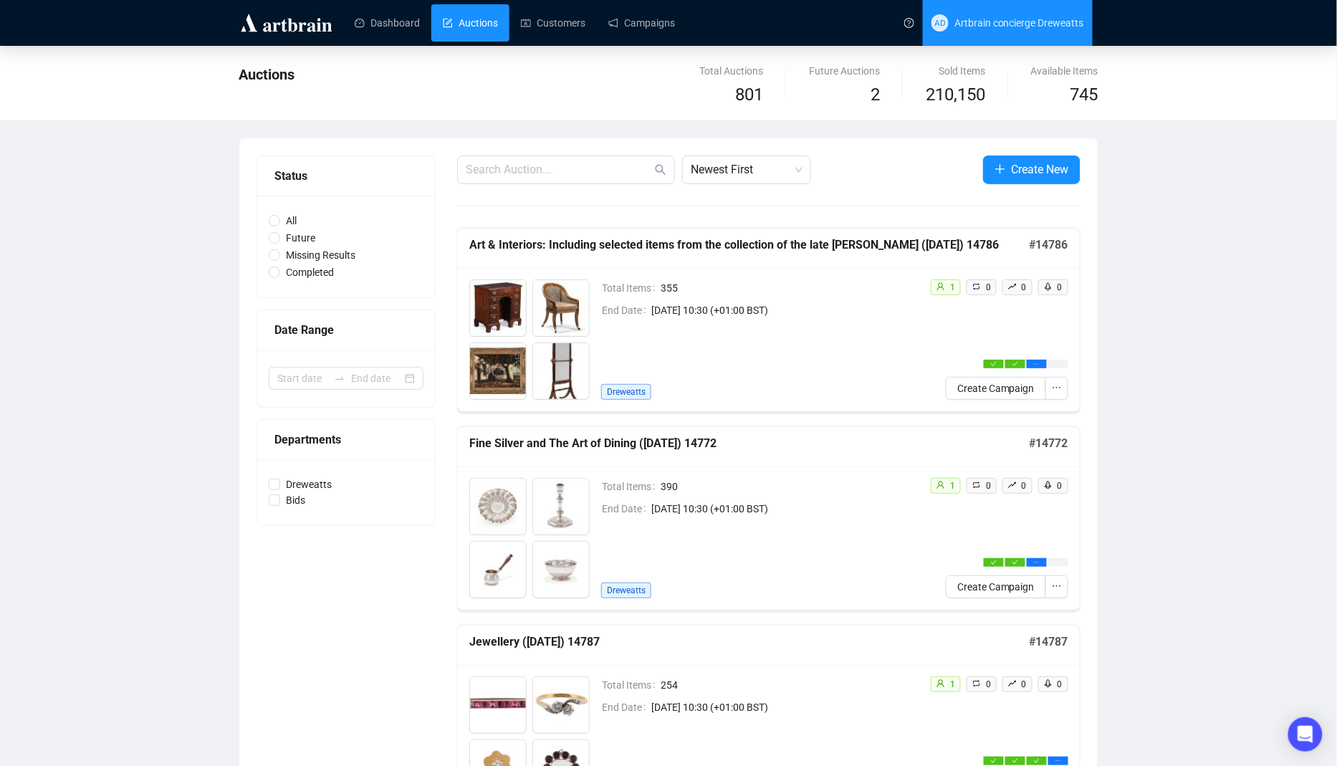
click at [1048, 36] on span "AD Artbrain concierge Dreweatts" at bounding box center [1008, 23] width 153 height 46
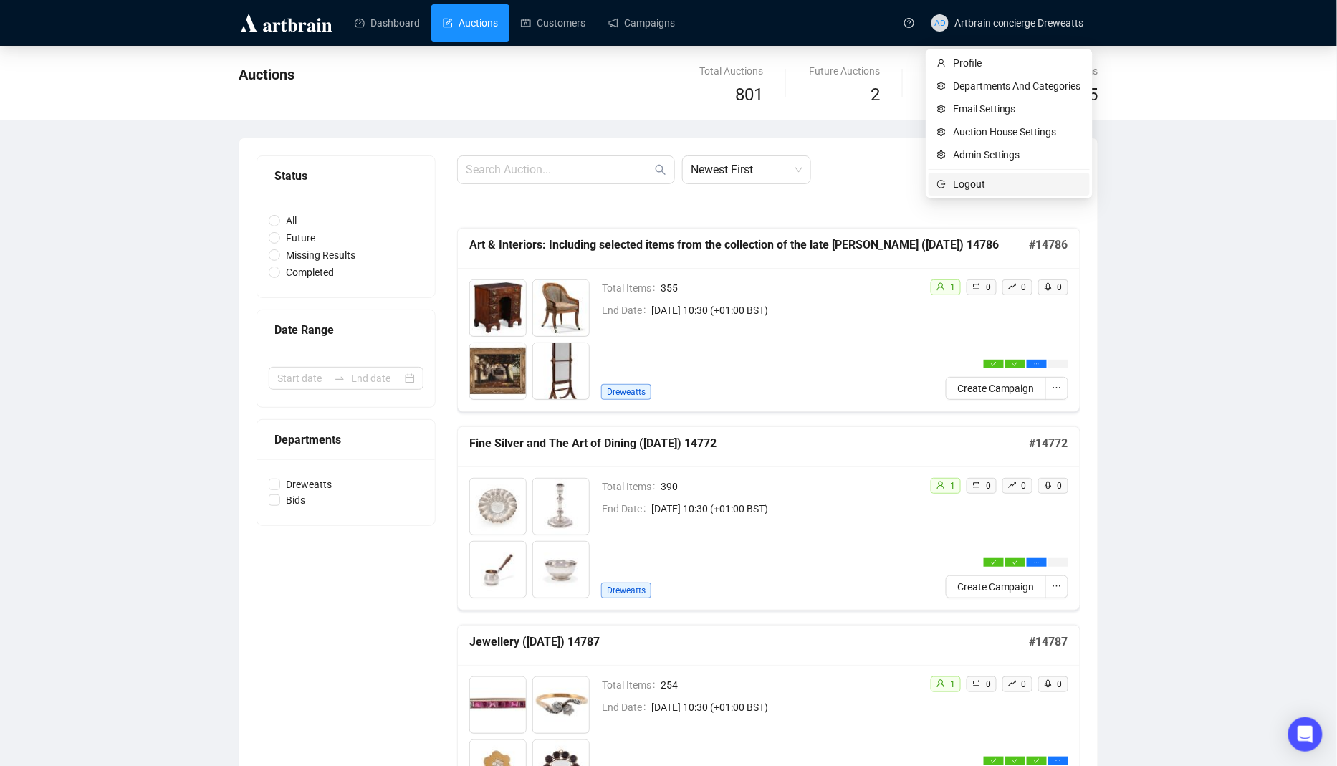
click at [998, 191] on span "Logout" at bounding box center [1017, 184] width 128 height 16
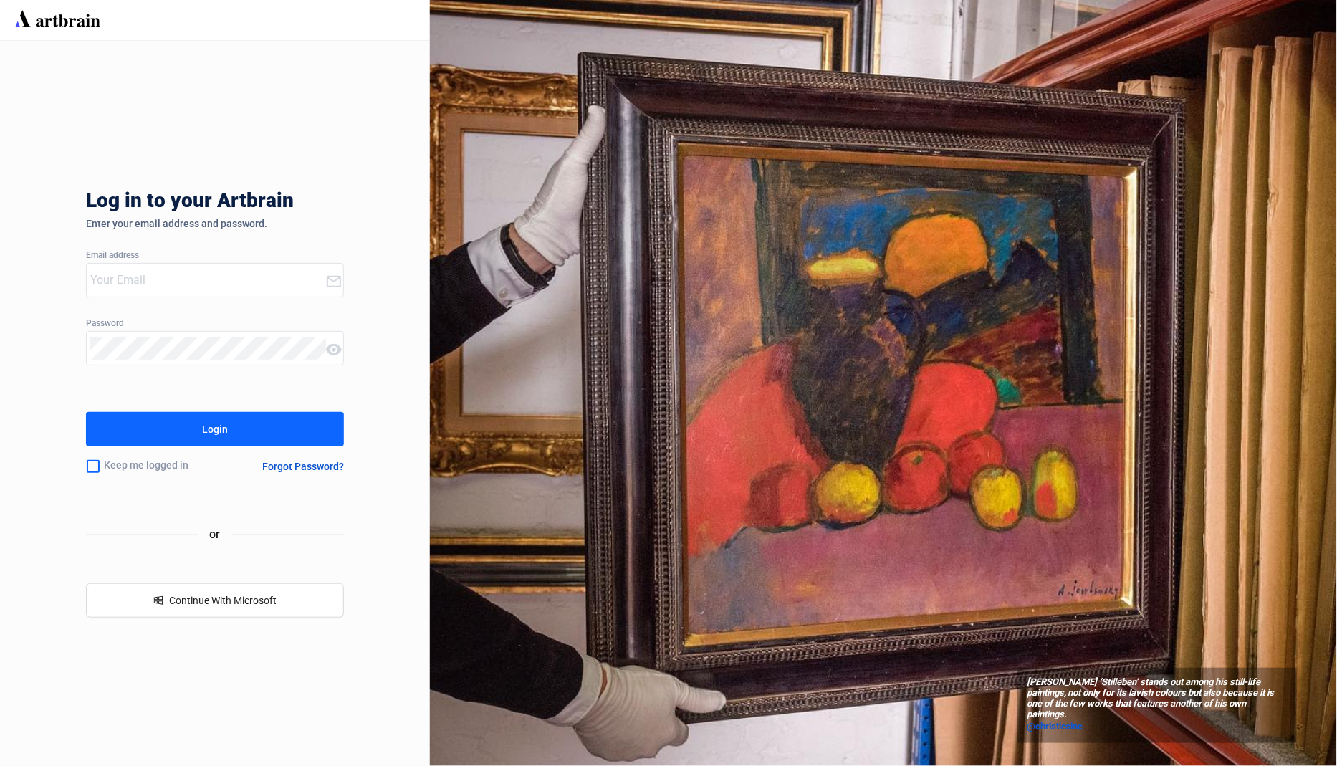
click at [270, 284] on input "email" at bounding box center [207, 280] width 235 height 23
click at [157, 278] on input "norrt" at bounding box center [207, 280] width 235 height 23
type input "concierge+NorthAmerican@artbrain.co"
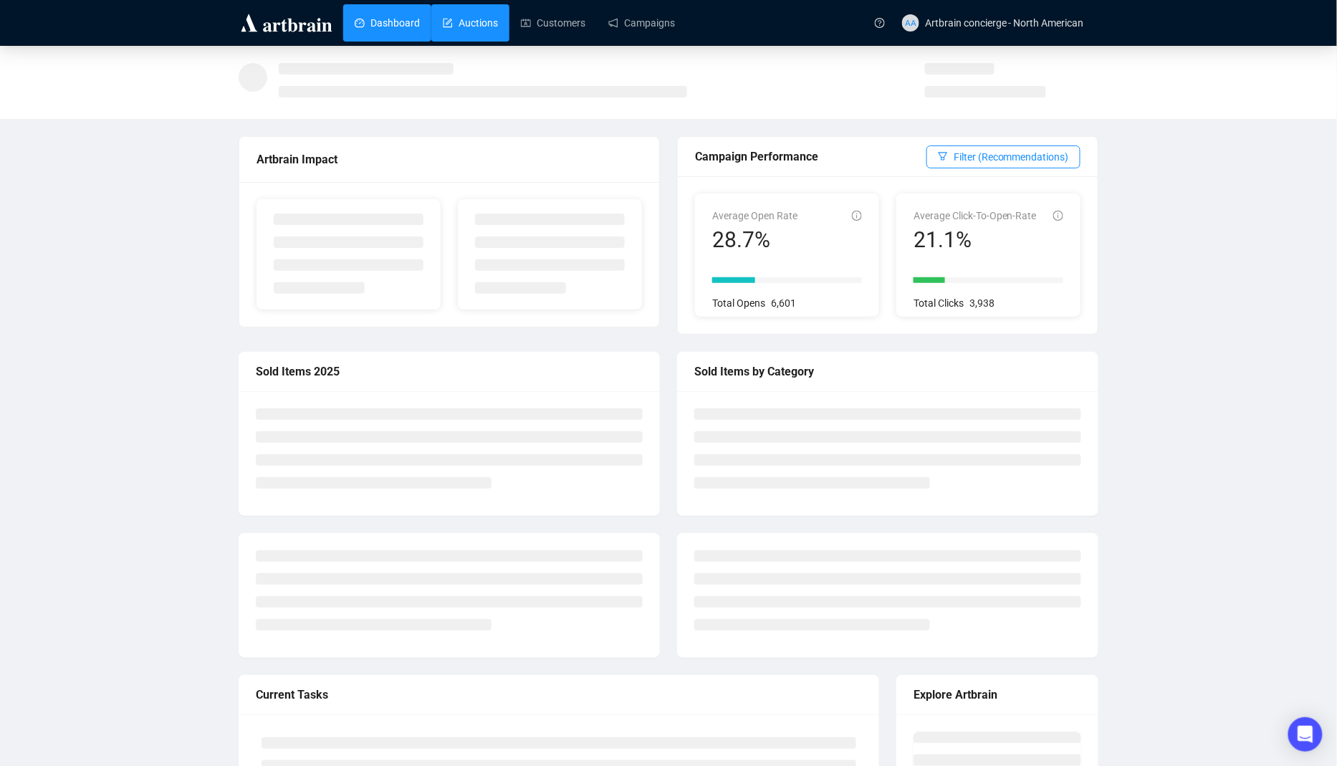
click at [492, 25] on link "Auctions" at bounding box center [470, 22] width 55 height 37
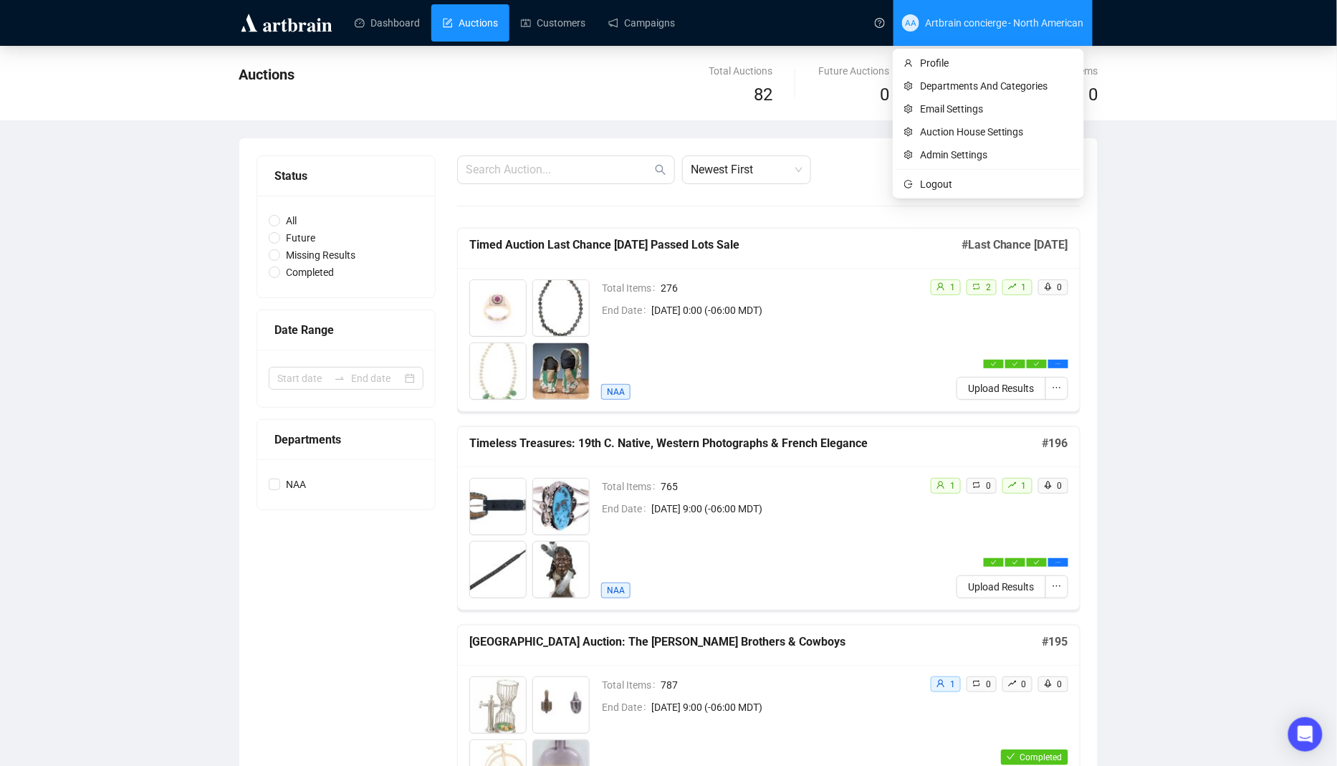
click at [1039, 11] on span "AA Artbrain concierge - North American" at bounding box center [993, 23] width 182 height 46
click at [1007, 179] on span "Logout" at bounding box center [996, 184] width 153 height 16
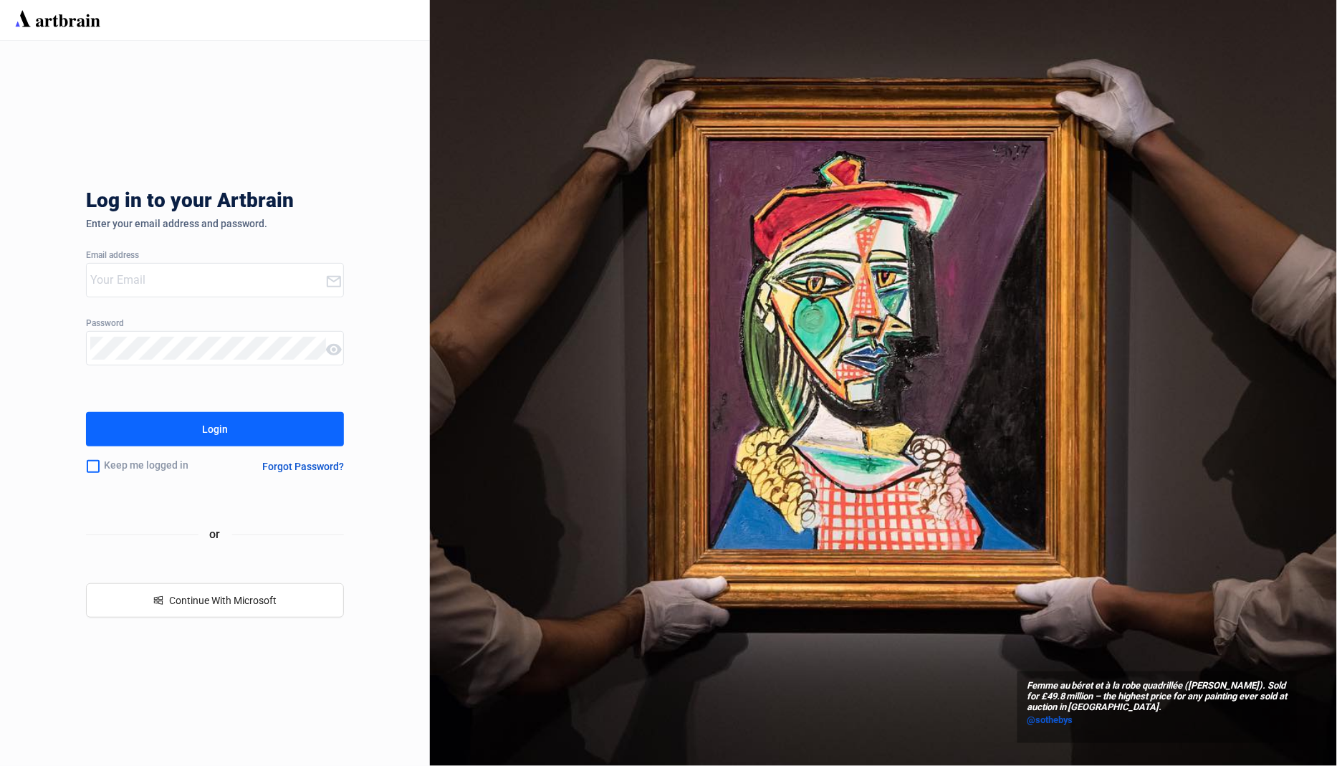
click at [271, 288] on input "email" at bounding box center [207, 280] width 235 height 23
type input "concierge+forum@artbrain.co"
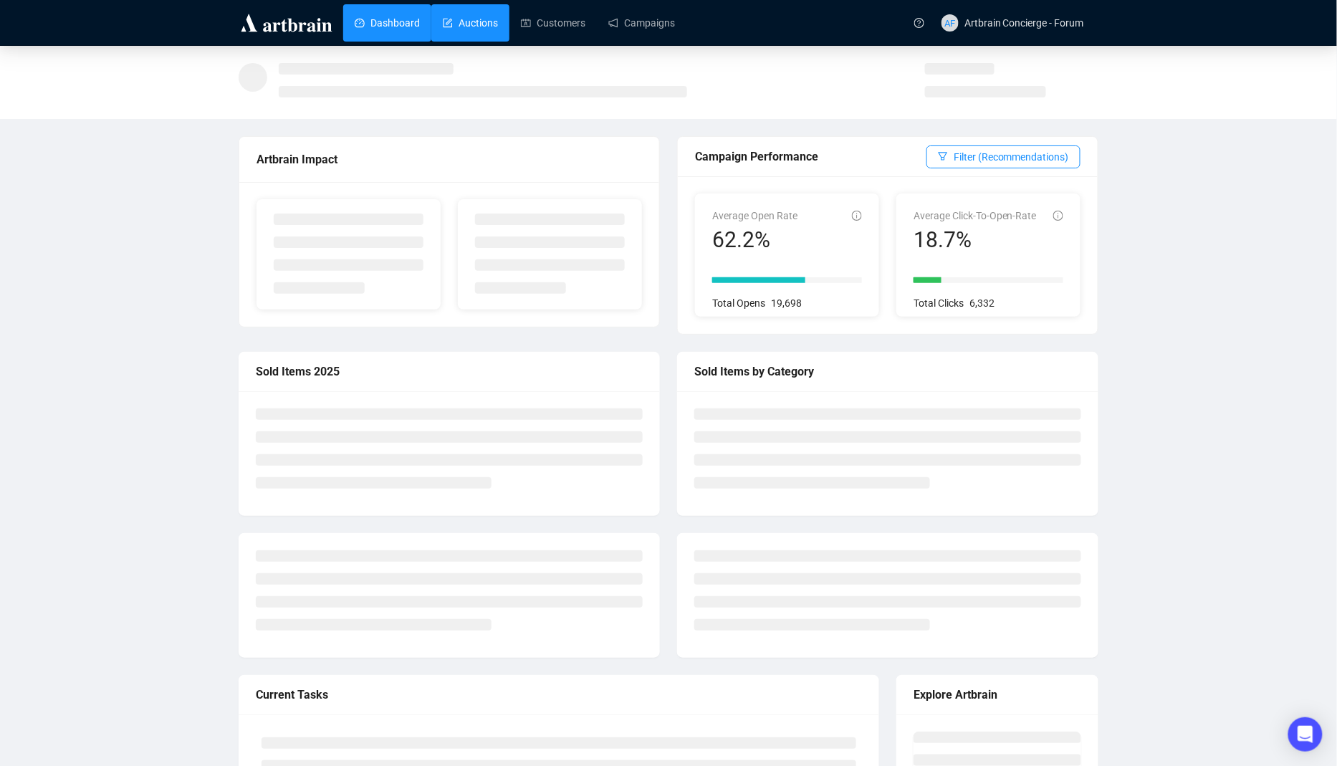
click at [466, 6] on link "Auctions" at bounding box center [470, 22] width 55 height 37
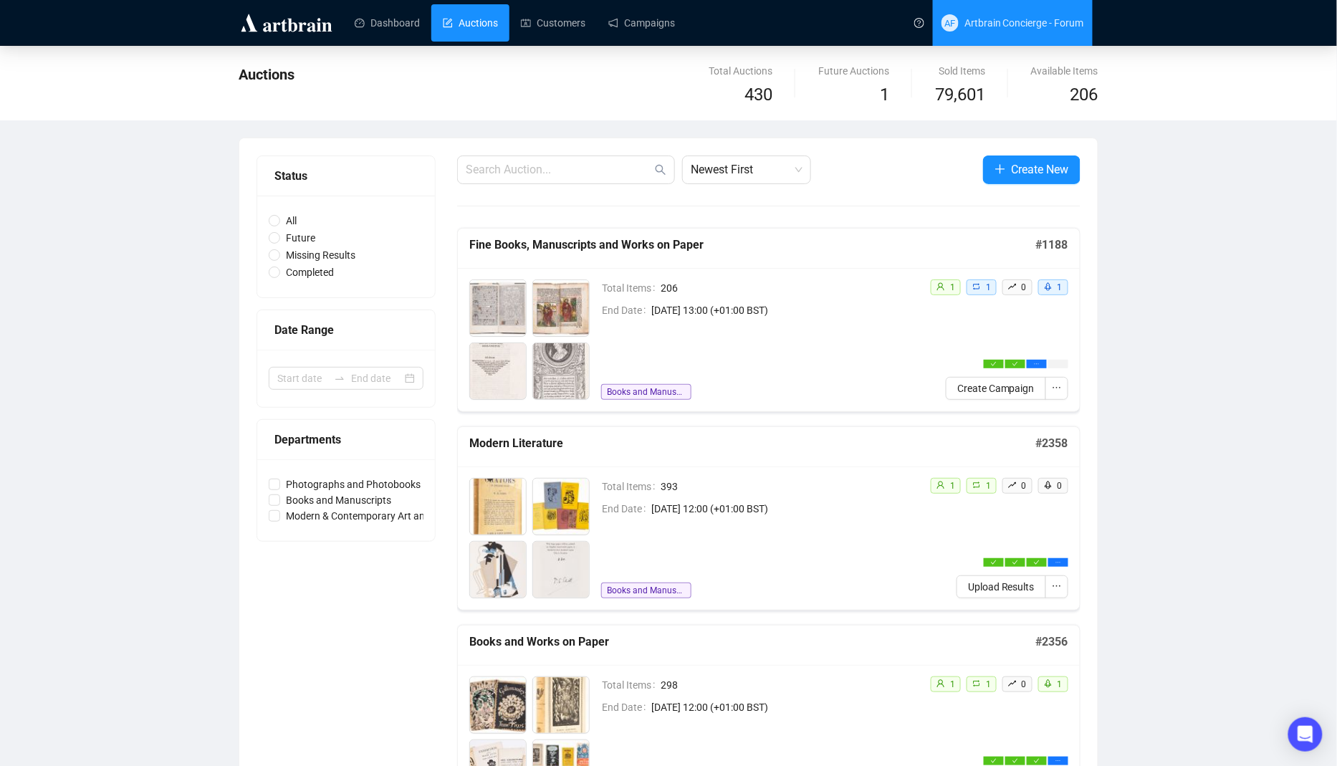
click at [1077, 24] on span "Artbrain Concierge - Forum" at bounding box center [1025, 22] width 120 height 11
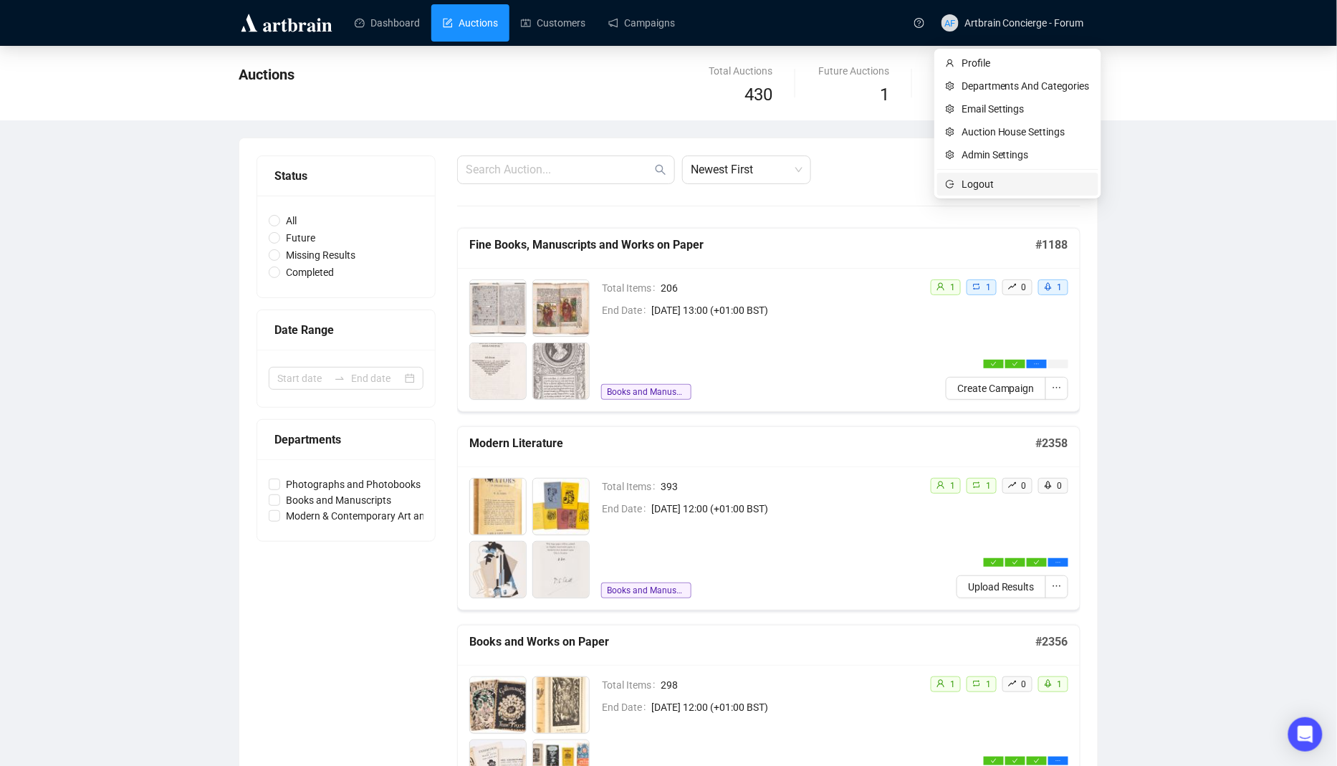
click at [1013, 175] on li "Logout" at bounding box center [1018, 184] width 161 height 23
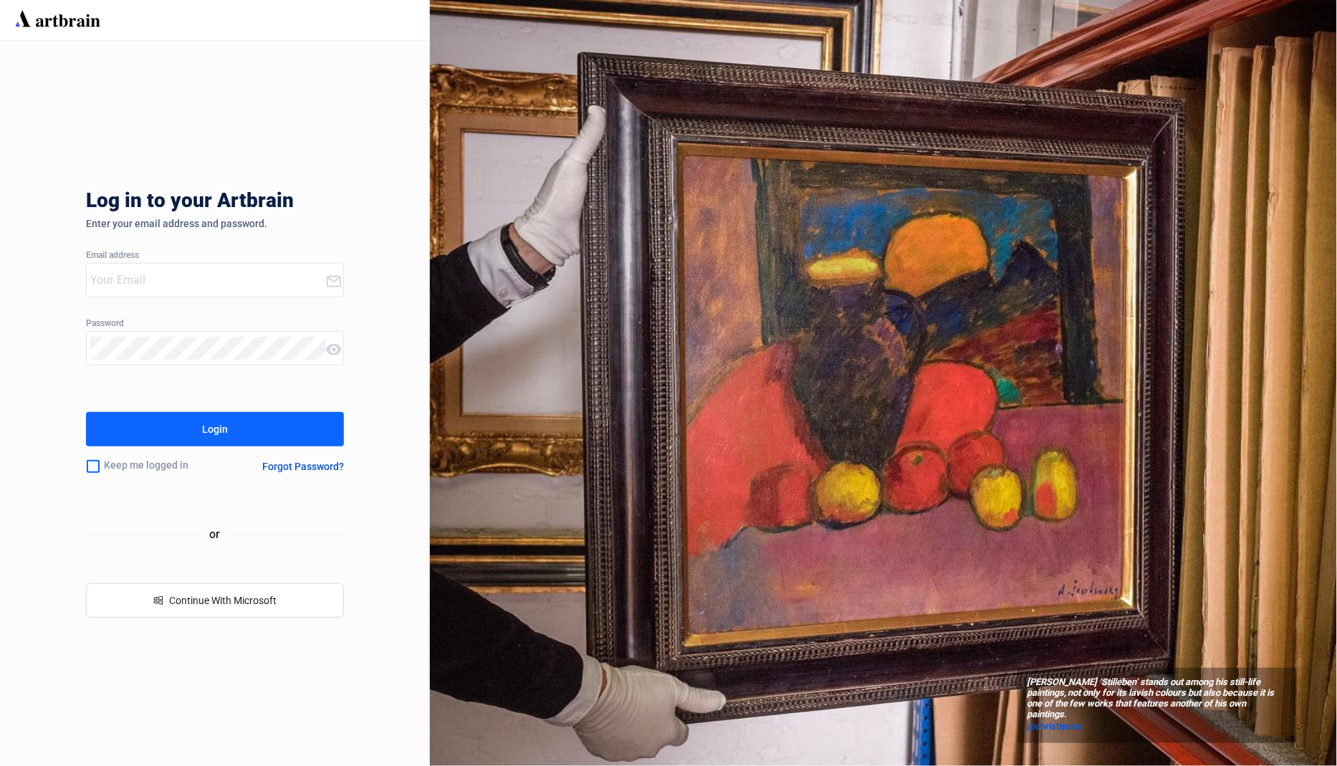
click at [267, 279] on input "email" at bounding box center [207, 280] width 235 height 23
type input "concierge+ShapiroAuctioneers@artbrain.co"
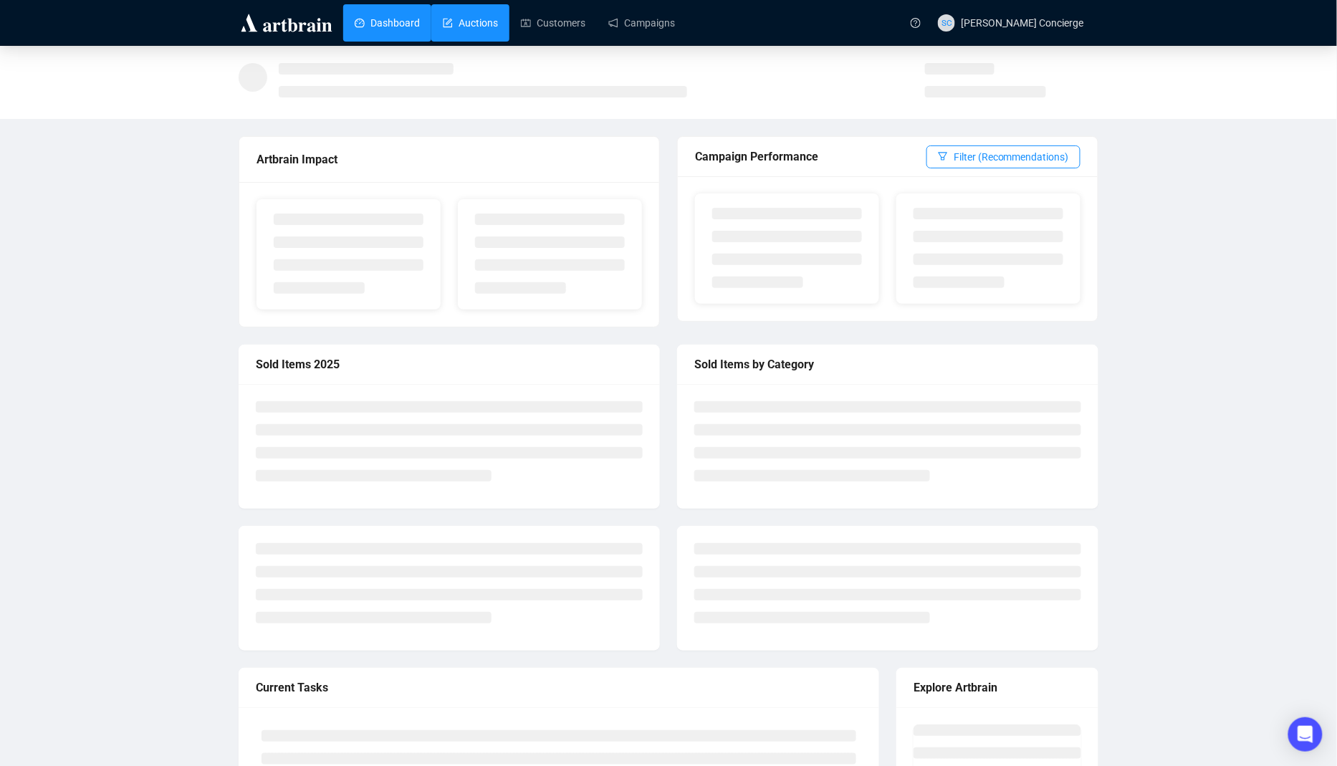
click at [444, 16] on link "Auctions" at bounding box center [470, 22] width 55 height 37
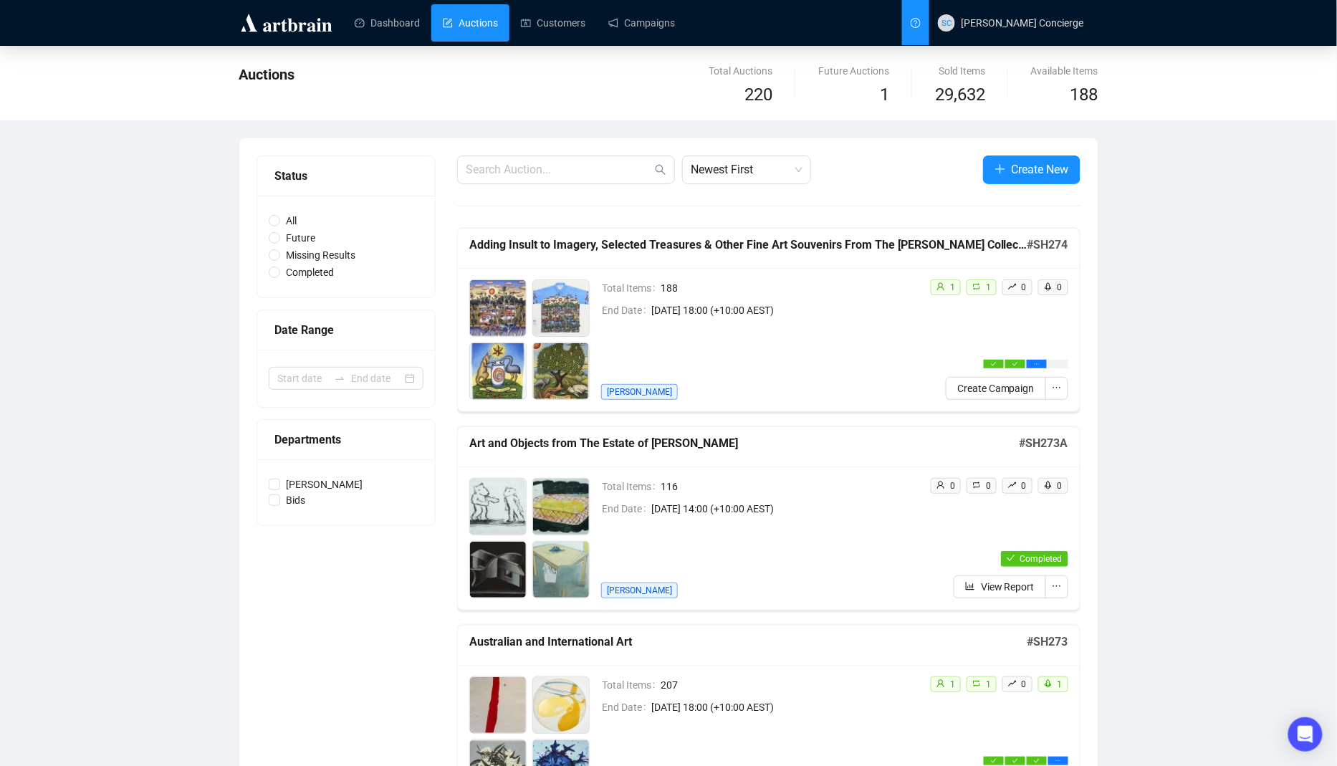
click at [930, 16] on link at bounding box center [915, 22] width 27 height 45
click at [1052, 12] on span "SC Shapiro Concierge" at bounding box center [1011, 23] width 146 height 46
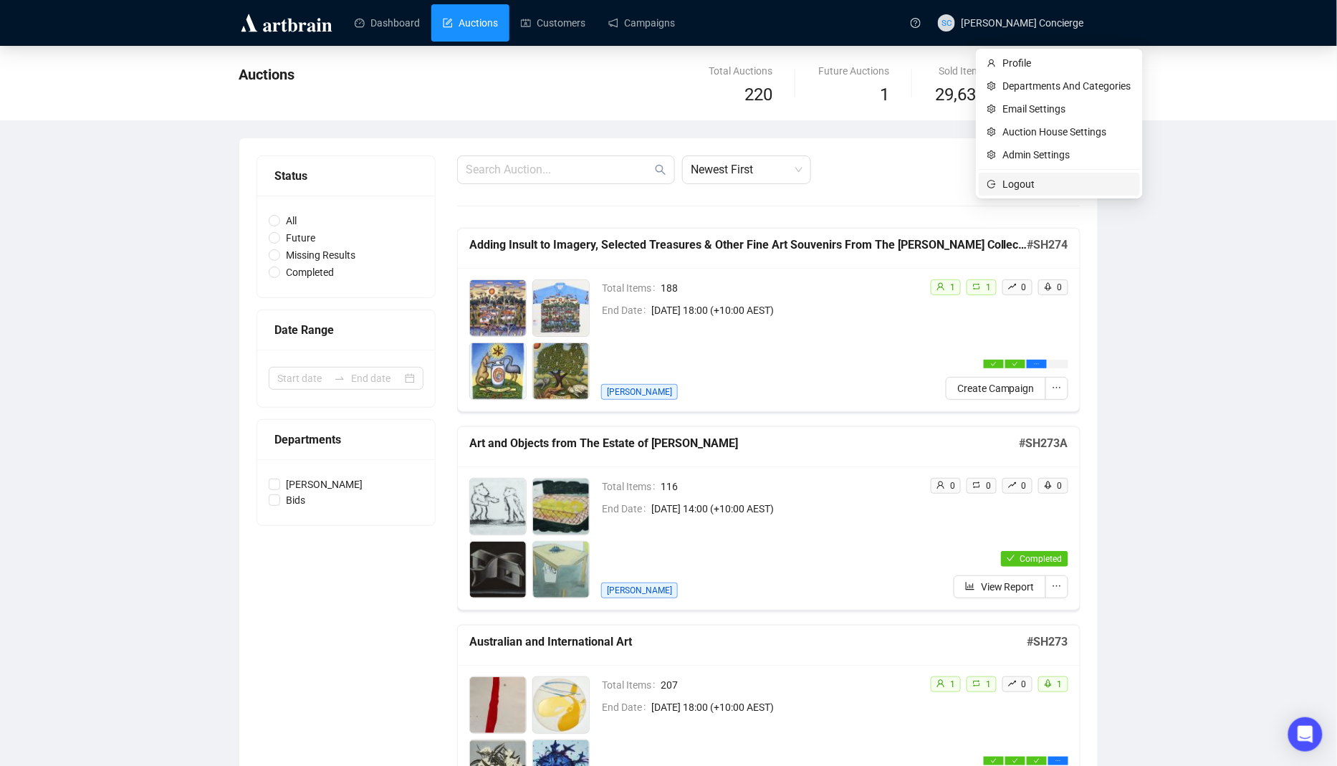
click at [1026, 183] on span "Logout" at bounding box center [1067, 184] width 128 height 16
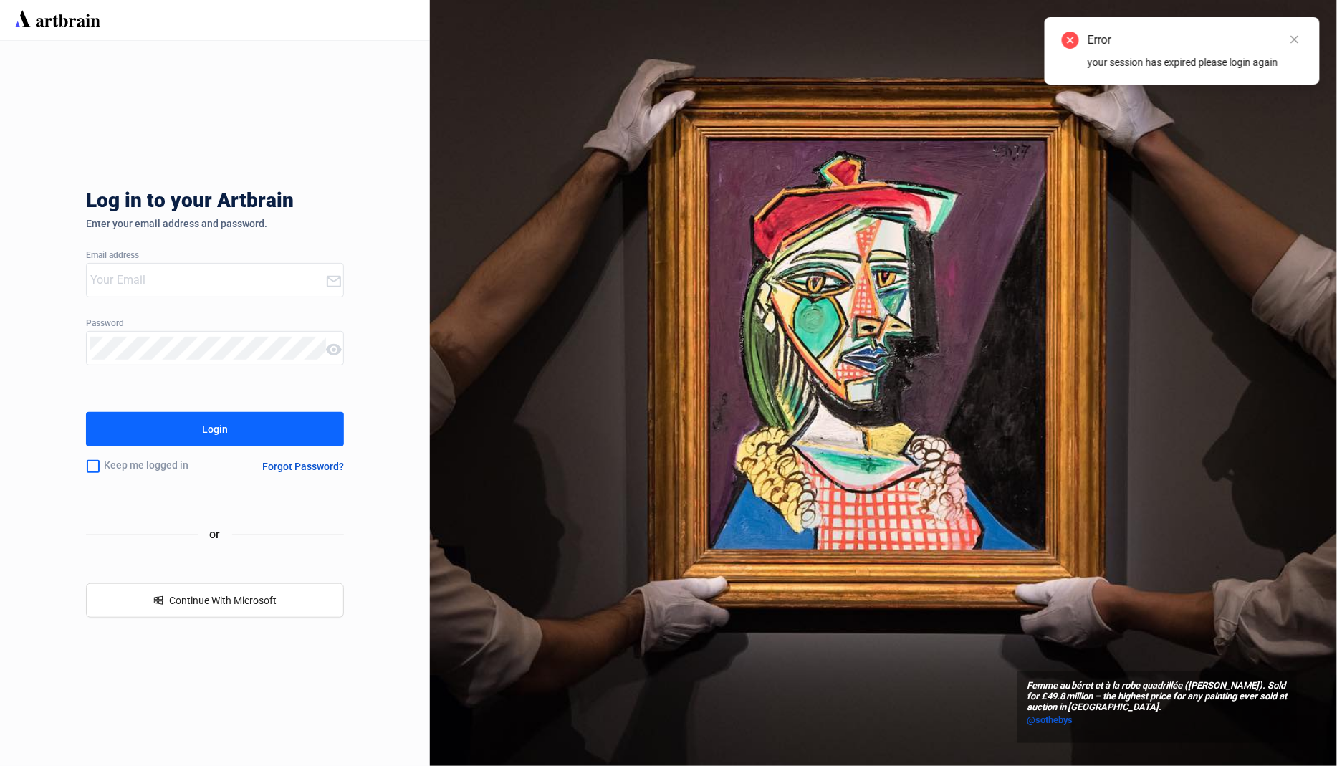
click at [231, 273] on input "email" at bounding box center [207, 280] width 235 height 23
click at [166, 277] on input "en" at bounding box center [207, 280] width 235 height 23
type input "concierge+enlisted@artbrain.co"
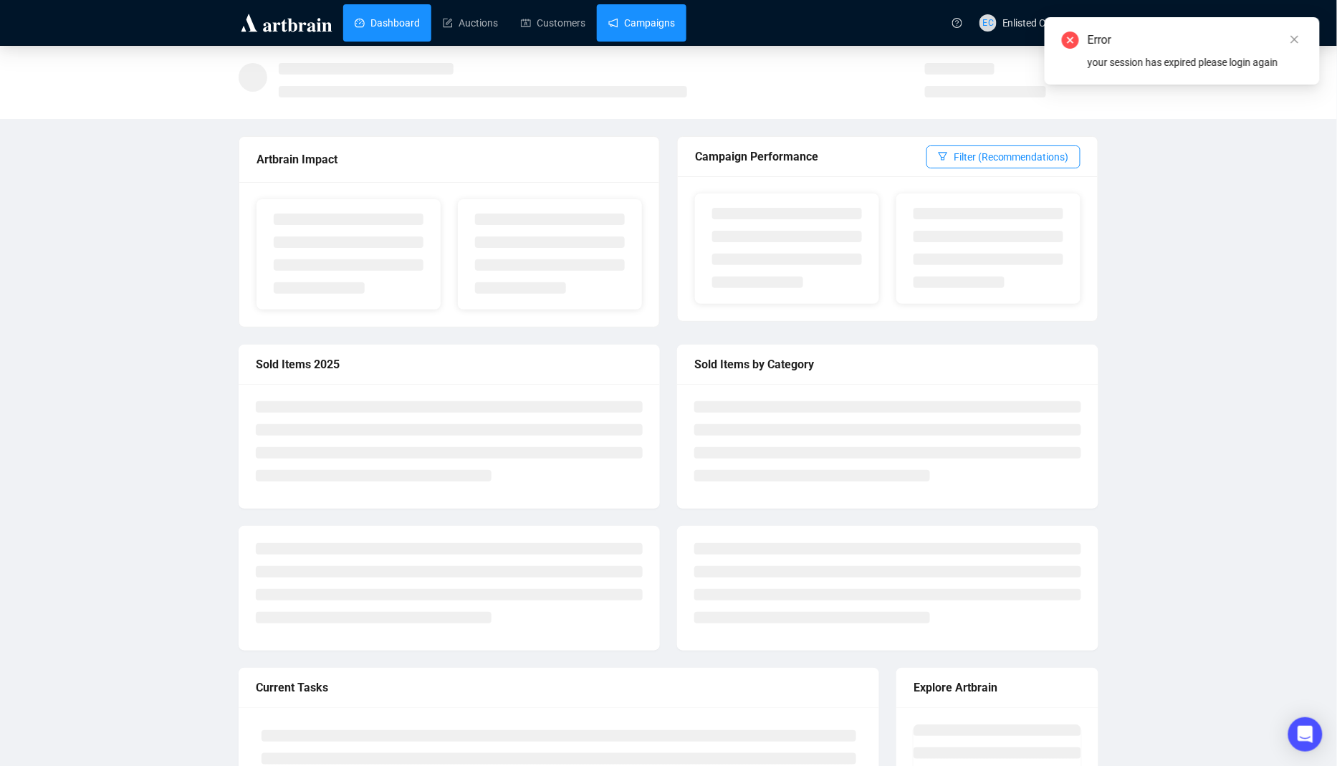
click at [675, 19] on link "Campaigns" at bounding box center [642, 22] width 67 height 37
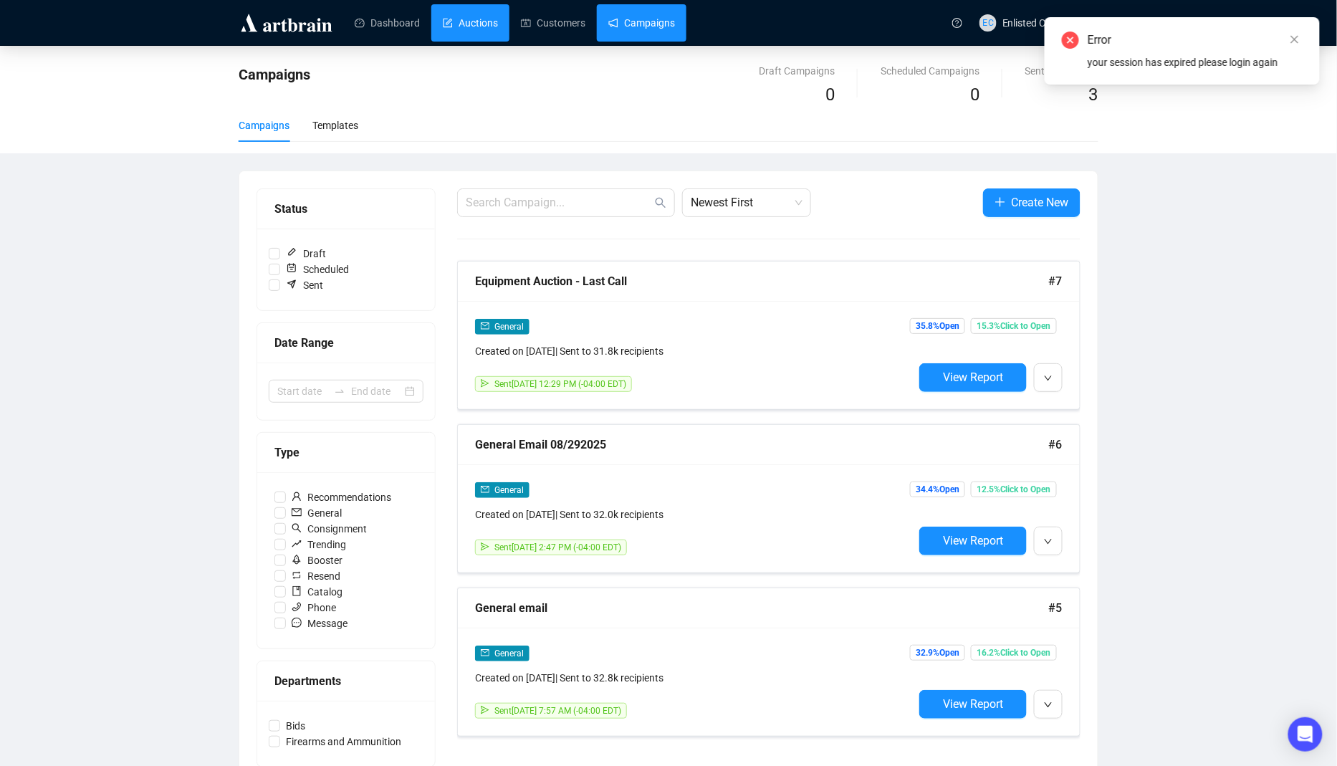
click at [473, 29] on link "Auctions" at bounding box center [470, 22] width 55 height 37
